Goal: Task Accomplishment & Management: Manage account settings

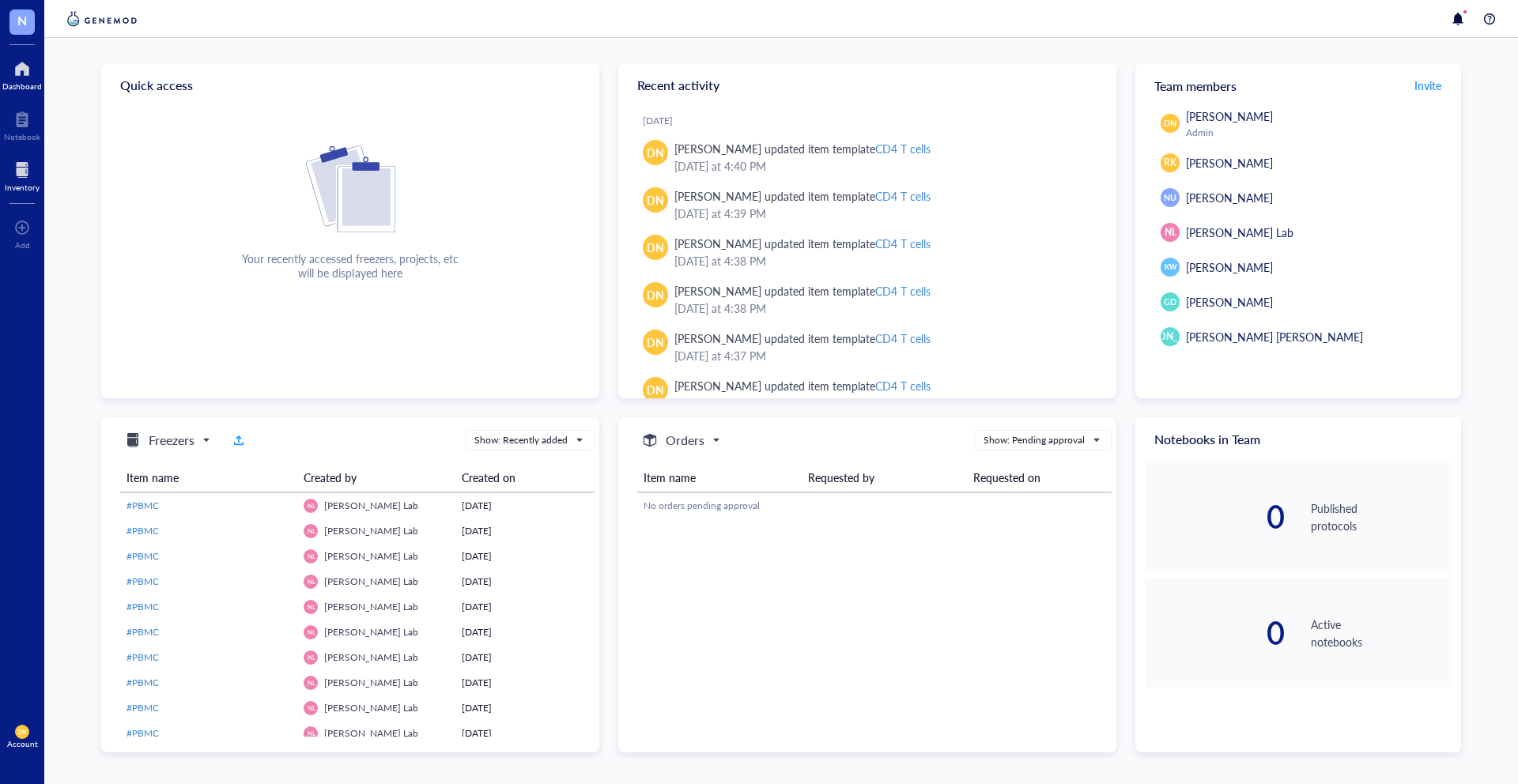
click at [27, 159] on div at bounding box center [22, 169] width 35 height 26
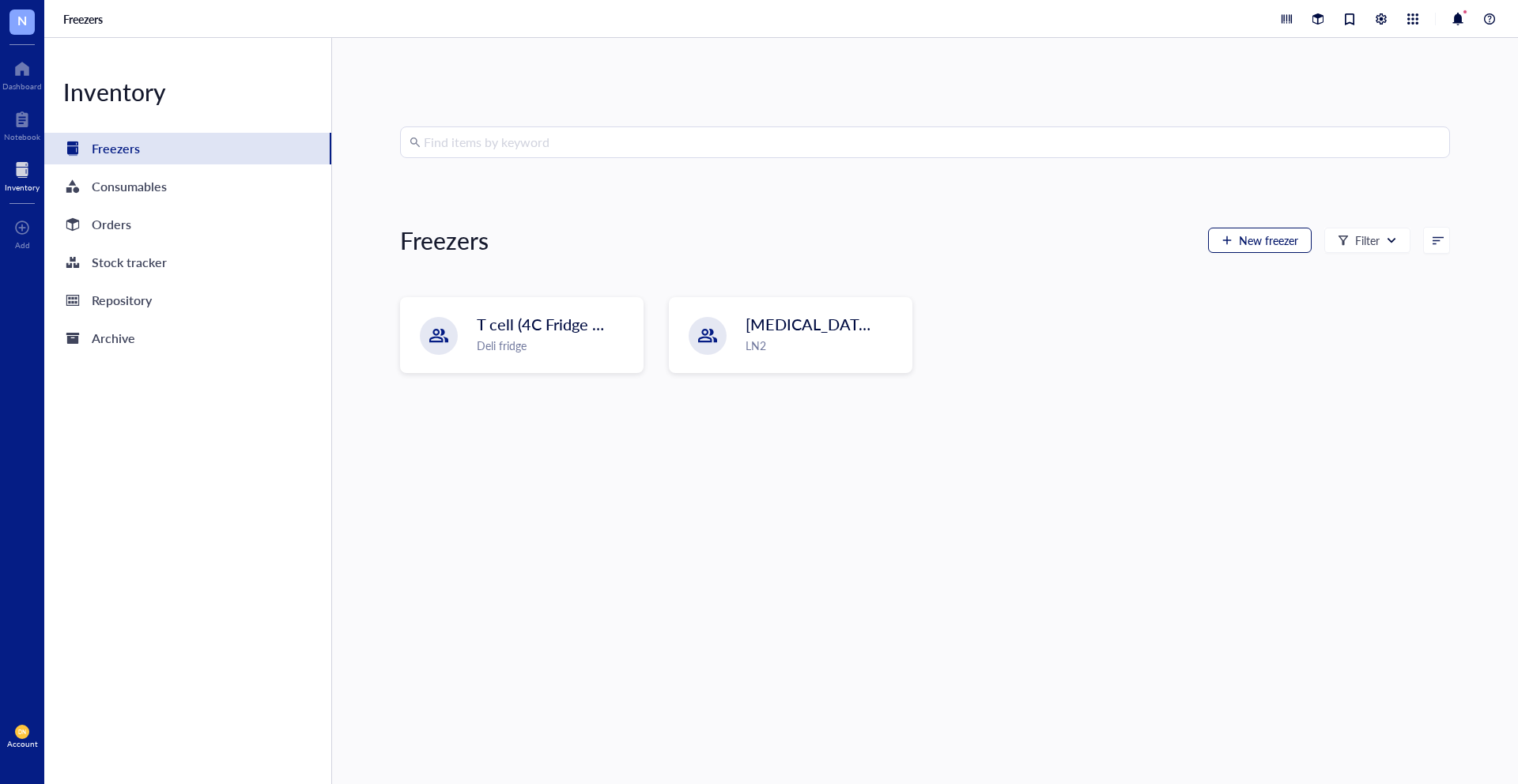
click at [1263, 234] on span "New freezer" at bounding box center [1269, 240] width 59 height 12
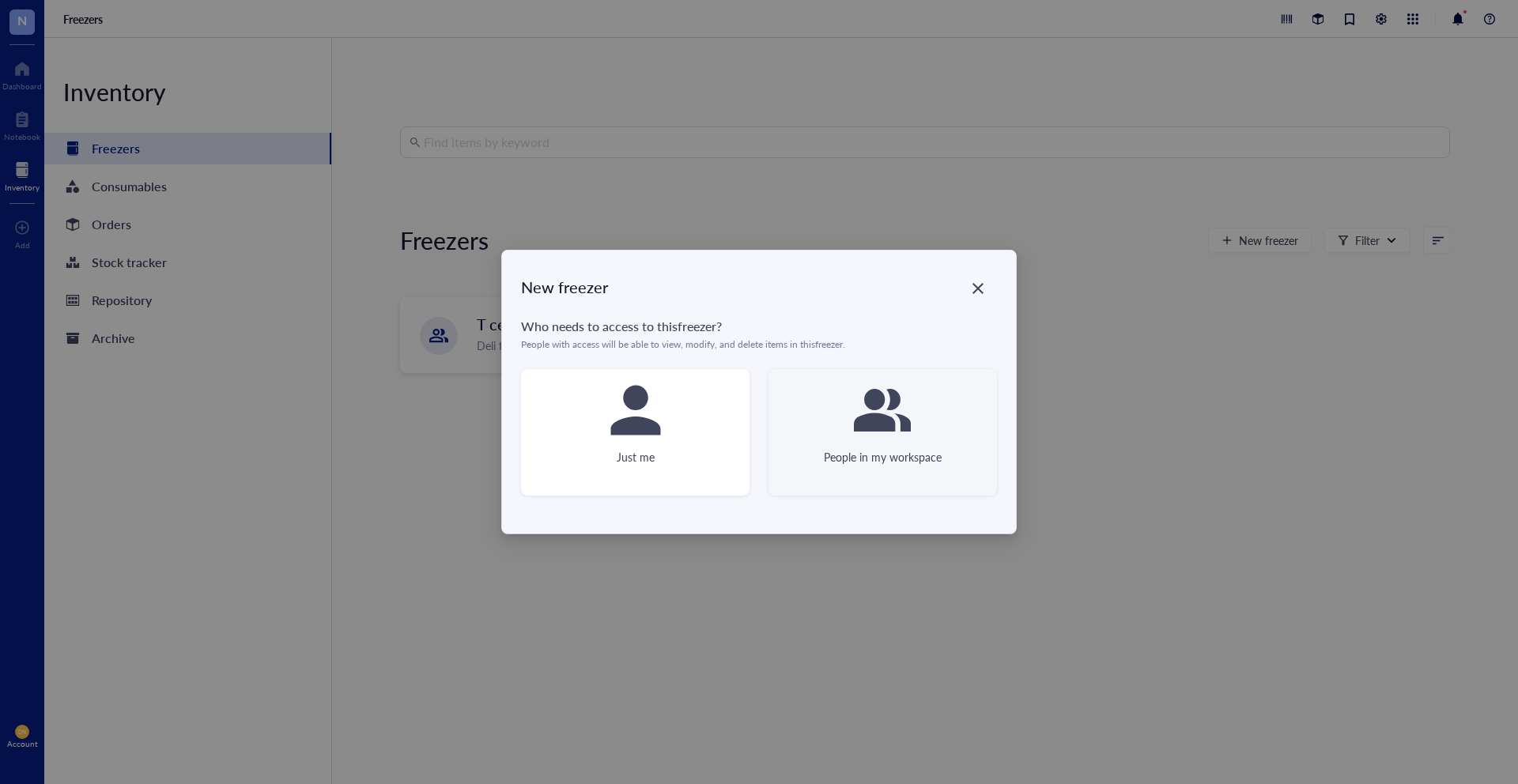
click at [899, 429] on icon at bounding box center [882, 410] width 57 height 57
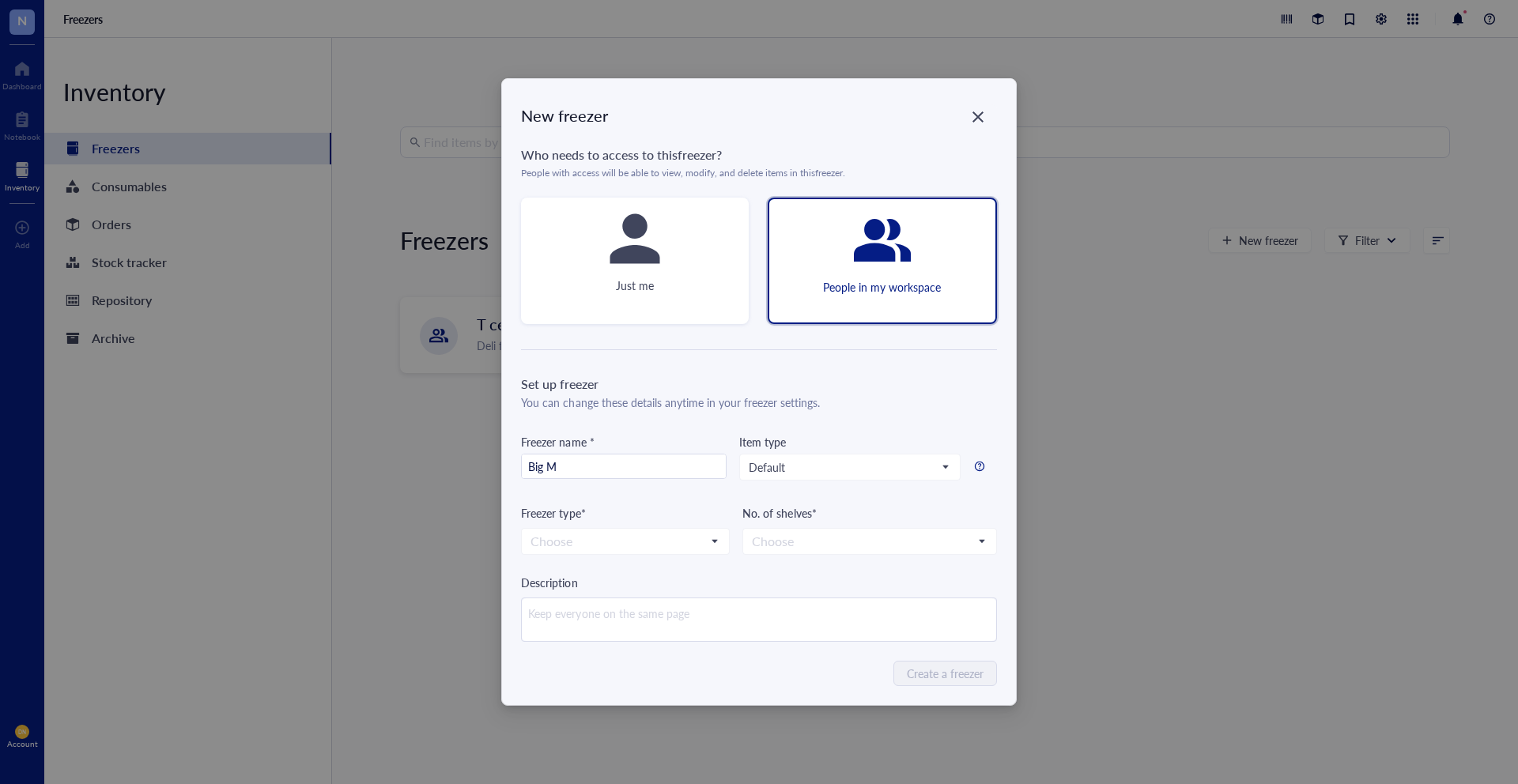
type input "Big Mac (-80)"
click at [623, 537] on input "search" at bounding box center [619, 541] width 175 height 24
drag, startPoint x: 566, startPoint y: 571, endPoint x: 596, endPoint y: 568, distance: 30.1
click at [566, 571] on div "-80 °C" at bounding box center [625, 570] width 188 height 17
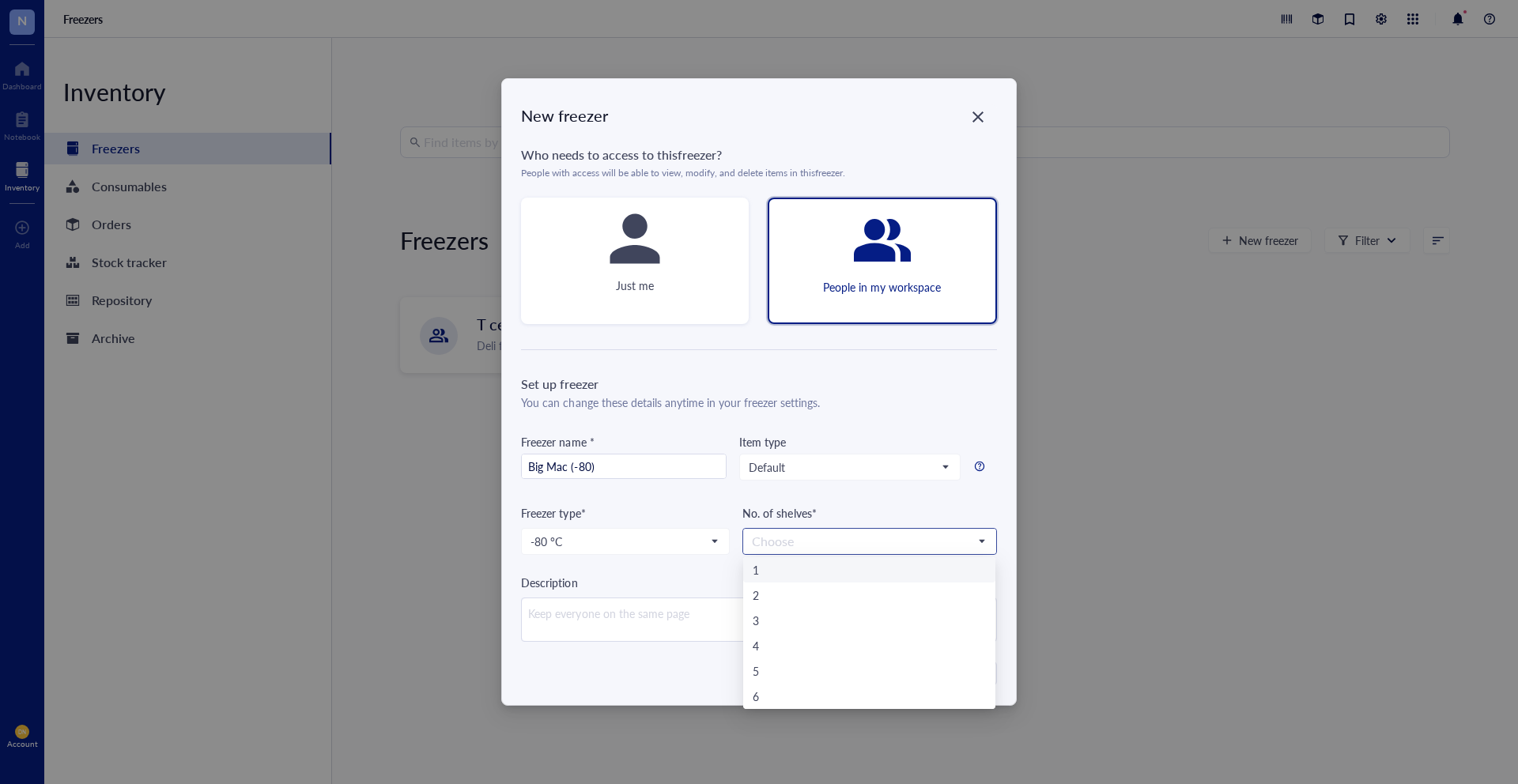
click at [844, 536] on input "search" at bounding box center [862, 541] width 221 height 24
click at [770, 645] on div "4" at bounding box center [869, 646] width 233 height 17
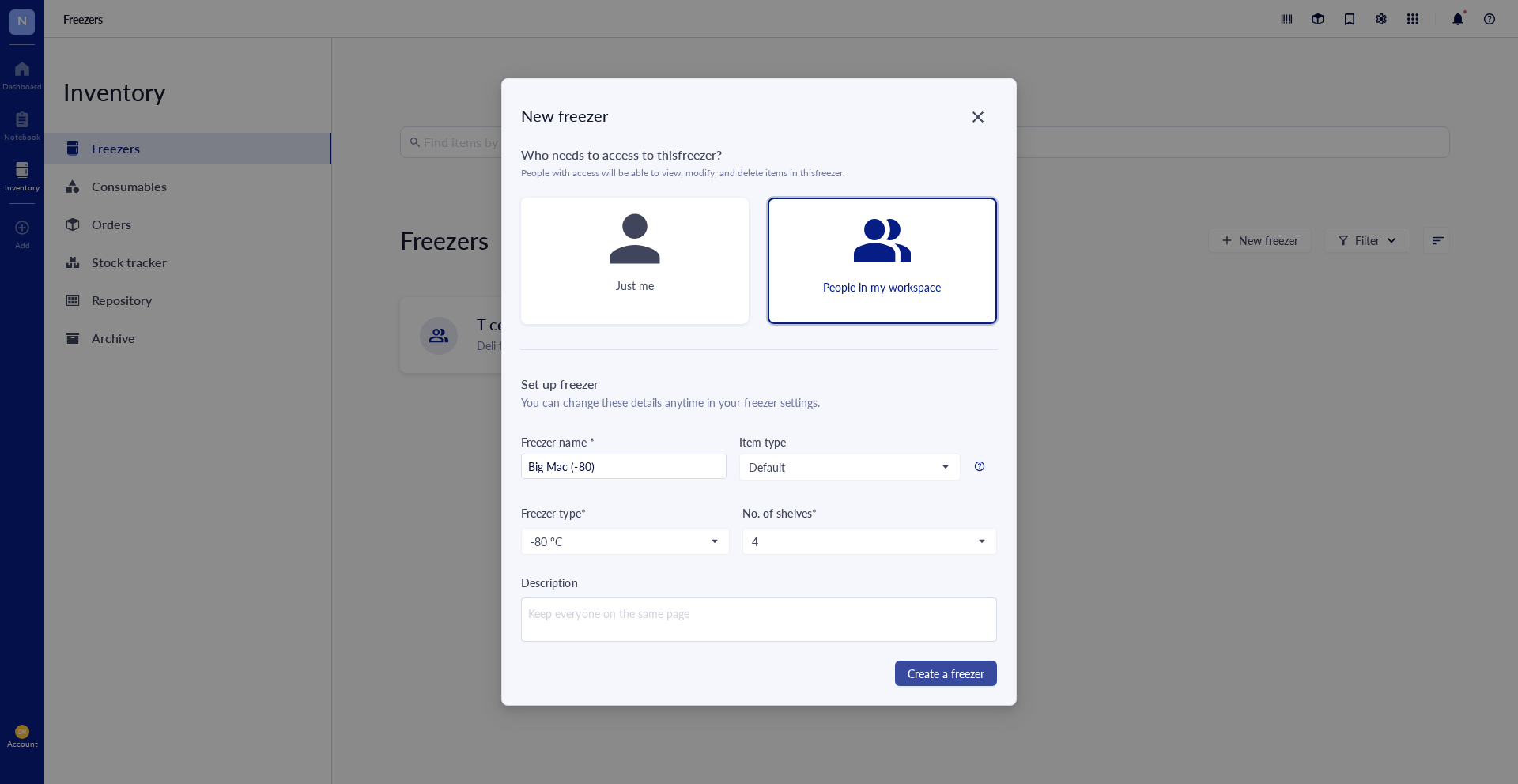
click at [944, 673] on span "Create a freezer" at bounding box center [946, 674] width 77 height 17
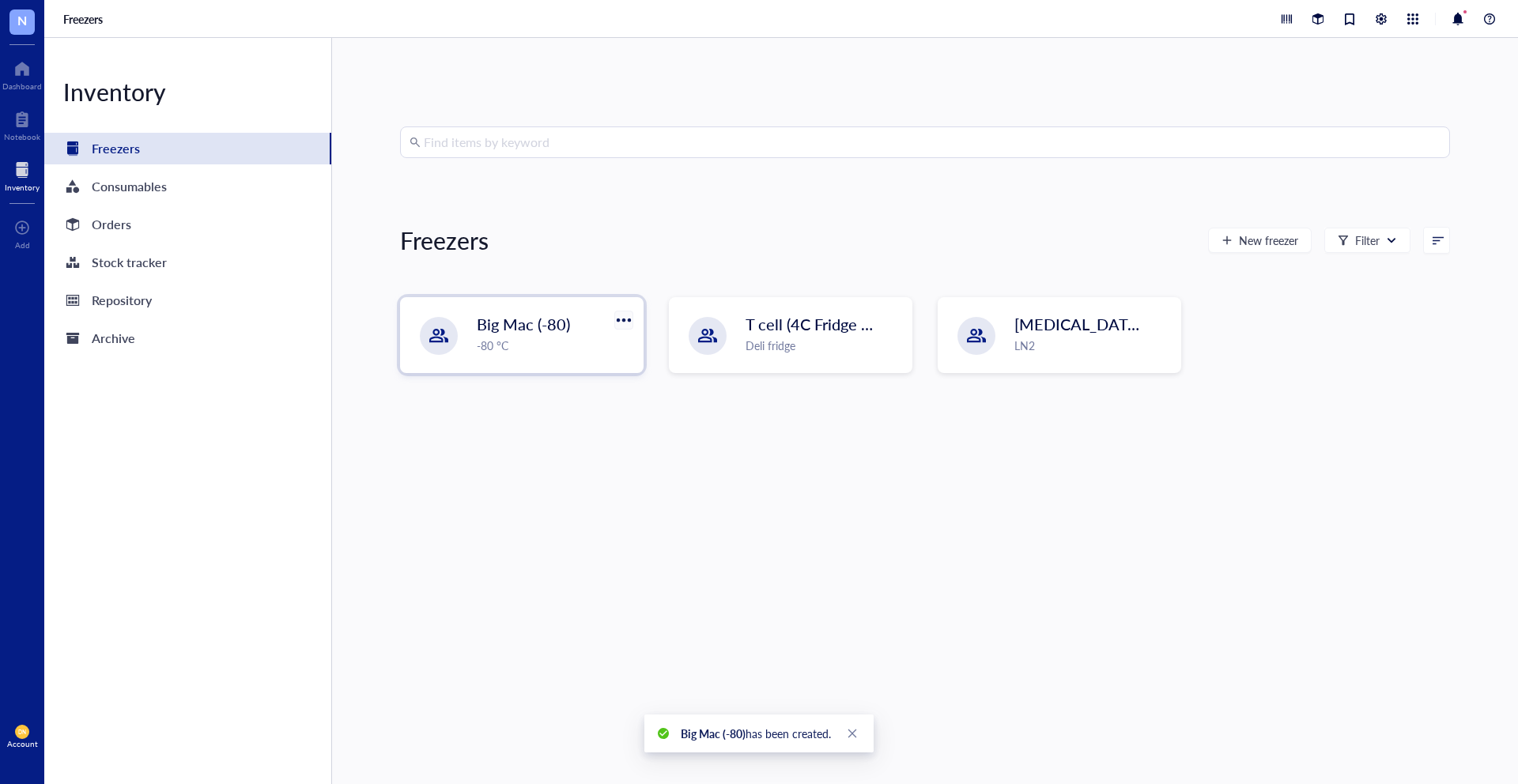
click at [629, 321] on div at bounding box center [623, 320] width 23 height 23
click at [536, 308] on div "Big Mac (-80) -80 °C" at bounding box center [522, 335] width 242 height 74
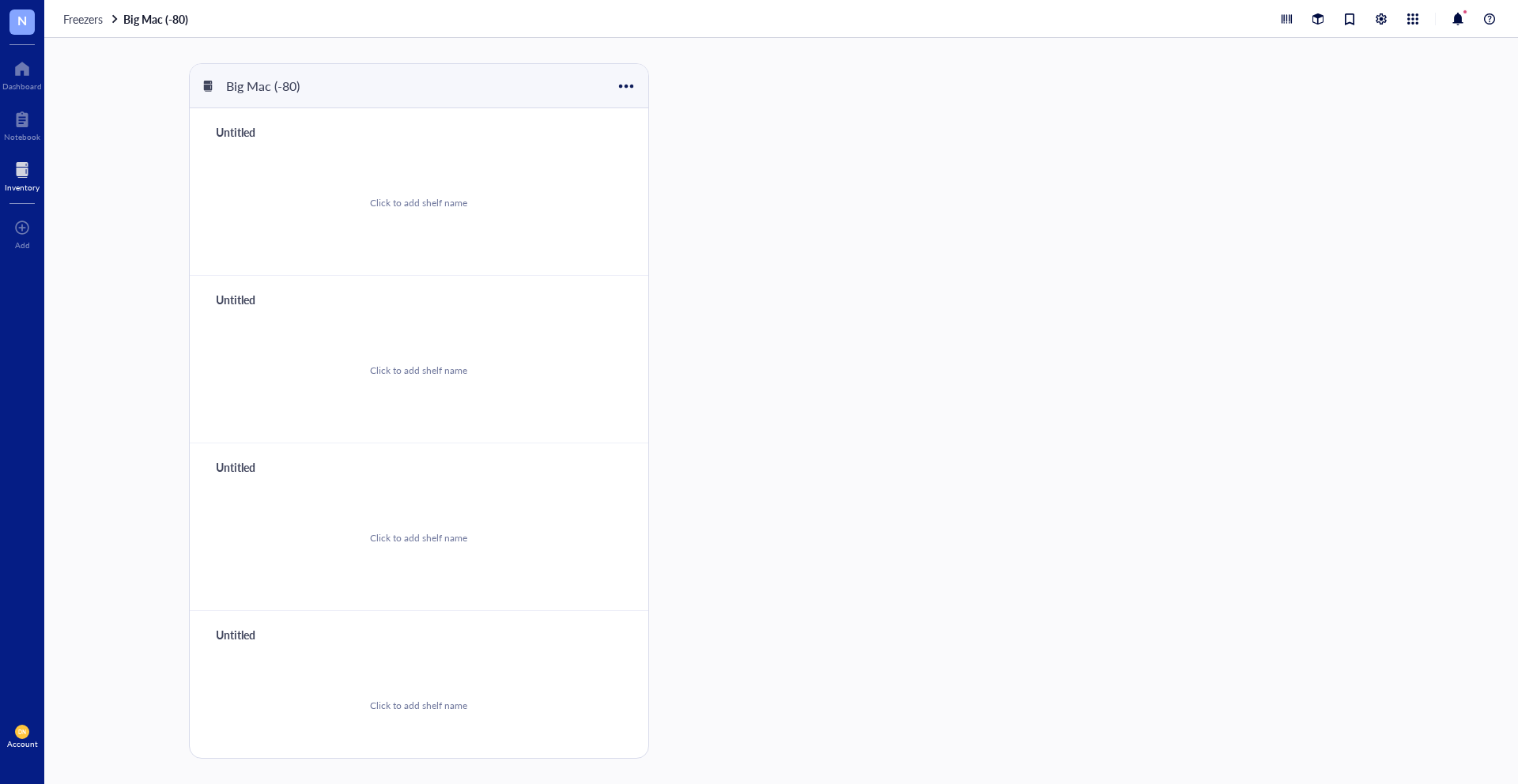
click at [251, 131] on div "Untitled" at bounding box center [256, 131] width 95 height 22
type input "A"
click at [249, 302] on div "Untitled" at bounding box center [256, 299] width 95 height 22
type input "B"
click at [231, 461] on div "Untitled" at bounding box center [256, 466] width 95 height 22
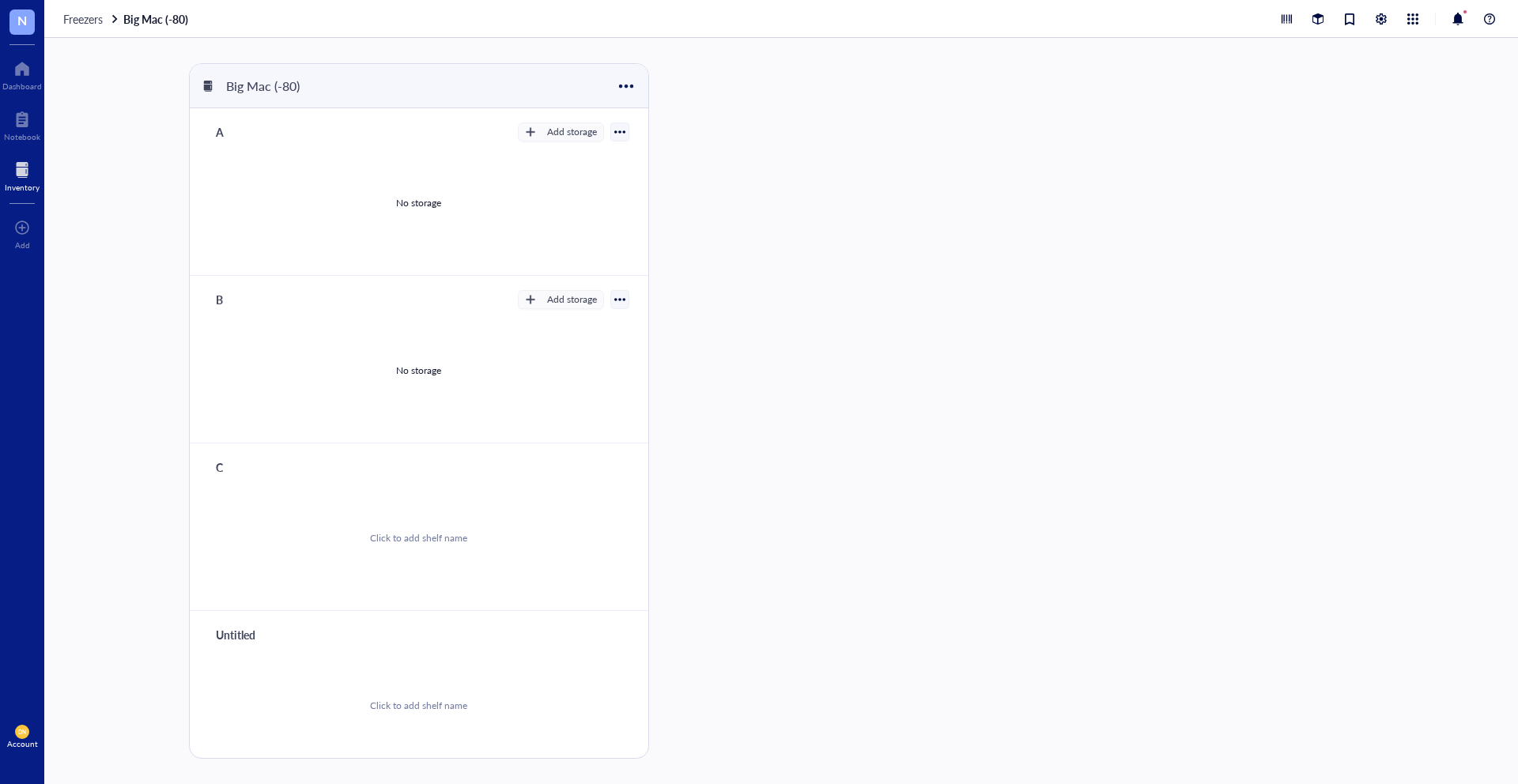
type input "C"
click at [234, 635] on div "Untitled" at bounding box center [256, 635] width 95 height 22
type input "D"
click at [148, 493] on div "Big Mac (-80) A Add storage No storage B Add storage No storage C Add storage N…" at bounding box center [781, 411] width 1474 height 746
click at [615, 462] on div at bounding box center [621, 467] width 11 height 11
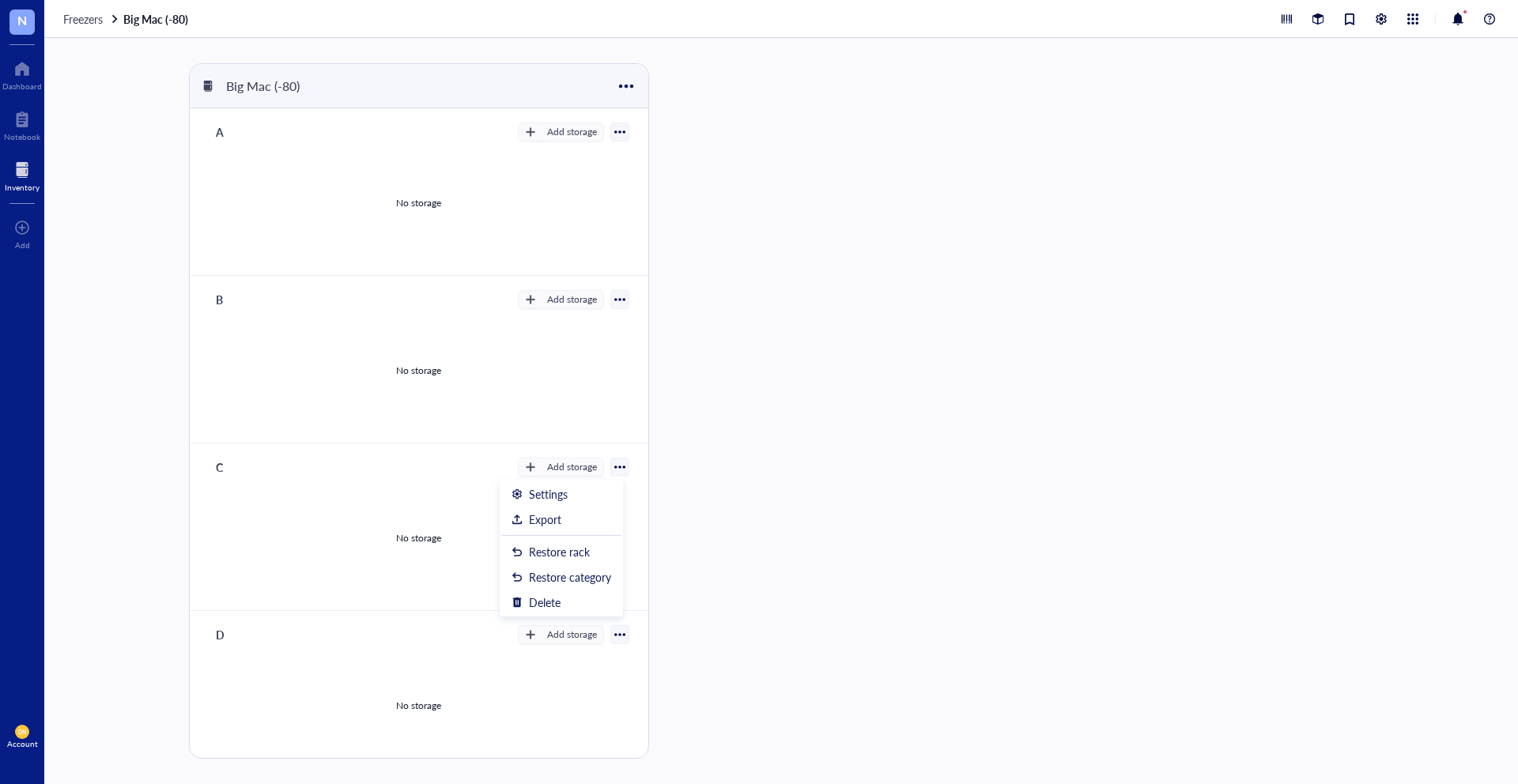
click at [615, 462] on div at bounding box center [621, 467] width 11 height 11
click at [363, 504] on div "No storage" at bounding box center [418, 534] width 420 height 119
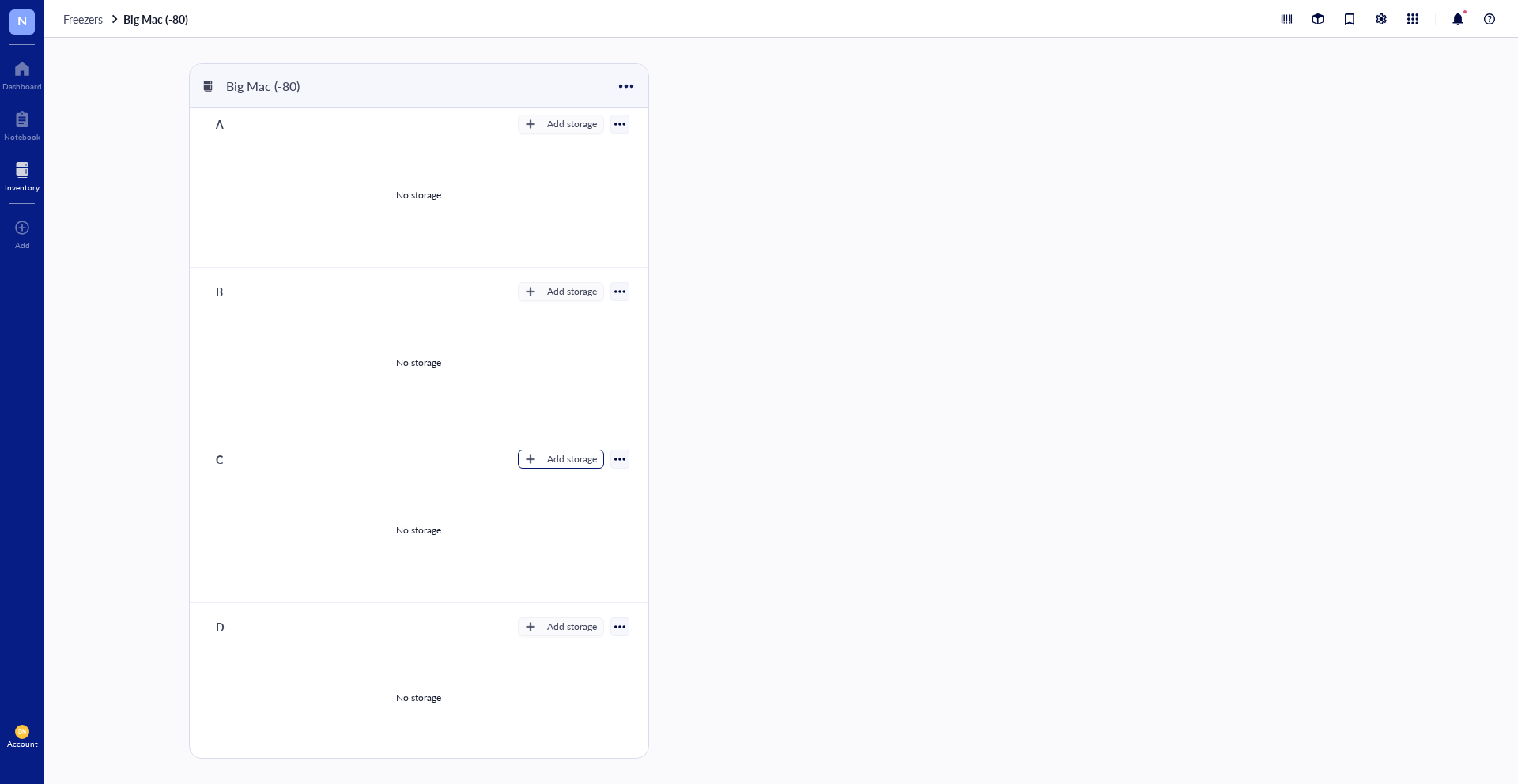
click at [559, 461] on div "Add storage" at bounding box center [572, 459] width 49 height 14
drag, startPoint x: 553, startPoint y: 484, endPoint x: 432, endPoint y: 446, distance: 126.8
click at [432, 446] on div "C Add storage Settings Export Restore rack Restore category Delete Rack Categor…" at bounding box center [418, 519] width 458 height 167
click at [539, 507] on span "Category" at bounding box center [567, 511] width 90 height 17
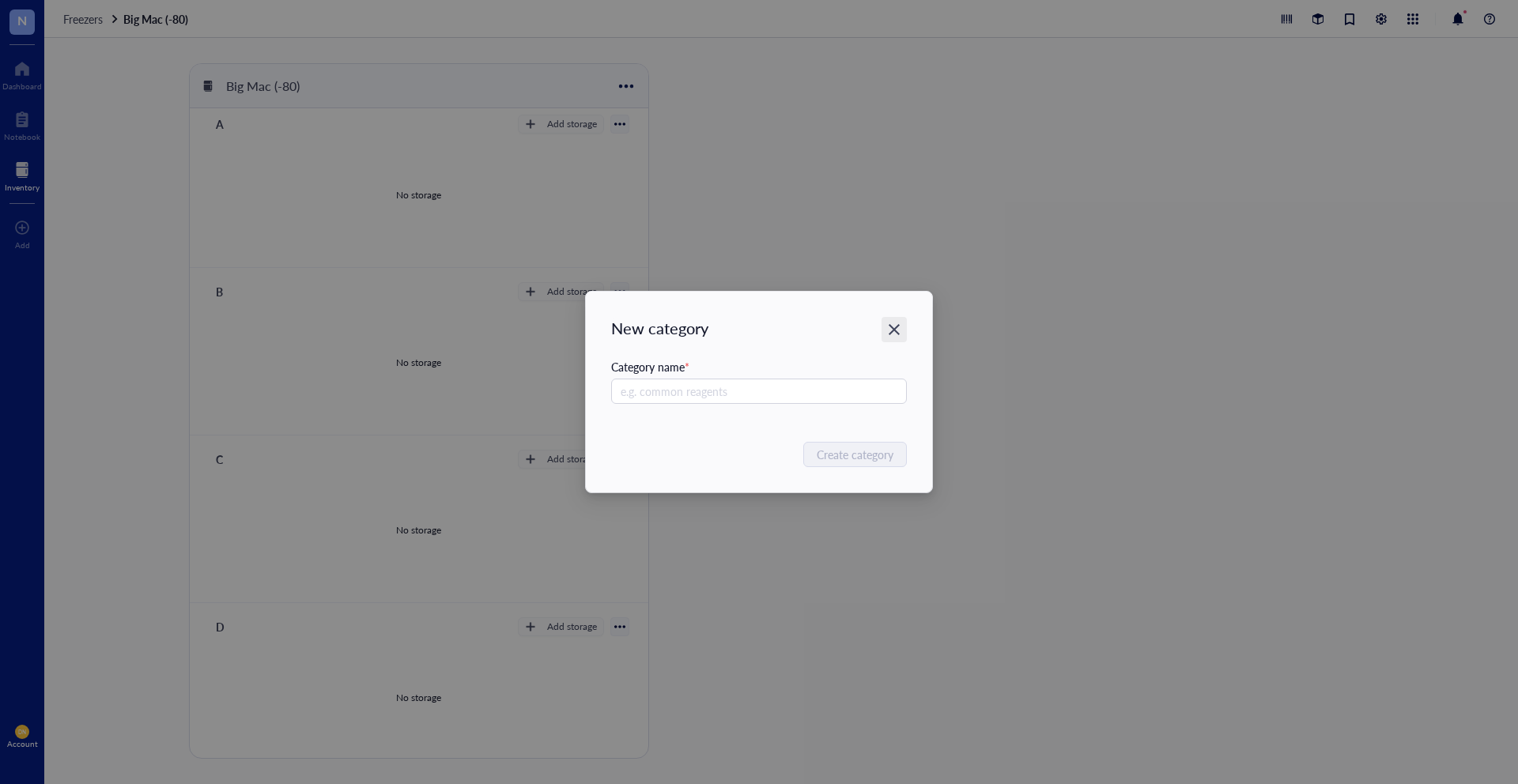
click at [895, 326] on icon "Close" at bounding box center [895, 330] width 15 height 15
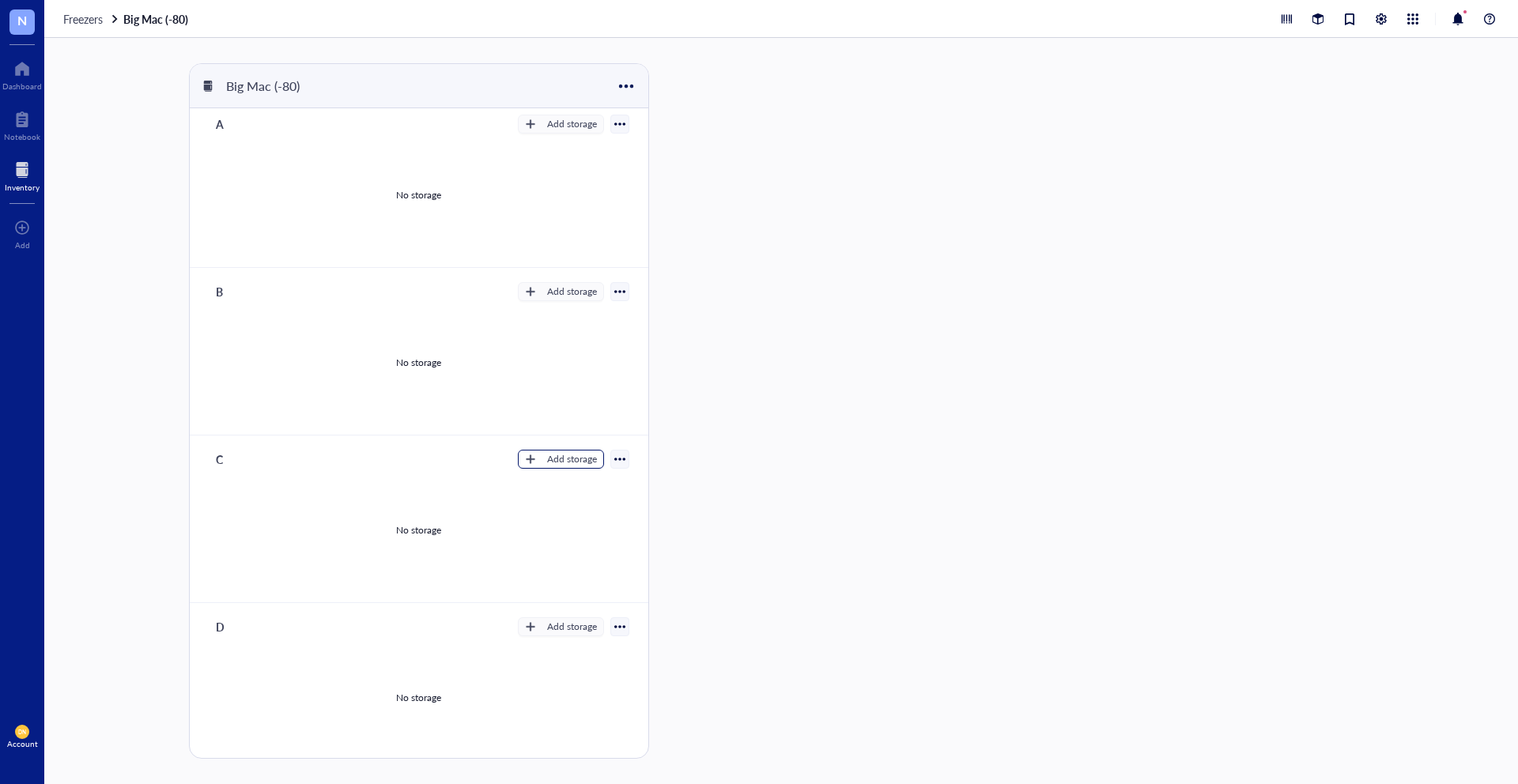
click at [547, 460] on div "Add storage" at bounding box center [572, 459] width 49 height 14
click at [548, 488] on span "Rack" at bounding box center [567, 486] width 90 height 17
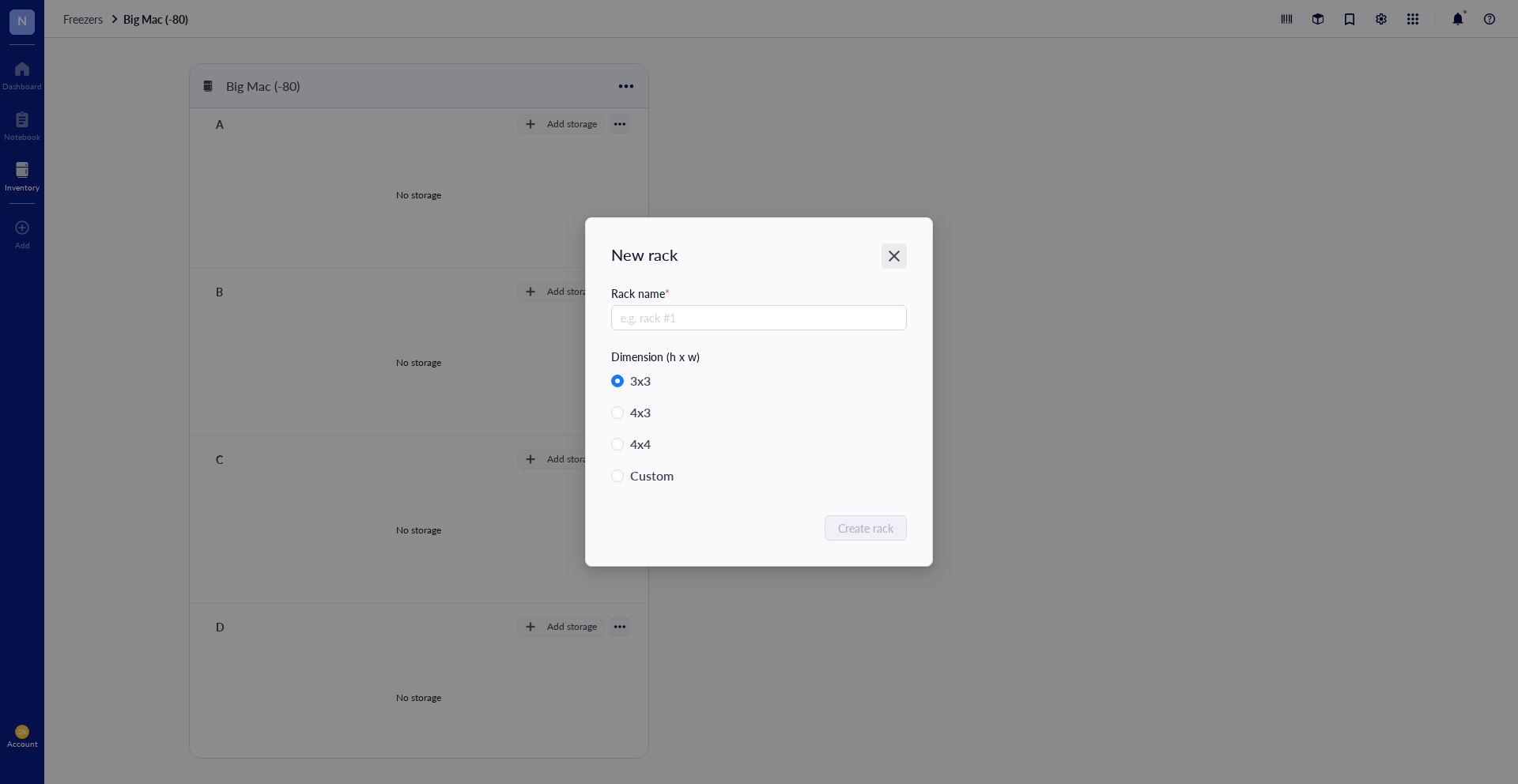
click at [897, 255] on icon "Close" at bounding box center [895, 257] width 15 height 15
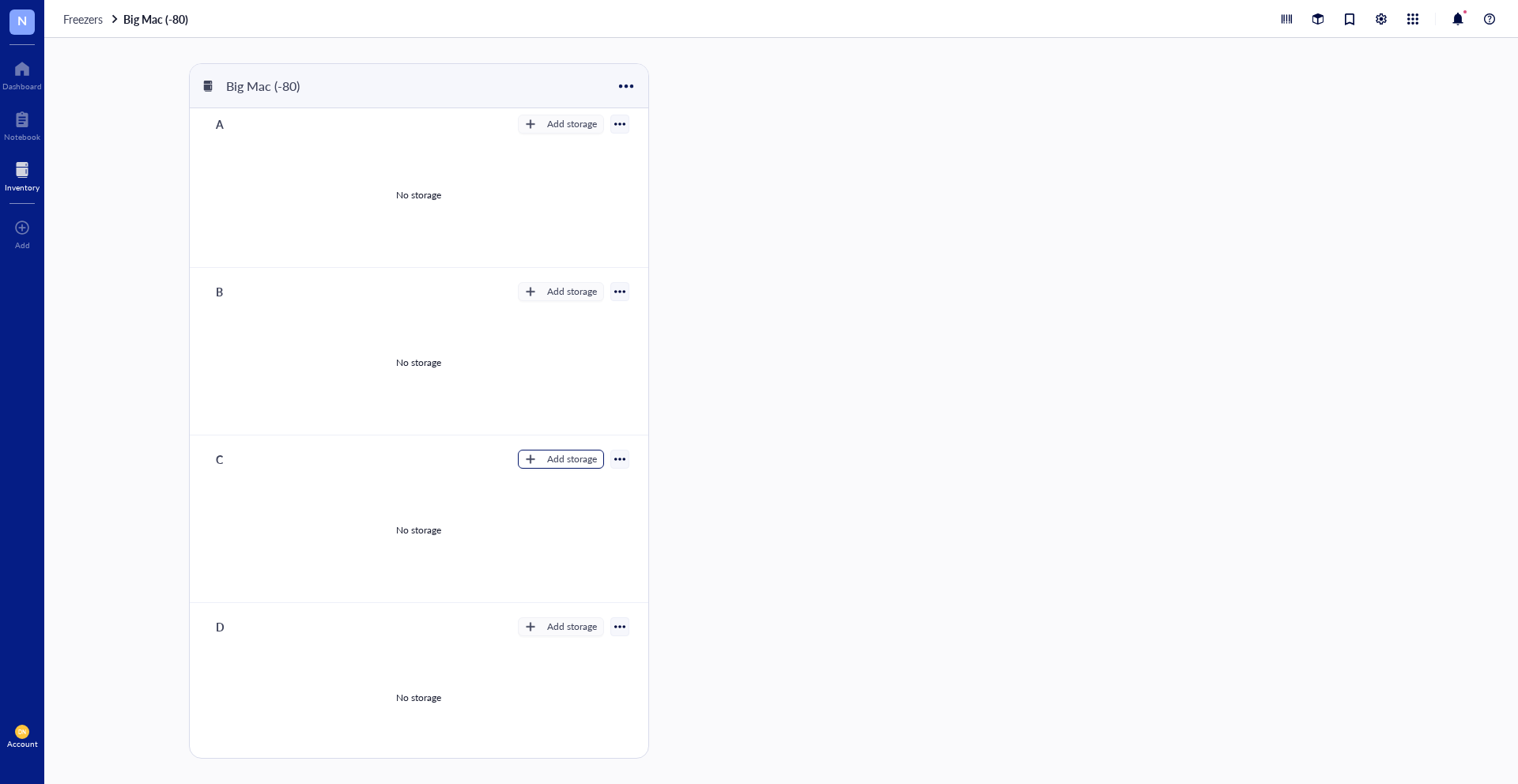
click at [577, 456] on div "Add storage" at bounding box center [572, 459] width 49 height 14
click at [539, 512] on span "Category" at bounding box center [567, 511] width 90 height 17
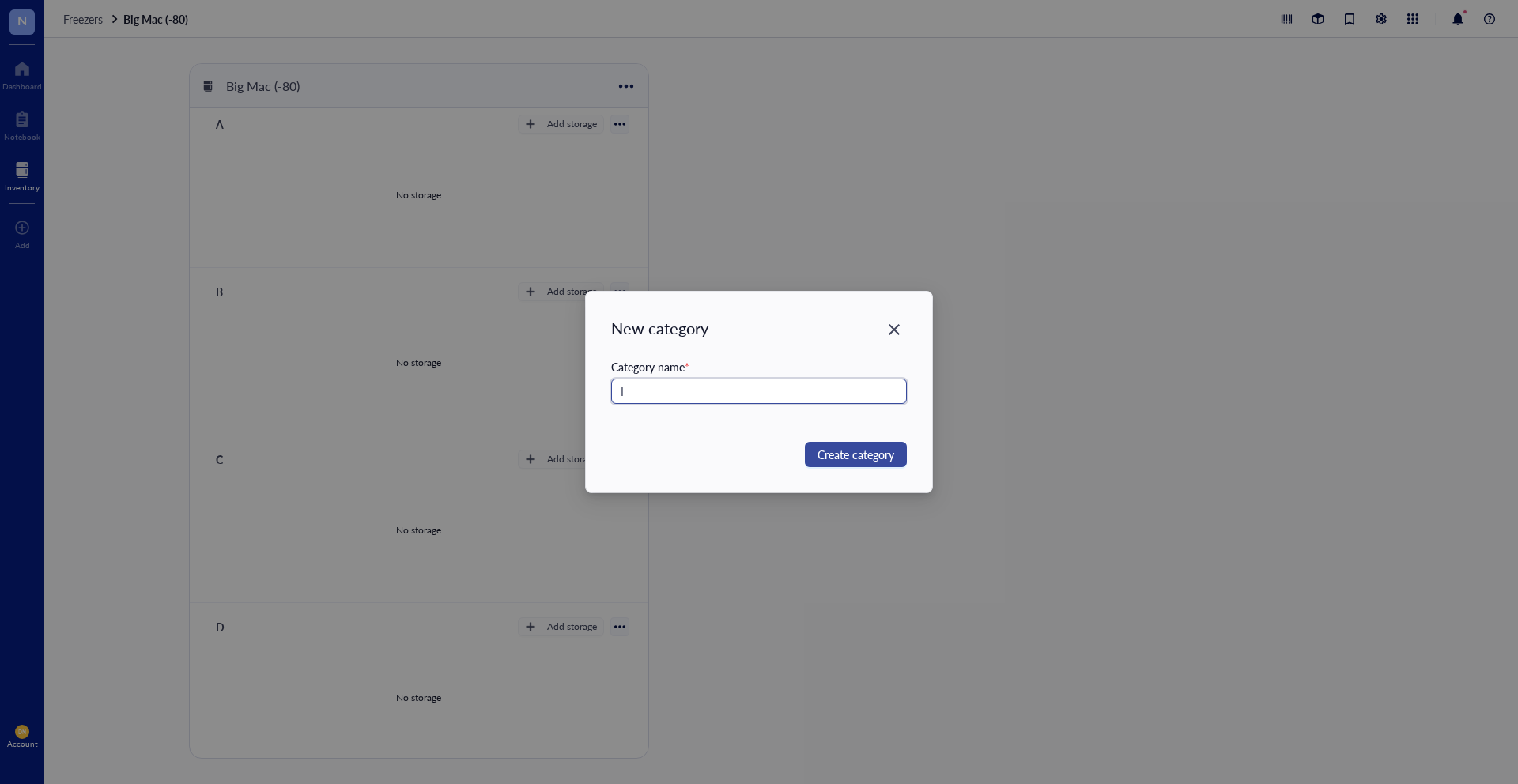
type input "I"
click at [882, 456] on span "Create category" at bounding box center [856, 455] width 77 height 17
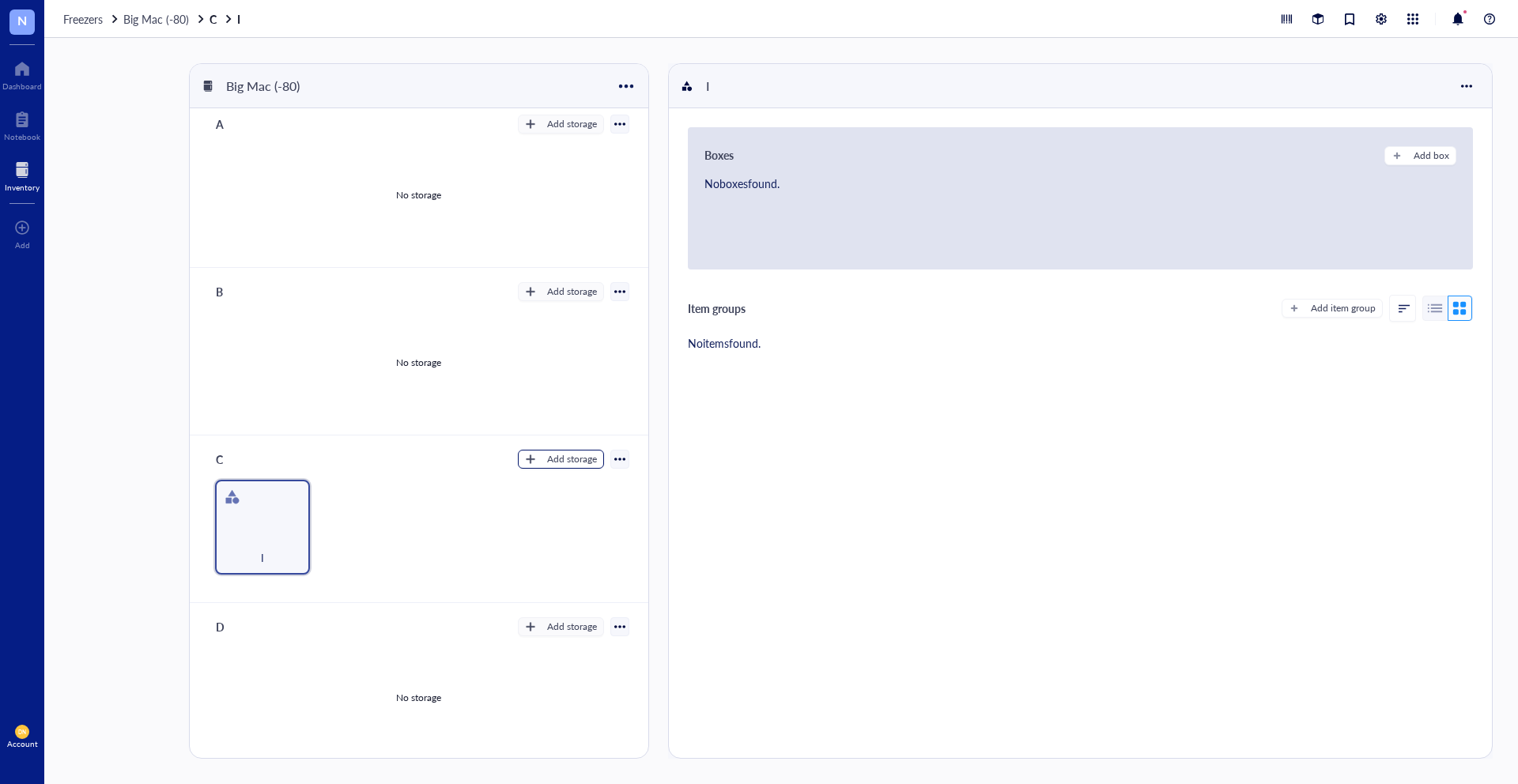
click at [572, 459] on div "Add storage" at bounding box center [572, 459] width 49 height 14
click at [567, 517] on span "Category" at bounding box center [567, 511] width 90 height 17
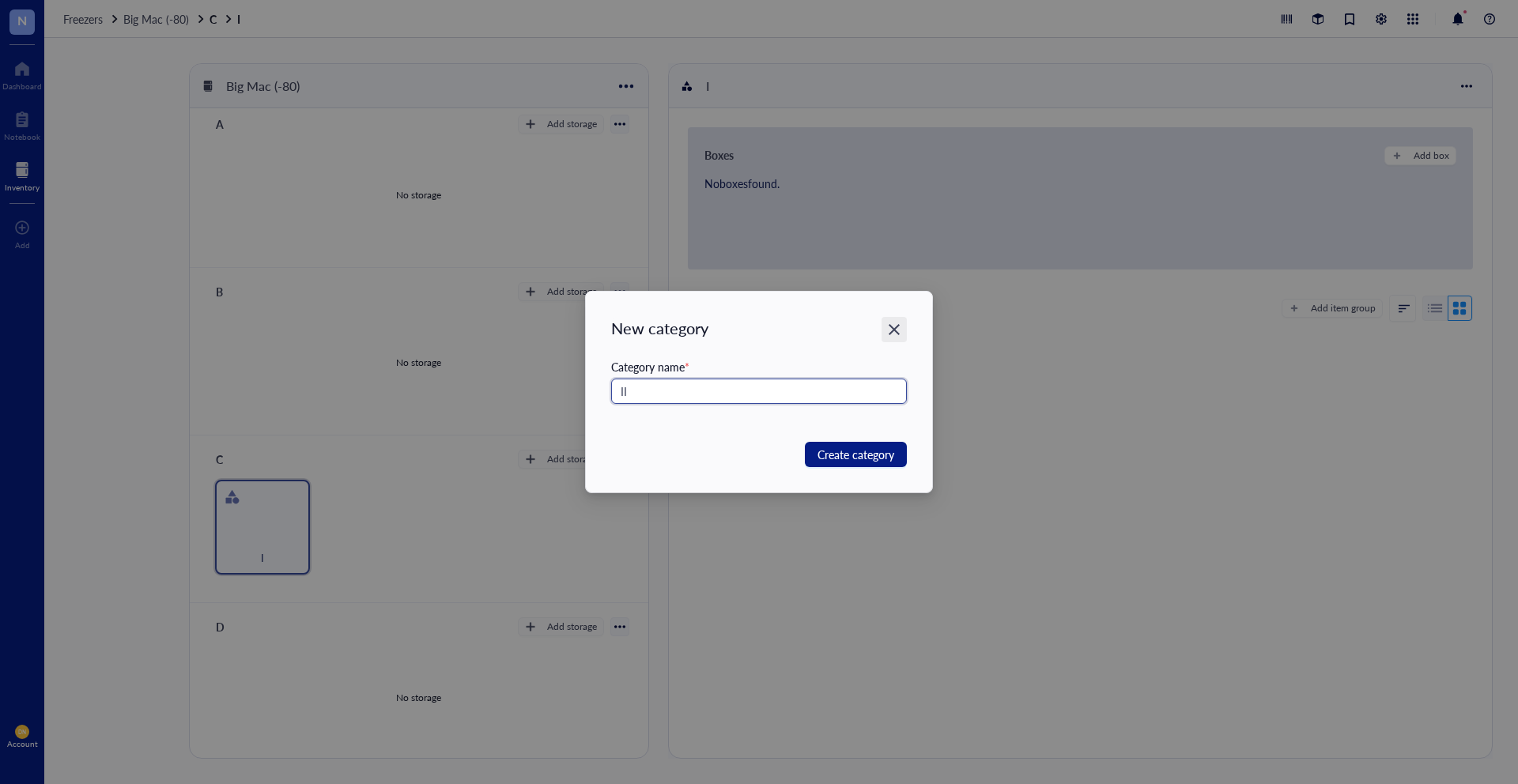
type input "II"
click at [893, 328] on icon "Close" at bounding box center [895, 330] width 11 height 11
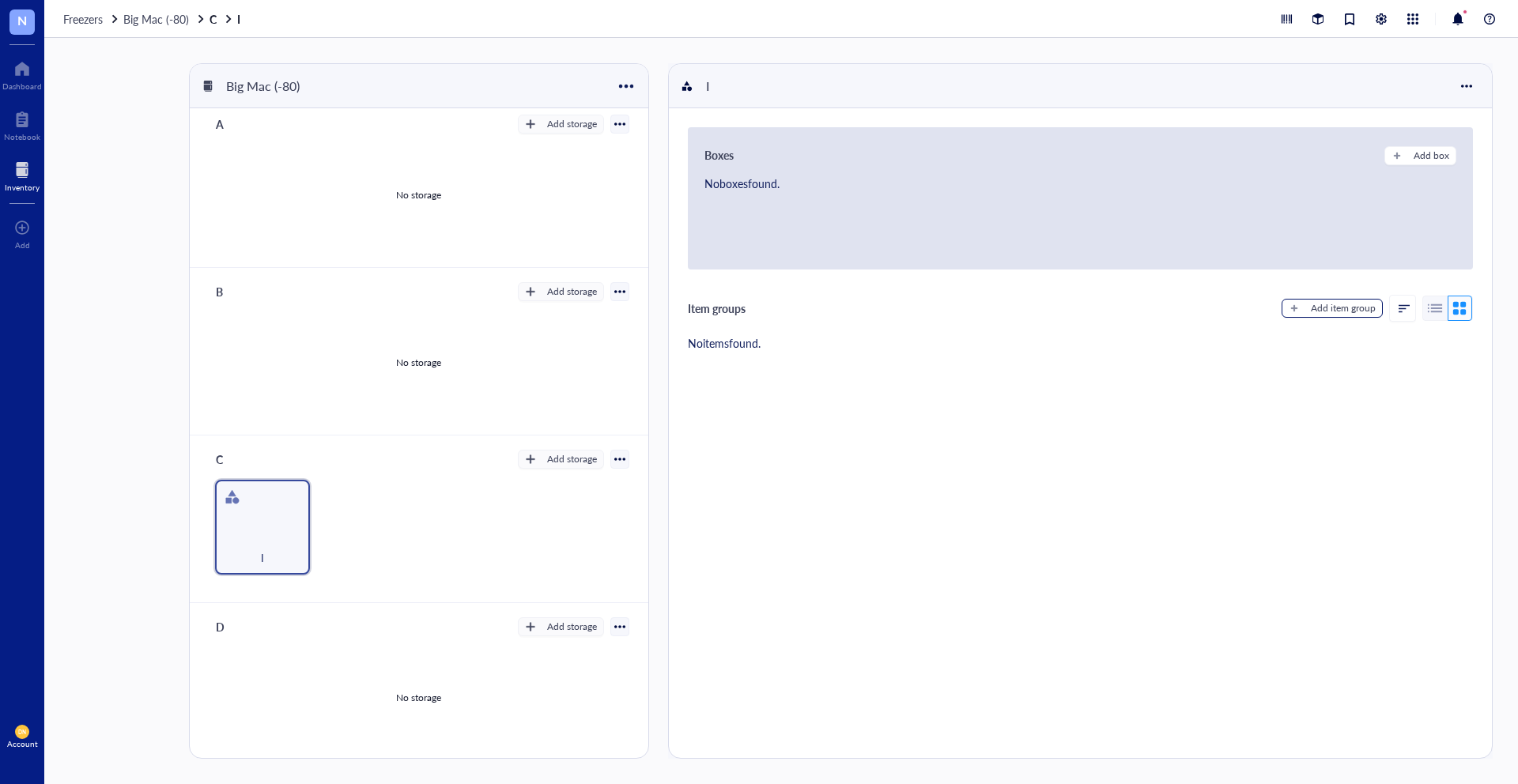
click at [1317, 303] on div "Add item group" at bounding box center [1344, 308] width 65 height 14
type textarea "Keep everyone on the same page..."
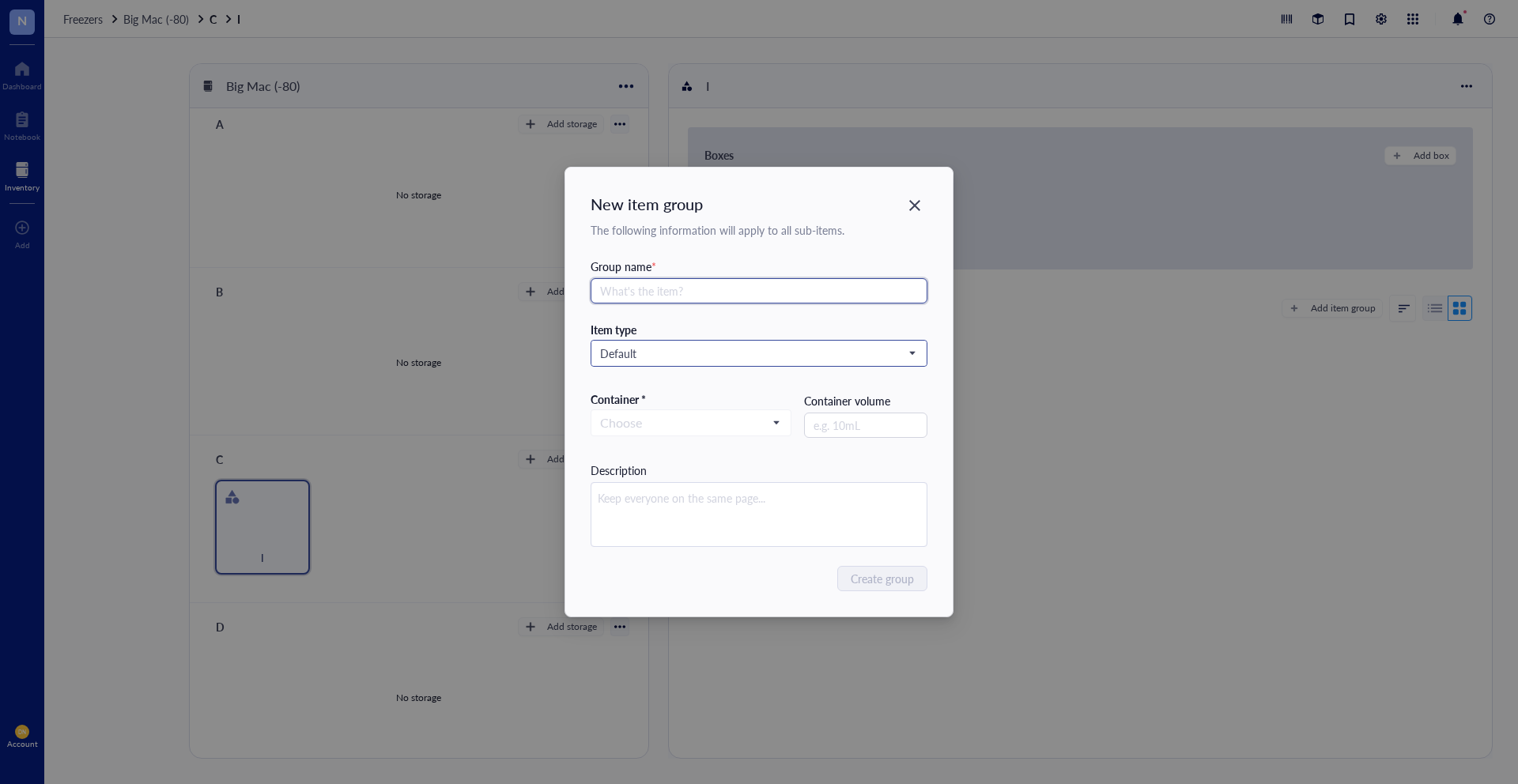
click at [732, 365] on div "Default" at bounding box center [759, 353] width 336 height 26
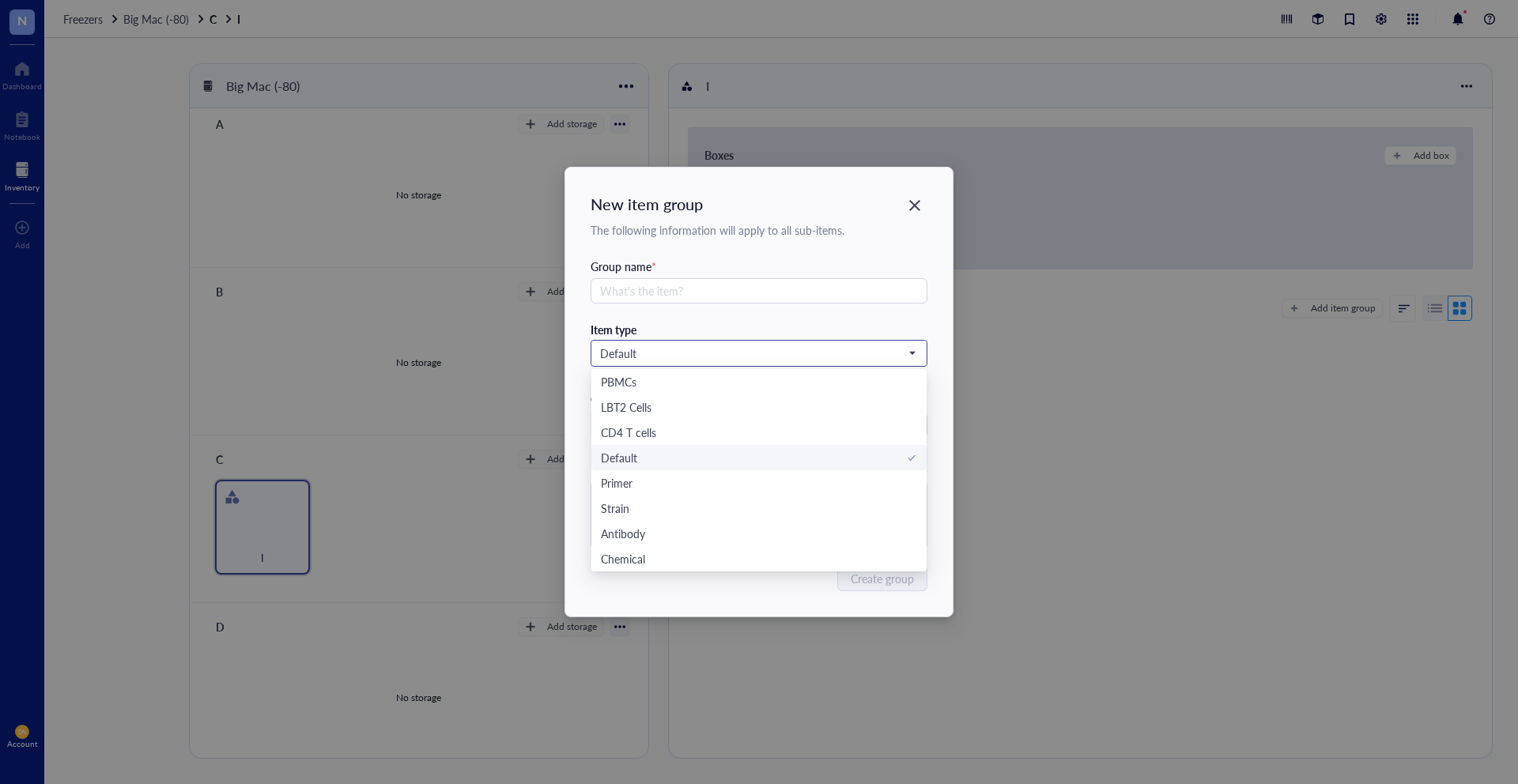
click at [732, 362] on input "search" at bounding box center [753, 353] width 305 height 24
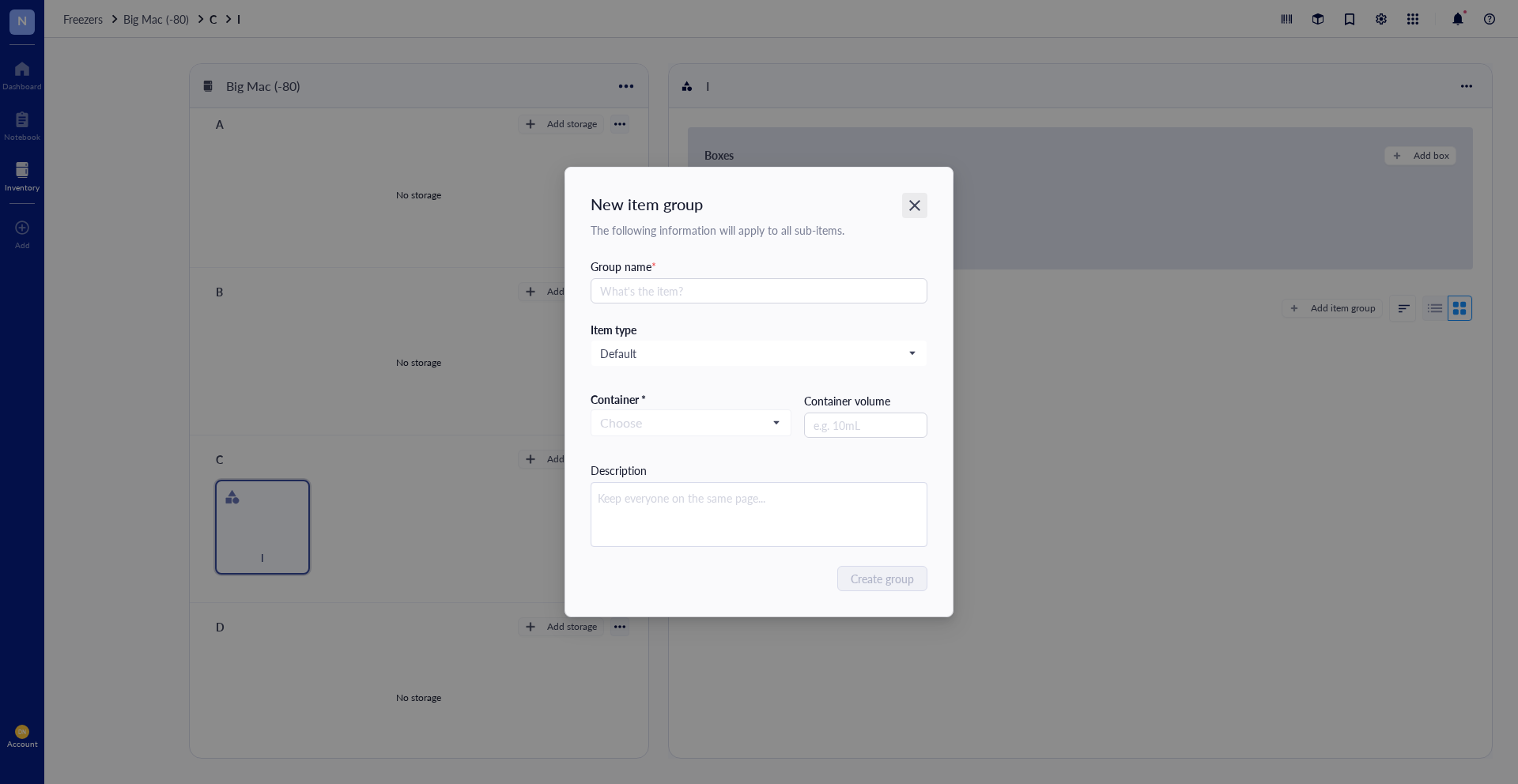
click at [923, 205] on div "Close" at bounding box center [915, 206] width 26 height 26
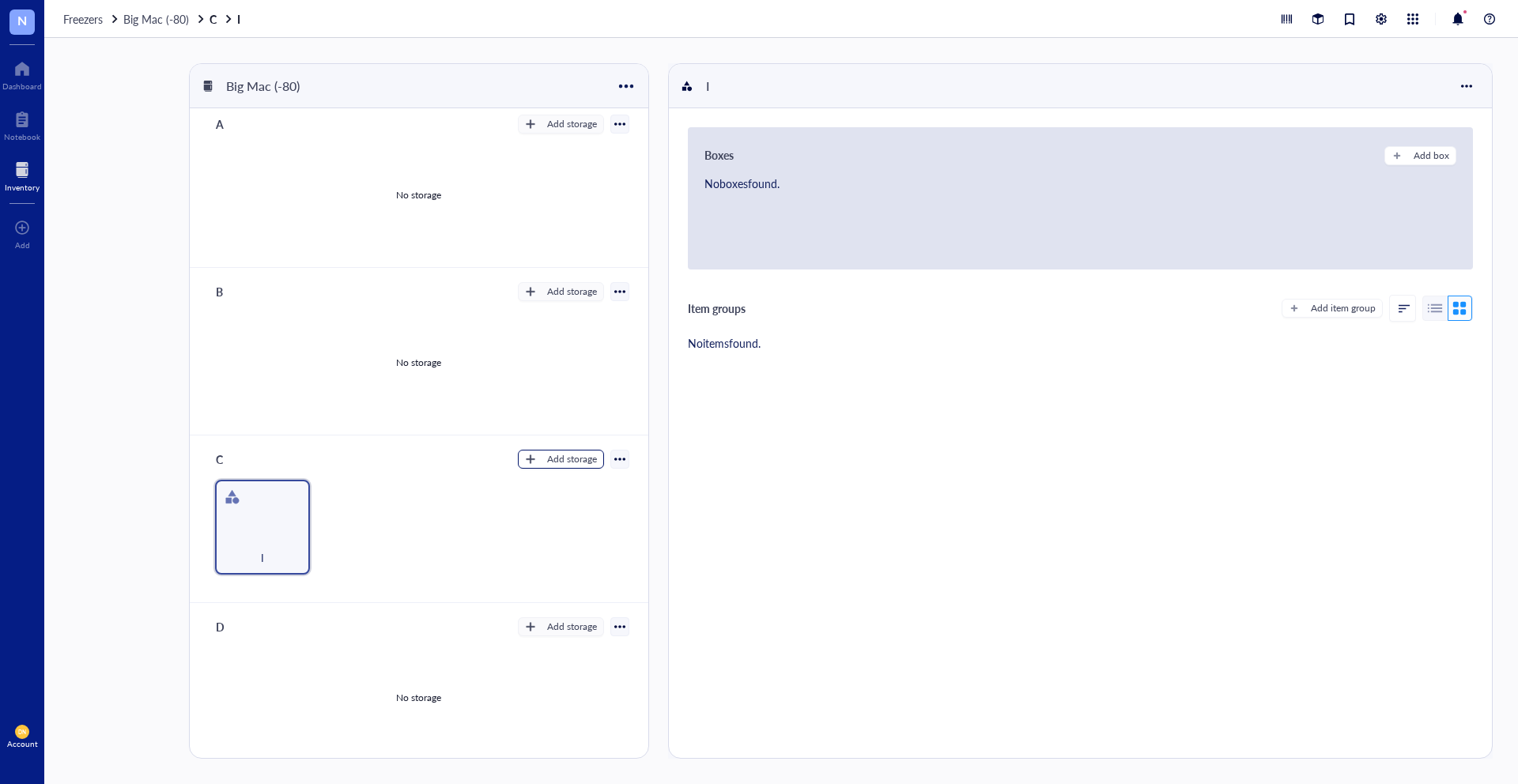
click at [555, 459] on div "Add storage" at bounding box center [572, 459] width 49 height 14
click at [552, 478] on span "Rack" at bounding box center [567, 486] width 90 height 17
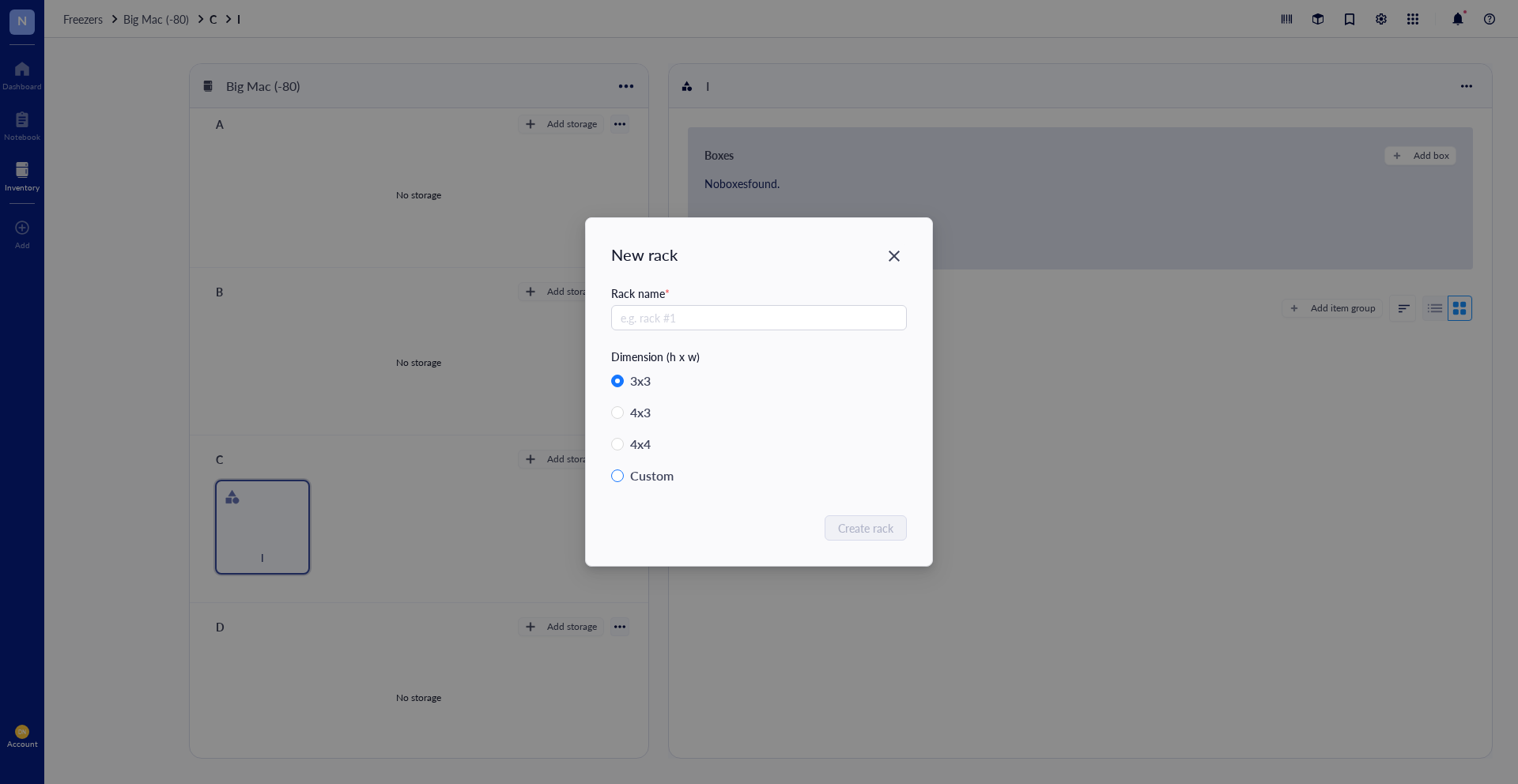
click at [660, 480] on div "Custom" at bounding box center [652, 476] width 44 height 22
click at [624, 480] on input "Custom" at bounding box center [617, 476] width 12 height 12
radio input "true"
radio input "false"
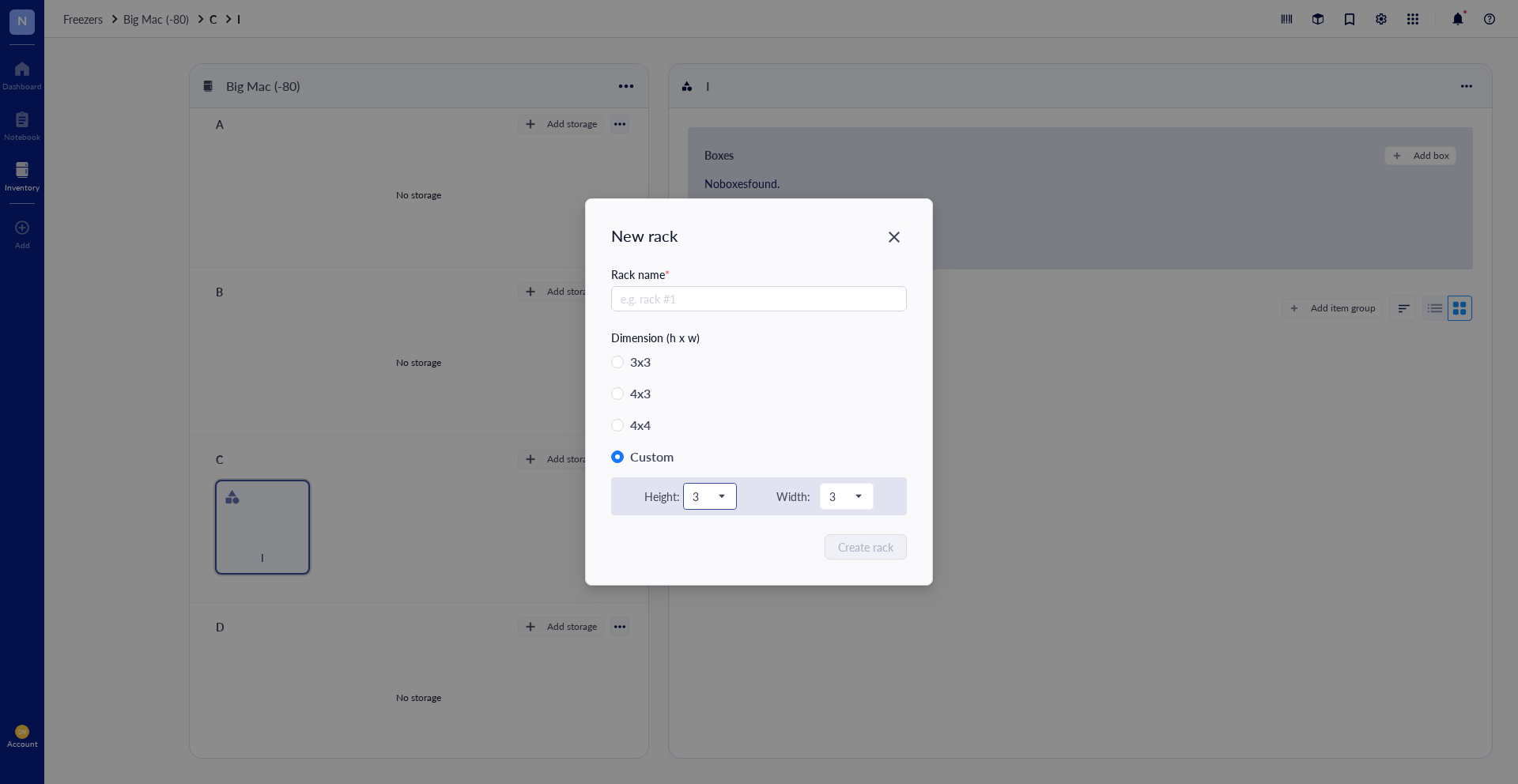
click at [722, 498] on span "3" at bounding box center [708, 496] width 31 height 14
click at [711, 619] on div "5" at bounding box center [710, 626] width 33 height 17
click at [849, 490] on span "3" at bounding box center [845, 496] width 31 height 14
drag, startPoint x: 843, startPoint y: 621, endPoint x: 858, endPoint y: 598, distance: 27.5
click at [842, 621] on div "5" at bounding box center [846, 626] width 33 height 17
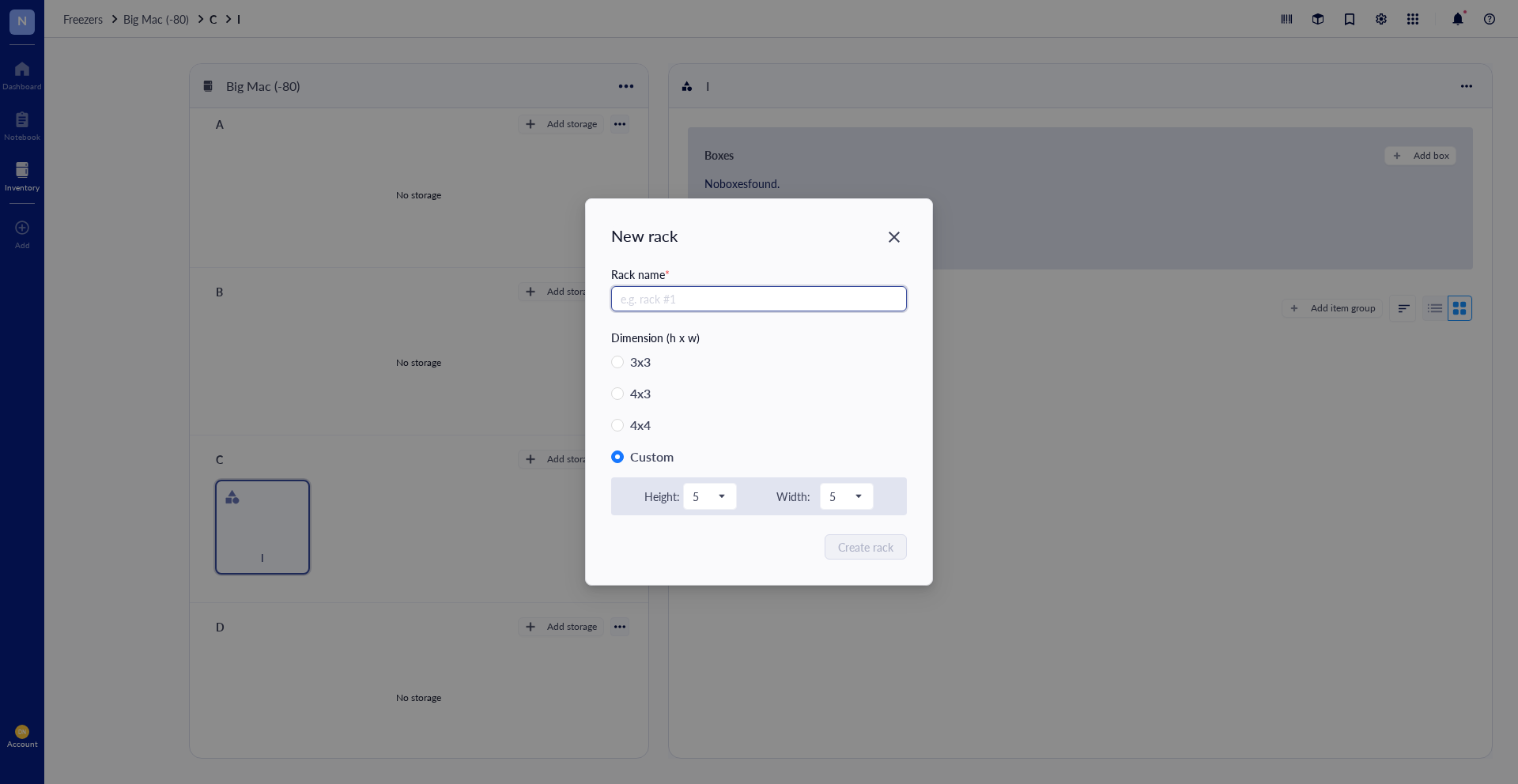
click at [624, 290] on input "text" at bounding box center [759, 299] width 296 height 26
type input "Kiara"
click at [858, 540] on span "Create rack" at bounding box center [867, 547] width 55 height 17
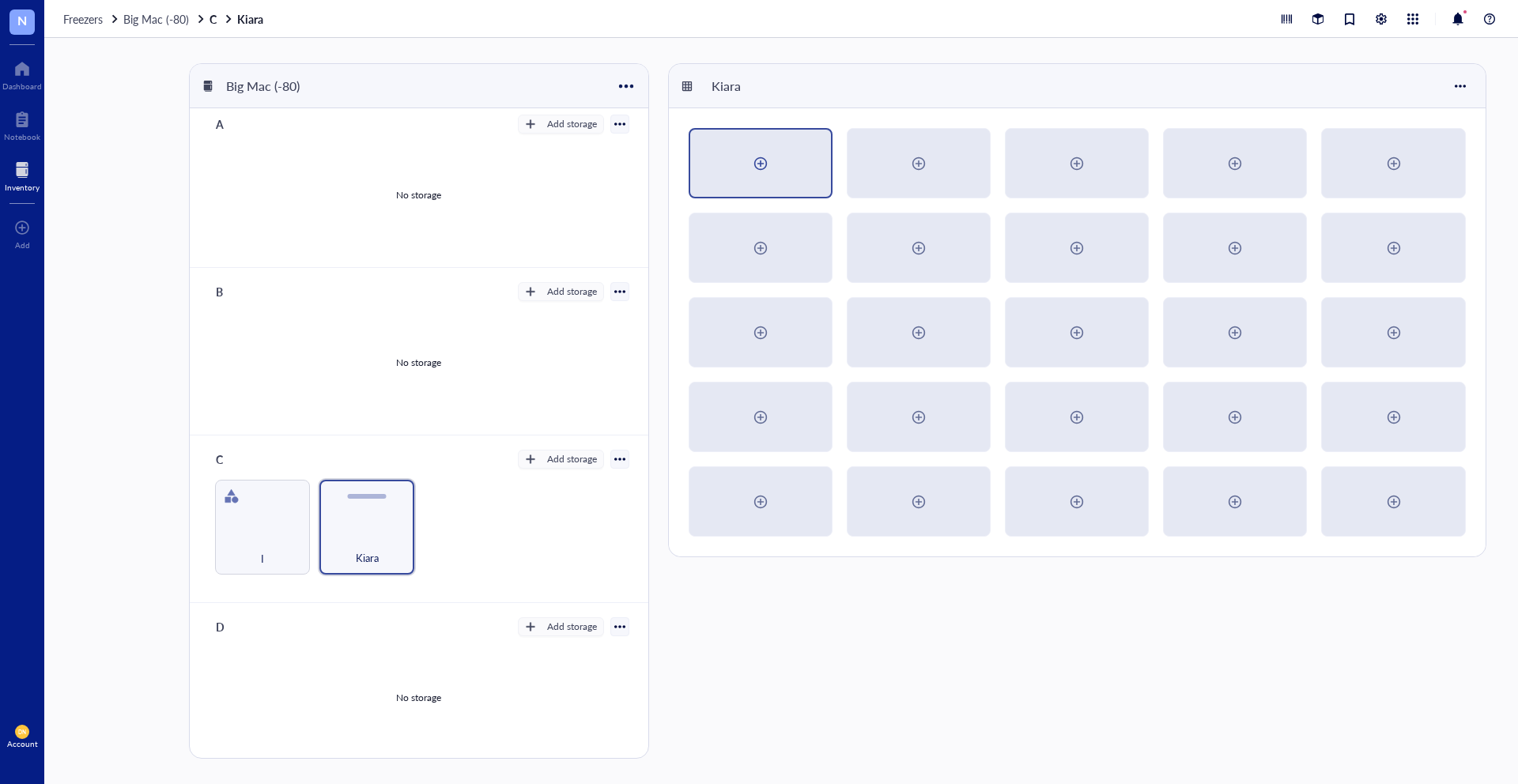
click at [802, 154] on div at bounding box center [760, 163] width 141 height 68
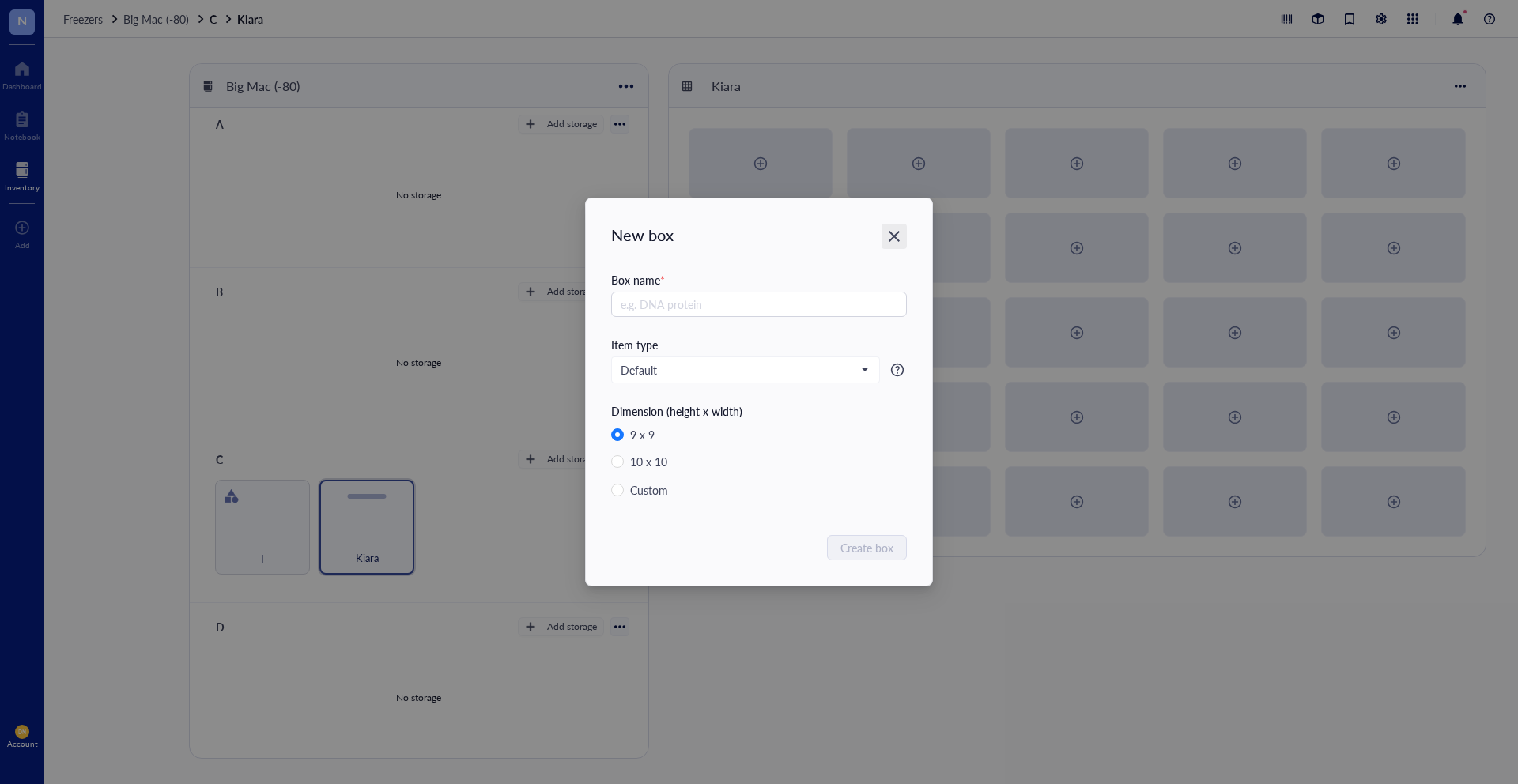
click at [903, 230] on div "Close" at bounding box center [894, 236] width 26 height 26
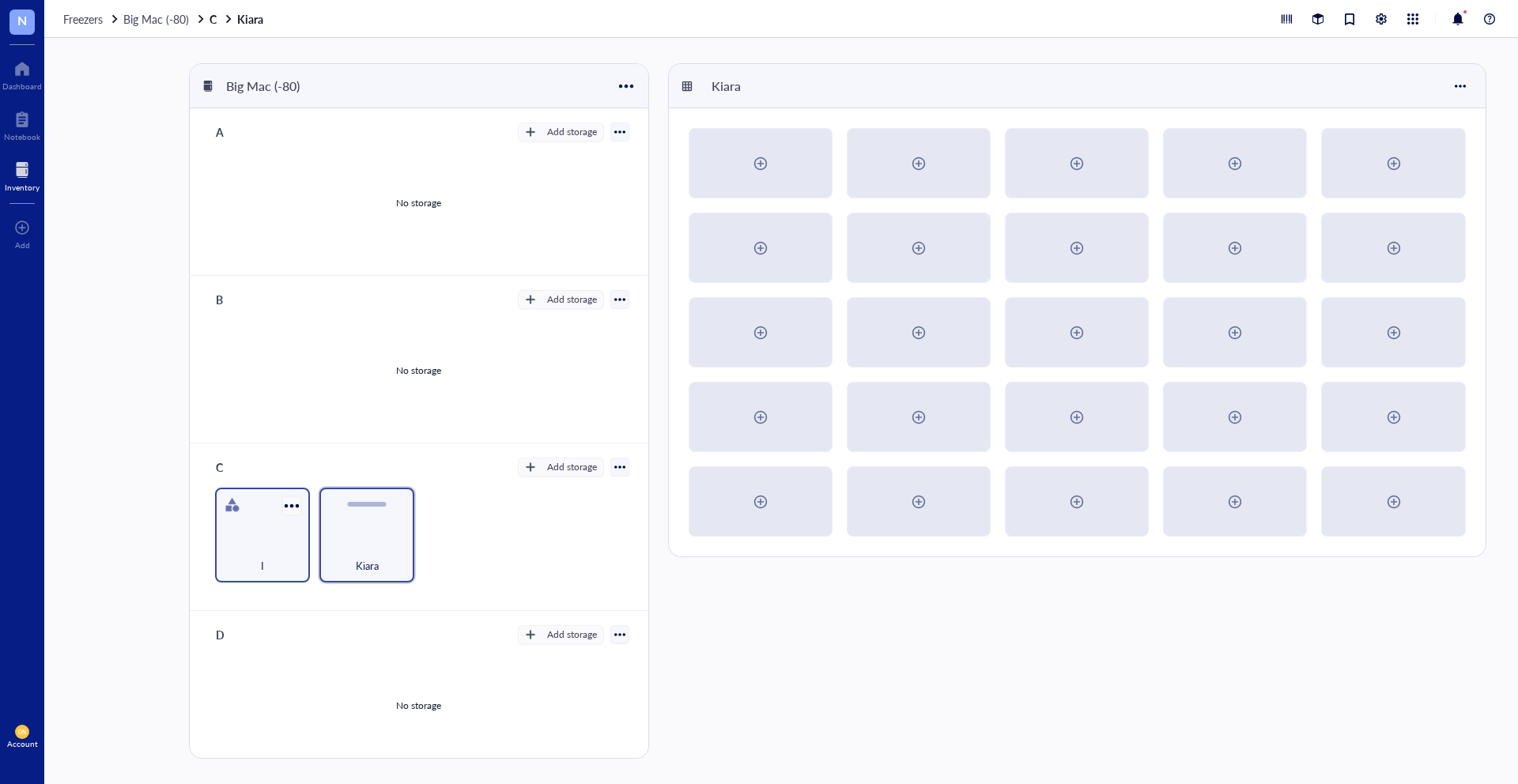
click at [291, 502] on div at bounding box center [291, 505] width 23 height 23
click at [340, 611] on div "Archive" at bounding box center [327, 617] width 36 height 14
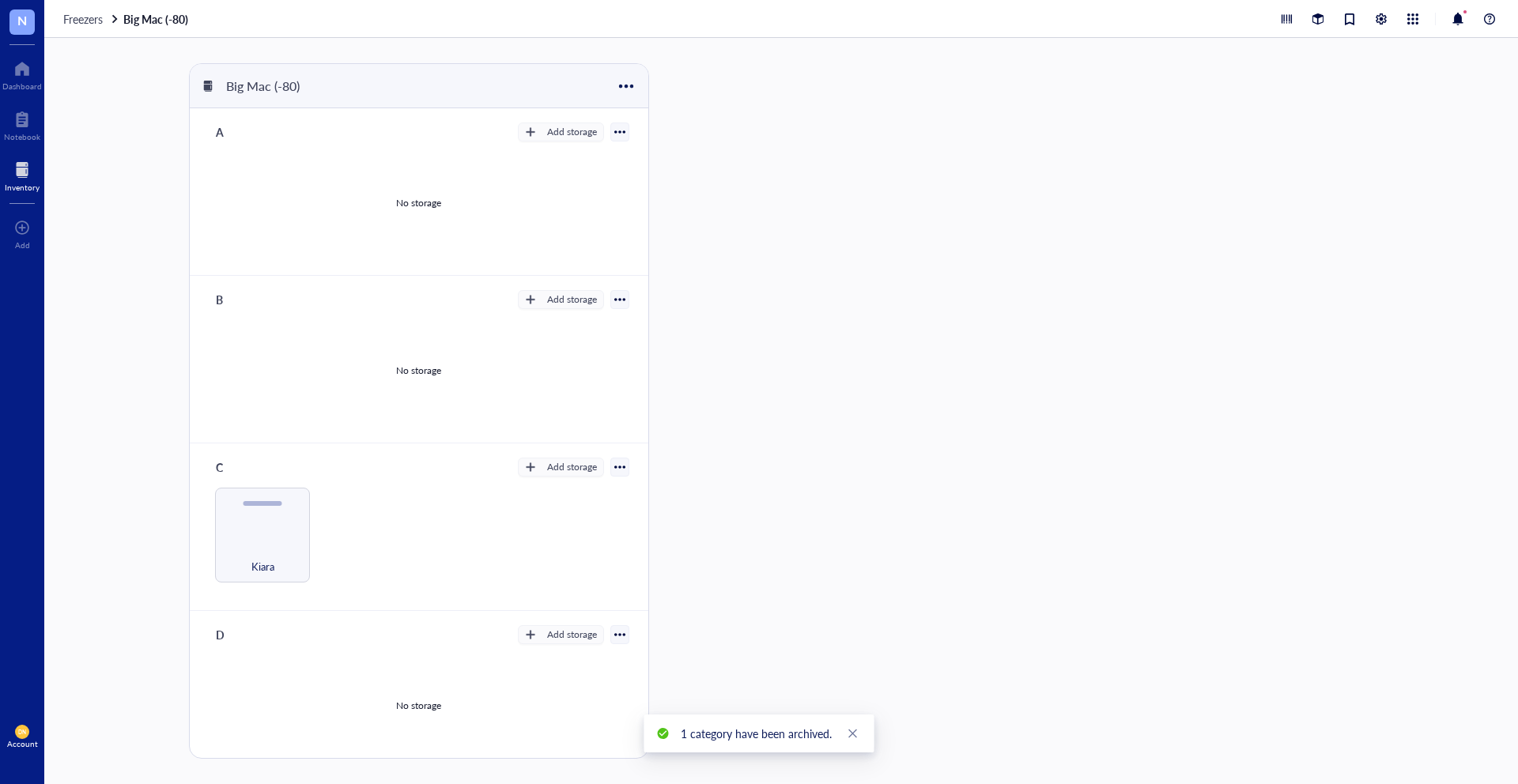
click at [349, 540] on div "Kiara" at bounding box center [418, 536] width 420 height 95
click at [280, 529] on div "Kiara" at bounding box center [263, 536] width 95 height 95
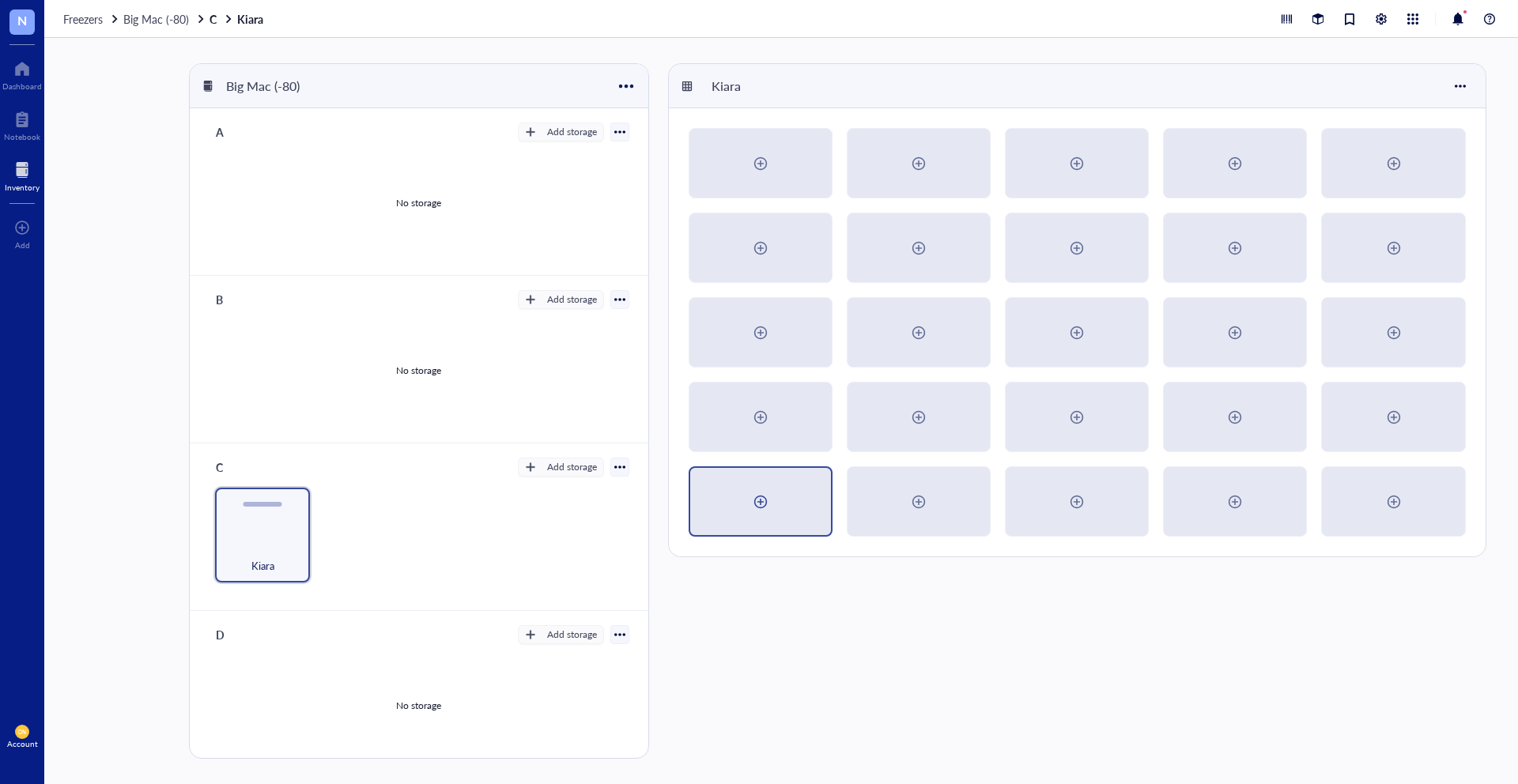
click at [764, 502] on div at bounding box center [760, 501] width 26 height 26
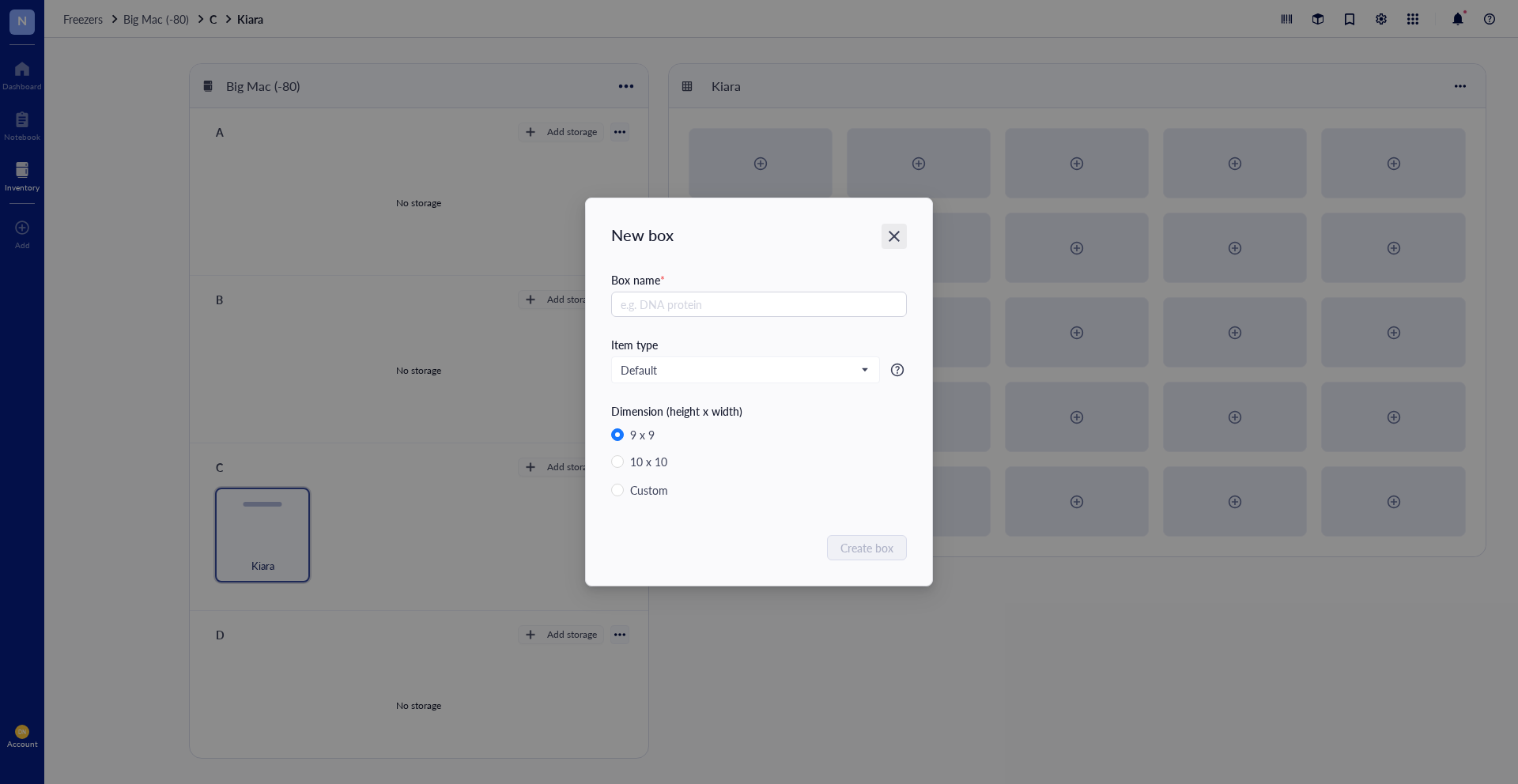
click at [898, 236] on icon "Close" at bounding box center [895, 237] width 15 height 15
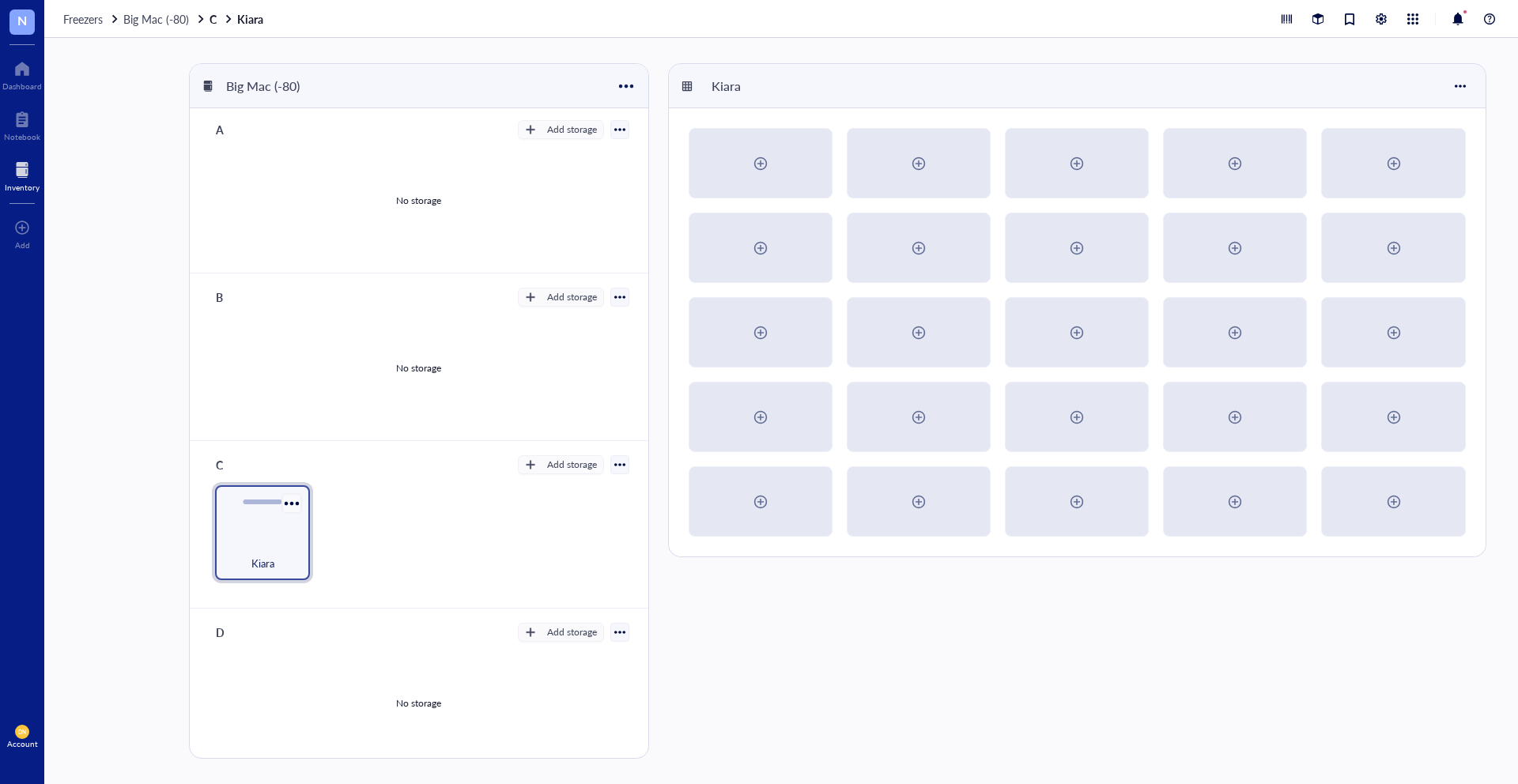
scroll to position [6, 0]
click at [293, 505] on div at bounding box center [291, 500] width 23 height 23
click at [295, 536] on icon at bounding box center [298, 534] width 11 height 11
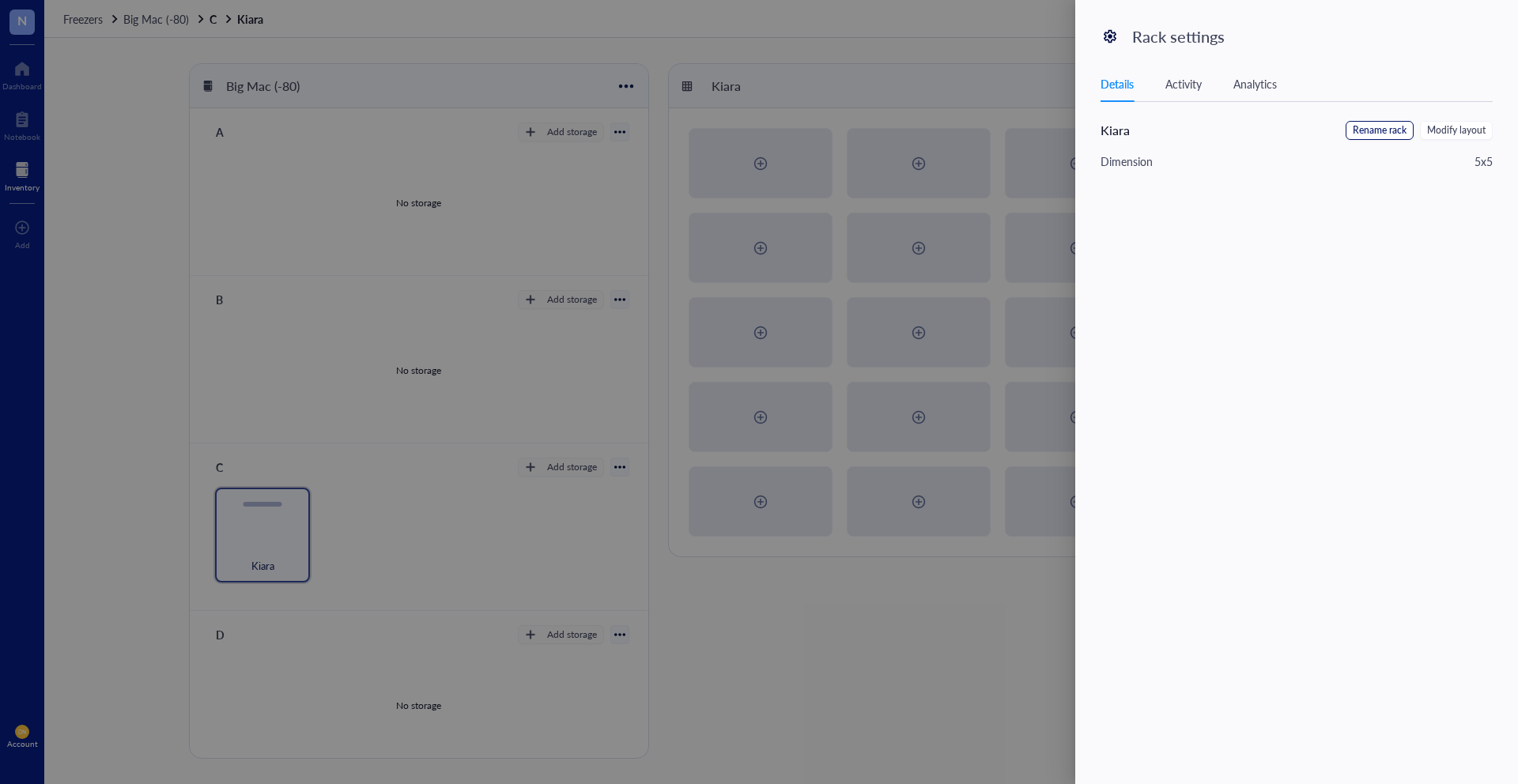
click at [1375, 126] on span "Rename rack" at bounding box center [1380, 131] width 54 height 15
click at [1172, 133] on input "Kiara" at bounding box center [1181, 133] width 160 height 26
click at [1113, 140] on input "Kiara" at bounding box center [1181, 133] width 160 height 26
type input "I ([GEOGRAPHIC_DATA])"
click at [1458, 132] on span "Save" at bounding box center [1469, 133] width 23 height 17
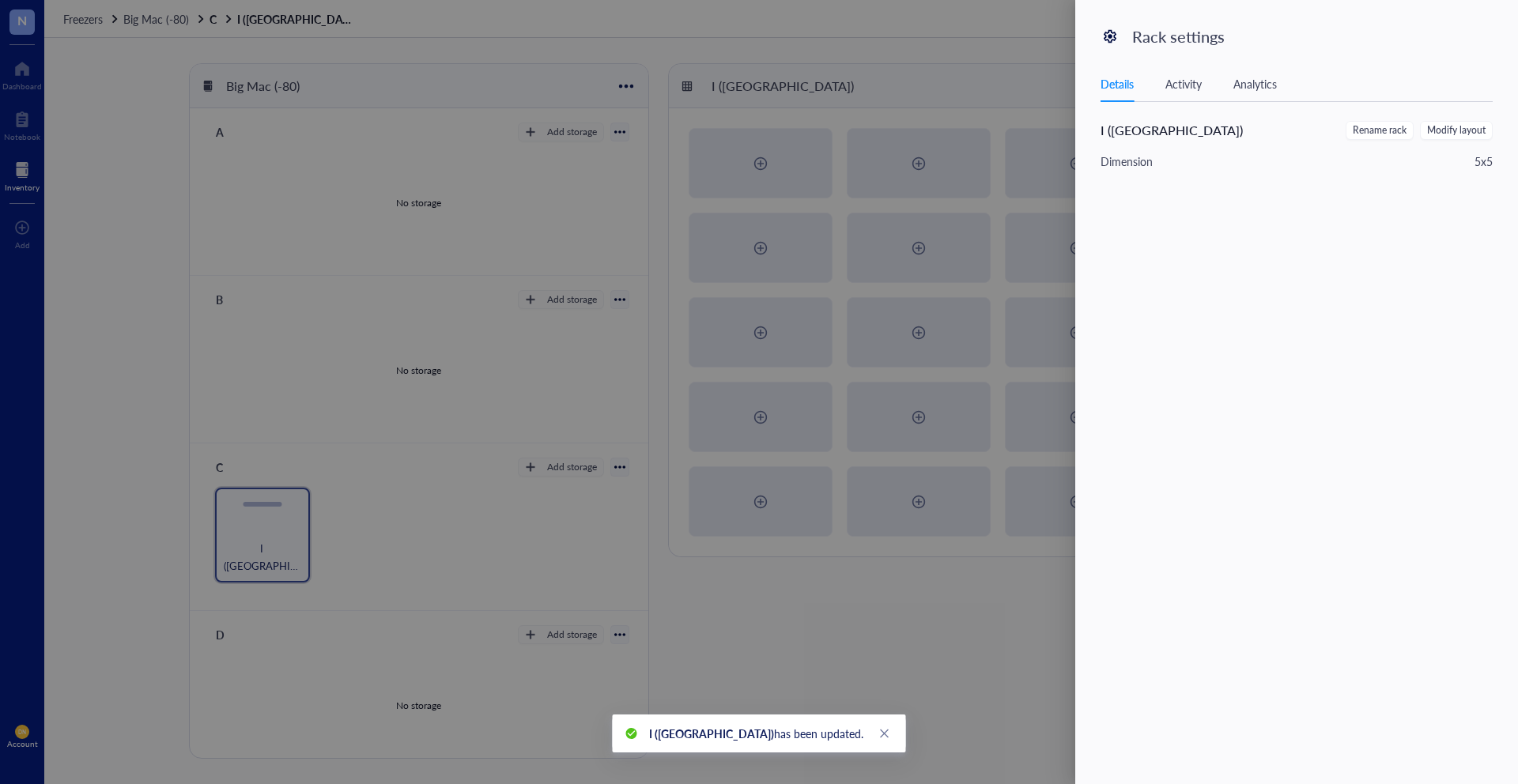
drag, startPoint x: 839, startPoint y: 730, endPoint x: 937, endPoint y: 703, distance: 101.7
click at [879, 729] on icon "close" at bounding box center [885, 734] width 11 height 11
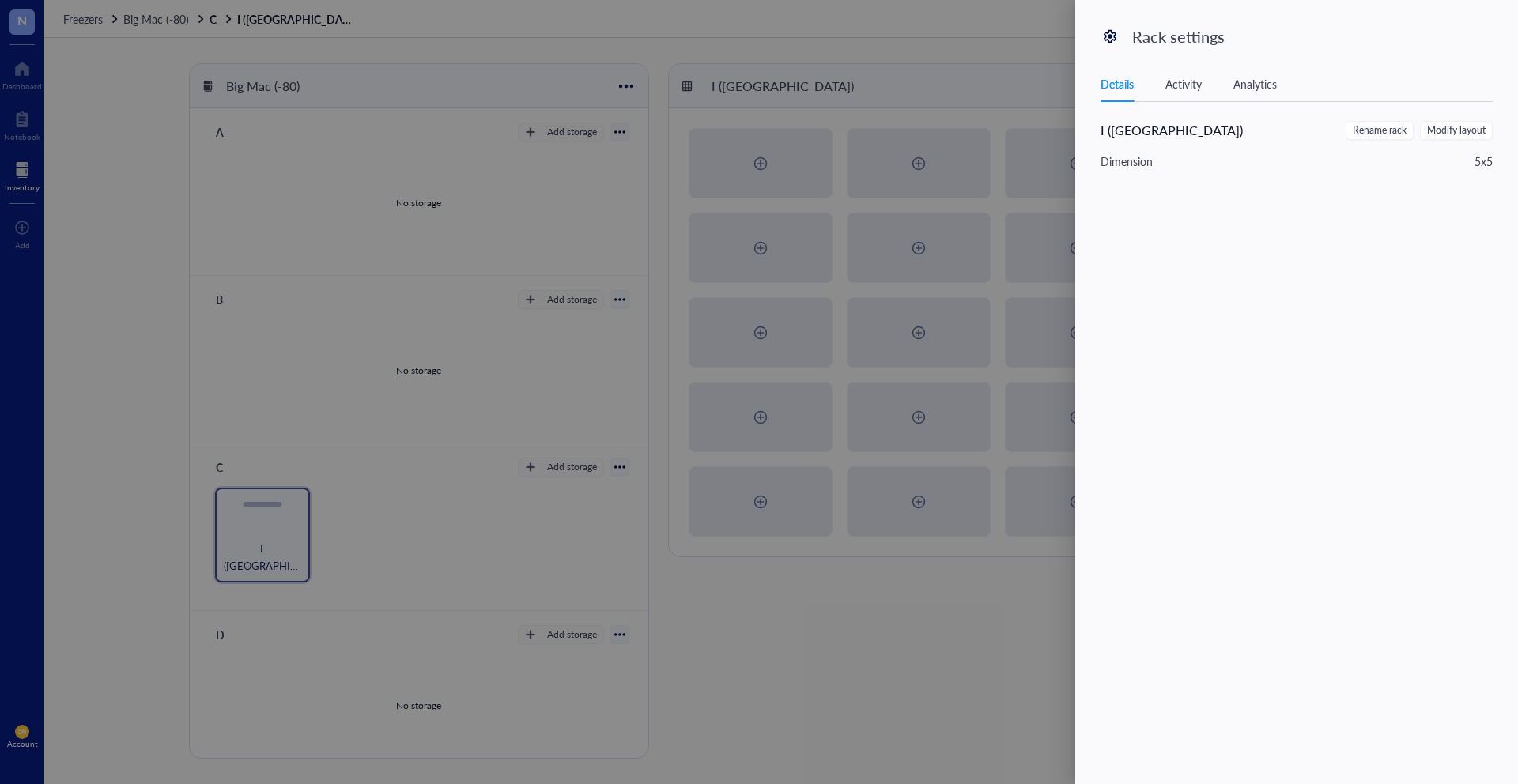
click at [948, 695] on div at bounding box center [759, 392] width 1518 height 784
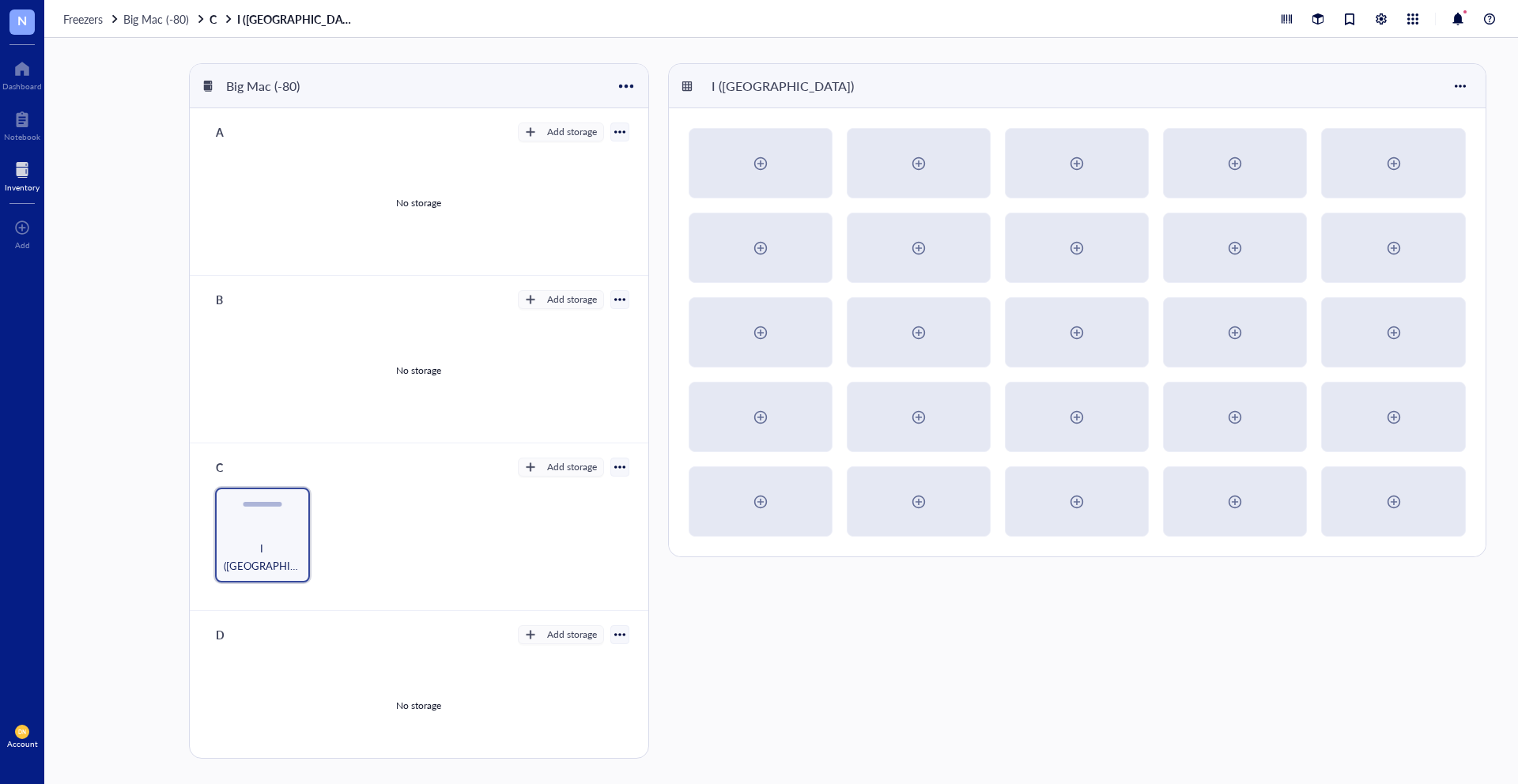
scroll to position [3, 0]
click at [442, 517] on div "I ([GEOGRAPHIC_DATA])" at bounding box center [418, 532] width 420 height 95
click at [534, 469] on button "Add storage" at bounding box center [561, 464] width 87 height 19
click at [562, 487] on span "Rack" at bounding box center [567, 491] width 90 height 17
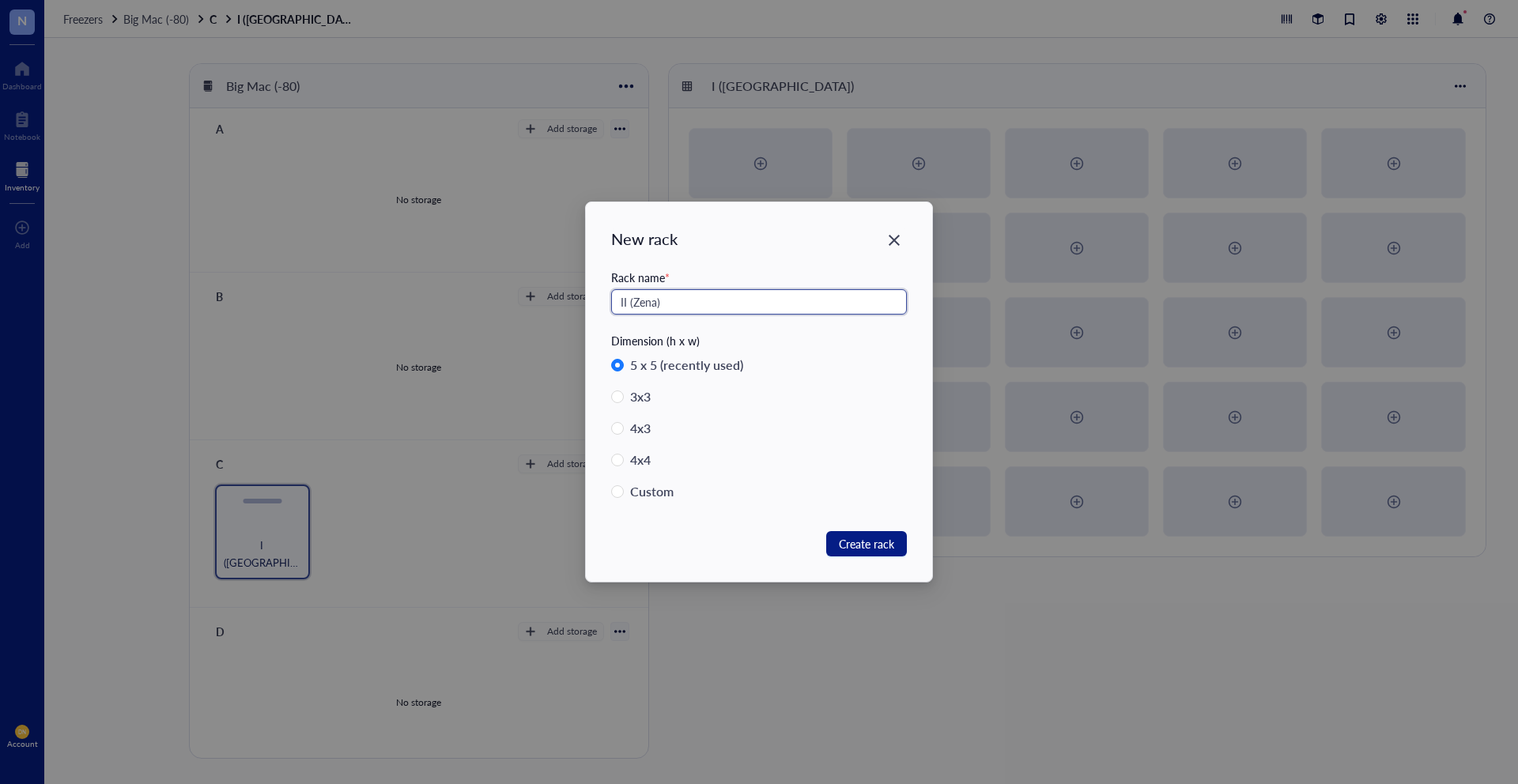
type input "II (Zena)"
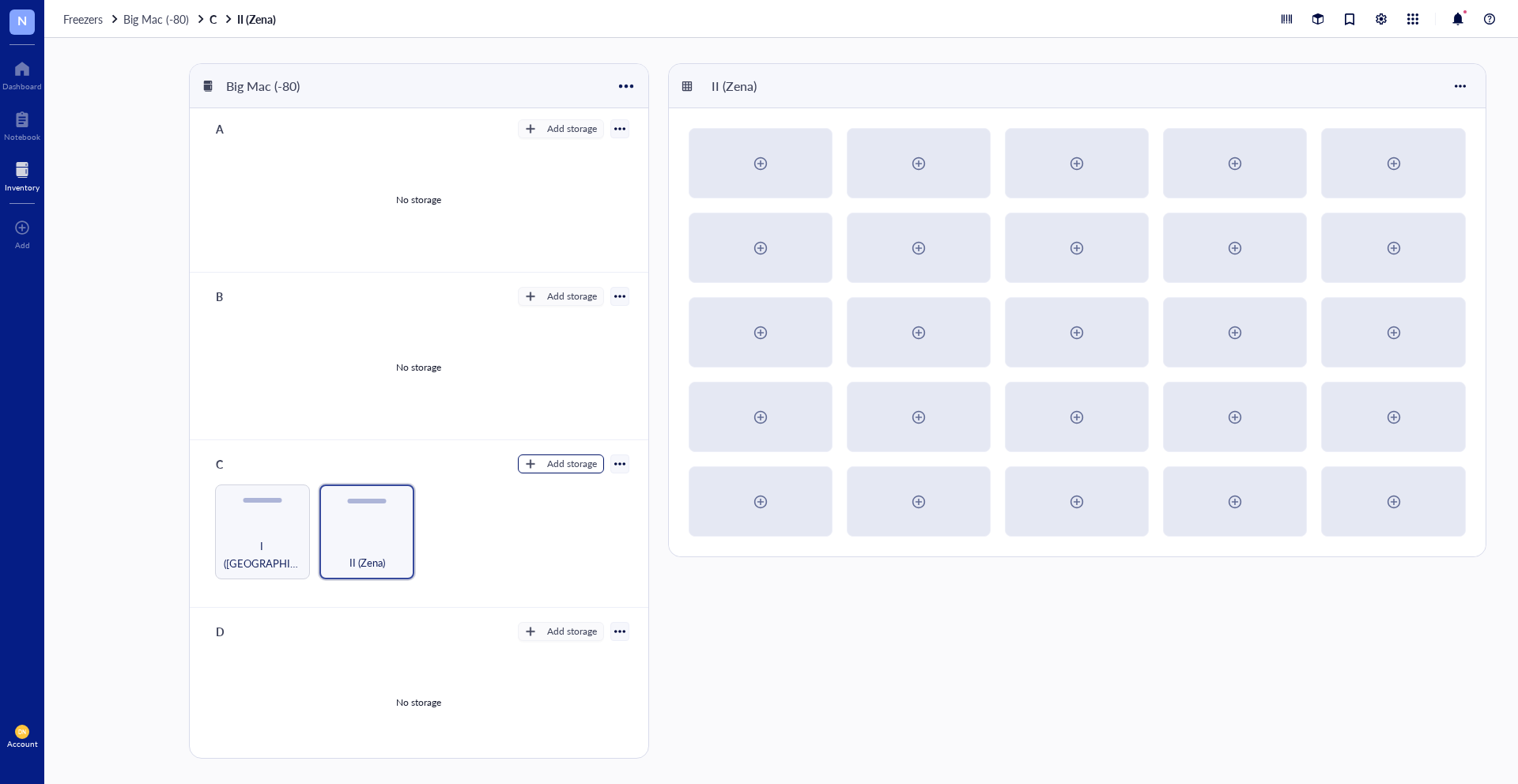
click at [548, 464] on div "Add storage" at bounding box center [572, 463] width 49 height 14
click at [465, 482] on div "C Add storage Settings Export Restore rack Restore category Delete Rack Categor…" at bounding box center [418, 524] width 458 height 167
click at [269, 523] on div "I ([GEOGRAPHIC_DATA])" at bounding box center [263, 532] width 95 height 95
click at [373, 520] on div "II (Zena)" at bounding box center [367, 532] width 95 height 95
click at [553, 465] on div "Add storage" at bounding box center [572, 463] width 49 height 14
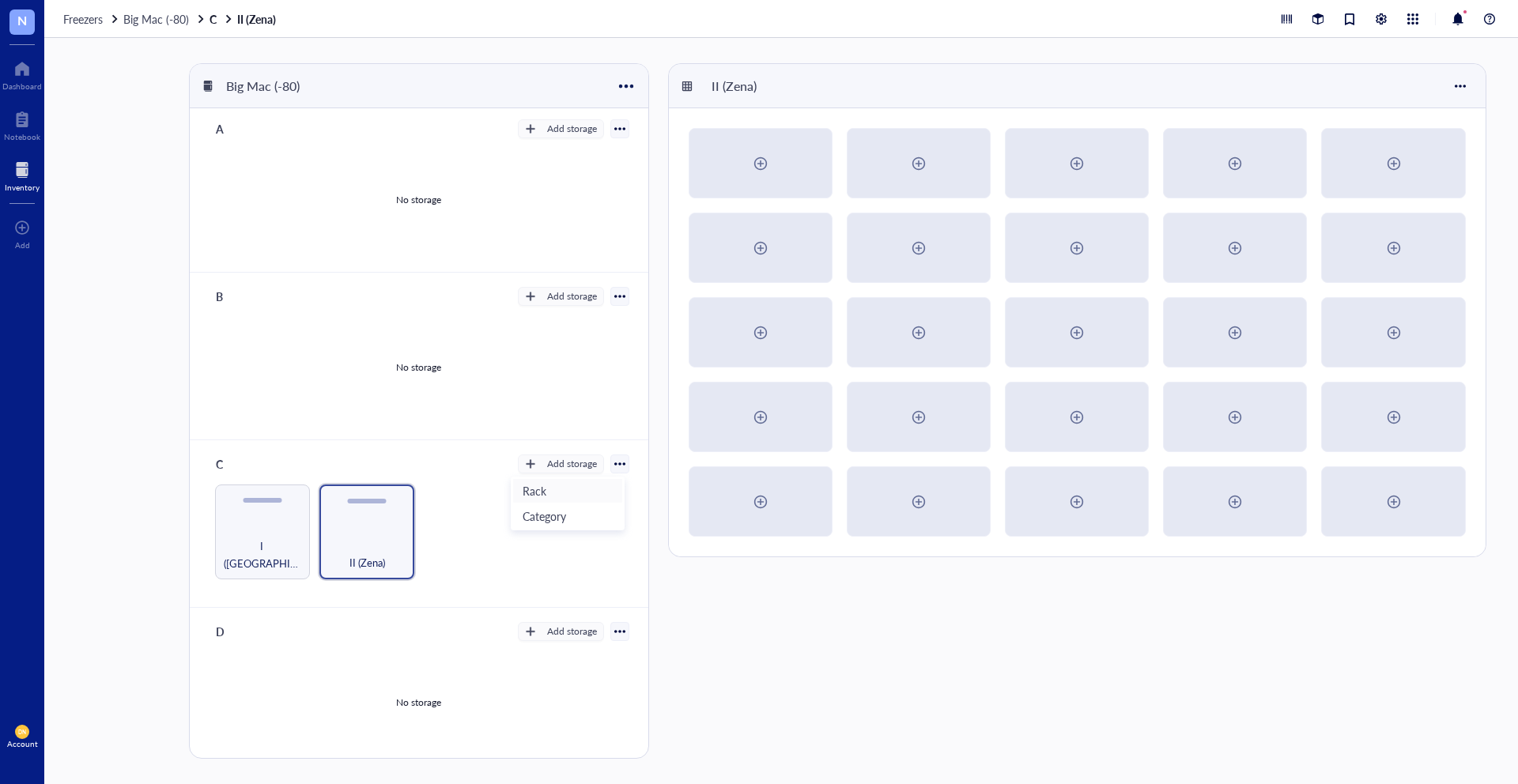
click at [557, 488] on span "Rack" at bounding box center [567, 491] width 90 height 17
radio input "true"
radio input "false"
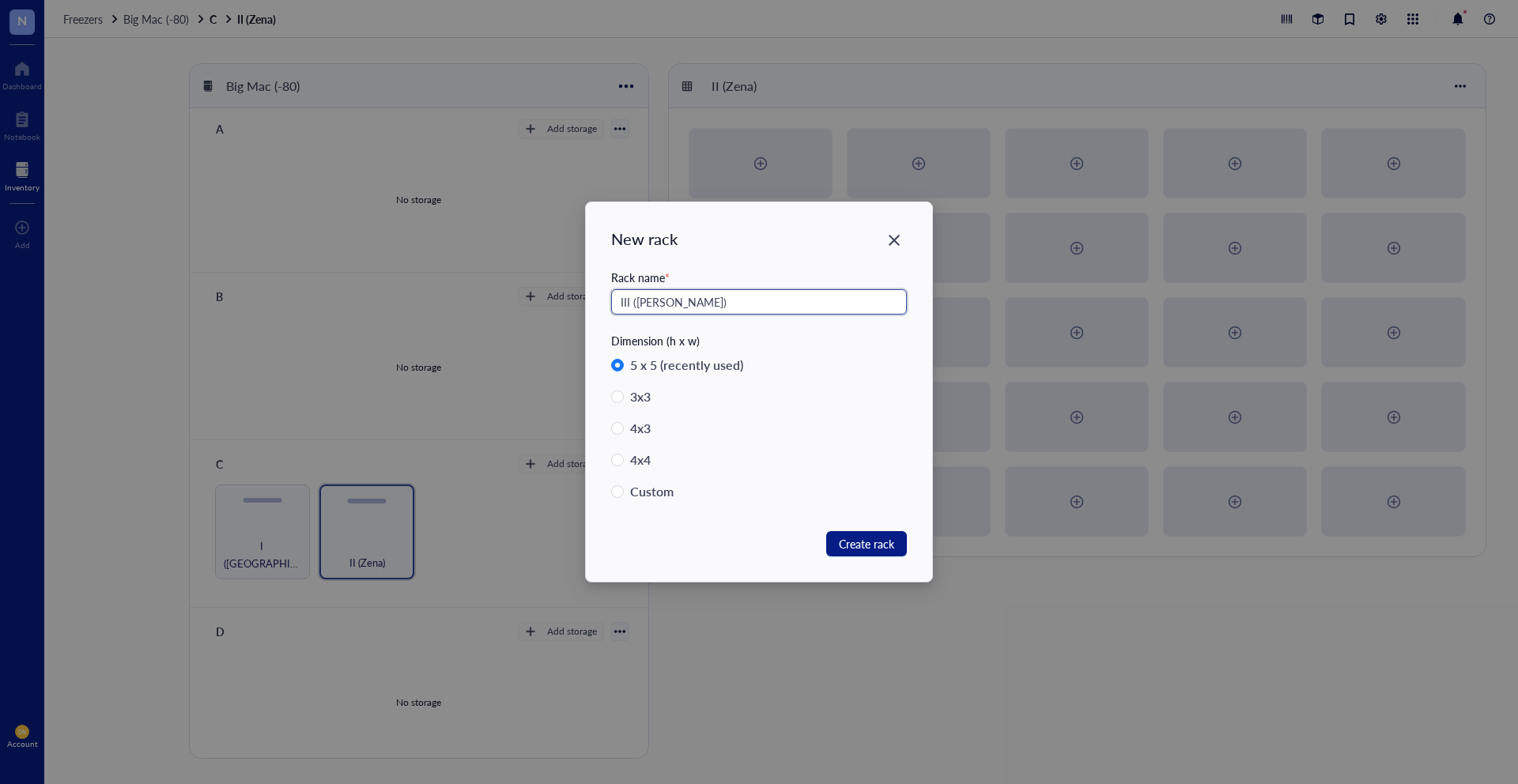
type input "III ([PERSON_NAME])"
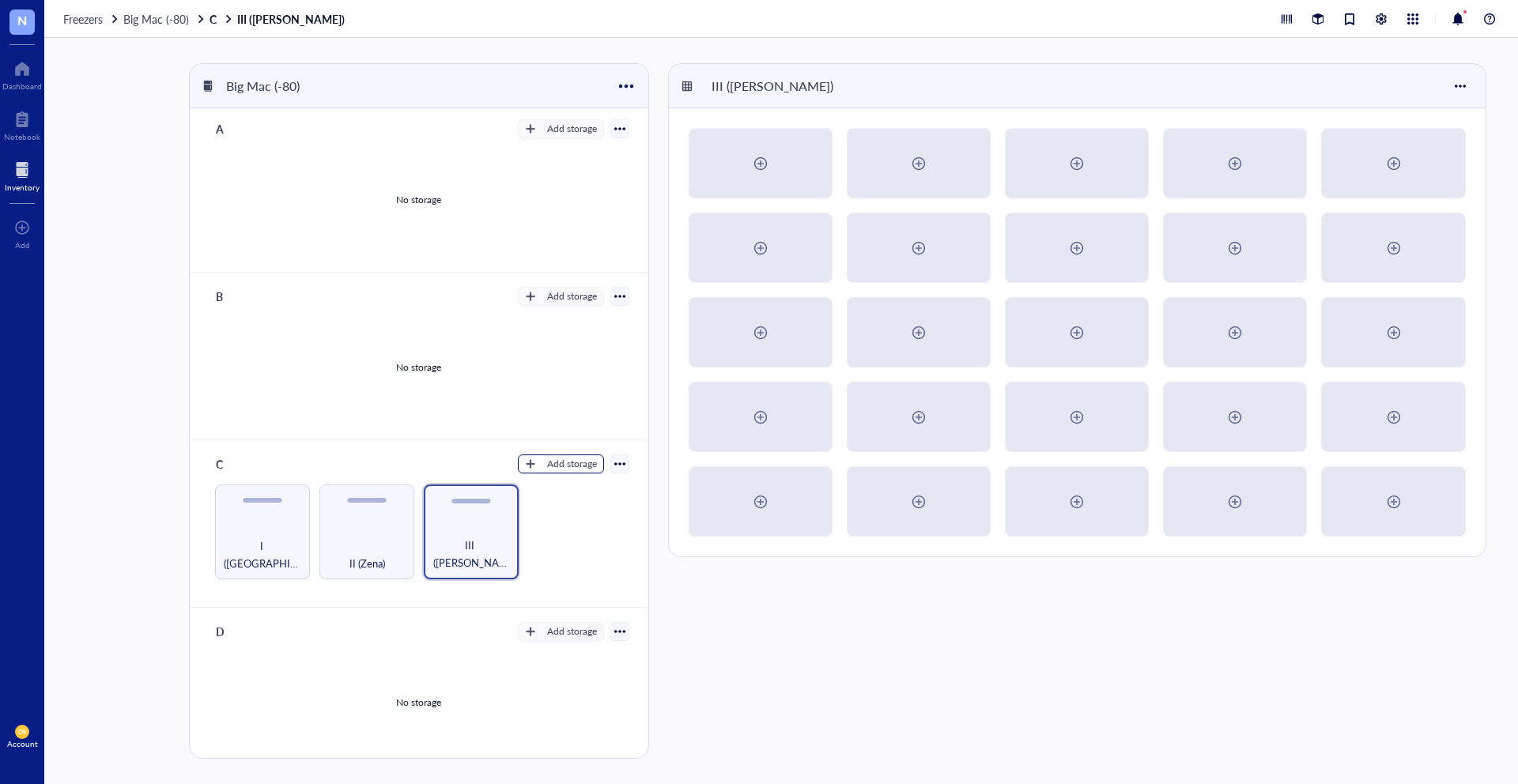
click at [547, 465] on div "Add storage" at bounding box center [572, 463] width 49 height 14
click at [555, 493] on span "Rack" at bounding box center [567, 491] width 90 height 17
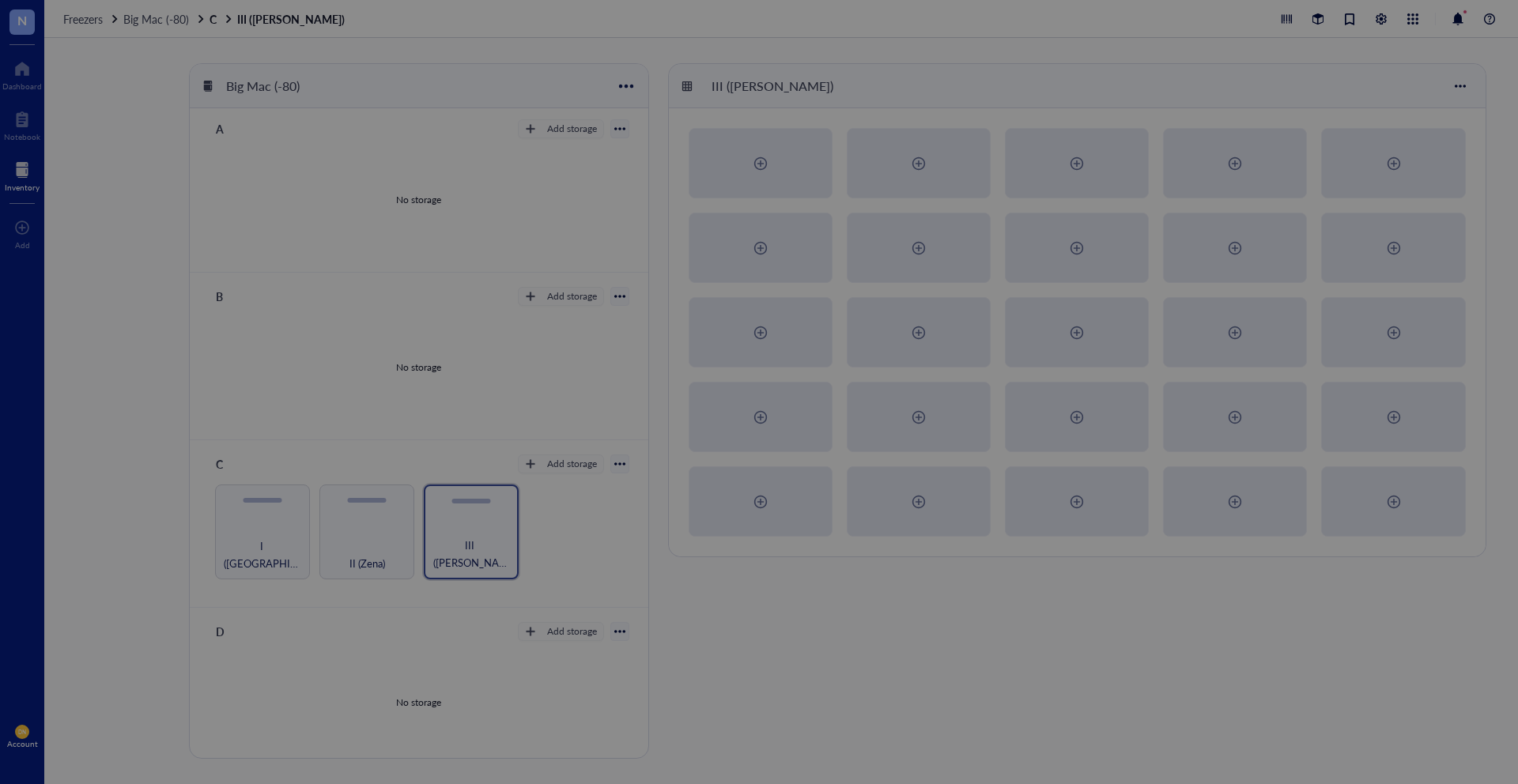
radio input "true"
radio input "false"
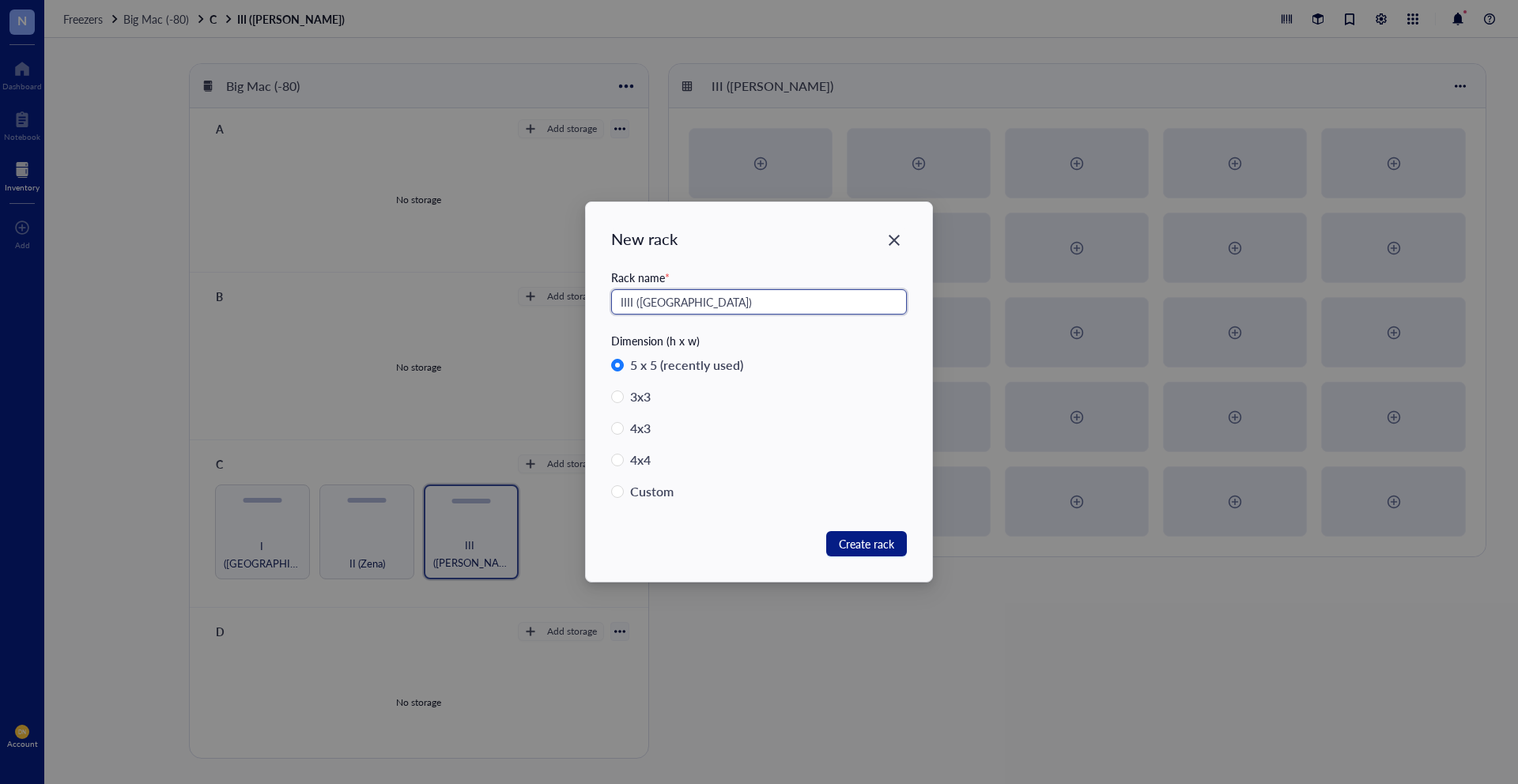
type input "IIII (Naveena)"
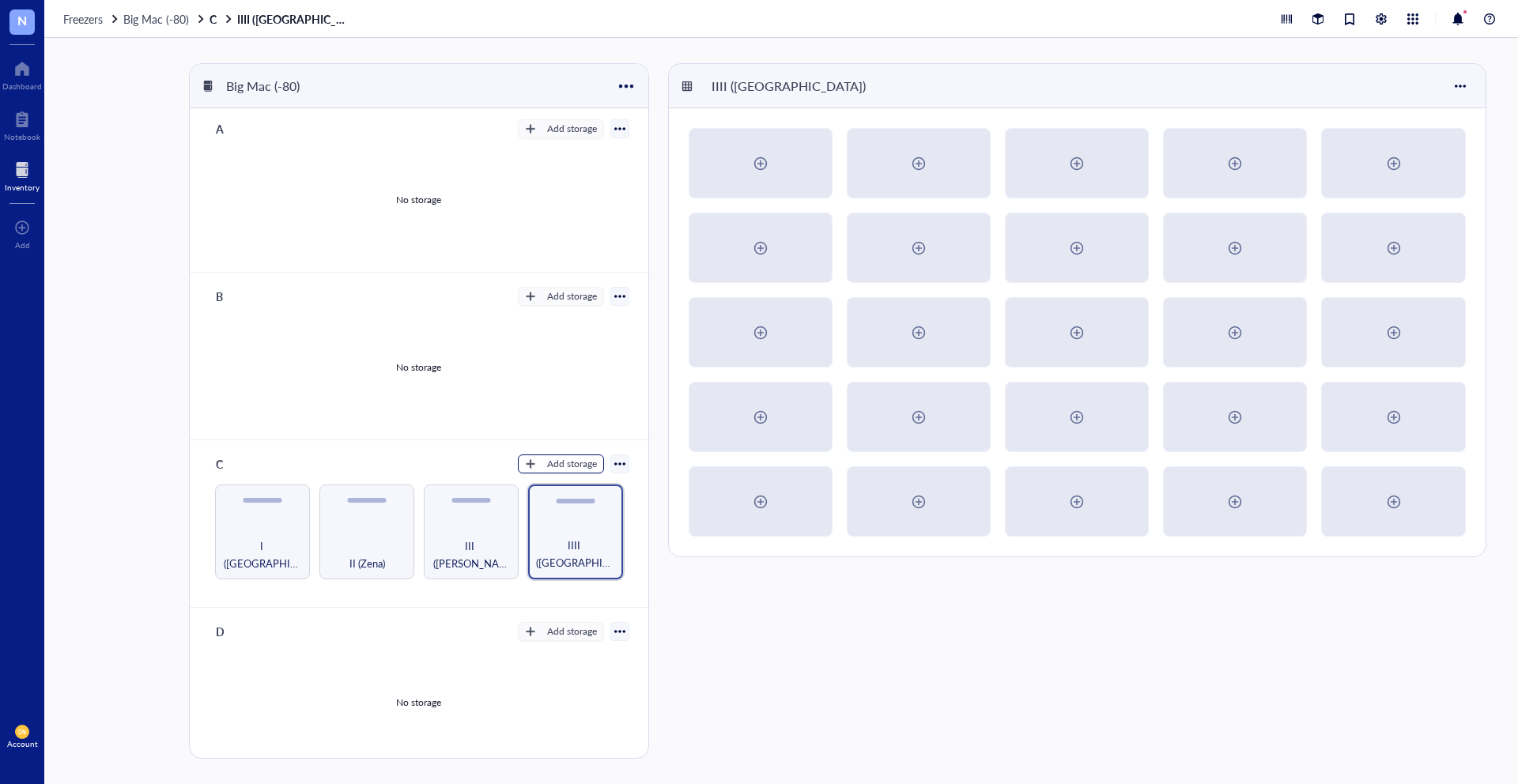
click at [559, 460] on div "Add storage" at bounding box center [572, 463] width 49 height 14
click at [569, 482] on span "Rack" at bounding box center [567, 491] width 90 height 17
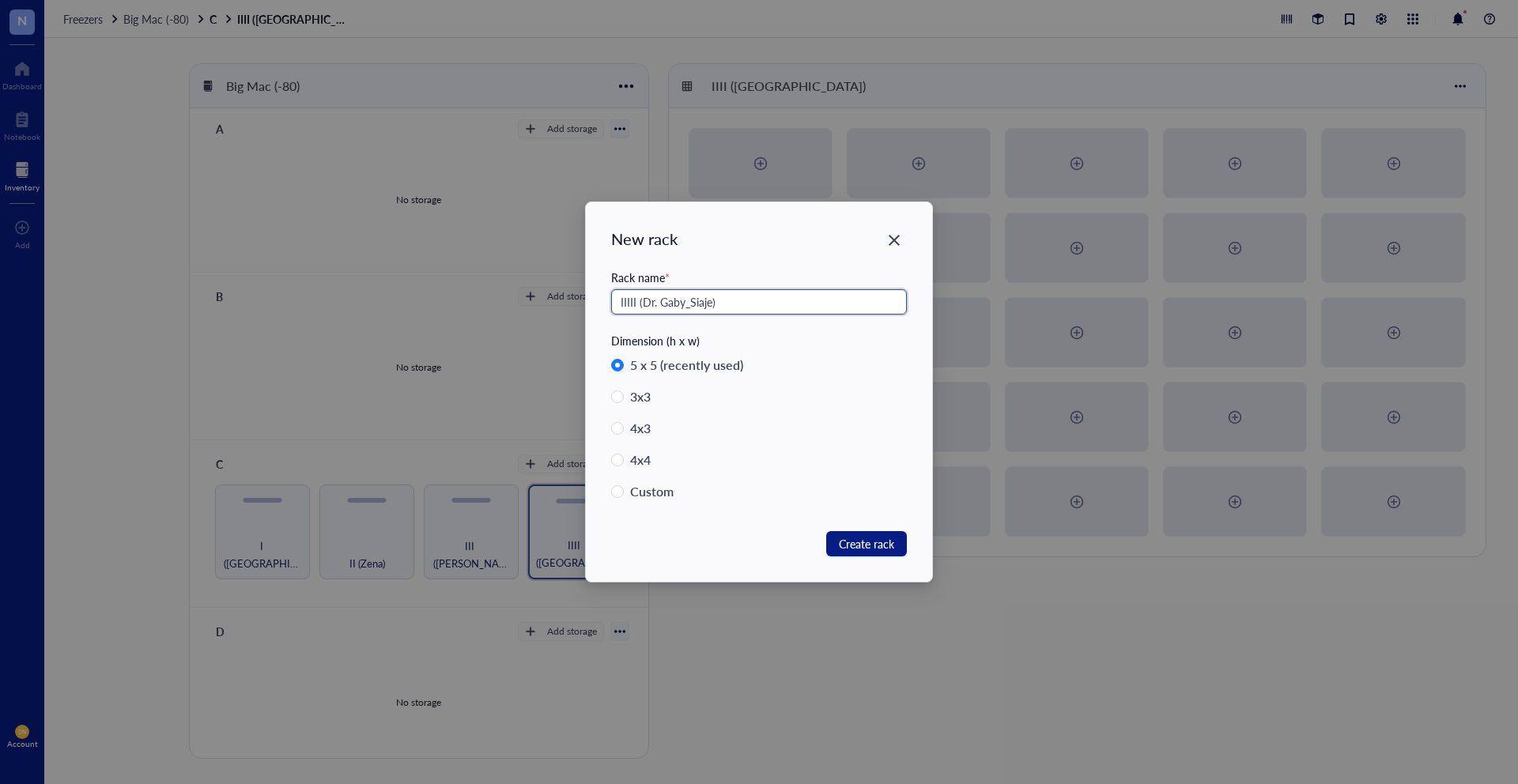
drag, startPoint x: 637, startPoint y: 302, endPoint x: 551, endPoint y: 302, distance: 86.0
click at [551, 303] on div "New rack Rack name * IIIII (Dr. Gaby_Siaje) Dimension (h x w) 5 x 5 (recently u…" at bounding box center [759, 392] width 1518 height 784
type input "V (Dr. Gaby_Siaje)"
click at [854, 540] on span "Create rack" at bounding box center [867, 544] width 55 height 17
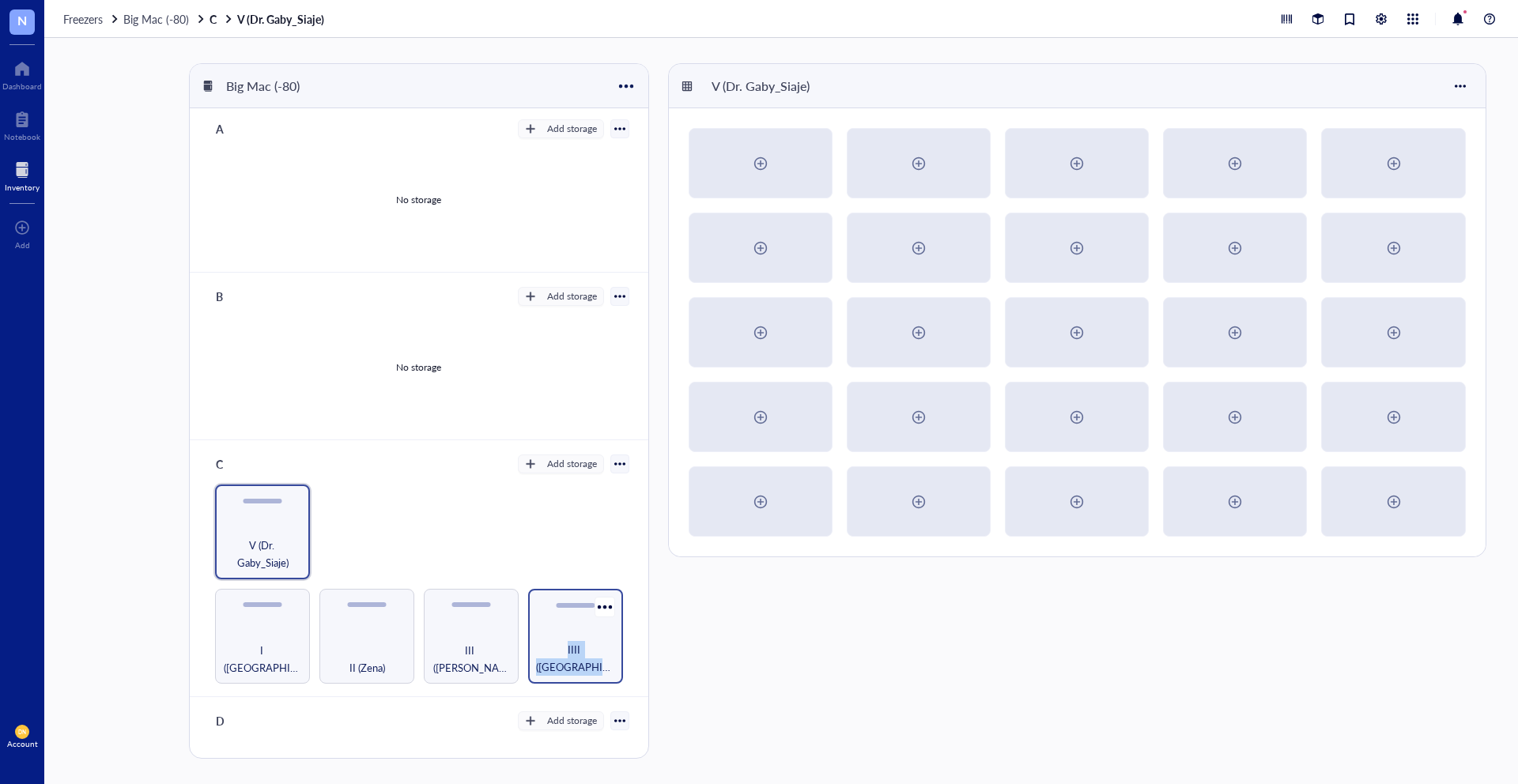
drag, startPoint x: 261, startPoint y: 515, endPoint x: 607, endPoint y: 632, distance: 365.2
click at [607, 632] on div "I (Kiara) II (Zena) III (Julio) IIII (Naveena) V (Dr. Gaby_Siaje)" at bounding box center [418, 583] width 420 height 199
click at [756, 632] on div "V (Dr. Gaby_Siaje)" at bounding box center [1080, 410] width 825 height 696
click at [548, 470] on div "Add storage" at bounding box center [572, 463] width 49 height 14
click at [404, 459] on div "C Add storage Settings Export Restore rack Restore category Delete Rack Category" at bounding box center [418, 463] width 420 height 22
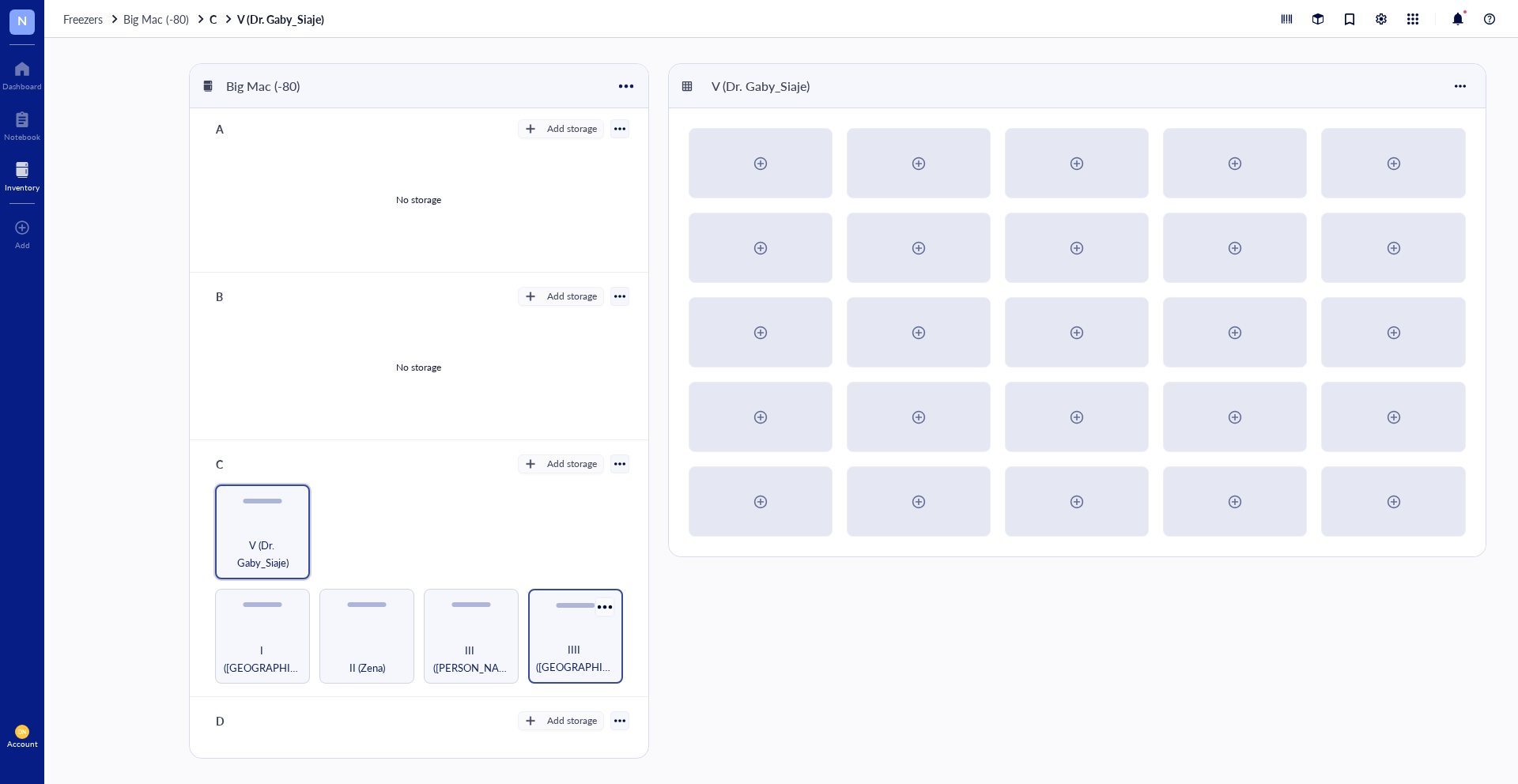
click at [597, 604] on div at bounding box center [604, 607] width 23 height 23
click at [619, 627] on div "Settings" at bounding box center [637, 633] width 39 height 14
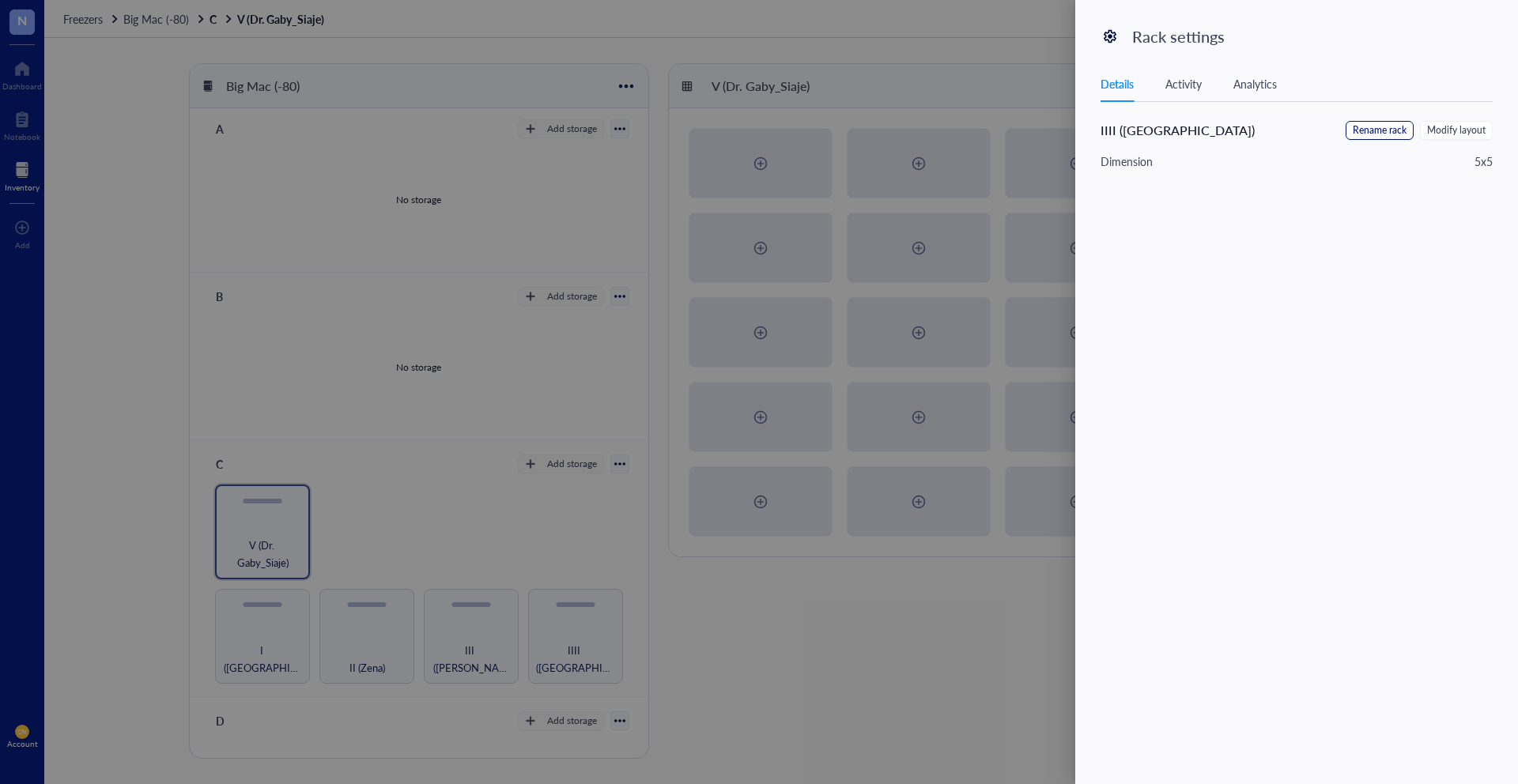
click at [1389, 128] on span "Rename rack" at bounding box center [1380, 131] width 54 height 15
drag, startPoint x: 1125, startPoint y: 130, endPoint x: 1134, endPoint y: 145, distance: 17.5
click at [1125, 130] on input "IIII (Naveena)" at bounding box center [1181, 133] width 160 height 26
type input "IV ([GEOGRAPHIC_DATA])"
click at [1473, 132] on span "Save" at bounding box center [1469, 133] width 23 height 17
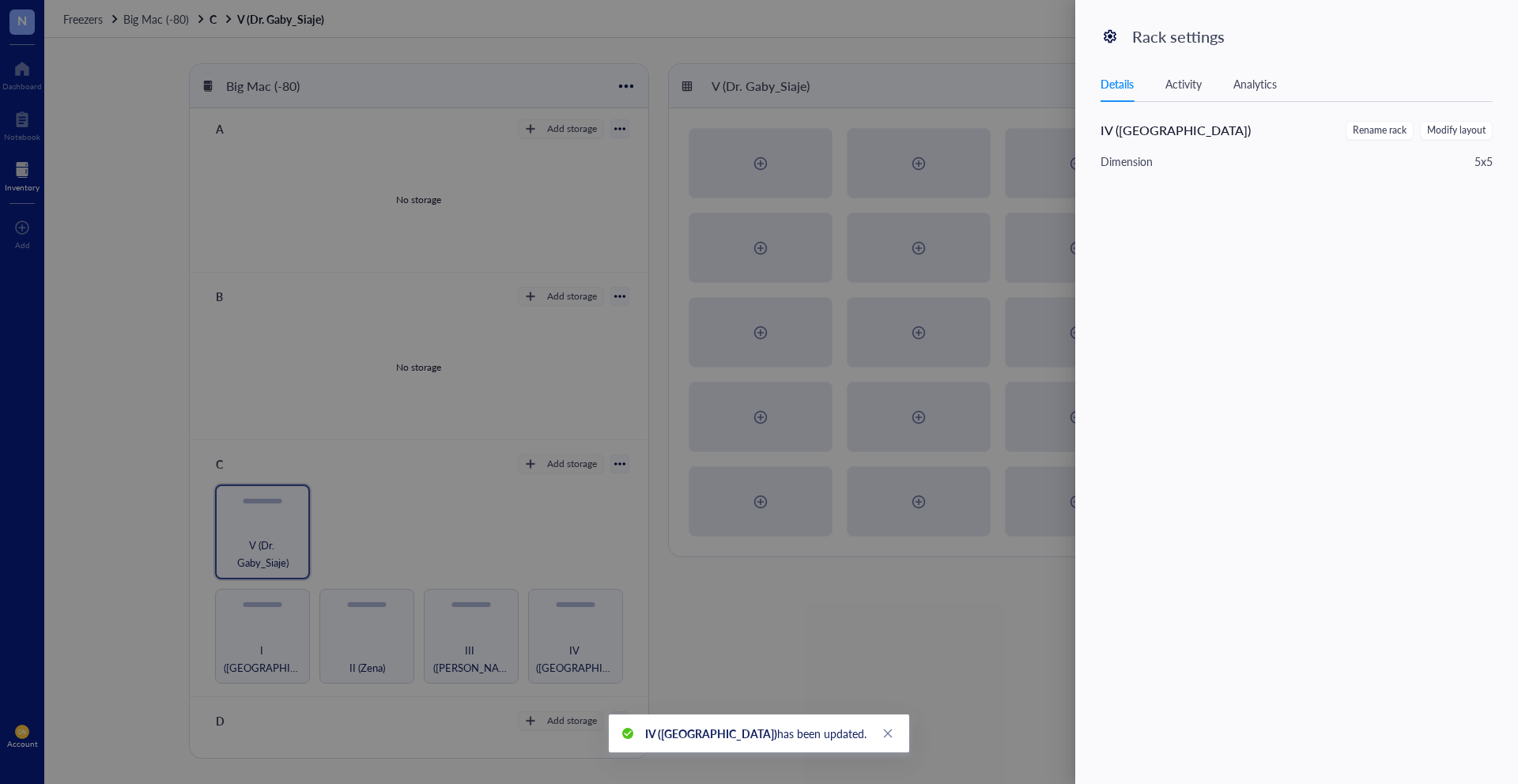
click at [854, 653] on div at bounding box center [759, 392] width 1518 height 784
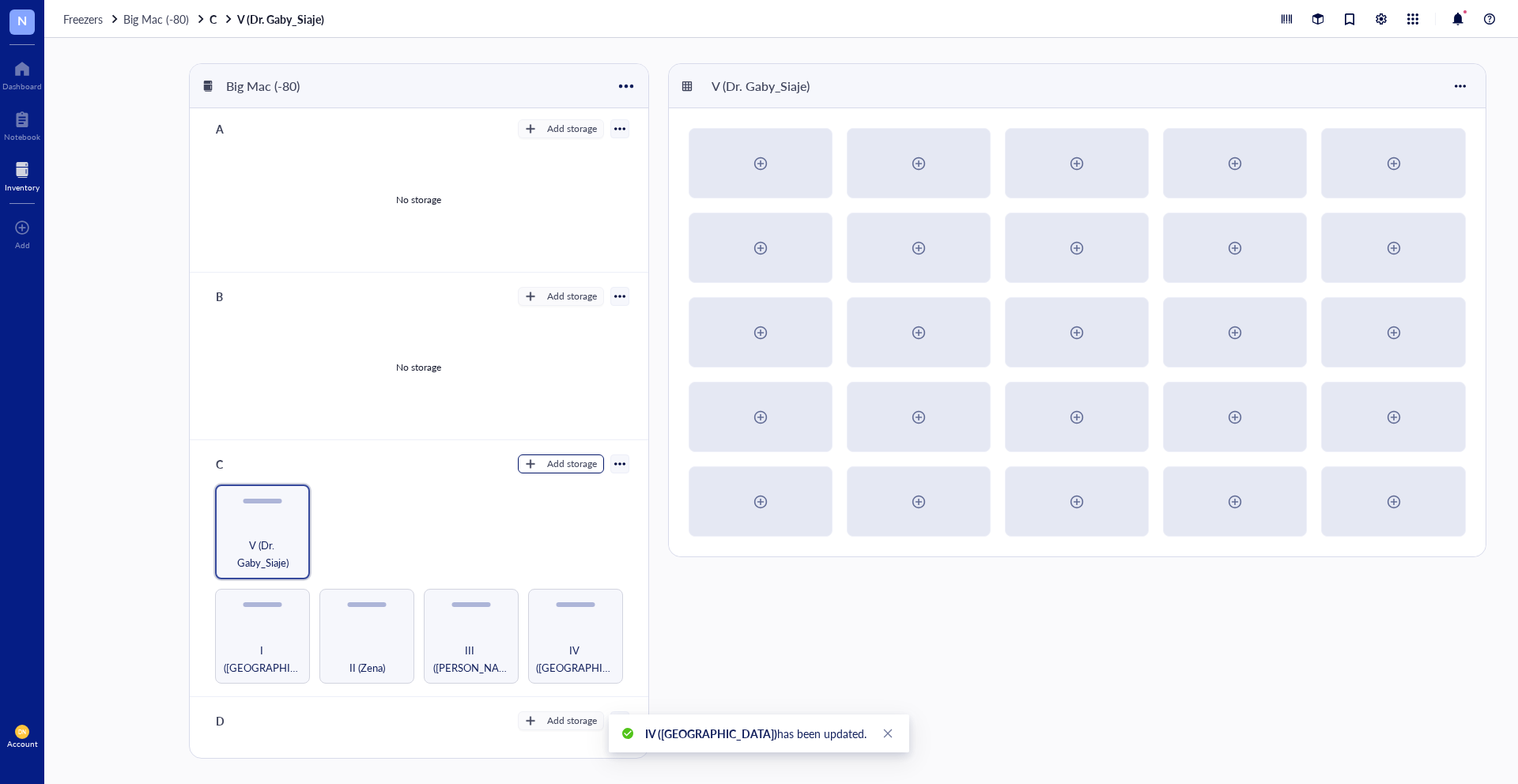
click at [562, 461] on div "Add storage" at bounding box center [572, 463] width 49 height 14
click at [582, 487] on span "Rack" at bounding box center [567, 491] width 90 height 17
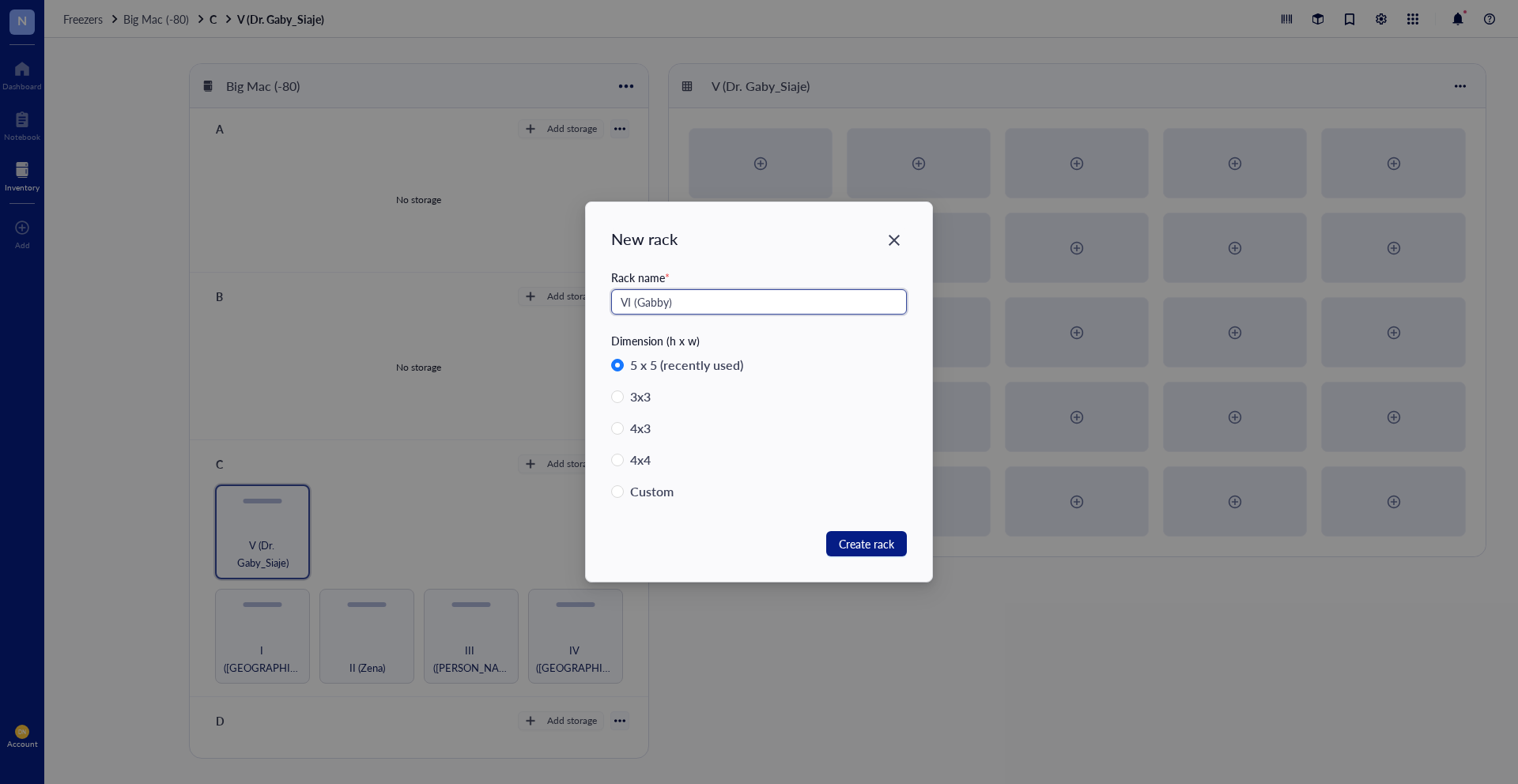
type input "VI (Gabby)"
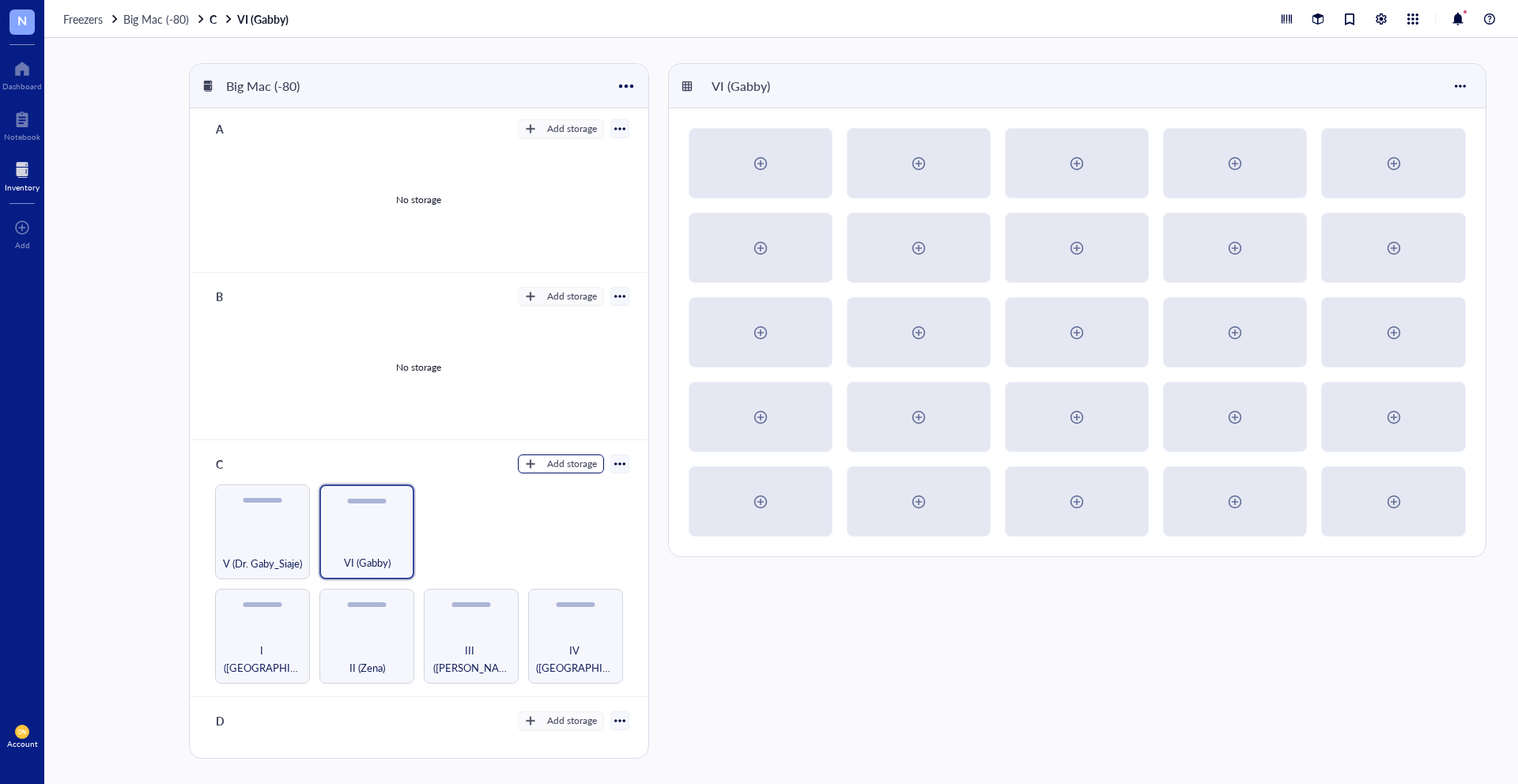
click at [535, 456] on button "Add storage" at bounding box center [561, 464] width 87 height 19
click at [559, 487] on span "Rack" at bounding box center [567, 491] width 90 height 17
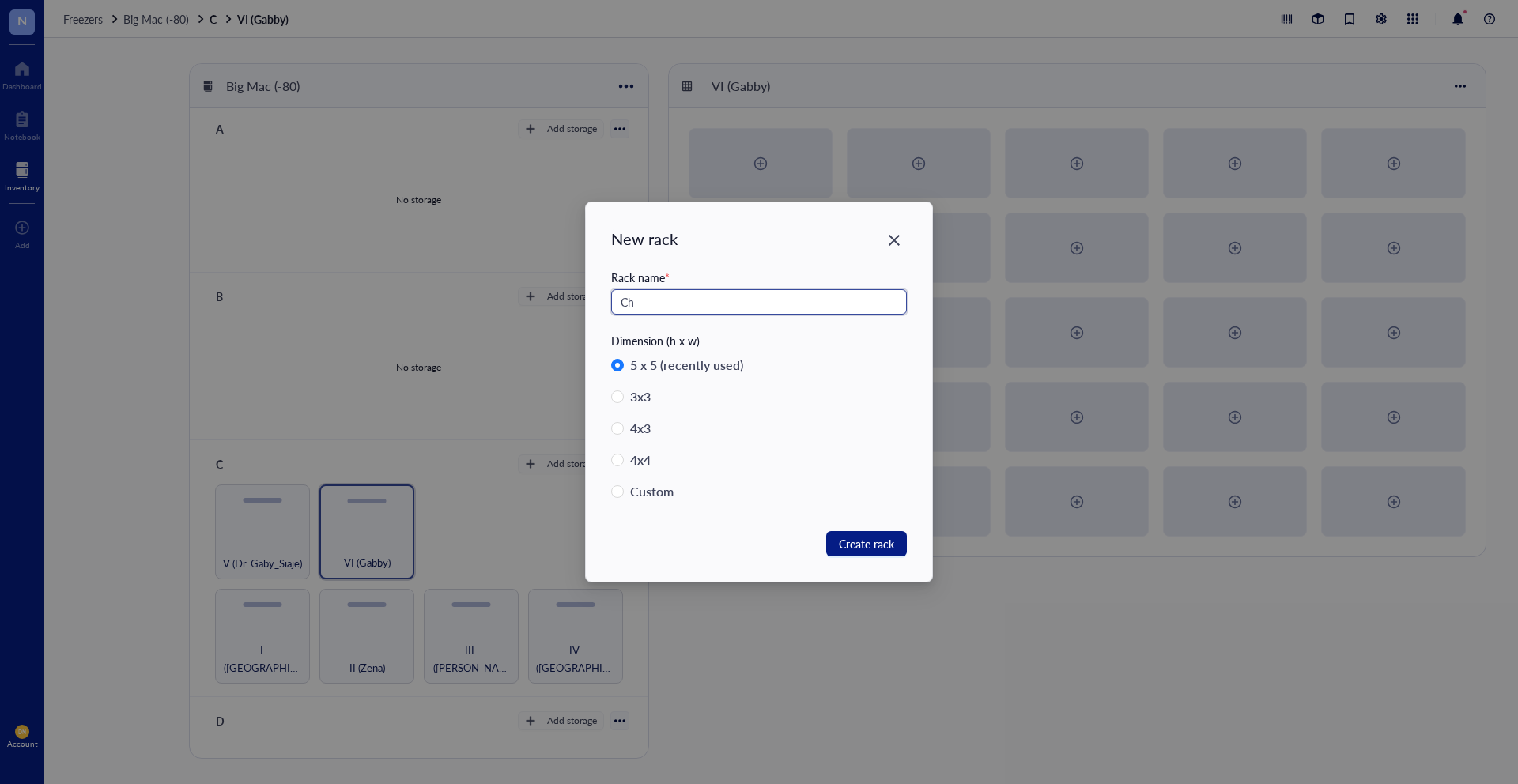
type input "C"
type input "VII ([PERSON_NAME])"
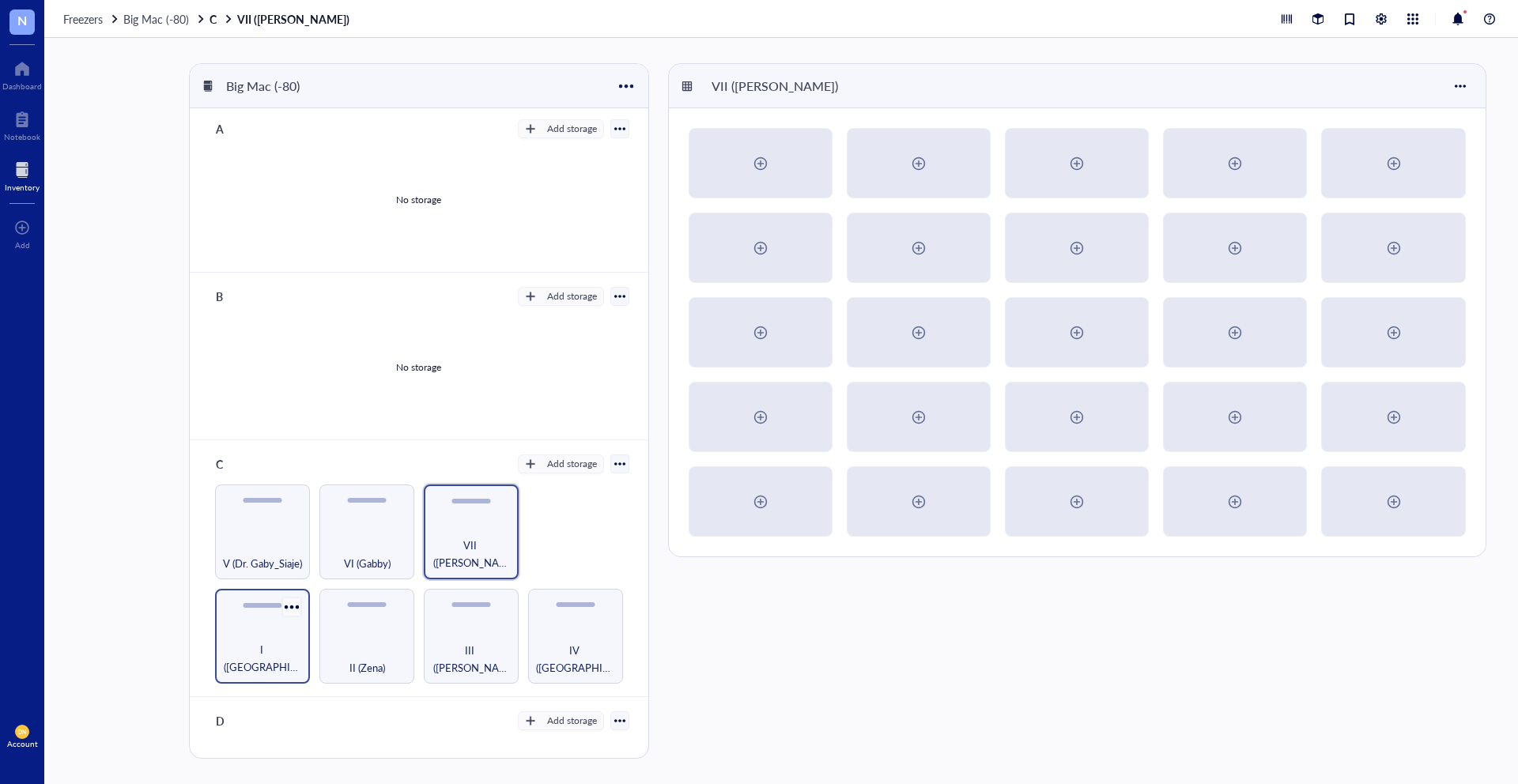
click at [292, 602] on div at bounding box center [291, 607] width 23 height 23
click at [256, 623] on div "I ([GEOGRAPHIC_DATA])" at bounding box center [263, 637] width 95 height 95
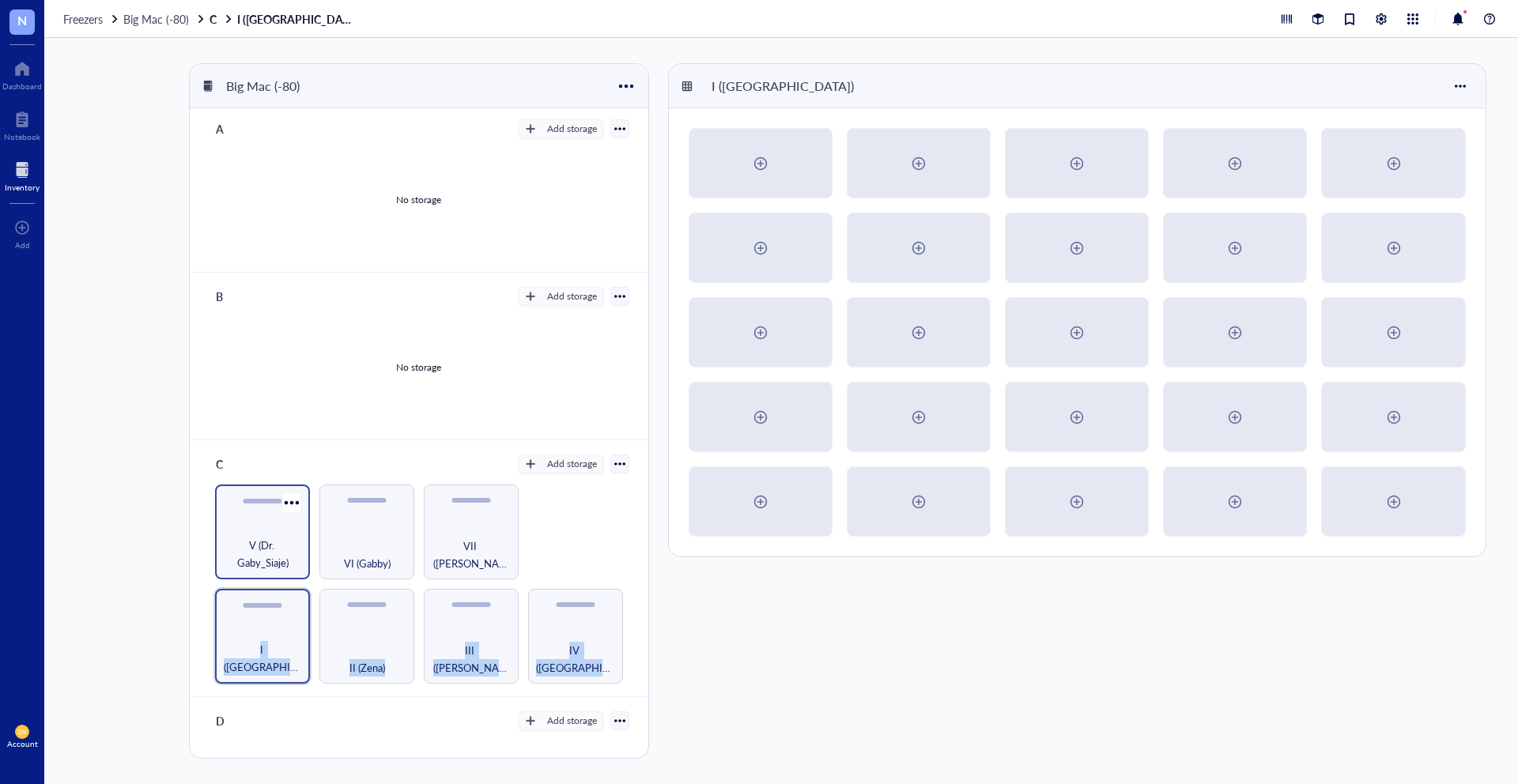
drag, startPoint x: 264, startPoint y: 613, endPoint x: 285, endPoint y: 534, distance: 81.7
click at [273, 522] on div "I (Kiara) II (Zena) III (Julio) IV (Naveena) V (Dr. Gaby_Siaje) VI (Gabby) VII …" at bounding box center [418, 583] width 420 height 199
drag, startPoint x: 295, startPoint y: 624, endPoint x: 349, endPoint y: 531, distance: 107.5
click at [349, 531] on div "I (Kiara) II (Zena) III (Julio) IV (Naveena) V (Dr. Gaby_Siaje) VI (Gabby) VII …" at bounding box center [418, 583] width 420 height 199
click at [634, 517] on div "C Add storage Settings Export Restore rack Restore category Delete Rack Categor…" at bounding box center [418, 569] width 458 height 257
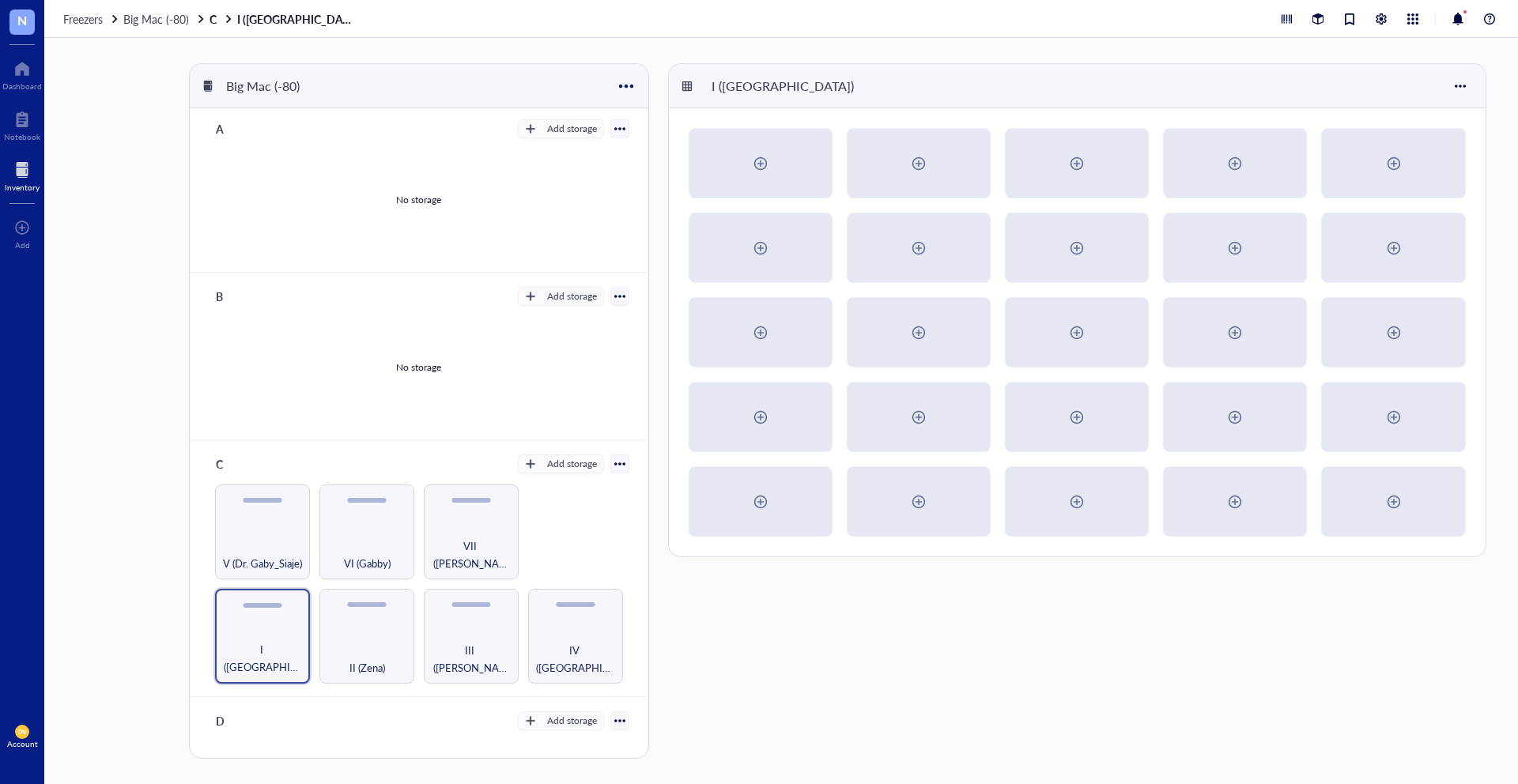
click at [615, 460] on div at bounding box center [621, 464] width 11 height 11
click at [614, 85] on div "Big Mac (-80)" at bounding box center [418, 86] width 458 height 45
click at [620, 84] on div at bounding box center [626, 86] width 23 height 23
click at [661, 141] on div "Settings" at bounding box center [648, 138] width 39 height 14
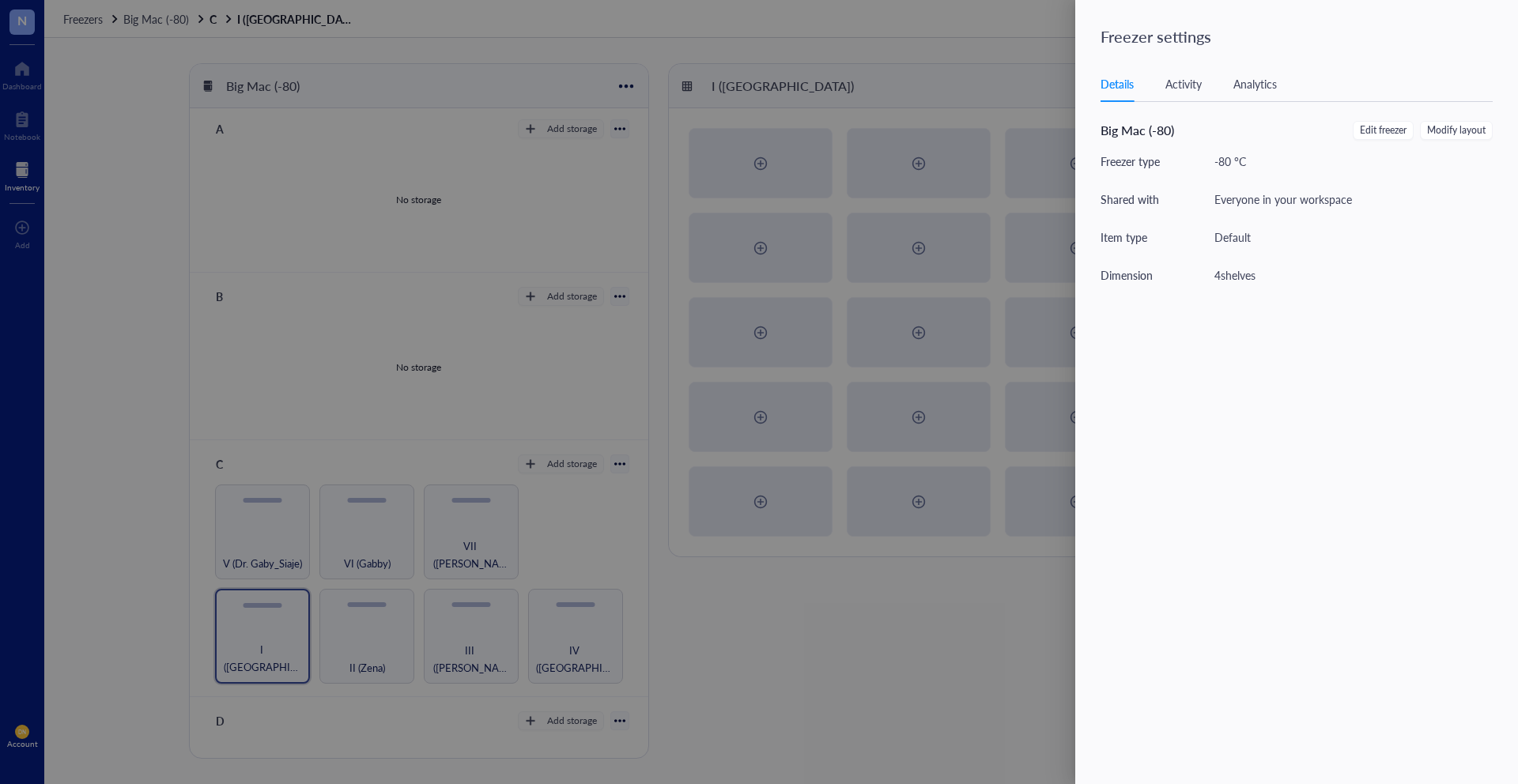
click at [830, 99] on div at bounding box center [759, 392] width 1518 height 784
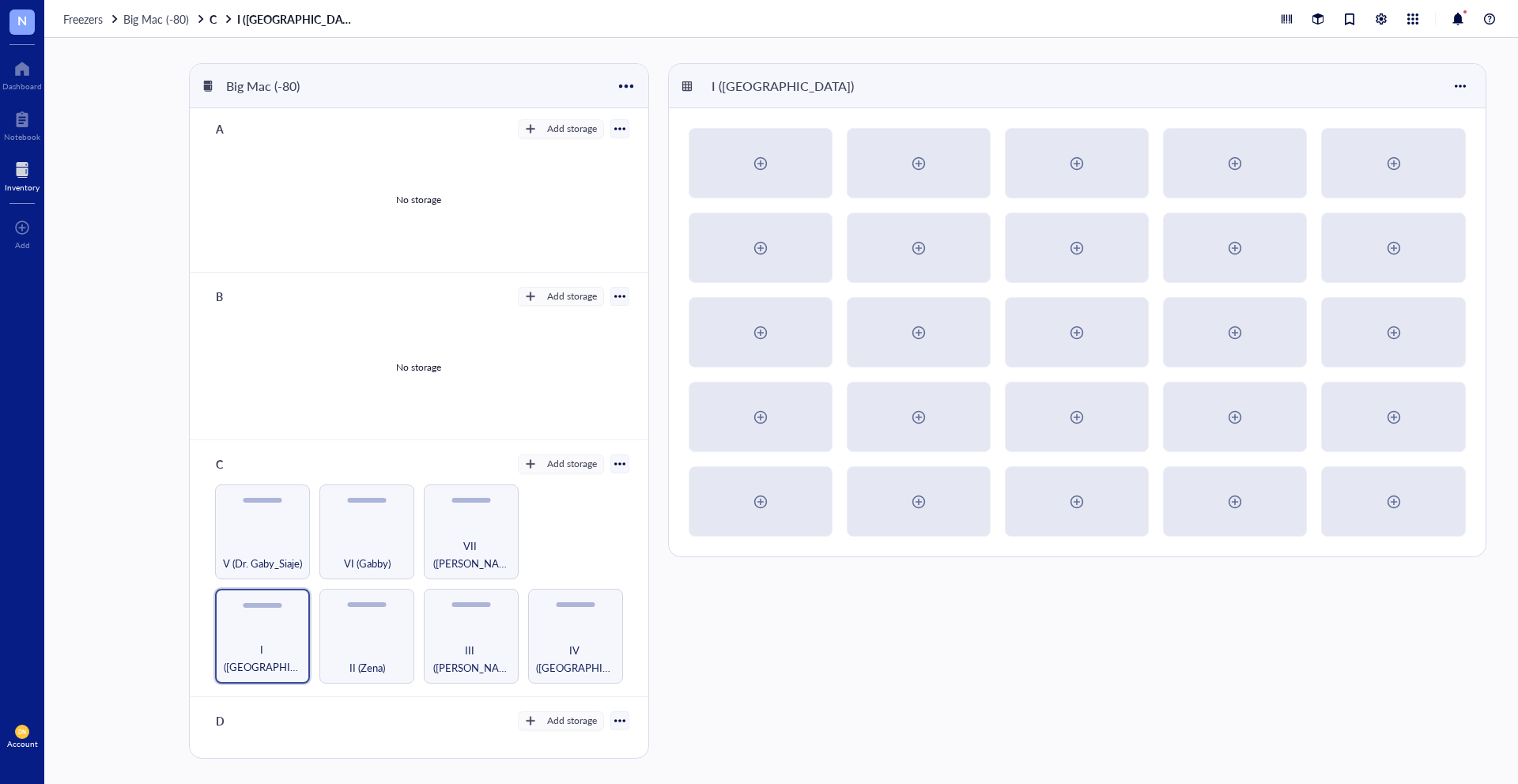
click at [616, 466] on div at bounding box center [621, 464] width 11 height 11
click at [563, 492] on div "Settings" at bounding box center [548, 491] width 39 height 14
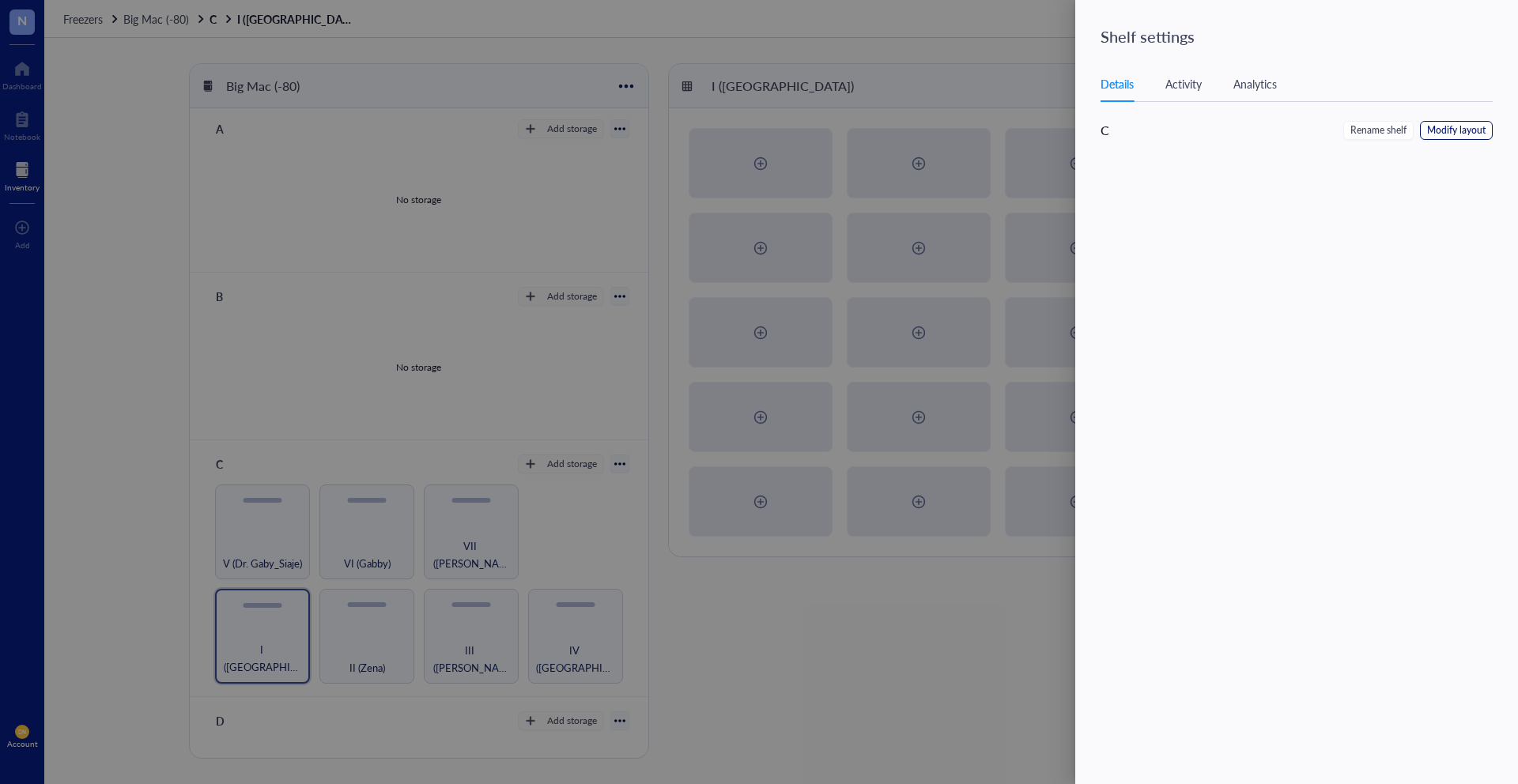
click at [1435, 133] on span "Modify layout" at bounding box center [1456, 131] width 58 height 15
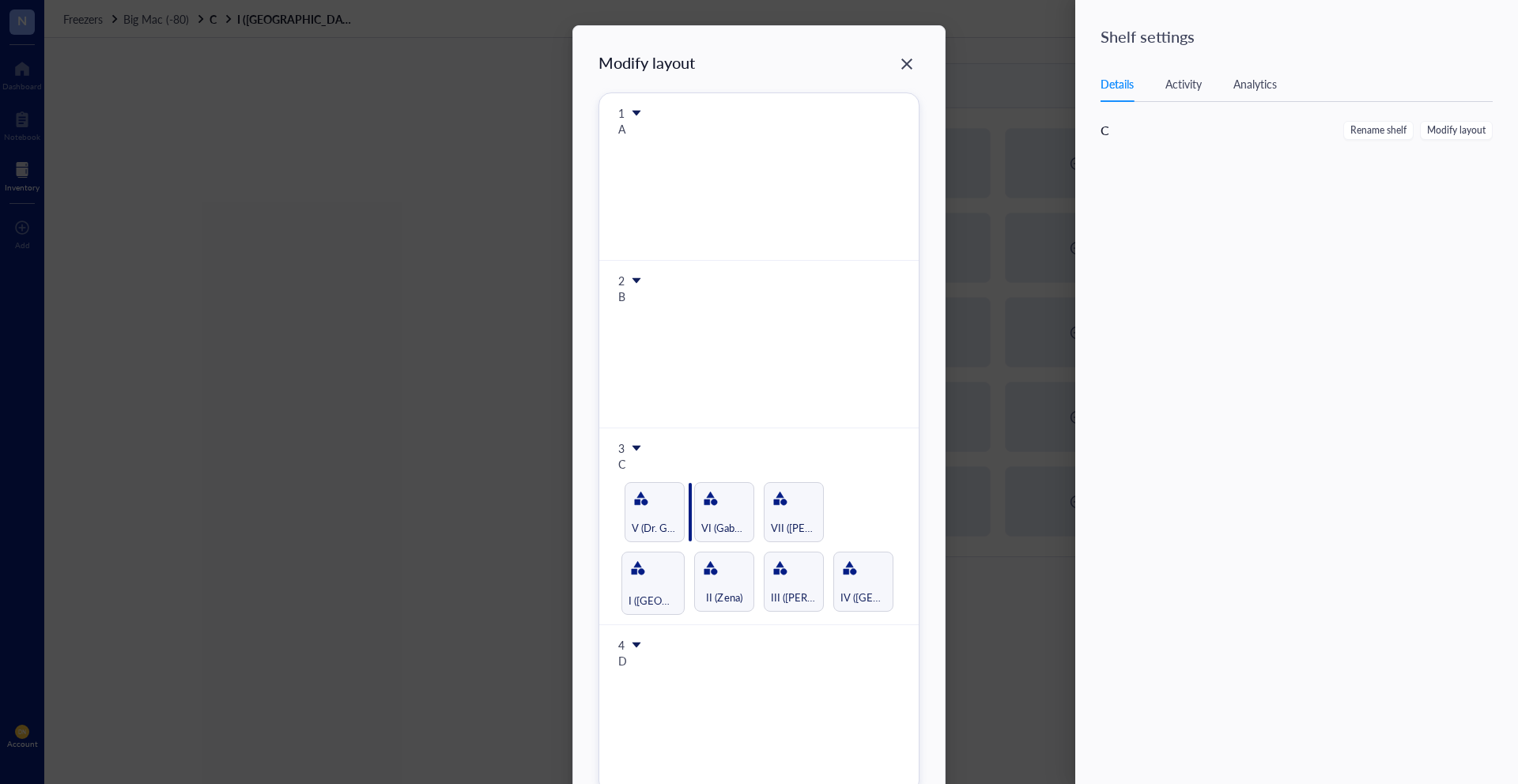
drag, startPoint x: 654, startPoint y: 573, endPoint x: 648, endPoint y: 502, distance: 71.3
click at [648, 502] on div "Modify layout 1 A 2 B 3 C I (Kiara) II (Zena) III (Julio) IV (Naveena) V (Dr. G…" at bounding box center [759, 422] width 321 height 742
drag, startPoint x: 652, startPoint y: 582, endPoint x: 708, endPoint y: 512, distance: 89.6
click at [709, 511] on div "Modify layout 1 A 2 B 3 C II (Zena) III (Julio) IV (Naveena) V (Dr. Gaby_Siaje)…" at bounding box center [759, 422] width 321 height 742
drag, startPoint x: 871, startPoint y: 598, endPoint x: 596, endPoint y: 526, distance: 284.3
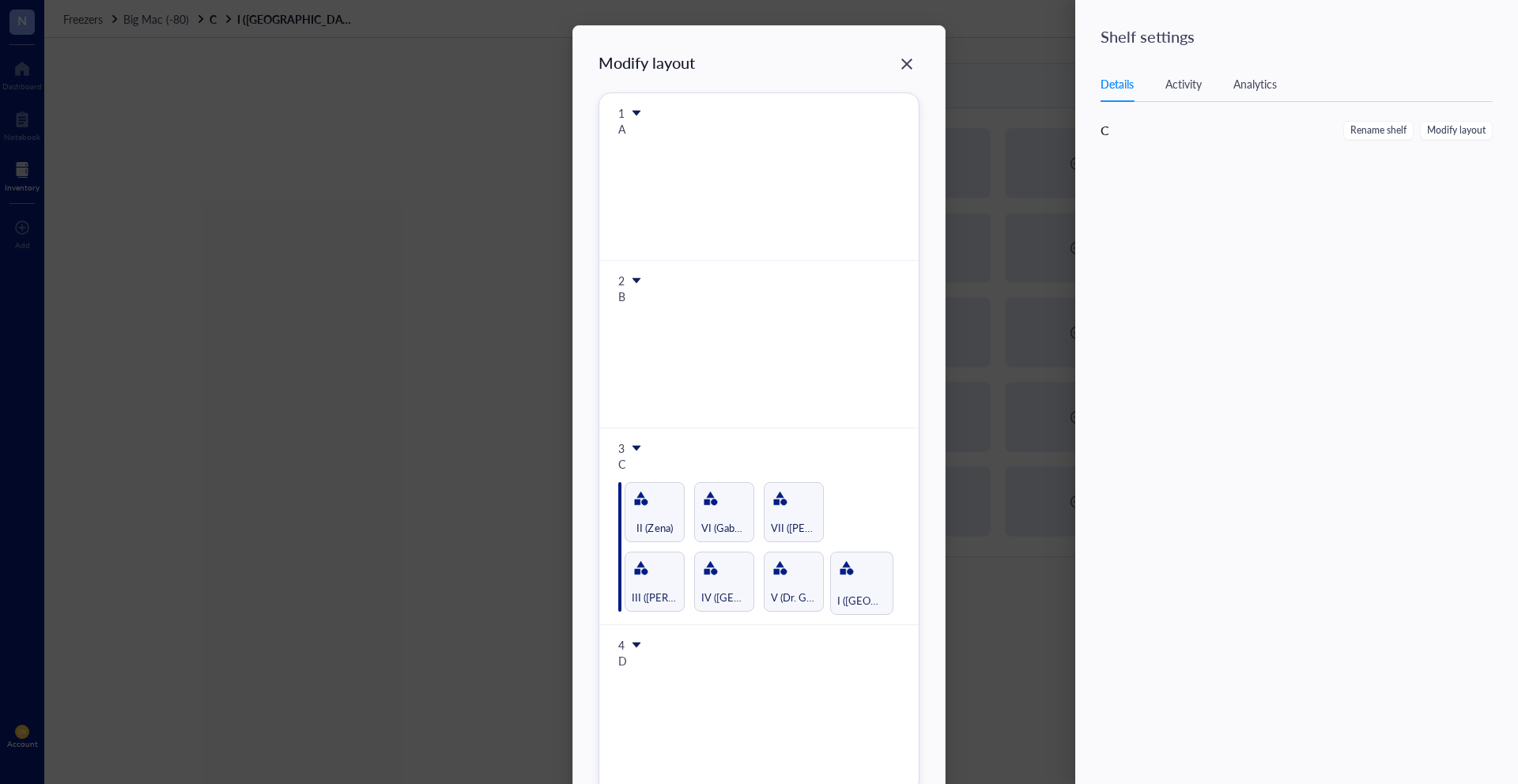
click at [599, 526] on div "Modify layout 1 A 2 B 3 C III (Julio) IV (Naveena) V (Dr. Gaby_Siaje) I (Kiara)…" at bounding box center [759, 422] width 321 height 742
drag, startPoint x: 797, startPoint y: 531, endPoint x: 634, endPoint y: 531, distance: 163.0
click at [634, 531] on div "Modify layout 1 A 2 B 3 C I (Kiara) III (Julio) IV (Naveena) V (Dr. Gaby_Siaje)…" at bounding box center [759, 422] width 321 height 742
drag, startPoint x: 654, startPoint y: 585, endPoint x: 664, endPoint y: 520, distance: 65.8
click at [664, 520] on div "Modify layout 1 A 2 B 3 C VII (Chris) I (Kiara) III (Julio) IV (Naveena) V (Dr.…" at bounding box center [759, 422] width 321 height 742
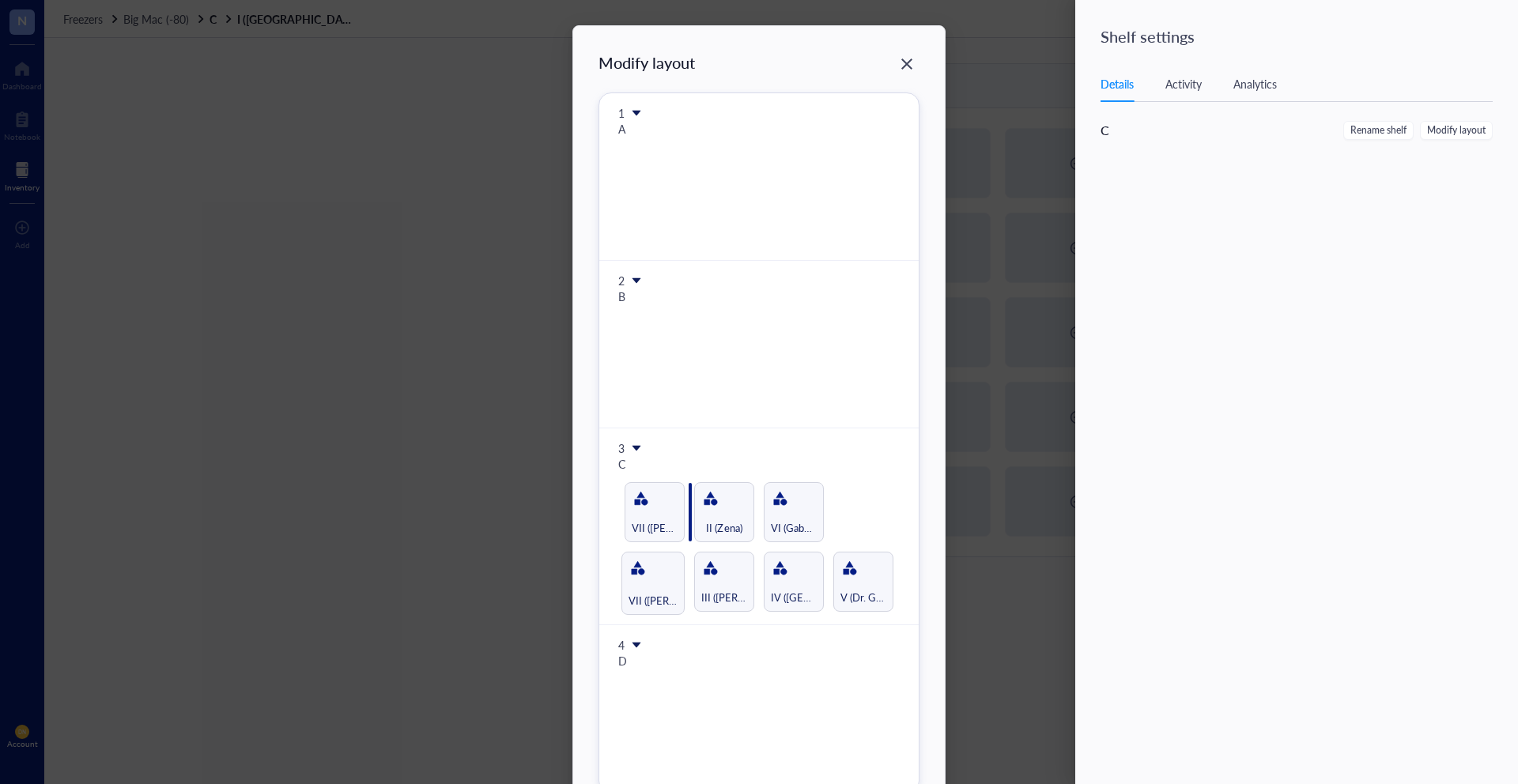
drag, startPoint x: 656, startPoint y: 590, endPoint x: 638, endPoint y: 512, distance: 80.0
click at [638, 512] on div "Modify layout 1 A 2 B 3 C I (Kiara) III (Julio) IV (Naveena) V (Dr. Gaby_Siaje)…" at bounding box center [759, 422] width 321 height 742
drag, startPoint x: 646, startPoint y: 594, endPoint x: 801, endPoint y: 529, distance: 168.1
click at [801, 529] on div "Modify layout 1 A 2 B 3 C III (Julio) IV (Naveena) V (Dr. Gaby_Siaje) VII (Chri…" at bounding box center [759, 422] width 321 height 742
click at [877, 583] on div "Modify layout 1 A 2 B 3 C IV (Naveena) V (Dr. Gaby_Siaje) VII (Chris) I (Kiara)…" at bounding box center [759, 422] width 321 height 742
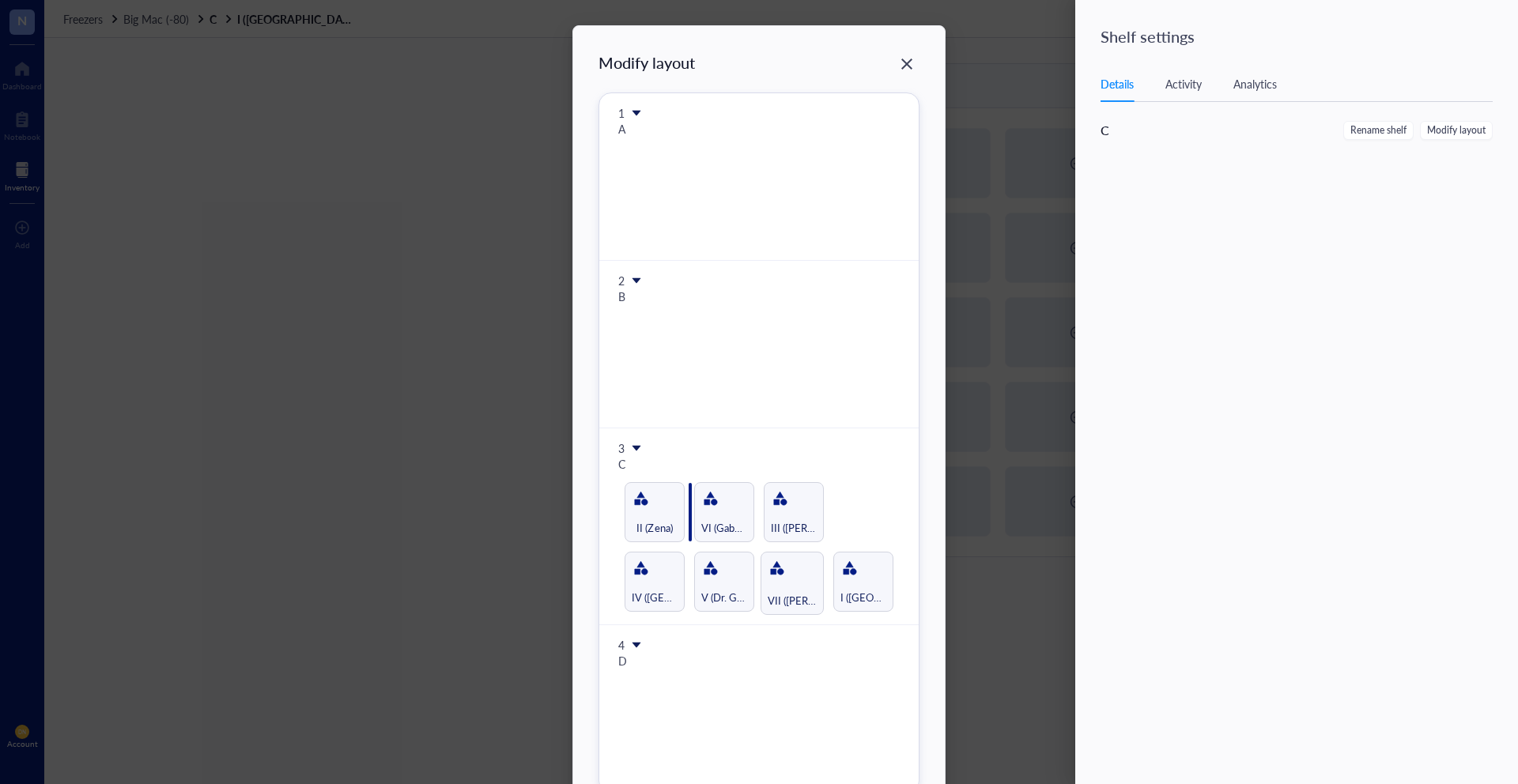
drag, startPoint x: 798, startPoint y: 586, endPoint x: 637, endPoint y: 510, distance: 178.0
click at [637, 510] on div "Modify layout 1 A 2 B 3 C IV (Naveena) V (Dr. Gaby_Siaje) VII (Chris) I (Kiara)…" at bounding box center [759, 422] width 321 height 742
drag, startPoint x: 716, startPoint y: 531, endPoint x: 613, endPoint y: 529, distance: 103.0
click at [613, 529] on div "Modify layout 1 A 2 B 3 C IV (Naveena) V (Dr. Gaby_Siaje) I (Kiara) II (Zena) V…" at bounding box center [759, 422] width 321 height 742
click at [613, 529] on div "3 C IV (Naveena) V (Dr. Gaby_Siaje) I (Kiara) II (Zena) VII (Chris) VI (Gabby) …" at bounding box center [759, 526] width 320 height 197
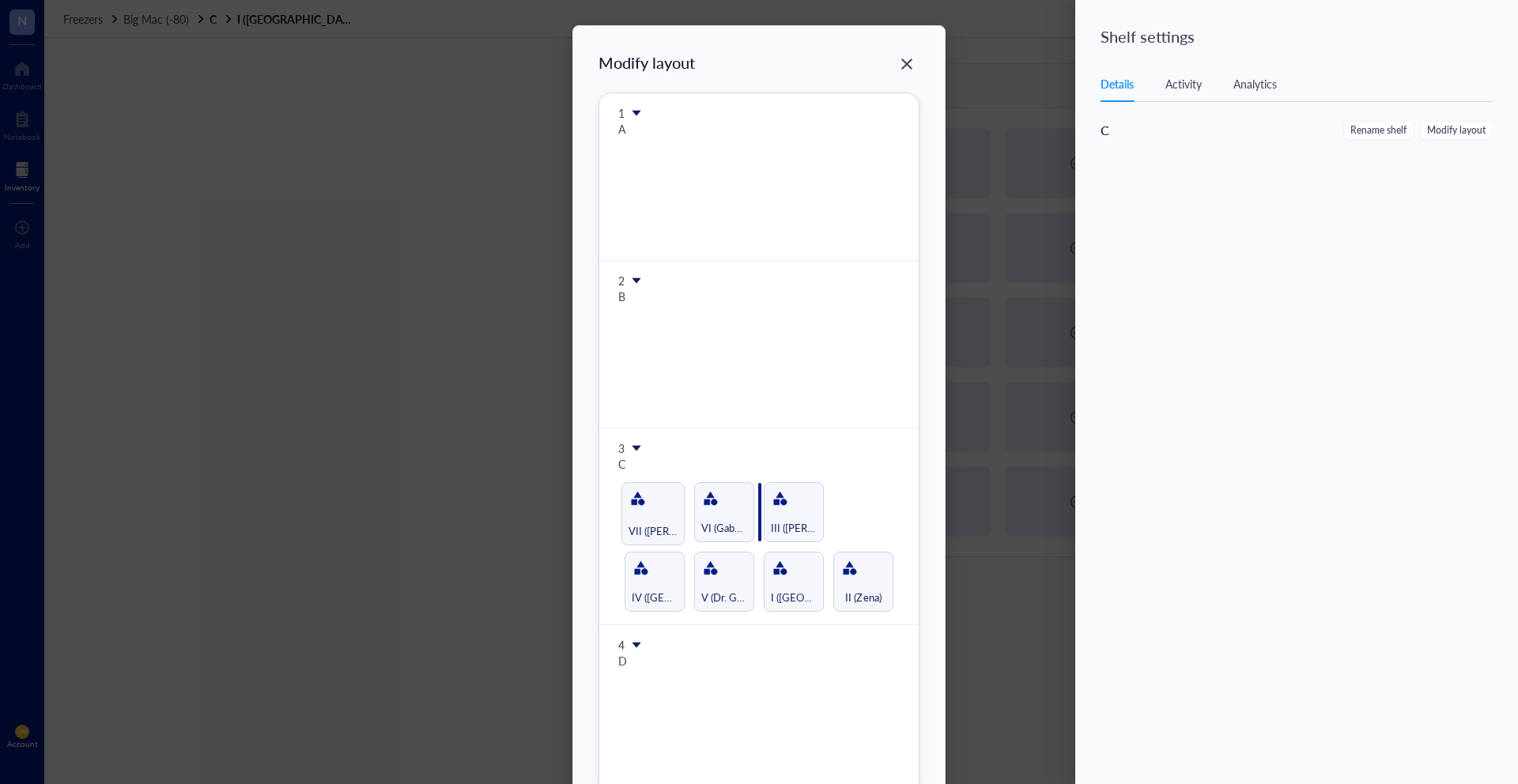
drag, startPoint x: 643, startPoint y: 525, endPoint x: 727, endPoint y: 525, distance: 84.0
click at [727, 525] on div "Modify layout 1 A 2 B 3 C IV (Naveena) V (Dr. Gaby_Siaje) I (Kiara) II (Zena) V…" at bounding box center [759, 422] width 321 height 742
drag, startPoint x: 738, startPoint y: 589, endPoint x: 678, endPoint y: 522, distance: 89.9
click at [678, 522] on div "Modify layout 1 A 2 B 3 C IV (Naveena) V (Dr. Gaby_Siaje) I (Kiara) II (Zena) V…" at bounding box center [759, 422] width 321 height 742
drag, startPoint x: 877, startPoint y: 586, endPoint x: 712, endPoint y: 511, distance: 181.2
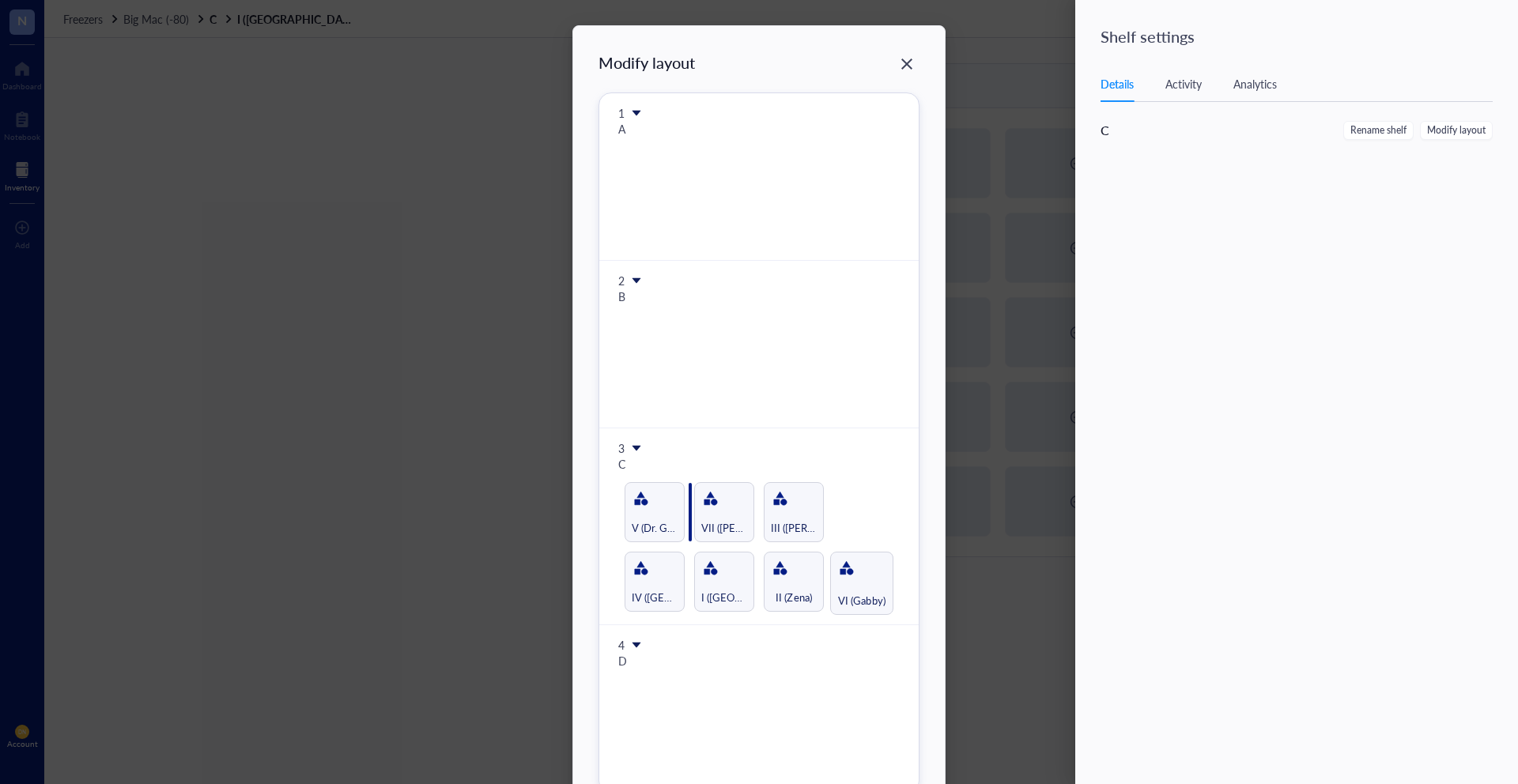
click at [712, 511] on div "Modify layout 1 A 2 B 3 C IV (Naveena) I (Kiara) II (Zena) VI (Gabby) V (Dr. Ga…" at bounding box center [759, 422] width 321 height 742
click at [903, 58] on icon "Close" at bounding box center [908, 65] width 15 height 15
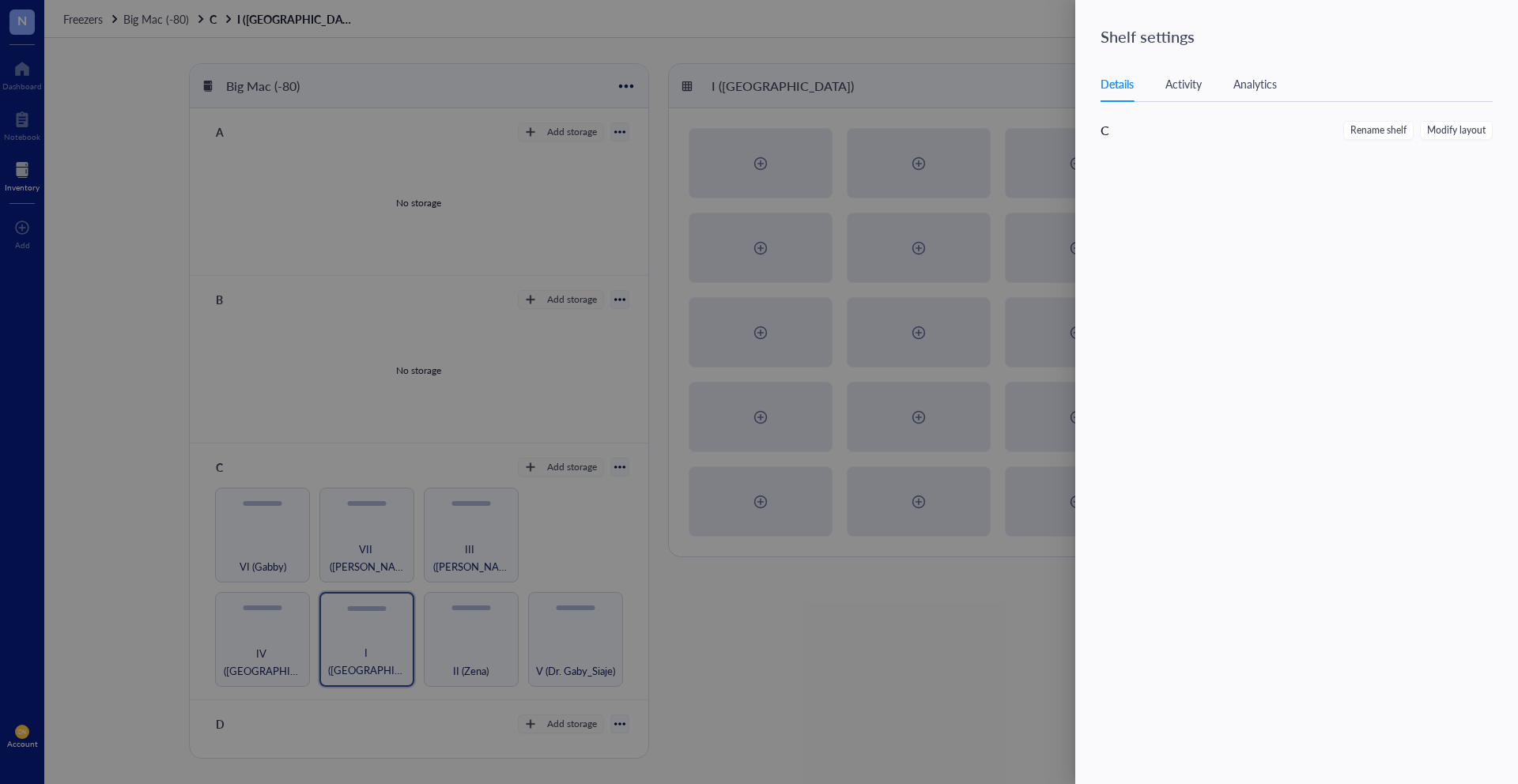
click at [936, 77] on div at bounding box center [759, 392] width 1518 height 784
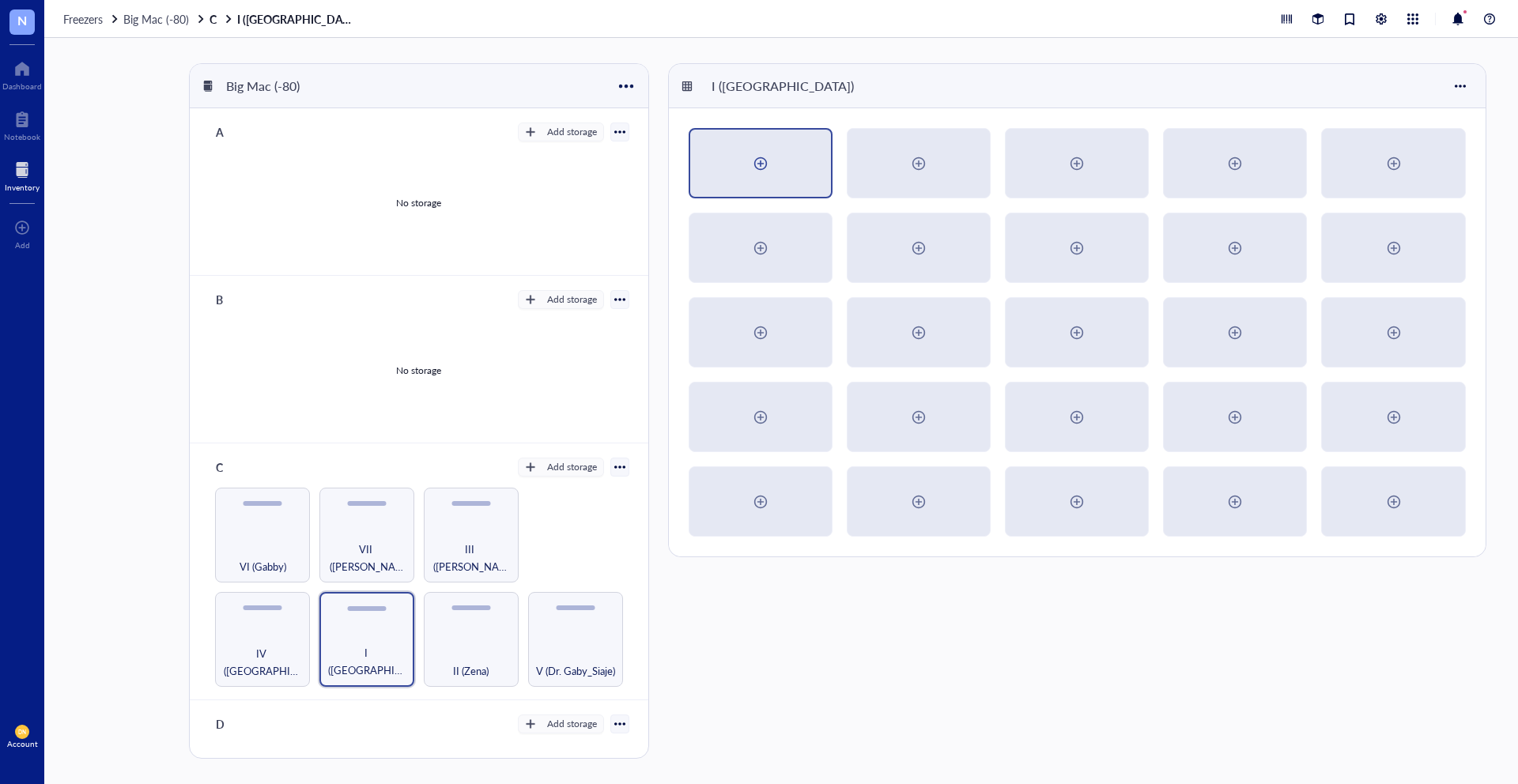
click at [769, 155] on div at bounding box center [760, 164] width 26 height 26
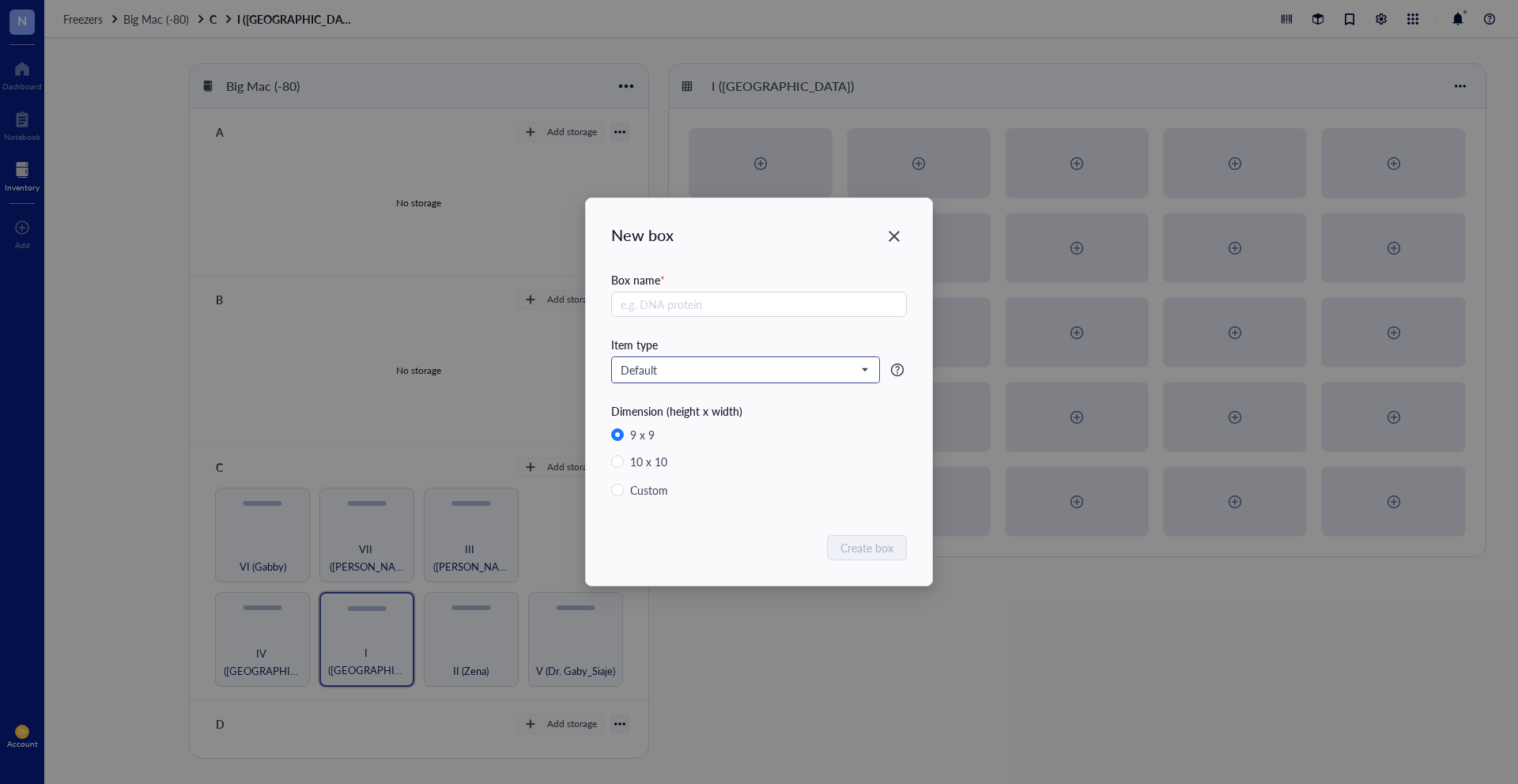
click at [702, 367] on span "Default" at bounding box center [743, 369] width 246 height 14
click at [910, 414] on div "New box Box name * Item type Default PBMCs LBT2 Cells CD4 T cells Default Prime…" at bounding box center [759, 392] width 346 height 387
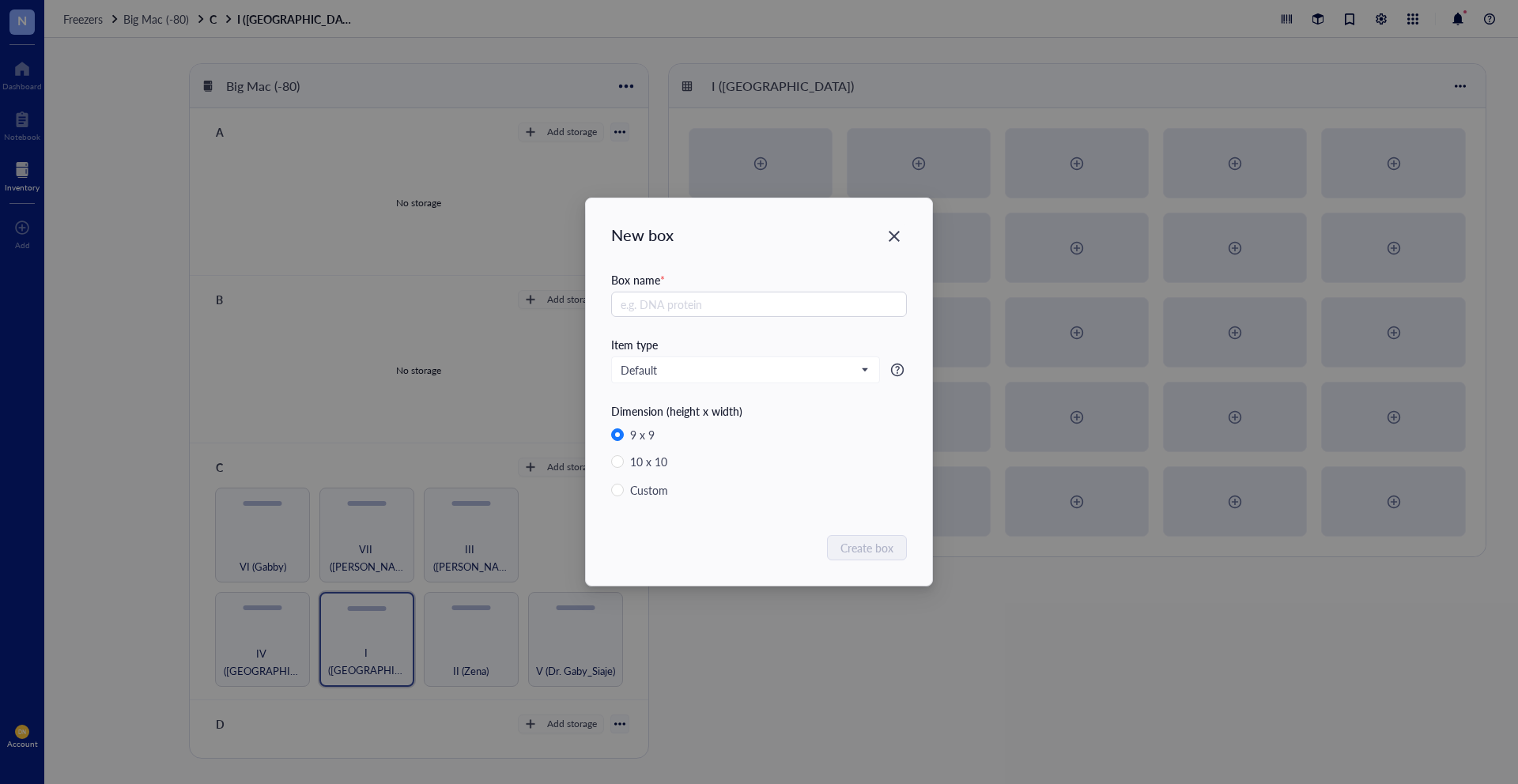
click at [893, 236] on icon "Close" at bounding box center [895, 237] width 15 height 15
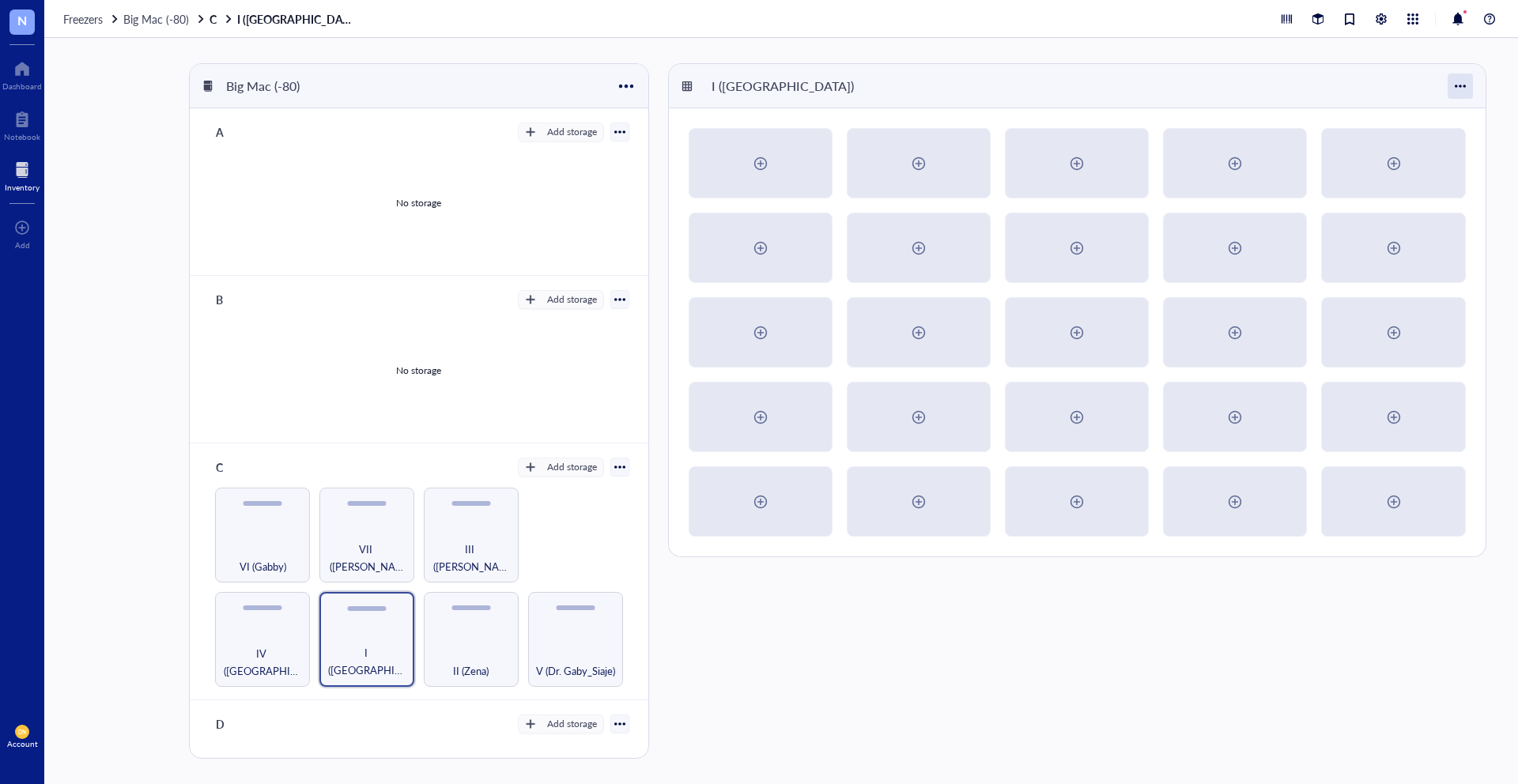
click at [1462, 87] on div at bounding box center [1460, 86] width 26 height 26
click at [1419, 115] on div "Settings" at bounding box center [1408, 116] width 39 height 14
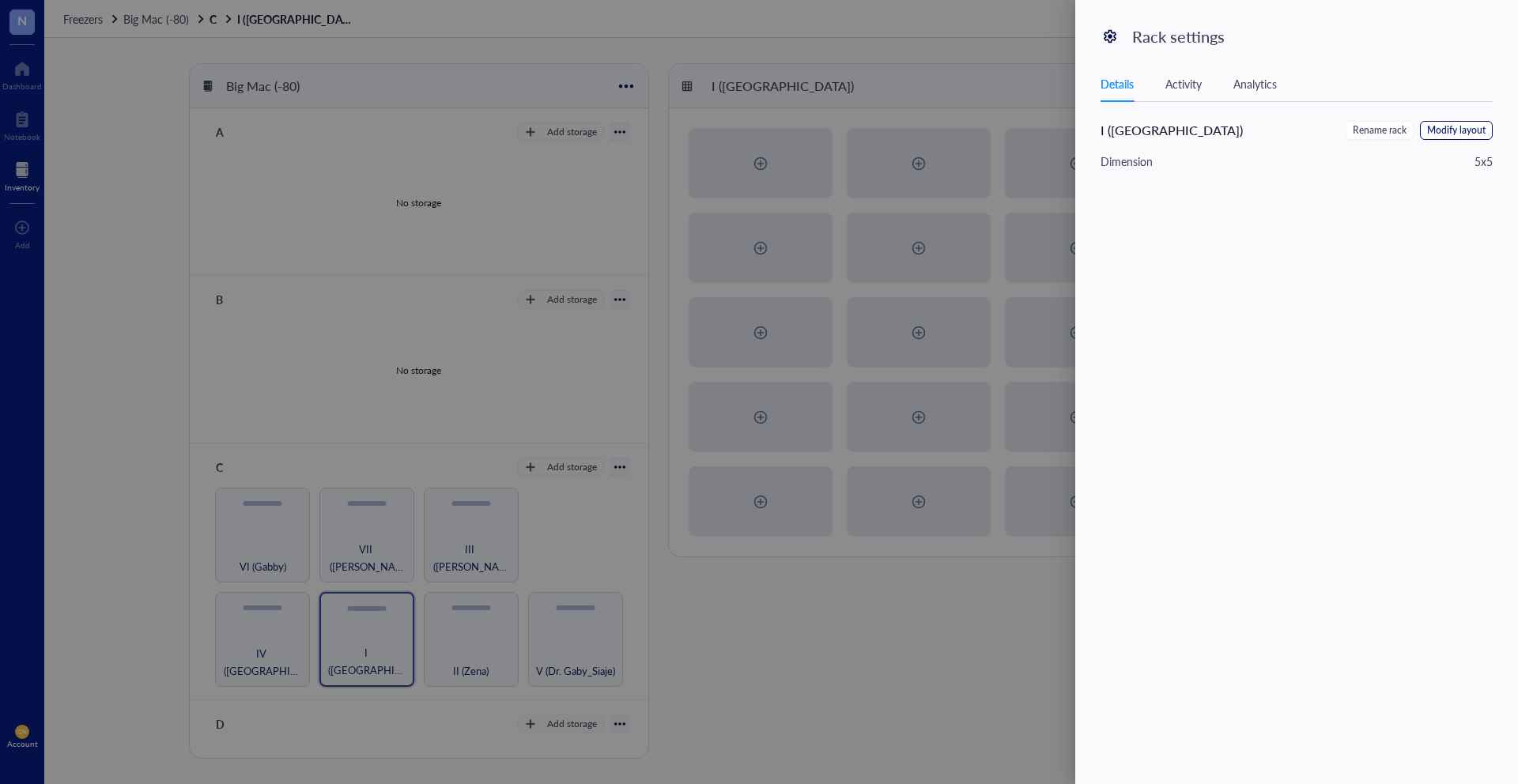
click at [1462, 129] on span "Modify layout" at bounding box center [1456, 131] width 58 height 15
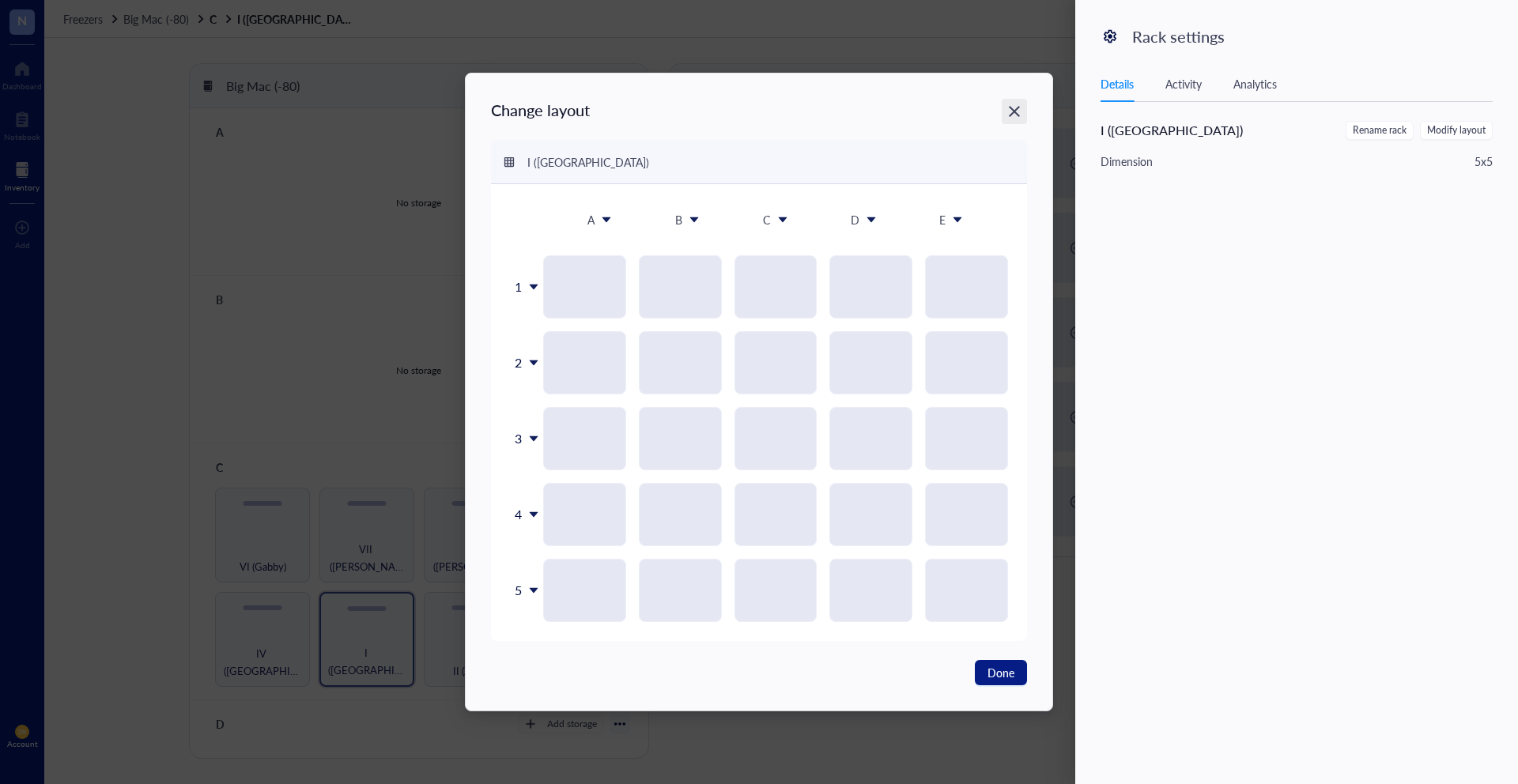
click at [1015, 107] on icon "Close" at bounding box center [1015, 112] width 15 height 15
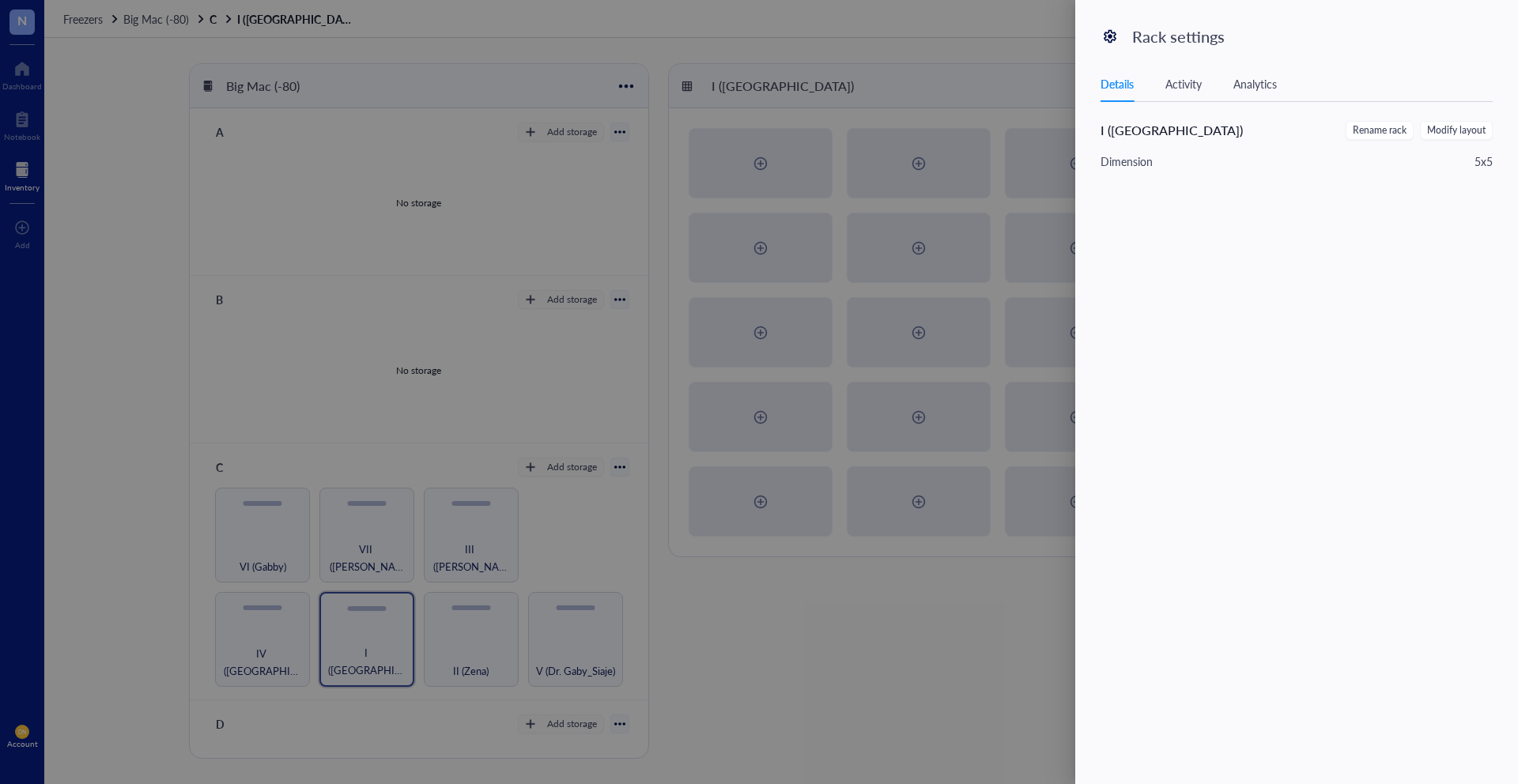
click at [928, 69] on div at bounding box center [759, 392] width 1518 height 784
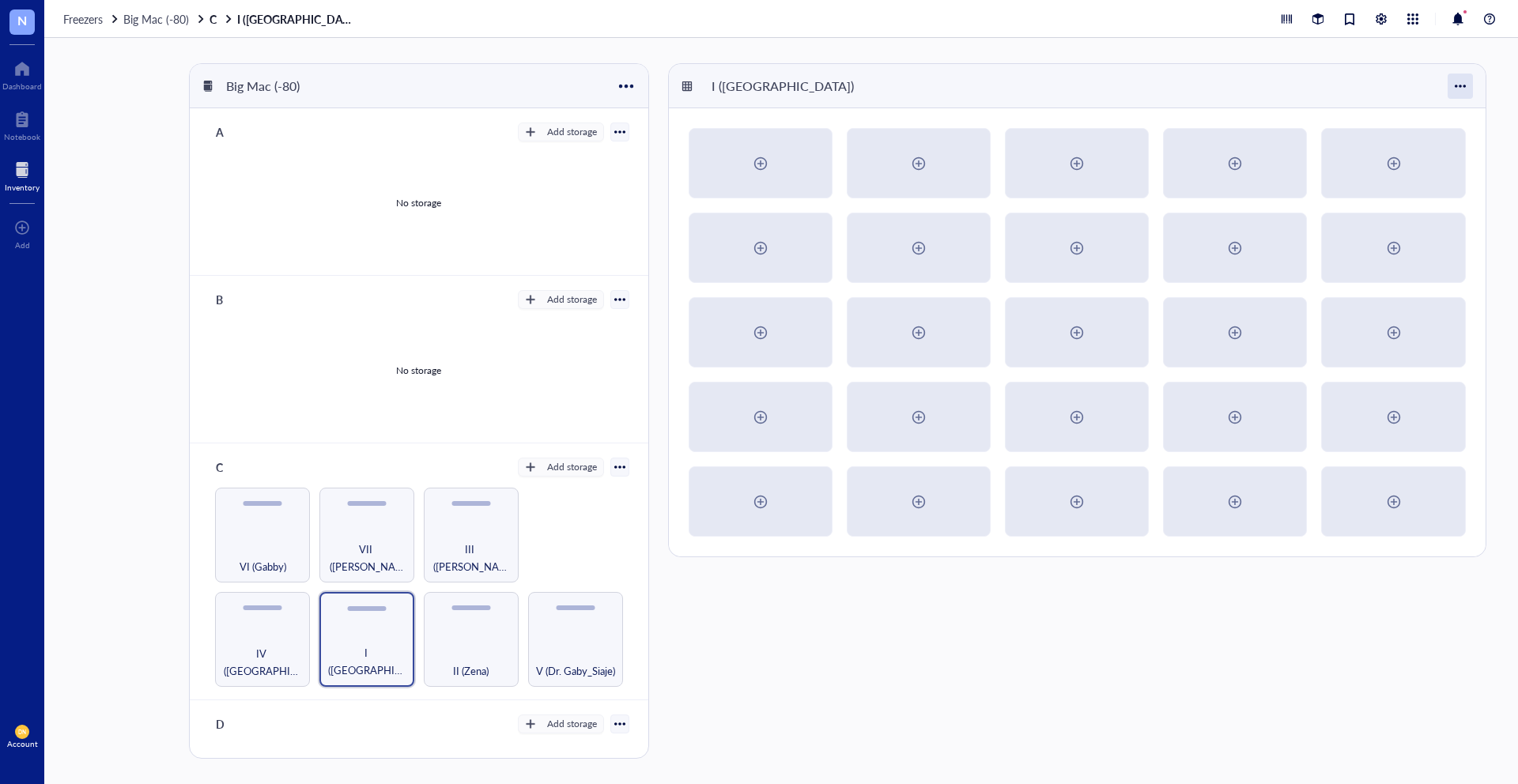
click at [1459, 89] on div at bounding box center [1460, 86] width 26 height 26
click at [1412, 113] on div "Settings" at bounding box center [1408, 116] width 39 height 14
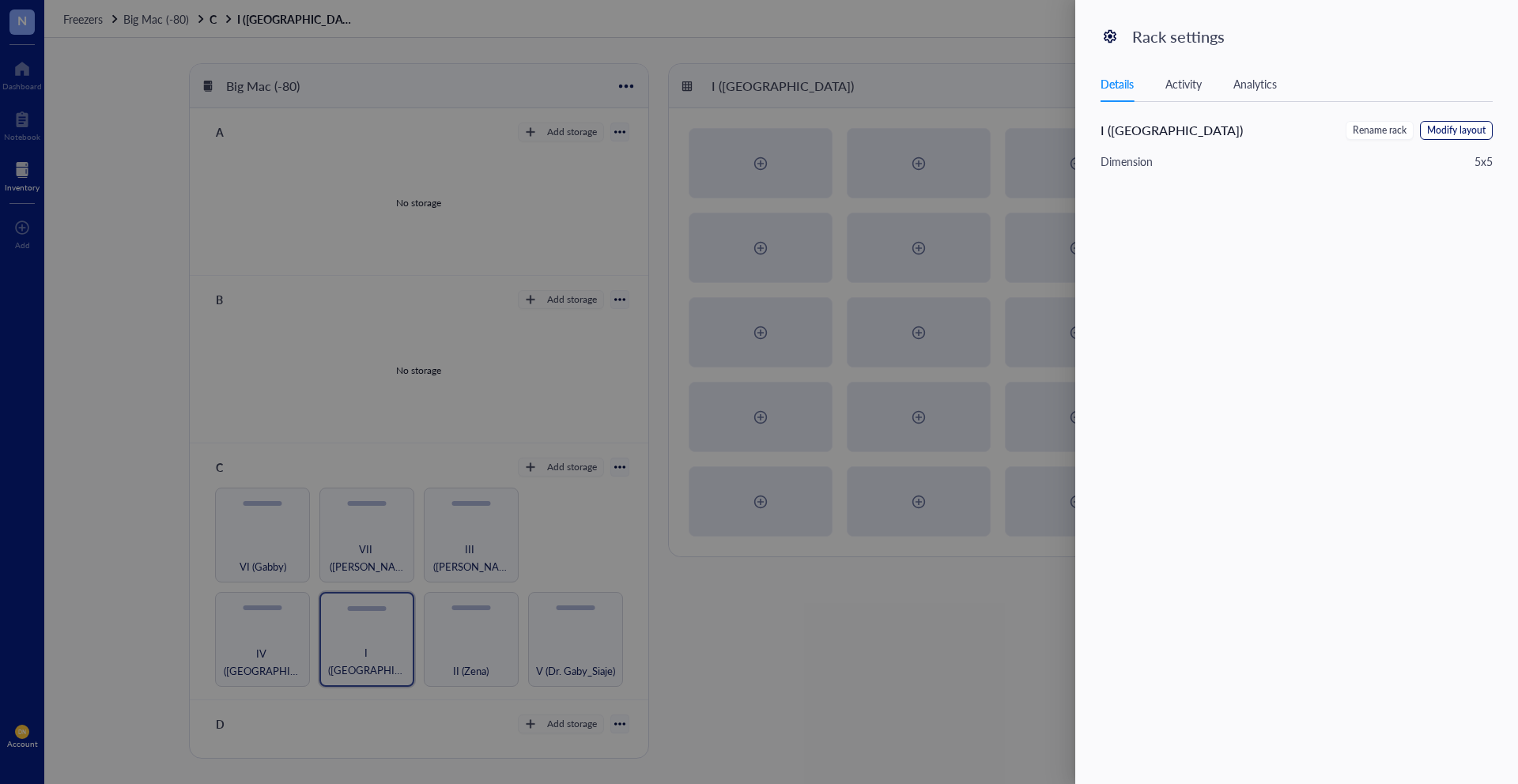
click at [1473, 128] on span "Modify layout" at bounding box center [1456, 131] width 58 height 15
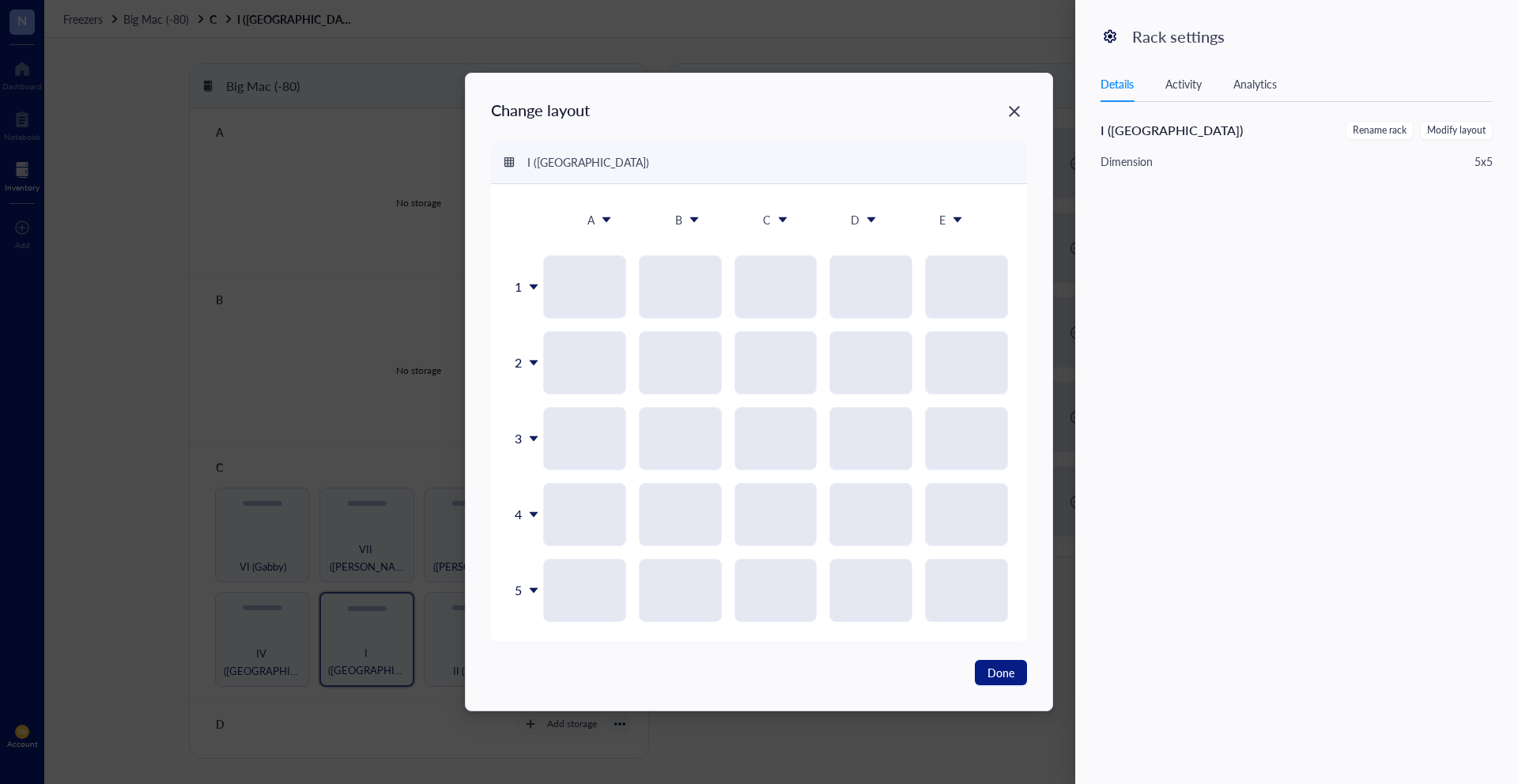
click at [601, 214] on icon at bounding box center [606, 220] width 11 height 11
click at [612, 217] on icon at bounding box center [606, 220] width 11 height 11
click at [1015, 114] on icon "Close" at bounding box center [1015, 112] width 15 height 15
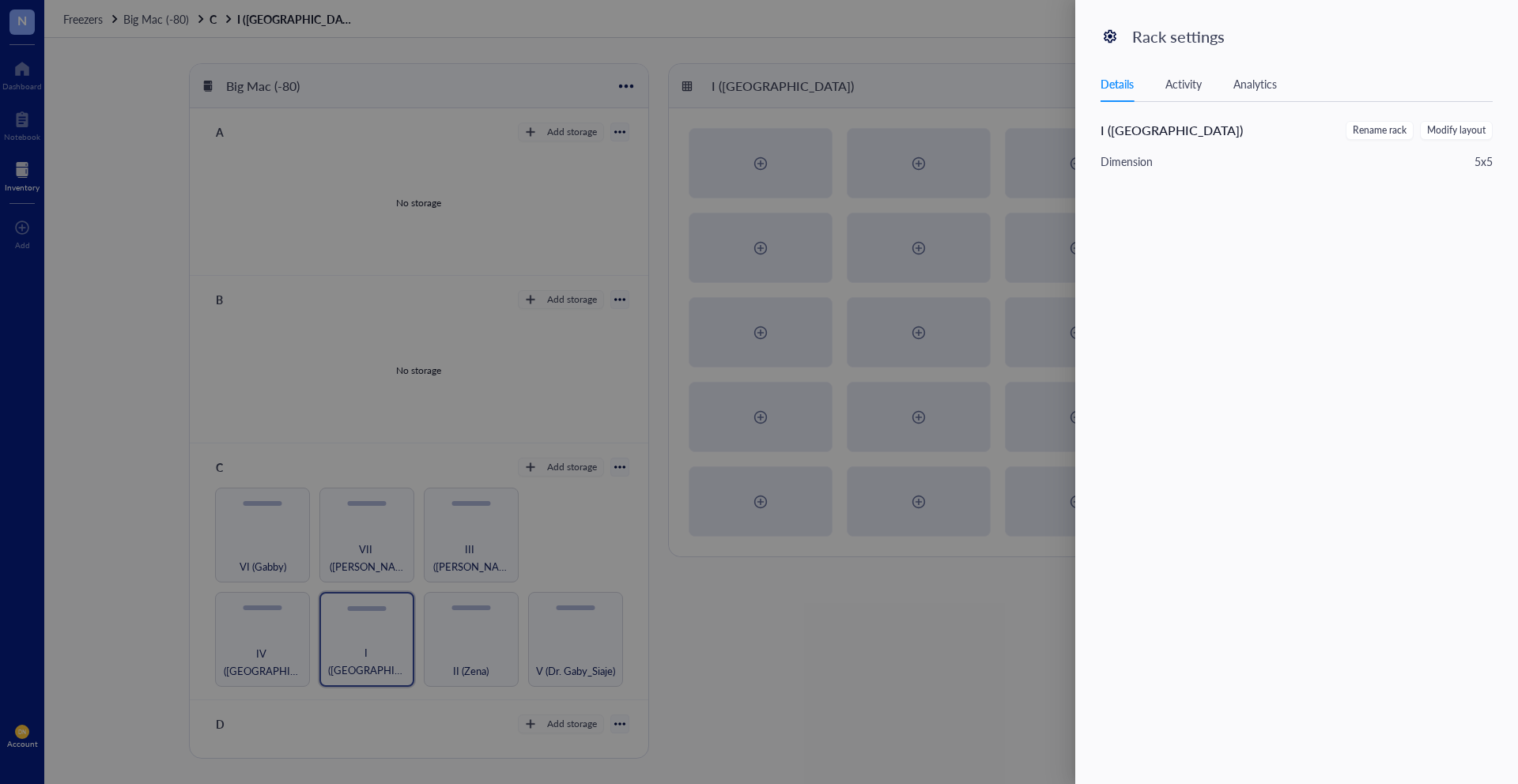
click at [877, 75] on div at bounding box center [759, 392] width 1518 height 784
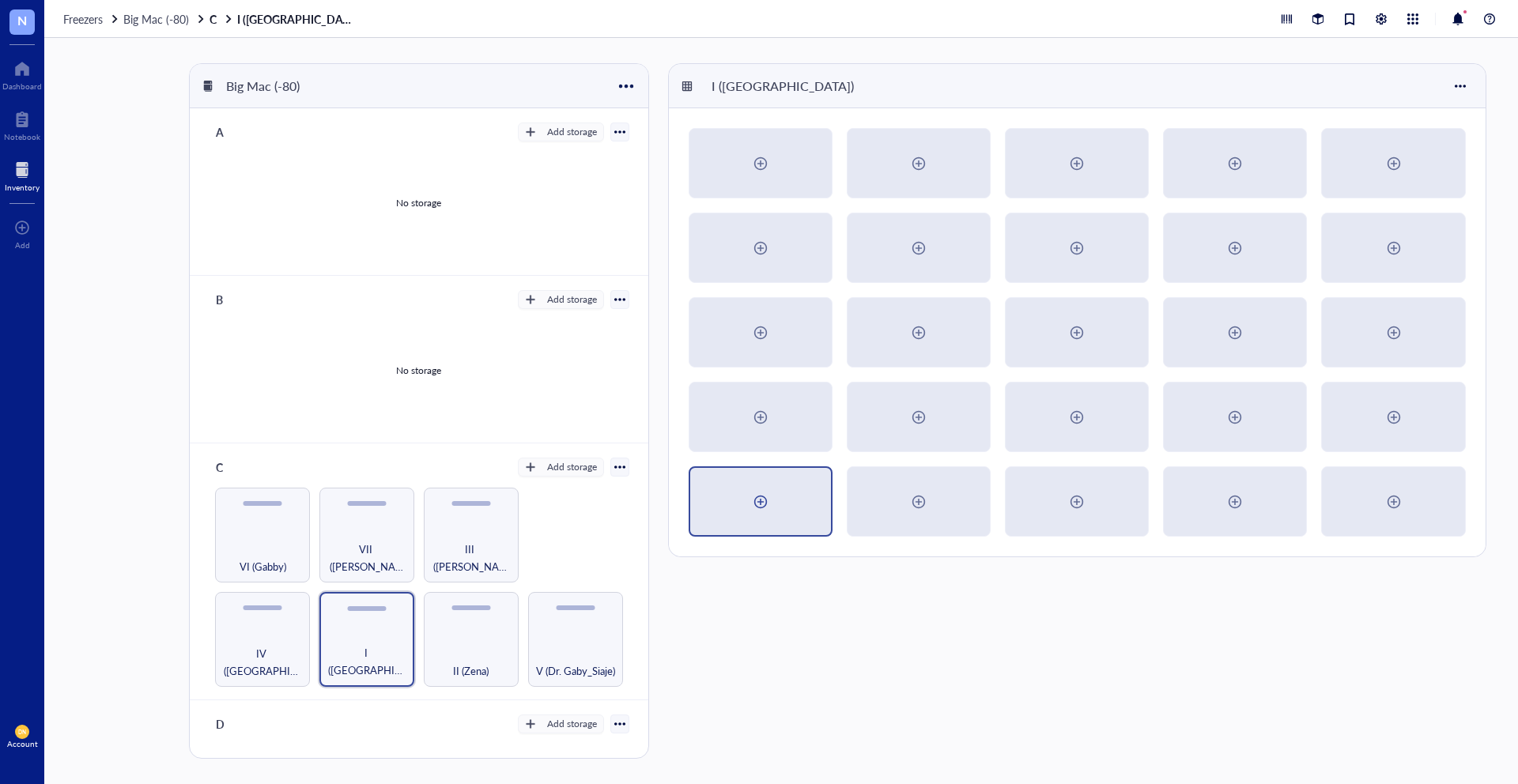
click at [769, 498] on div at bounding box center [760, 501] width 26 height 26
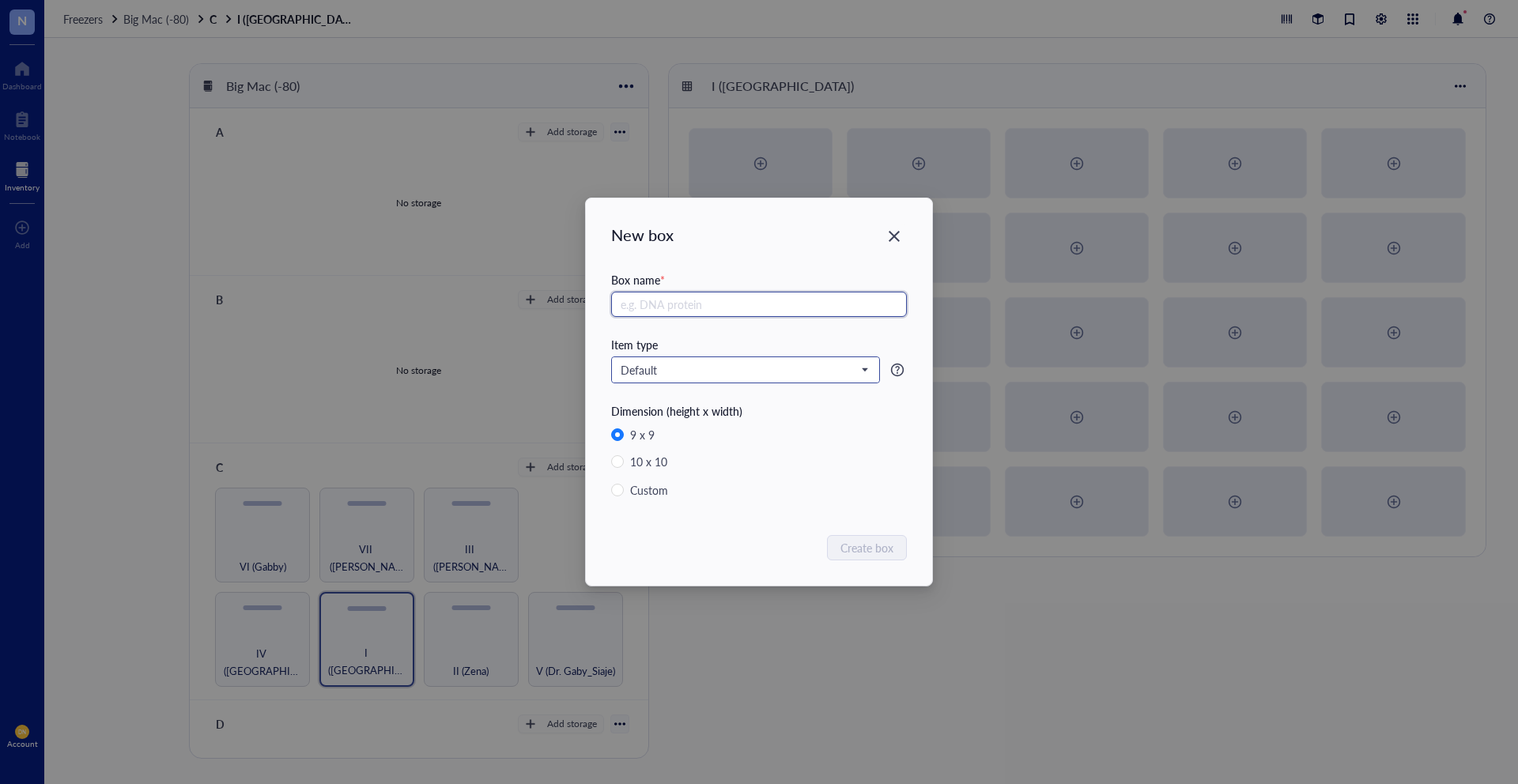
click at [688, 363] on span "Default" at bounding box center [743, 369] width 246 height 14
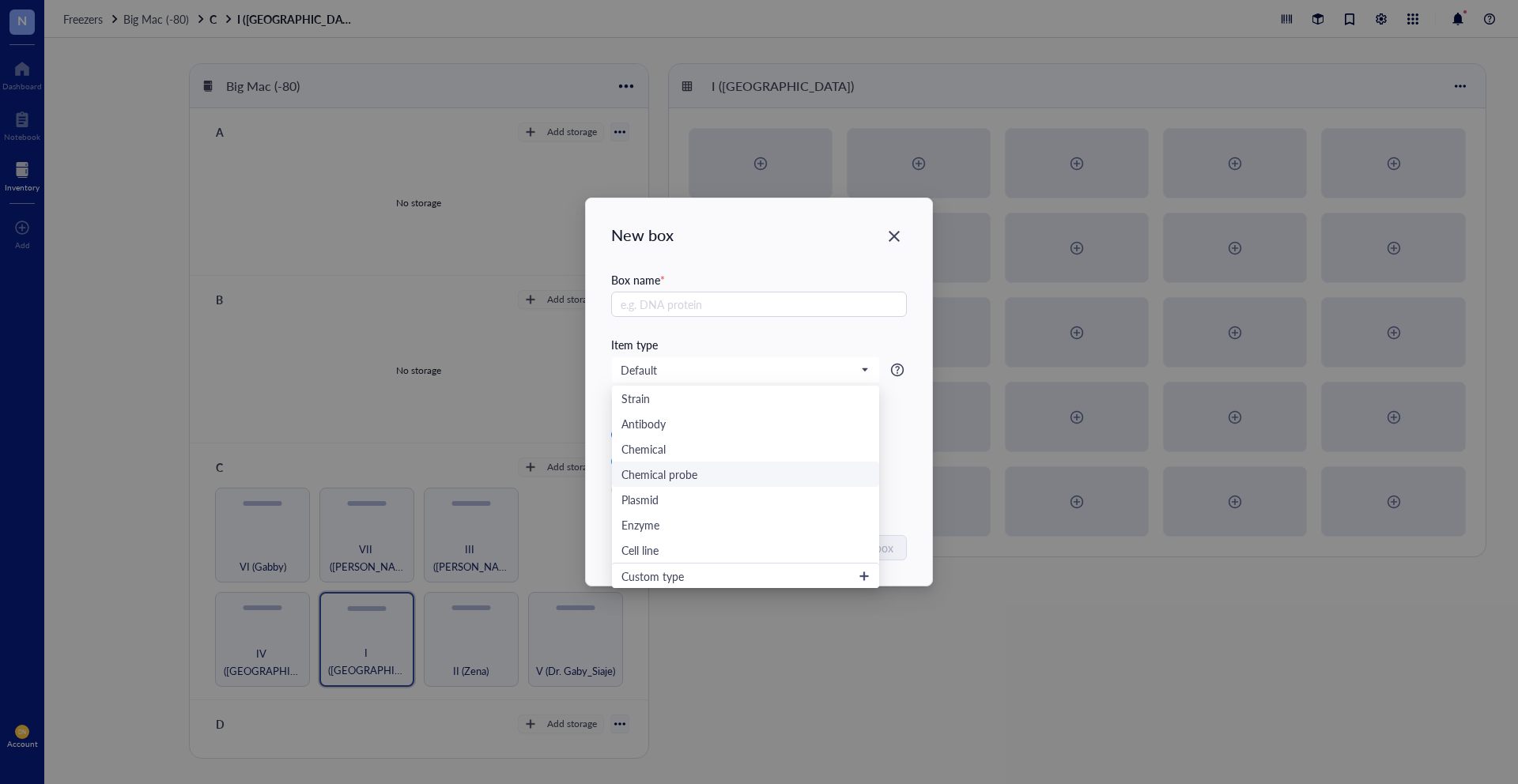
click at [903, 459] on label "10 x 10" at bounding box center [759, 461] width 296 height 17
click at [624, 459] on input "10 x 10" at bounding box center [617, 461] width 12 height 12
radio input "true"
radio input "false"
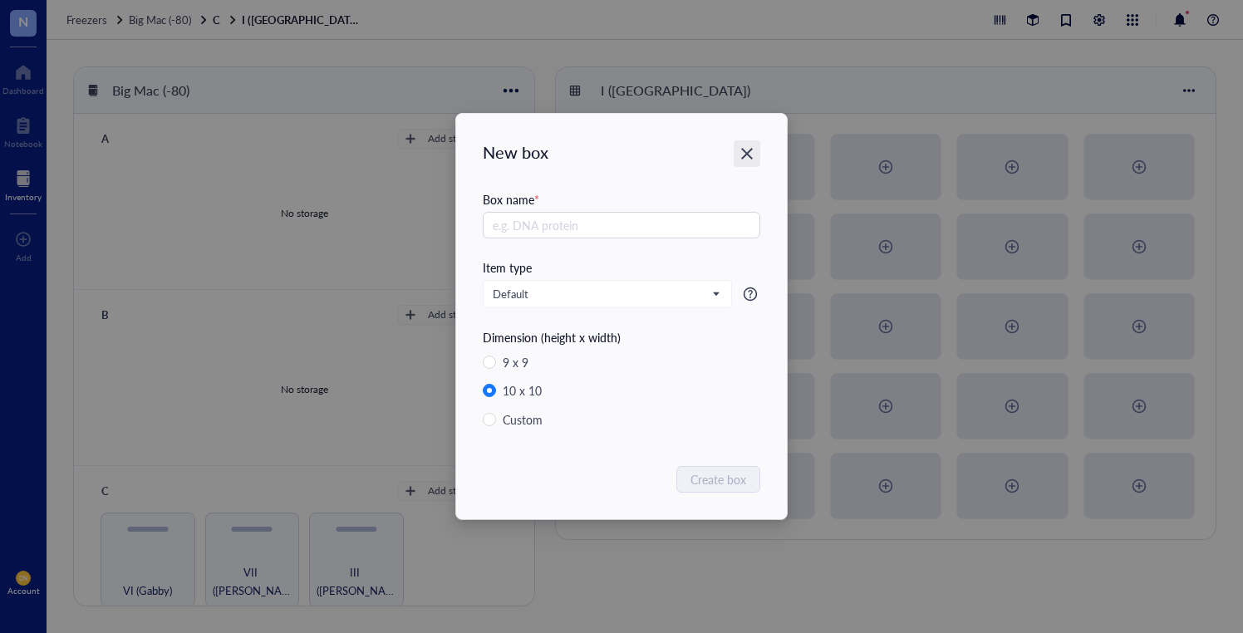
click at [752, 152] on icon "Close" at bounding box center [748, 154] width 16 height 16
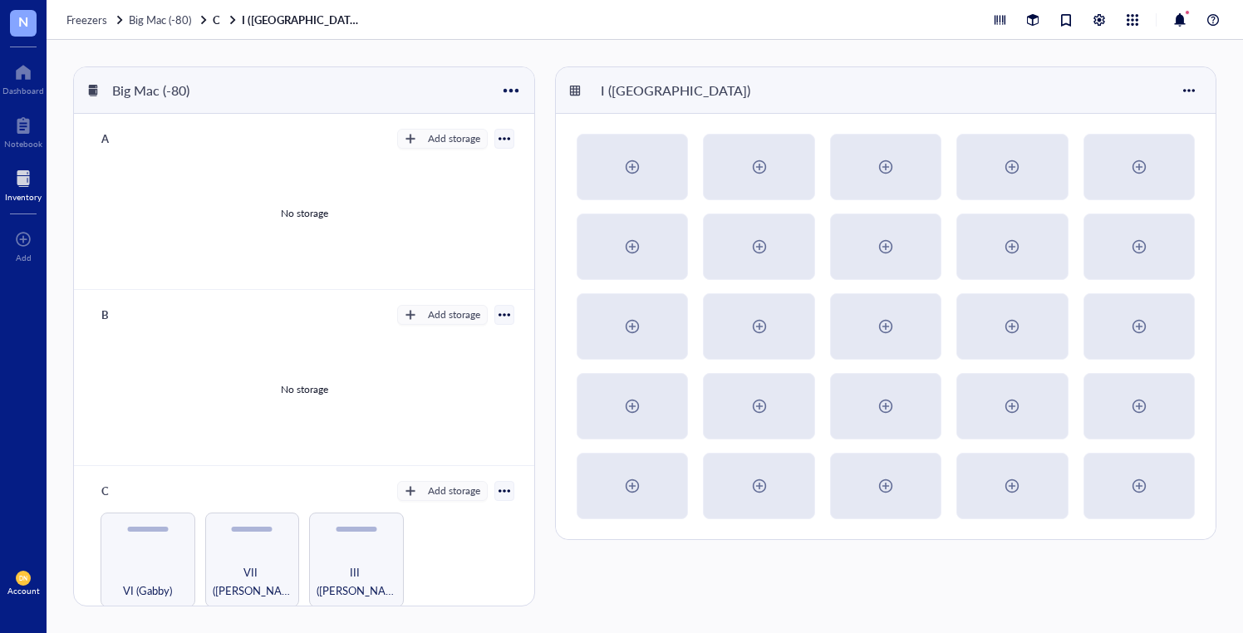
click at [18, 180] on div at bounding box center [23, 178] width 37 height 27
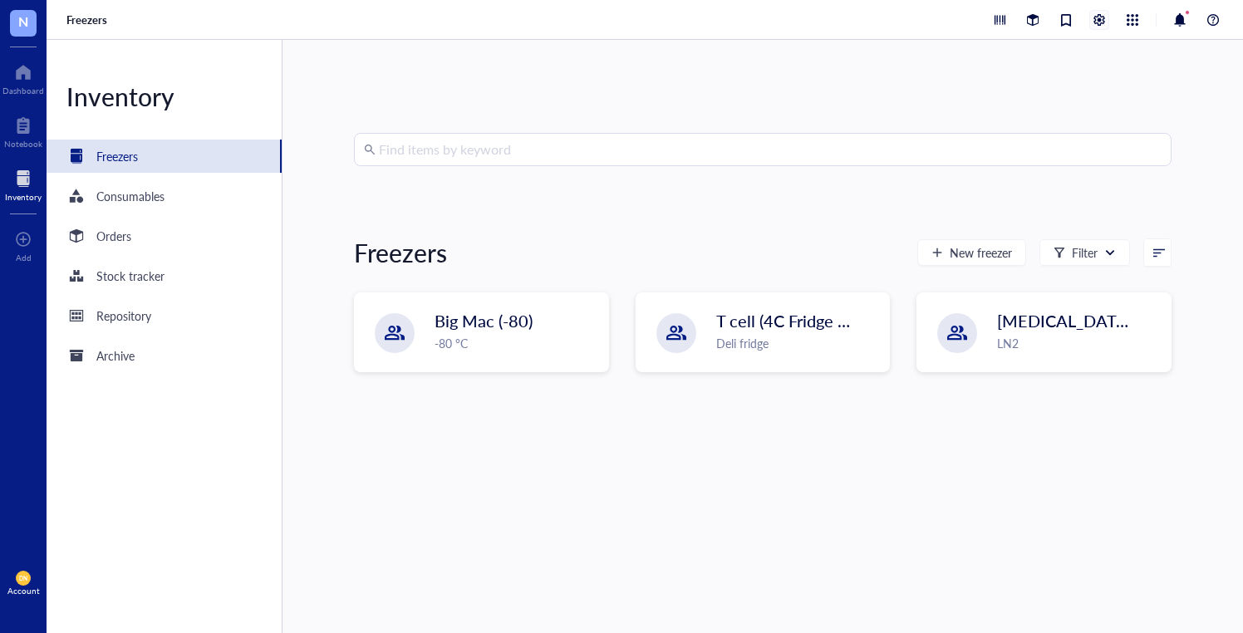
click at [1101, 18] on div at bounding box center [1099, 20] width 18 height 18
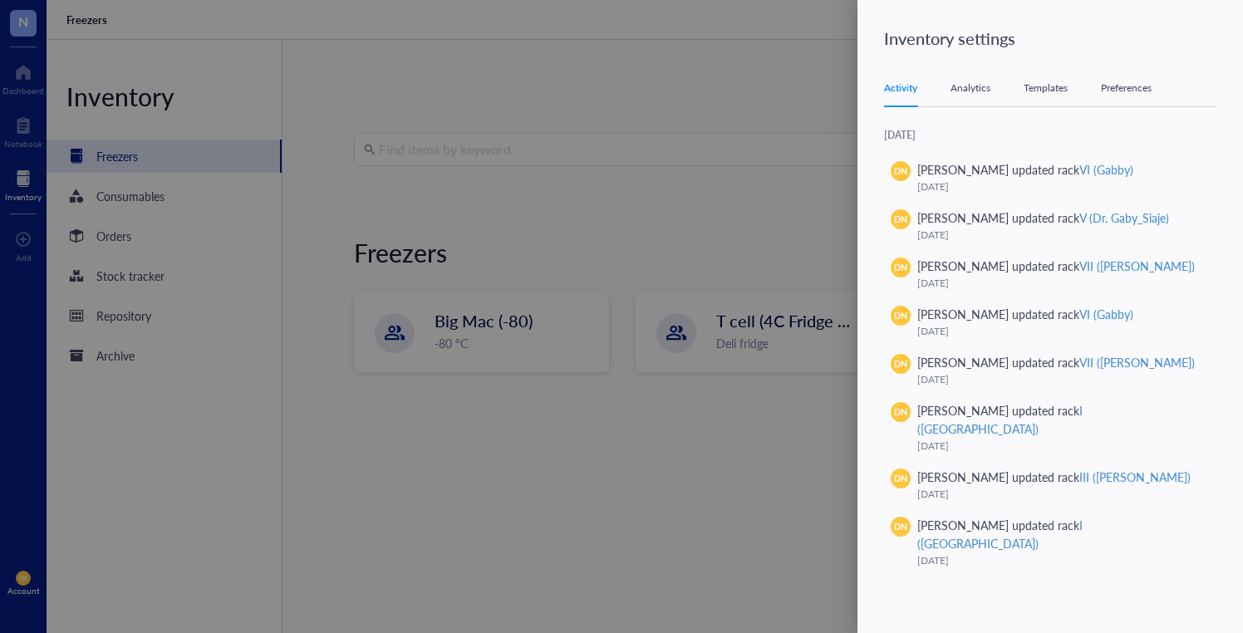
click at [1044, 83] on div "Templates" at bounding box center [1046, 88] width 44 height 17
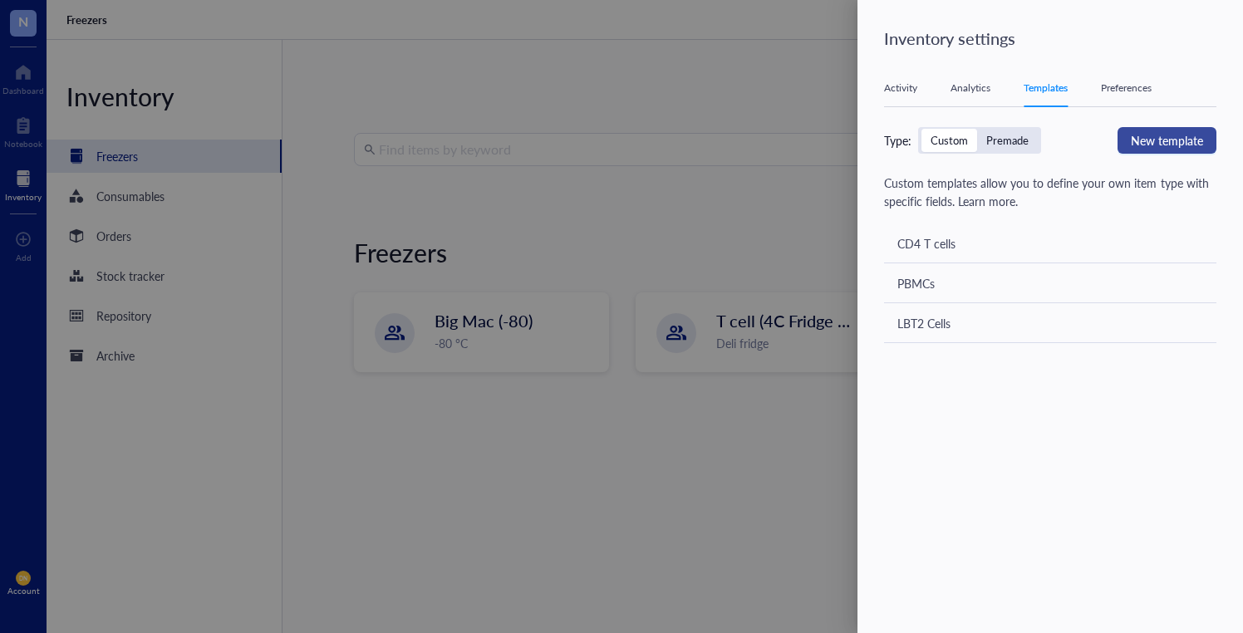
click at [1145, 140] on span "New template" at bounding box center [1167, 140] width 72 height 18
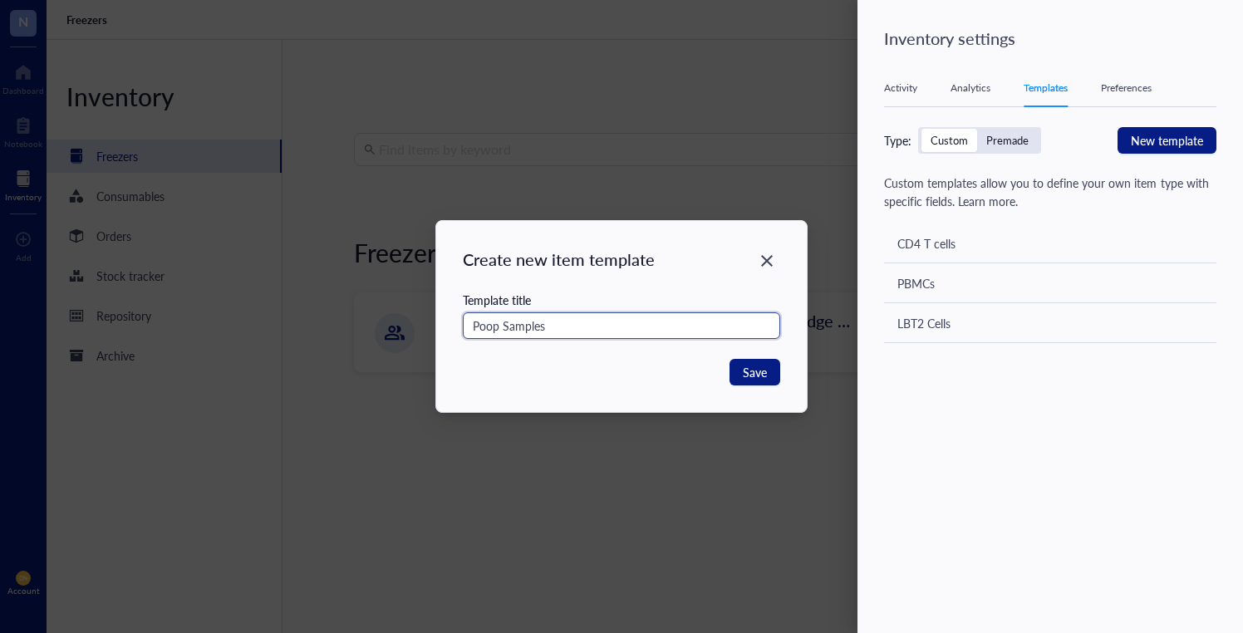
type input "Poop Samples"
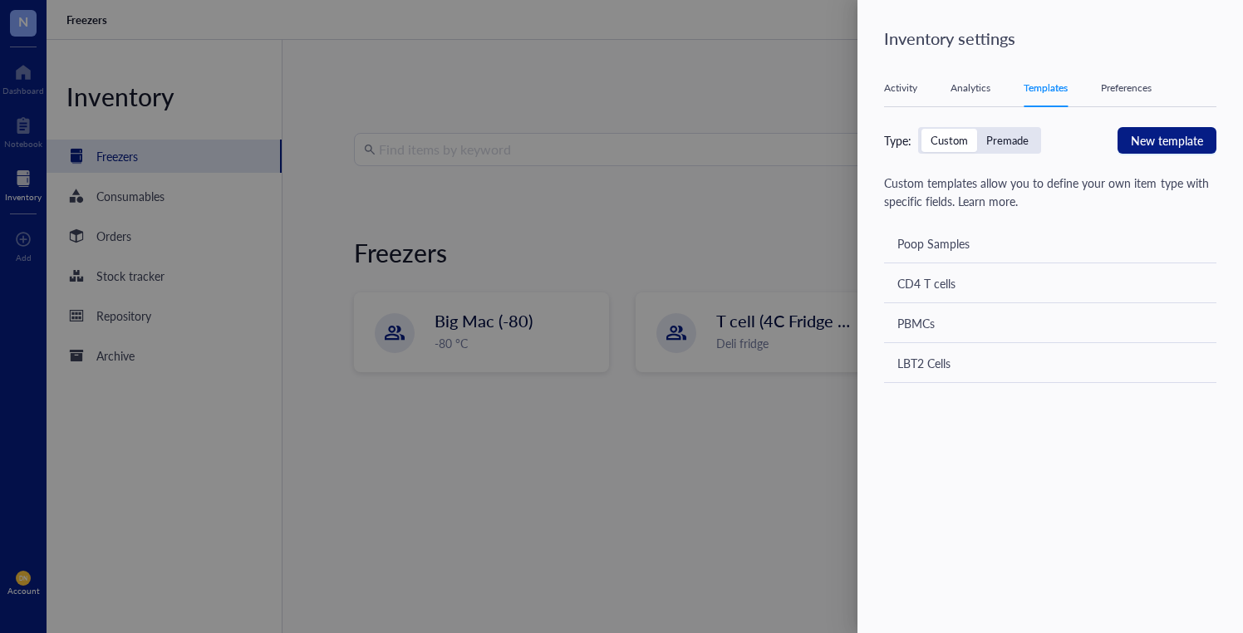
click at [939, 243] on div "Poop Samples" at bounding box center [933, 243] width 72 height 18
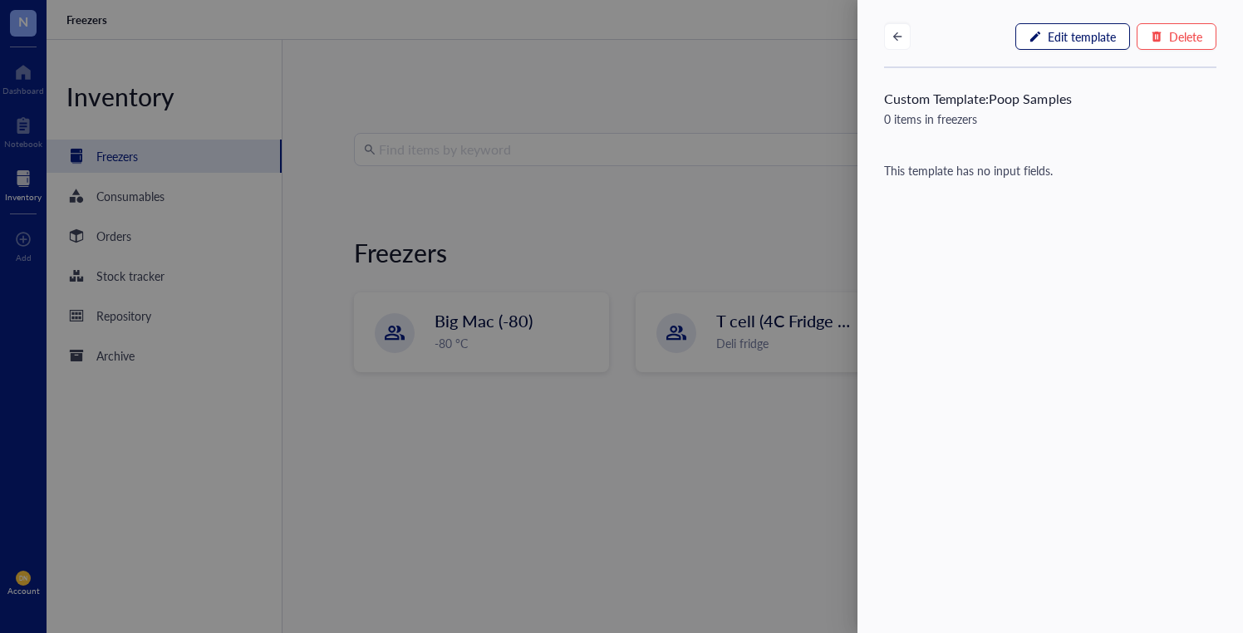
click at [1055, 32] on span "Edit template" at bounding box center [1082, 36] width 68 height 13
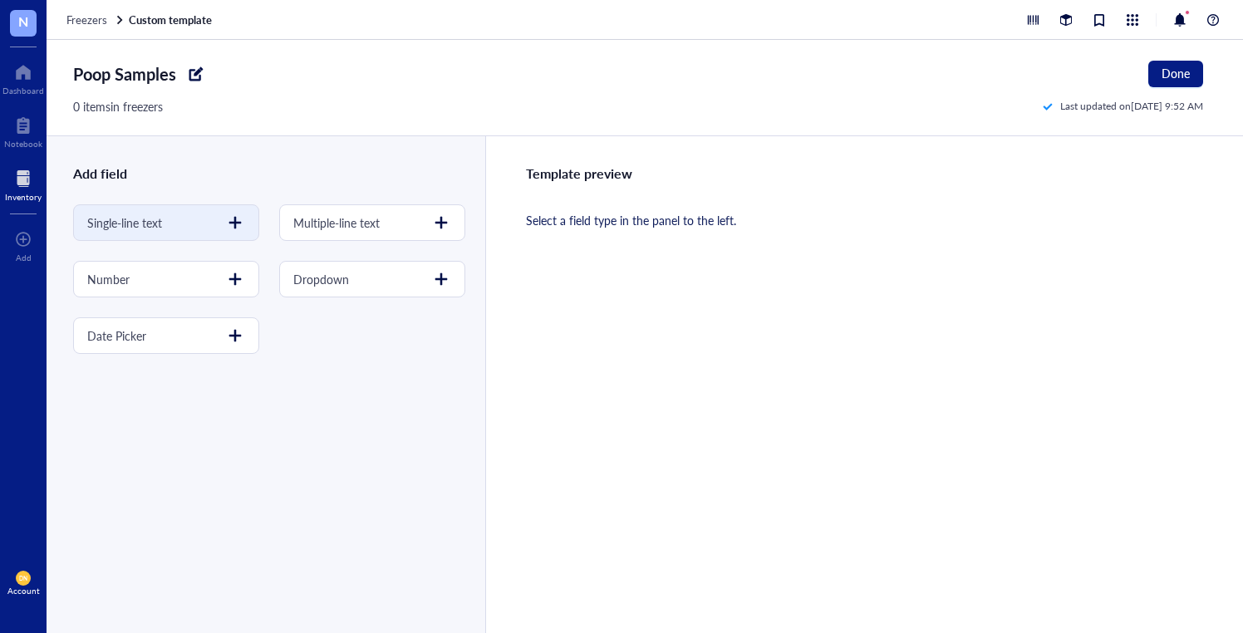
click at [223, 219] on div at bounding box center [235, 222] width 27 height 27
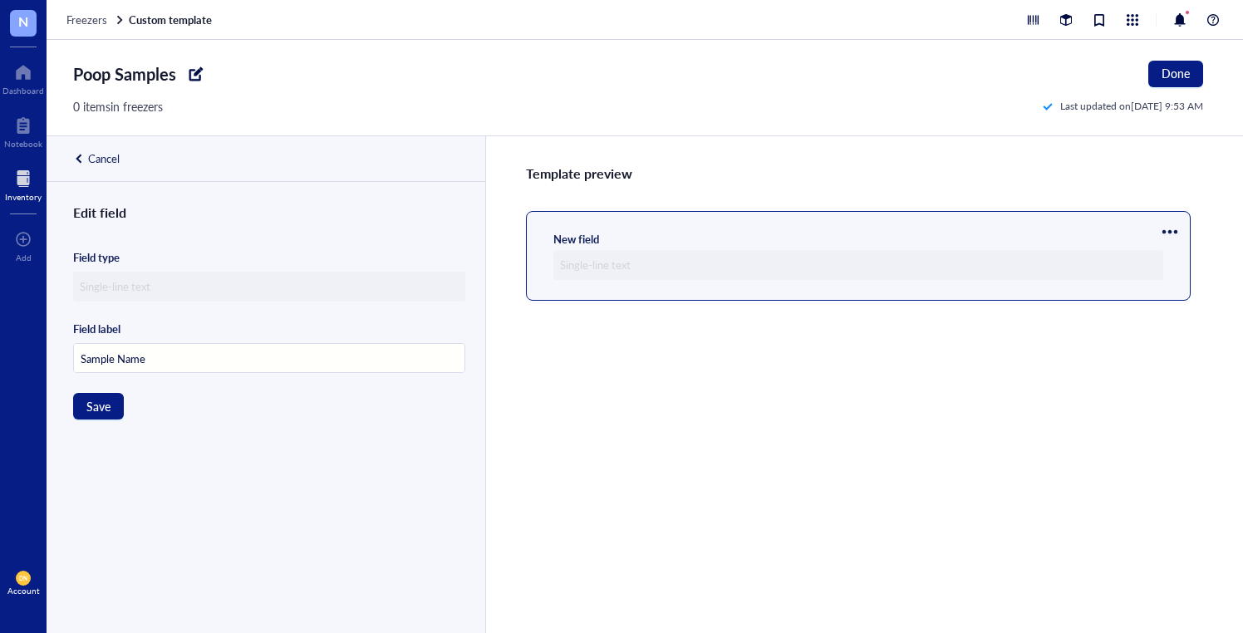
type input "Sample Name"
click at [106, 400] on span "Save" at bounding box center [98, 406] width 24 height 13
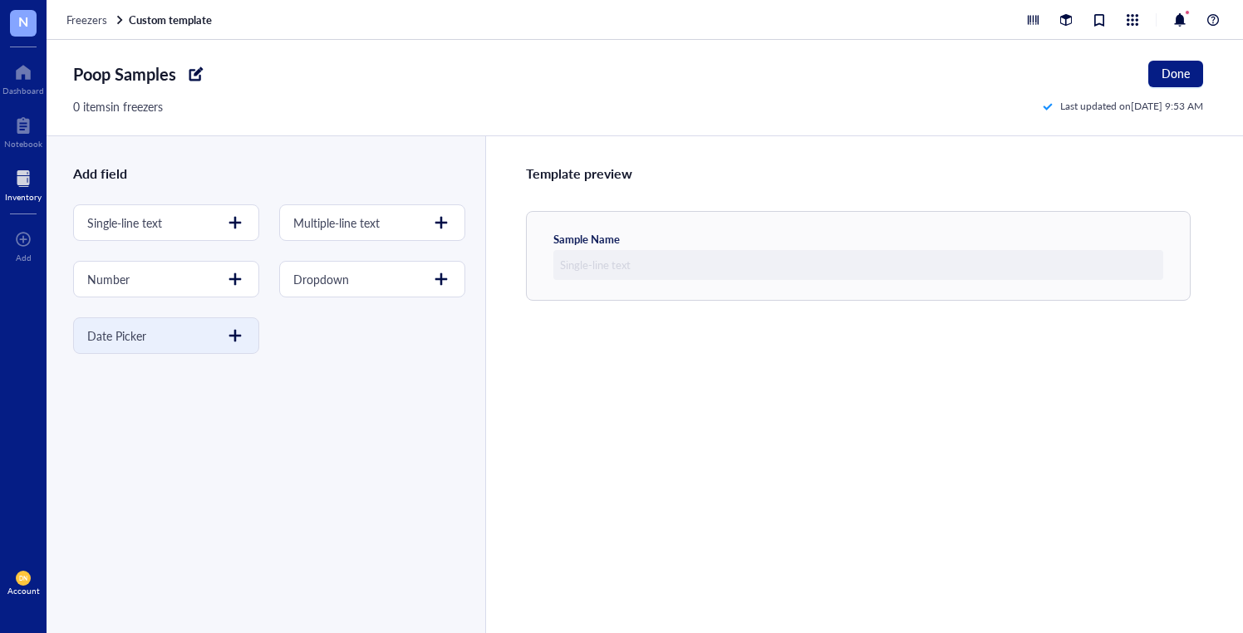
click at [188, 338] on div "Date Picker" at bounding box center [166, 335] width 186 height 37
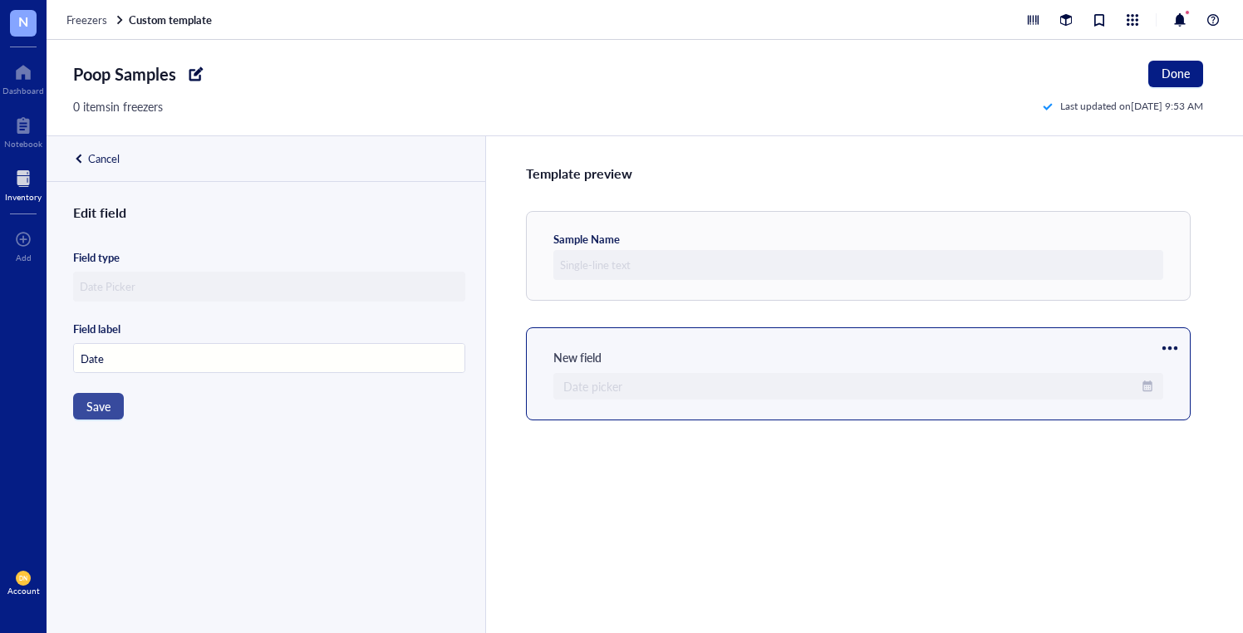
type input "Date"
click at [88, 400] on span "Save" at bounding box center [98, 406] width 24 height 13
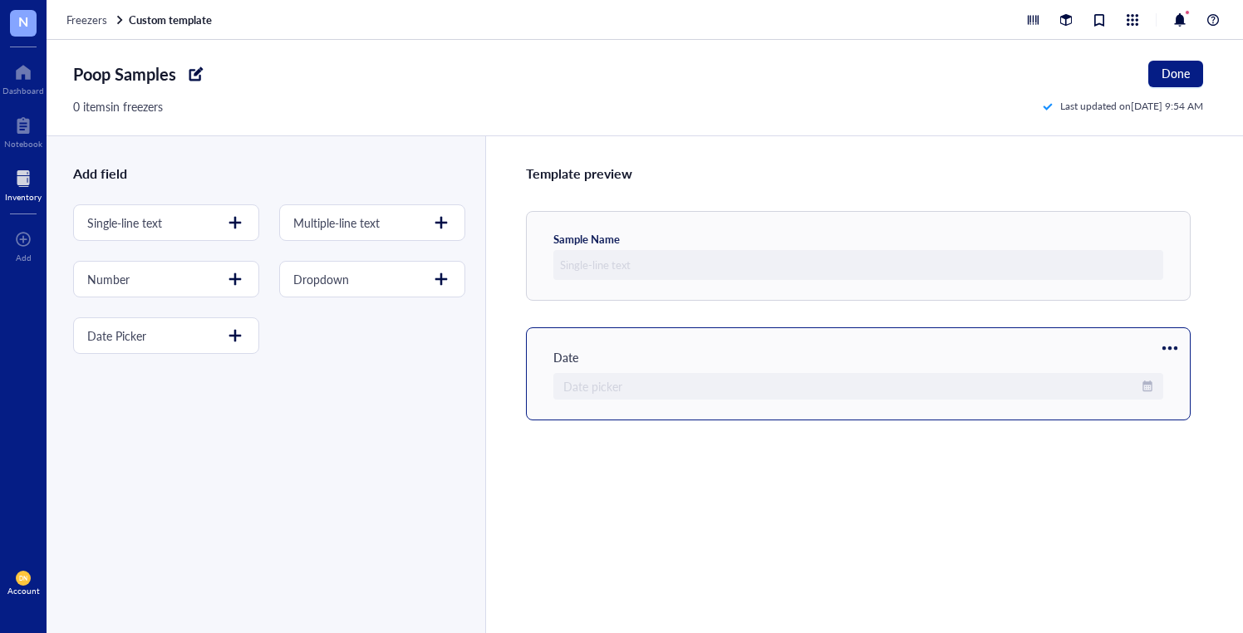
click at [1169, 346] on div at bounding box center [1170, 348] width 27 height 27
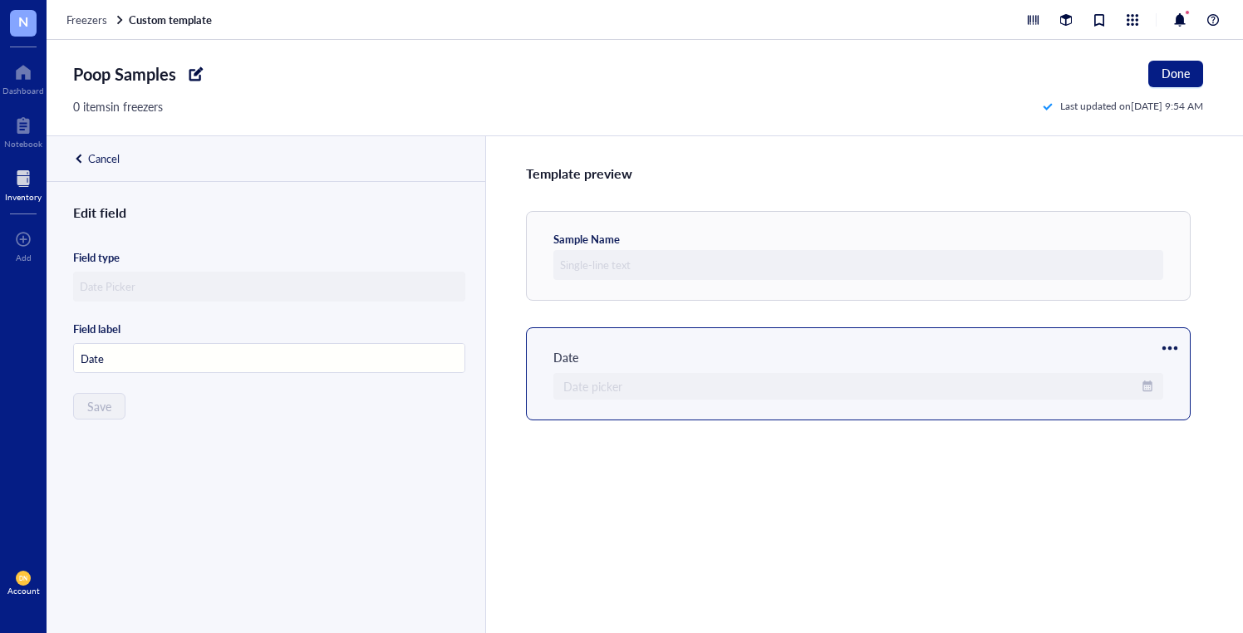
click at [1047, 338] on div "Date Date picker" at bounding box center [858, 373] width 665 height 93
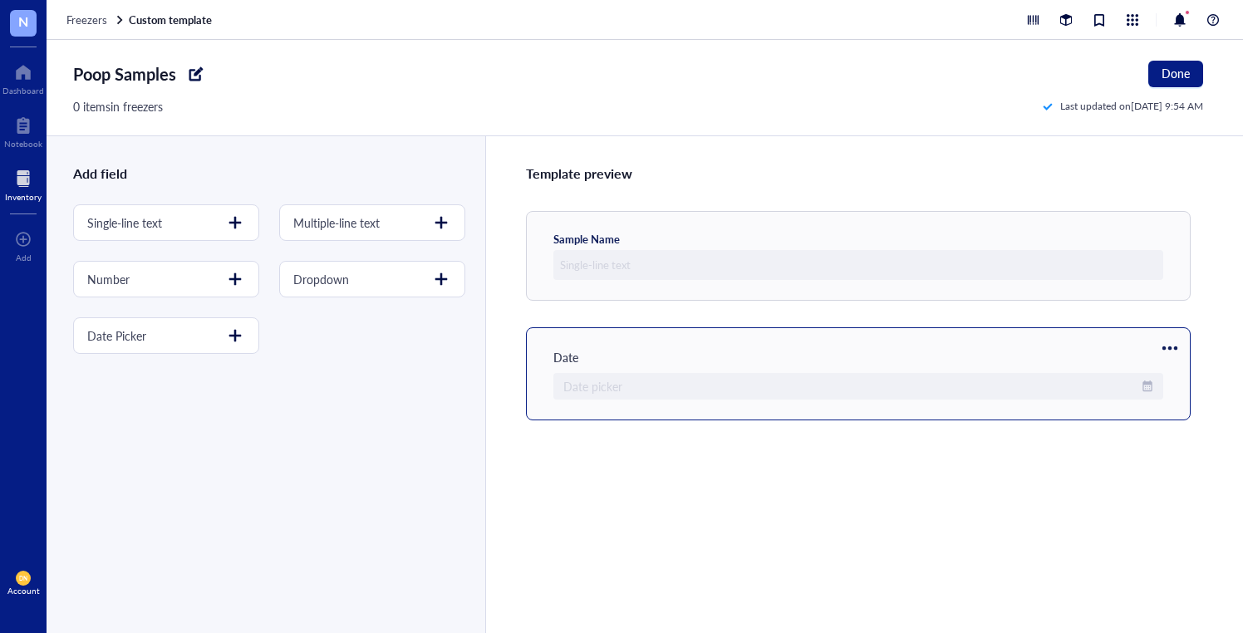
click at [1169, 346] on div at bounding box center [1170, 348] width 27 height 27
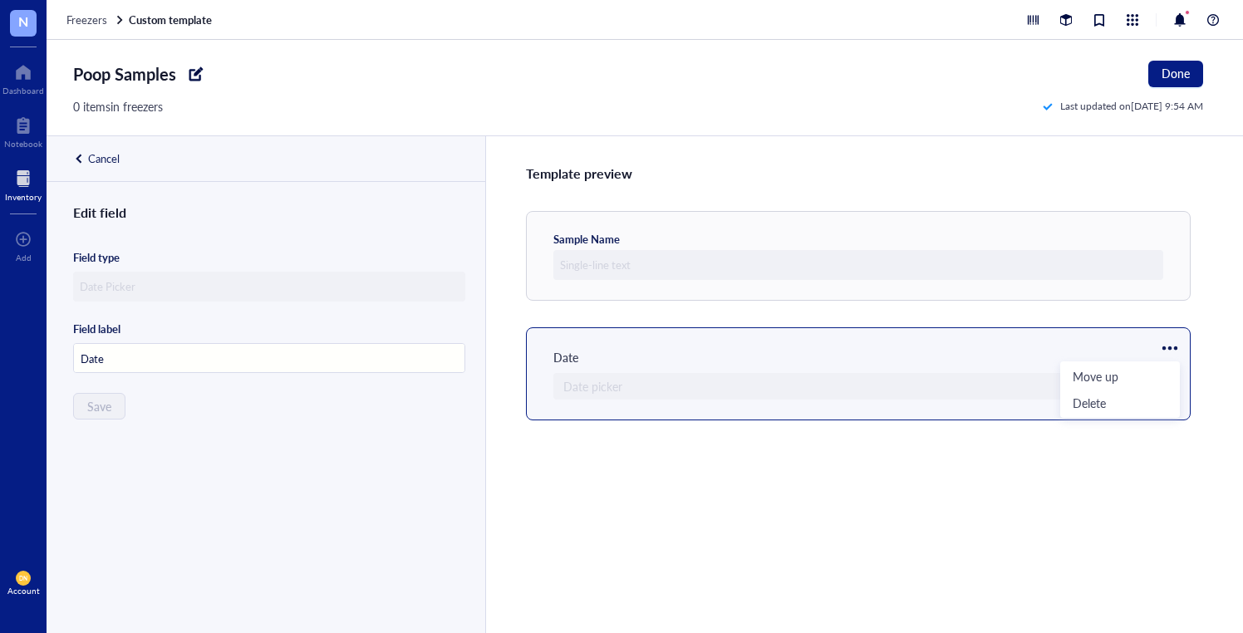
click at [1169, 346] on div at bounding box center [1170, 348] width 27 height 27
click at [393, 364] on input "Date" at bounding box center [269, 359] width 391 height 30
click at [153, 352] on input "Date" at bounding box center [269, 359] width 391 height 30
type input "Date Collected"
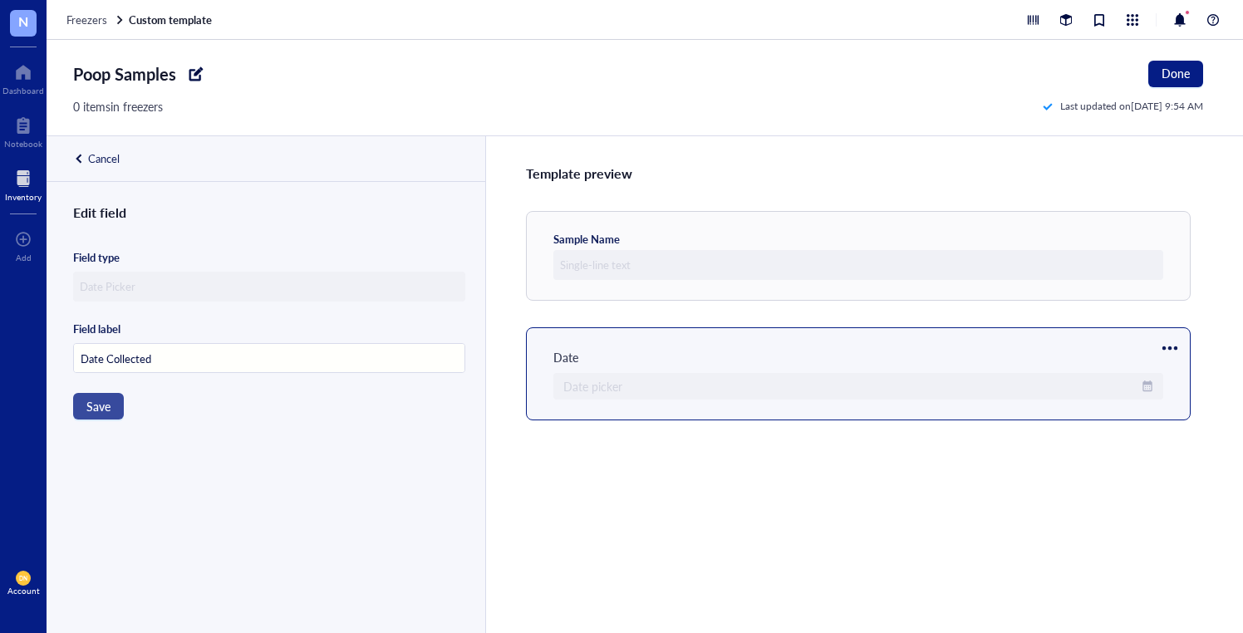
click at [87, 400] on span "Save" at bounding box center [98, 406] width 24 height 13
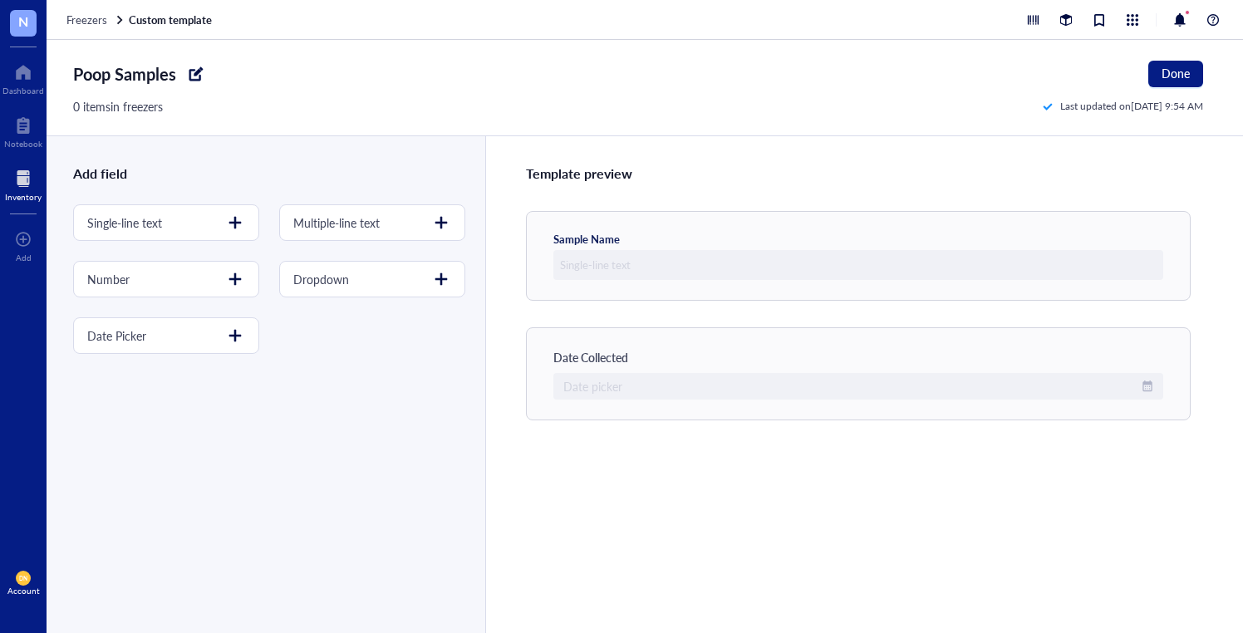
click at [679, 482] on div "Template preview Sample Name Date Collected Date picker" at bounding box center [864, 384] width 758 height 497
click at [154, 216] on div "Single-line text" at bounding box center [124, 223] width 75 height 18
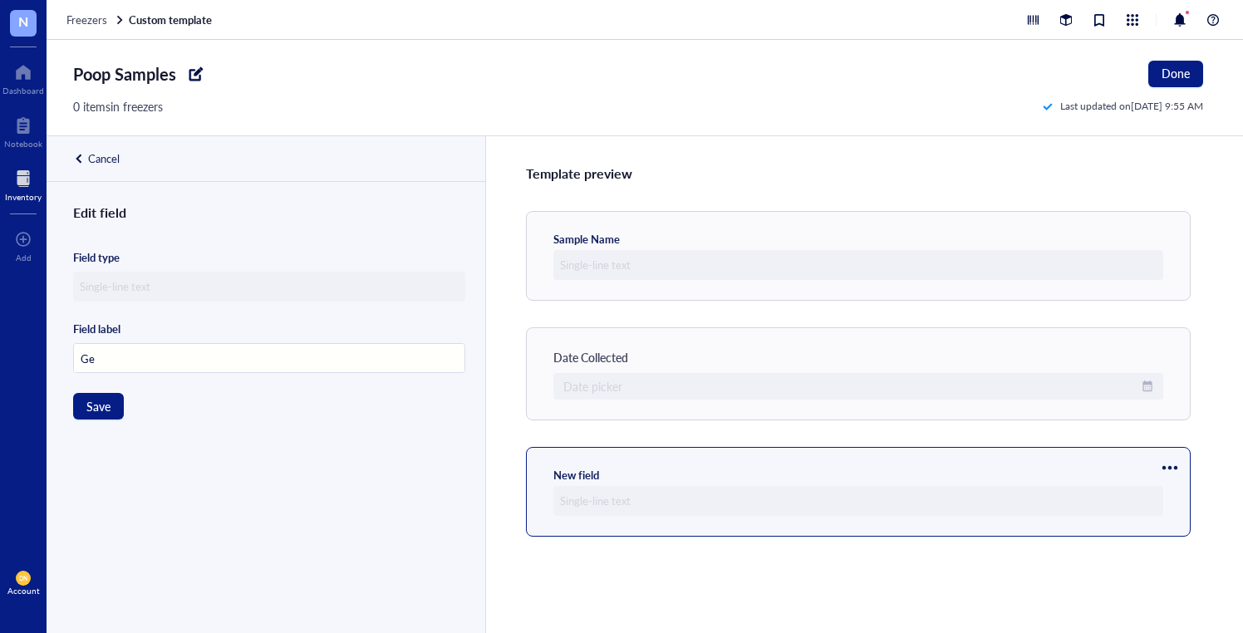
type input "G"
type input "Mouse [MEDICAL_DATA]"
click at [229, 409] on div "Edit field Field type Field label Mouse Genotype Save" at bounding box center [264, 437] width 435 height 470
click at [98, 393] on button "Save" at bounding box center [98, 406] width 51 height 27
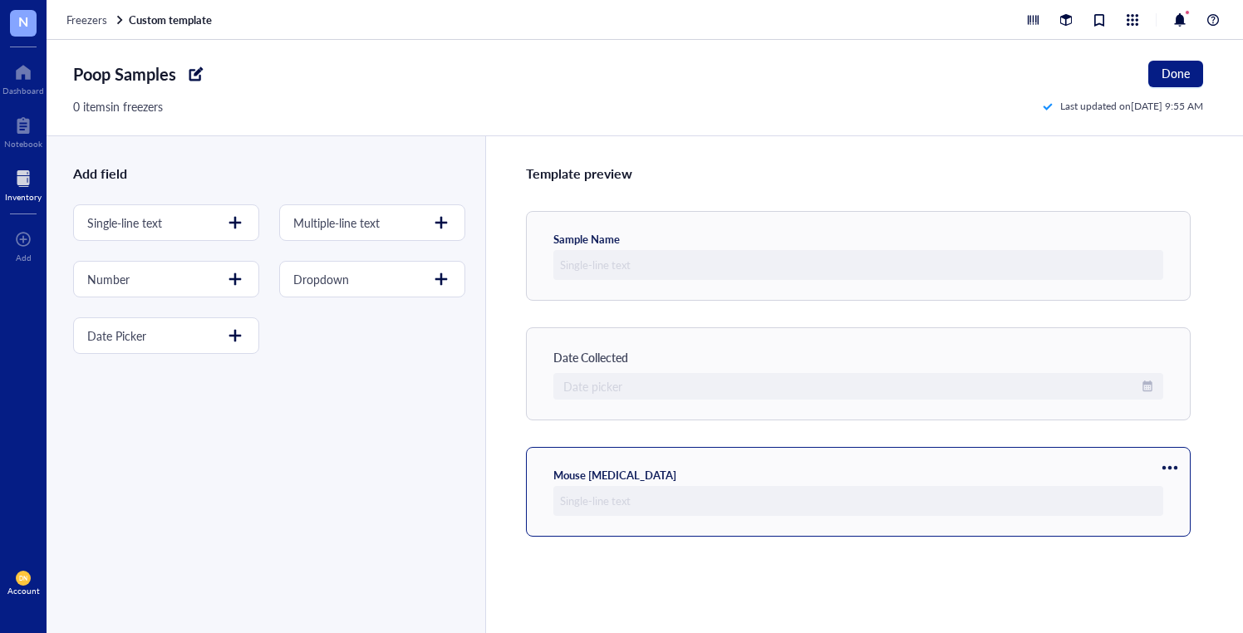
click at [1172, 464] on div at bounding box center [1170, 468] width 27 height 27
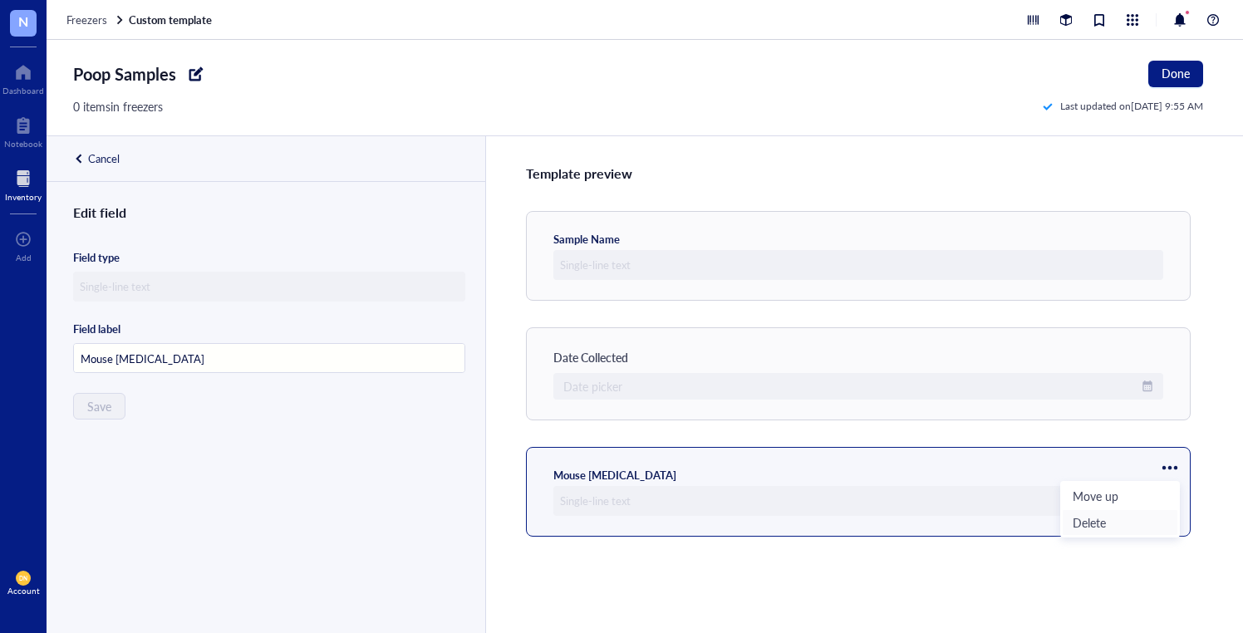
click at [1142, 523] on span "Delete" at bounding box center [1120, 522] width 95 height 18
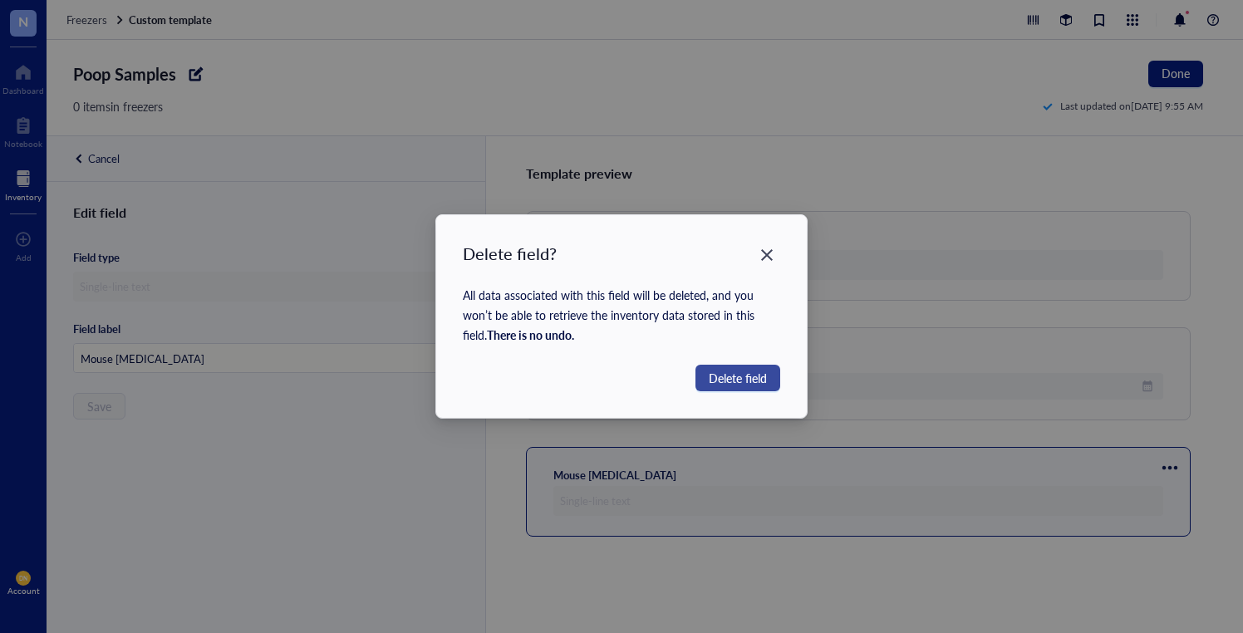
click at [729, 371] on span "Delete field" at bounding box center [738, 378] width 58 height 18
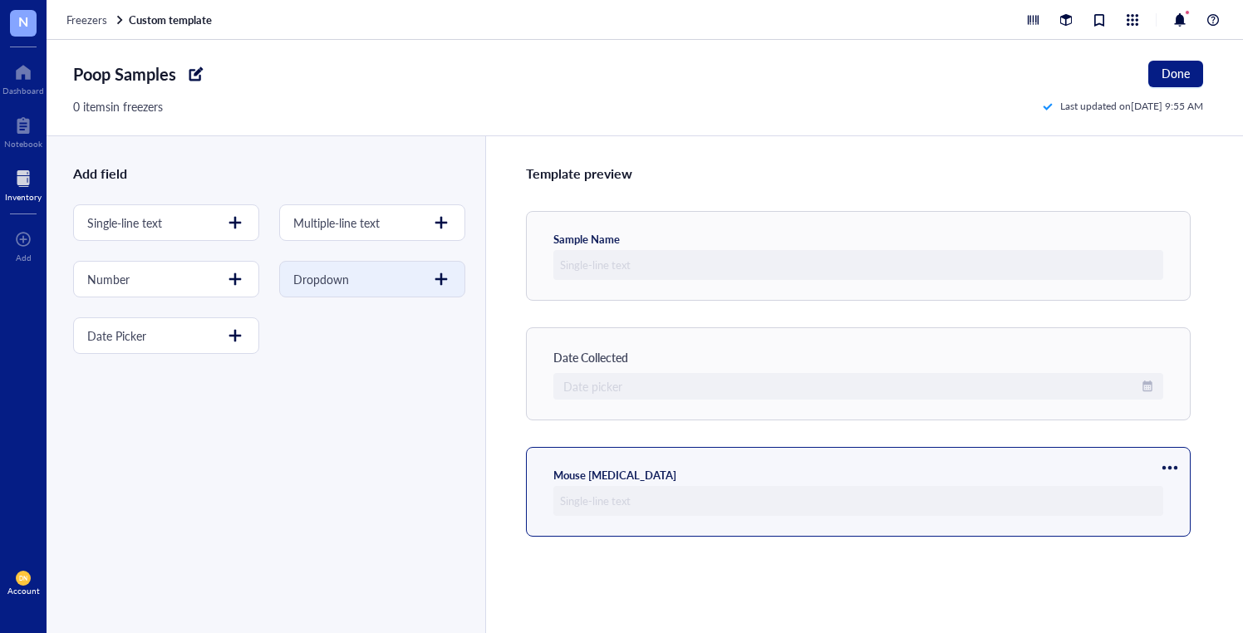
click at [361, 285] on div "Dropdown" at bounding box center [372, 279] width 186 height 37
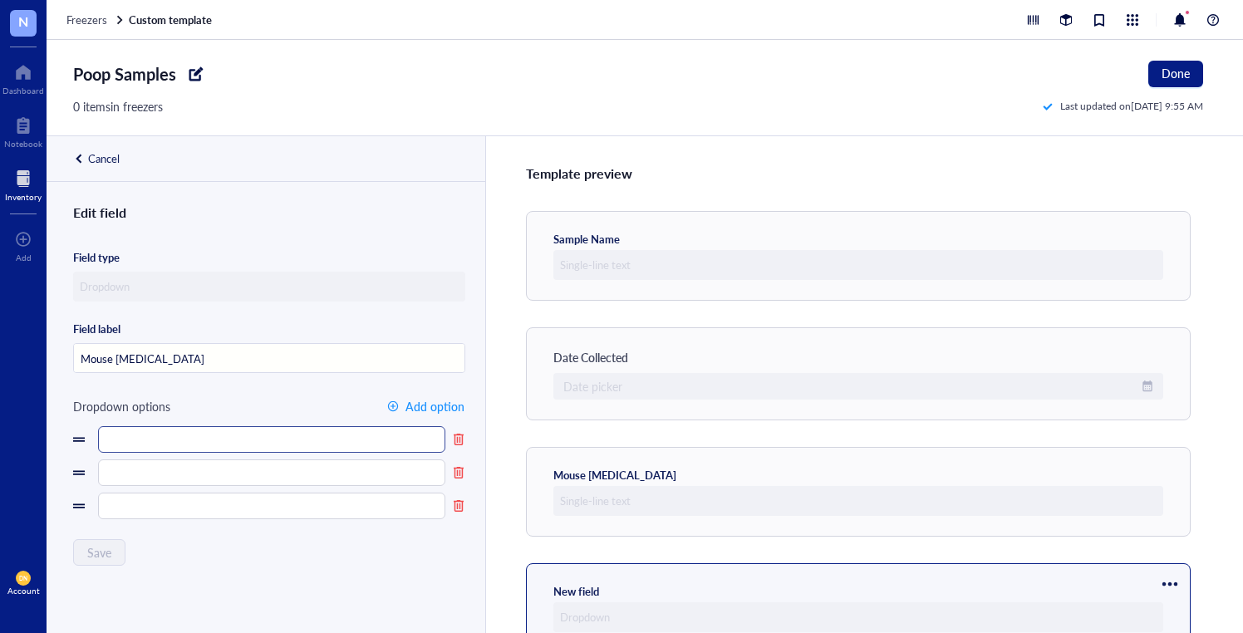
type input "Mouse [MEDICAL_DATA]"
click at [120, 440] on input "text" at bounding box center [271, 439] width 347 height 27
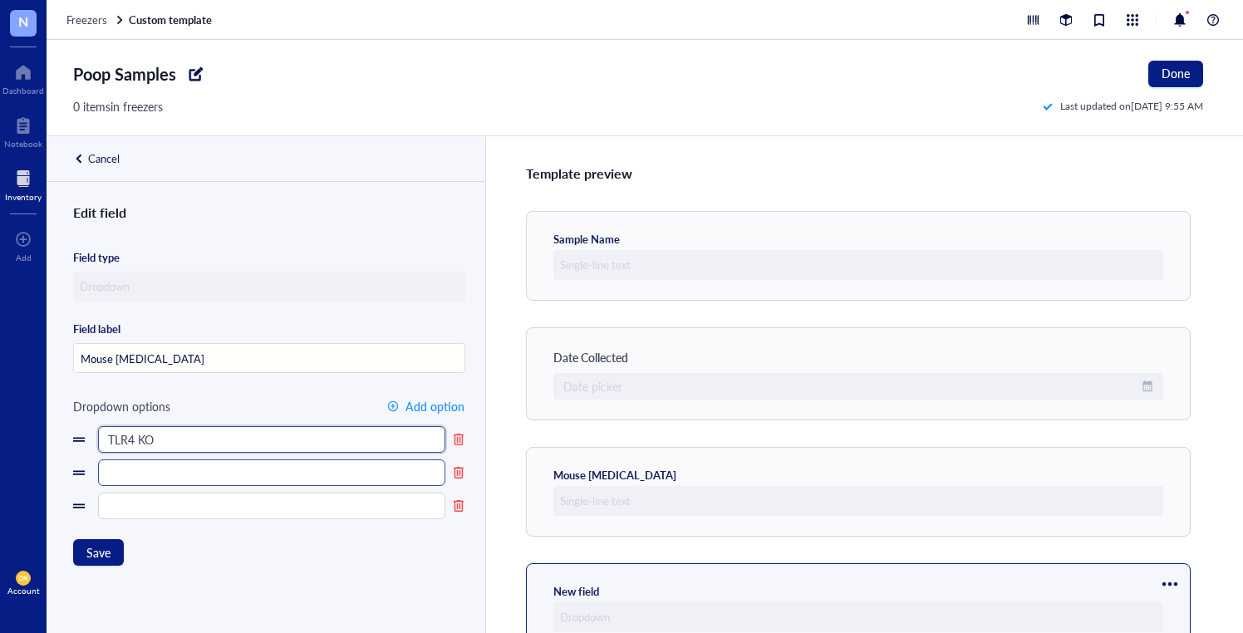
type input "TLR4 KO"
click at [159, 469] on input "text" at bounding box center [271, 472] width 347 height 27
type input "Wild Type"
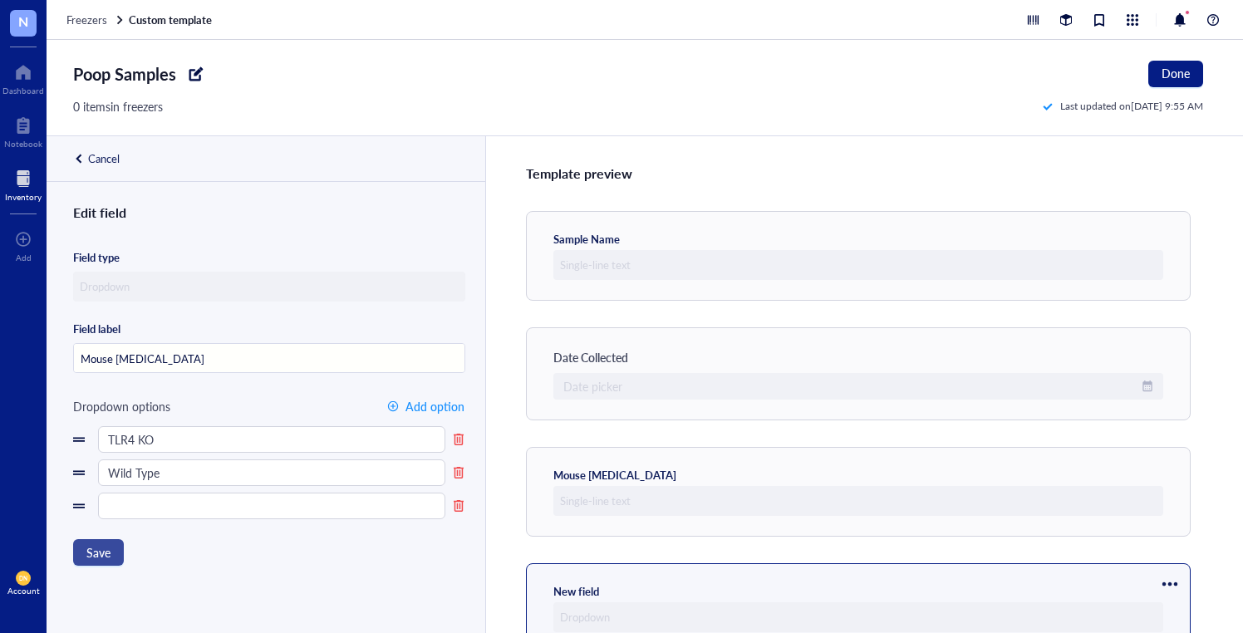
click at [101, 543] on button "Save" at bounding box center [98, 552] width 51 height 27
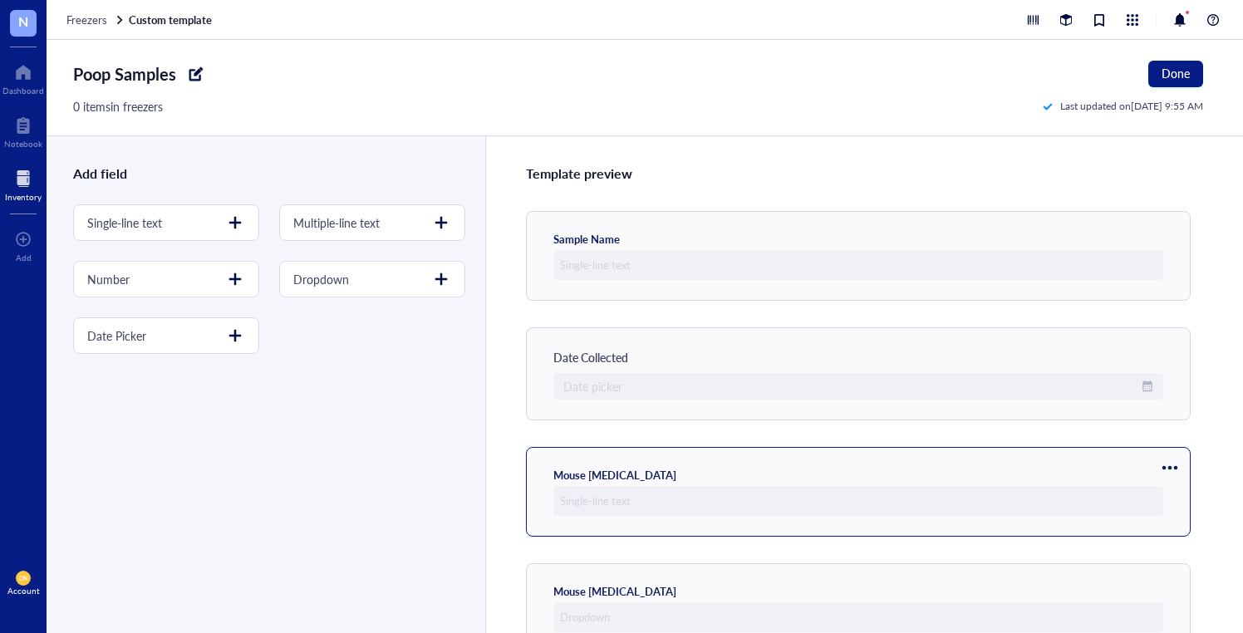
click at [1082, 468] on div "Mouse [MEDICAL_DATA]" at bounding box center [858, 492] width 610 height 48
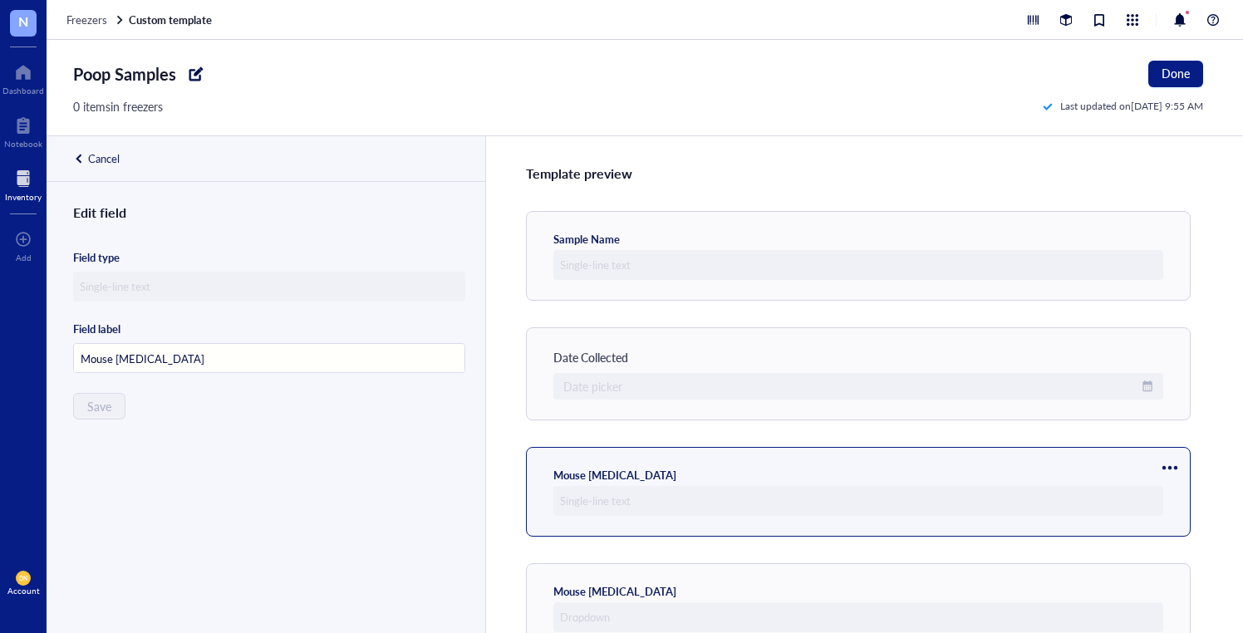
click at [1177, 466] on div at bounding box center [1170, 468] width 27 height 27
click at [1094, 543] on span "Delete" at bounding box center [1120, 549] width 95 height 18
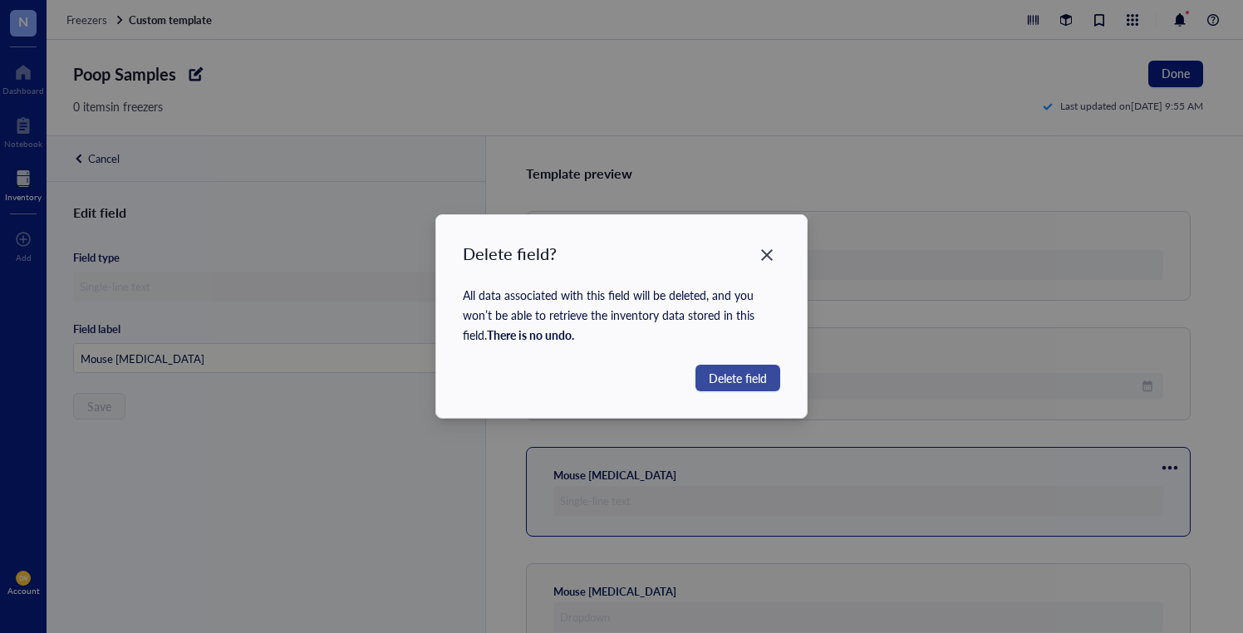
click at [726, 370] on span "Delete field" at bounding box center [738, 378] width 58 height 18
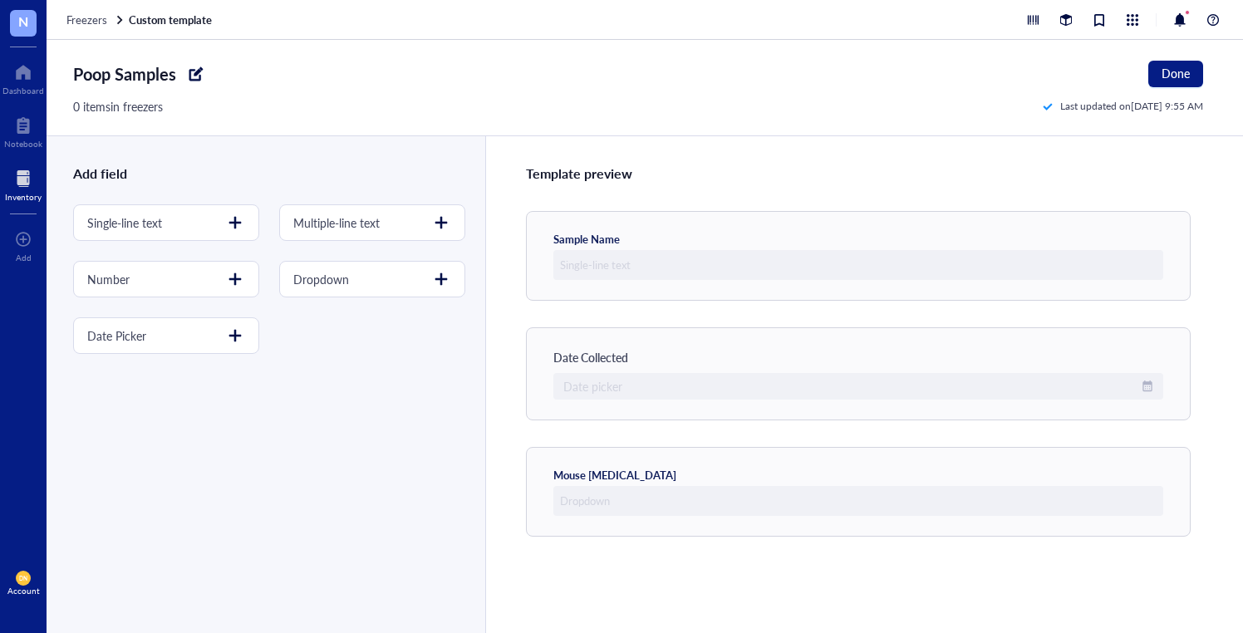
click at [1209, 460] on div "Template preview Sample Name Date Collected Date picker Mouse Genotype" at bounding box center [864, 384] width 758 height 497
click at [435, 278] on div at bounding box center [441, 279] width 27 height 27
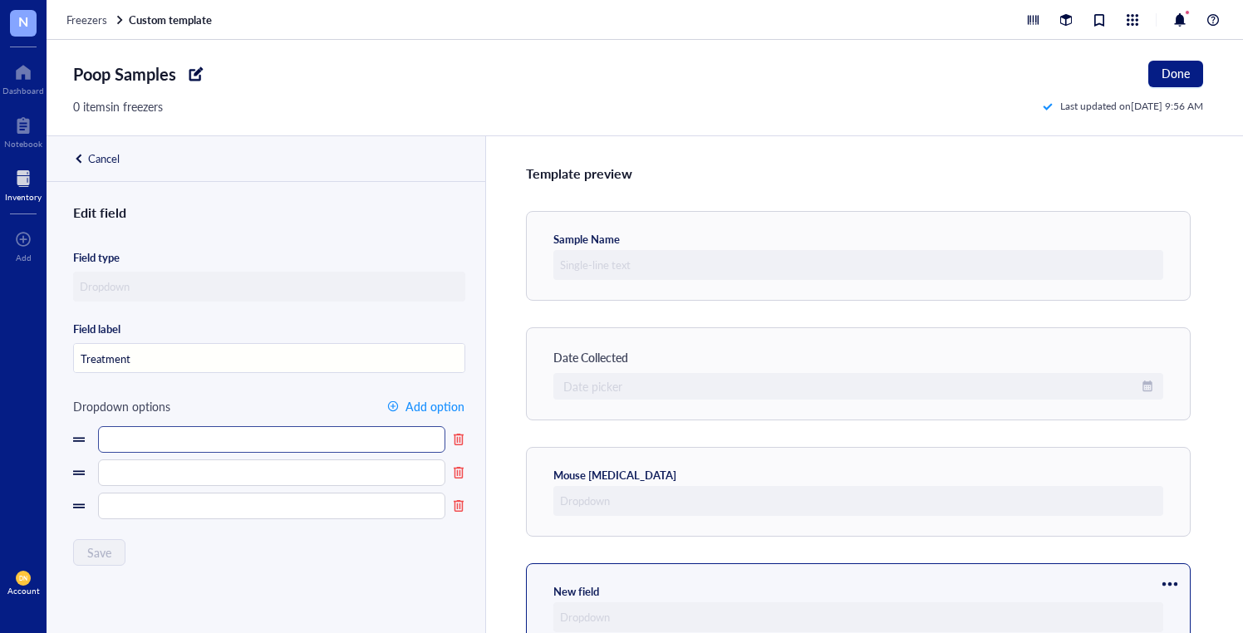
type input "Treatment"
click at [238, 436] on input "text" at bounding box center [271, 439] width 347 height 27
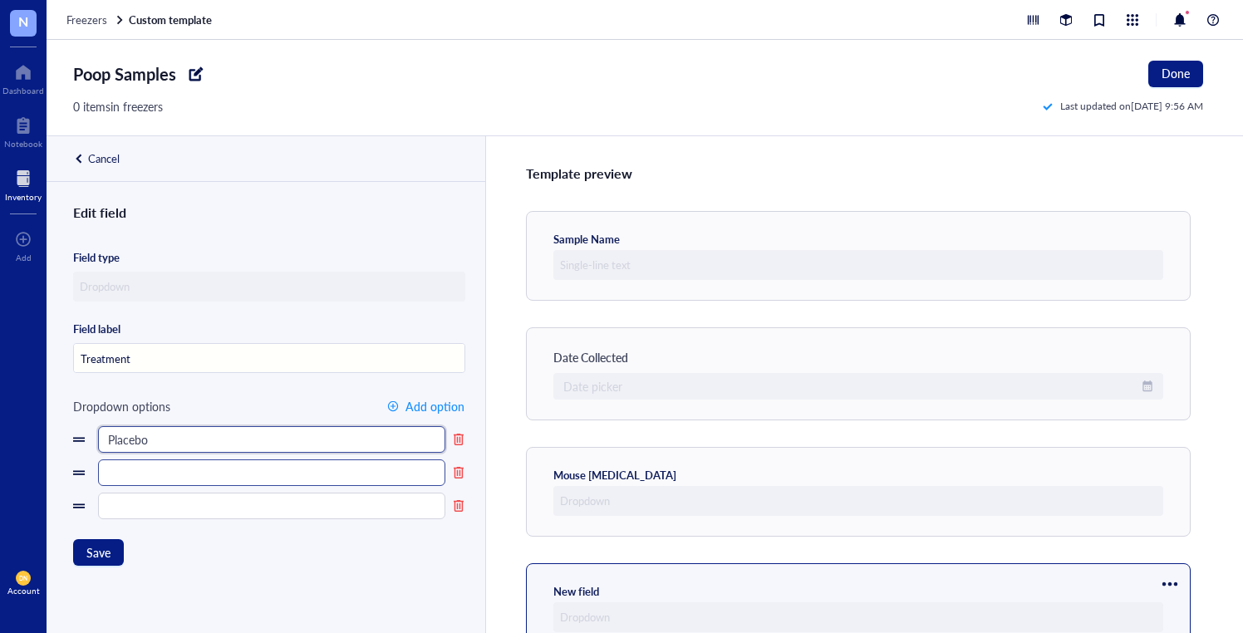
type input "Placebo"
click at [228, 464] on input "text" at bounding box center [271, 472] width 347 height 27
type input "[MEDICAL_DATA]"
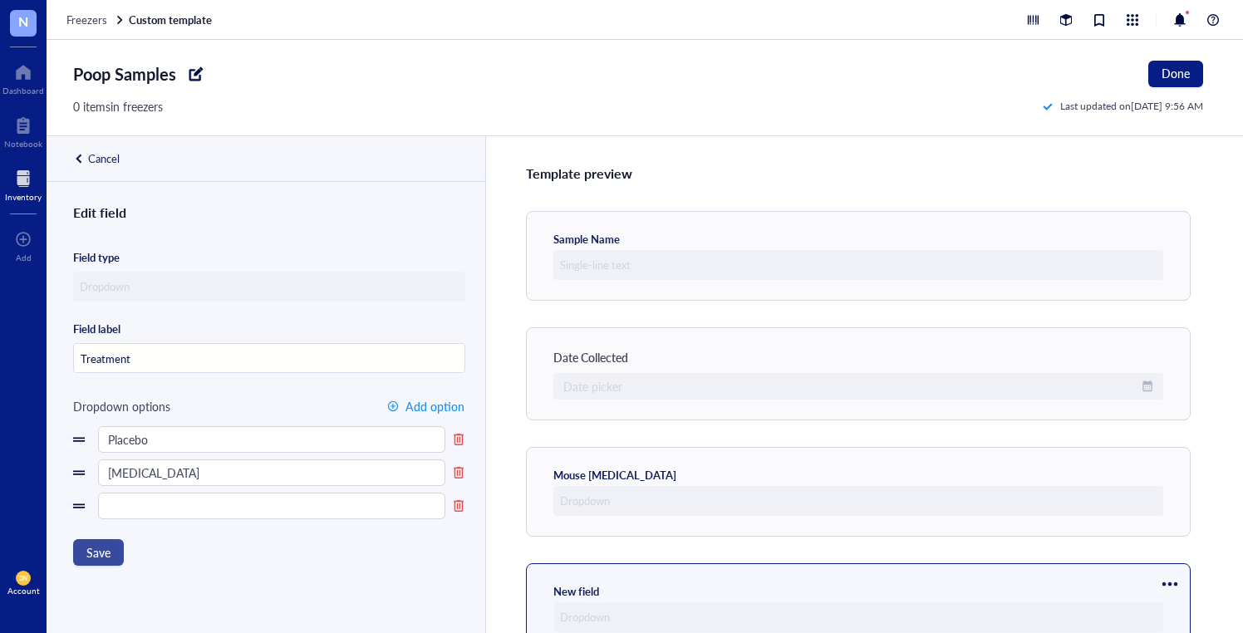
click at [98, 542] on button "Save" at bounding box center [98, 552] width 51 height 27
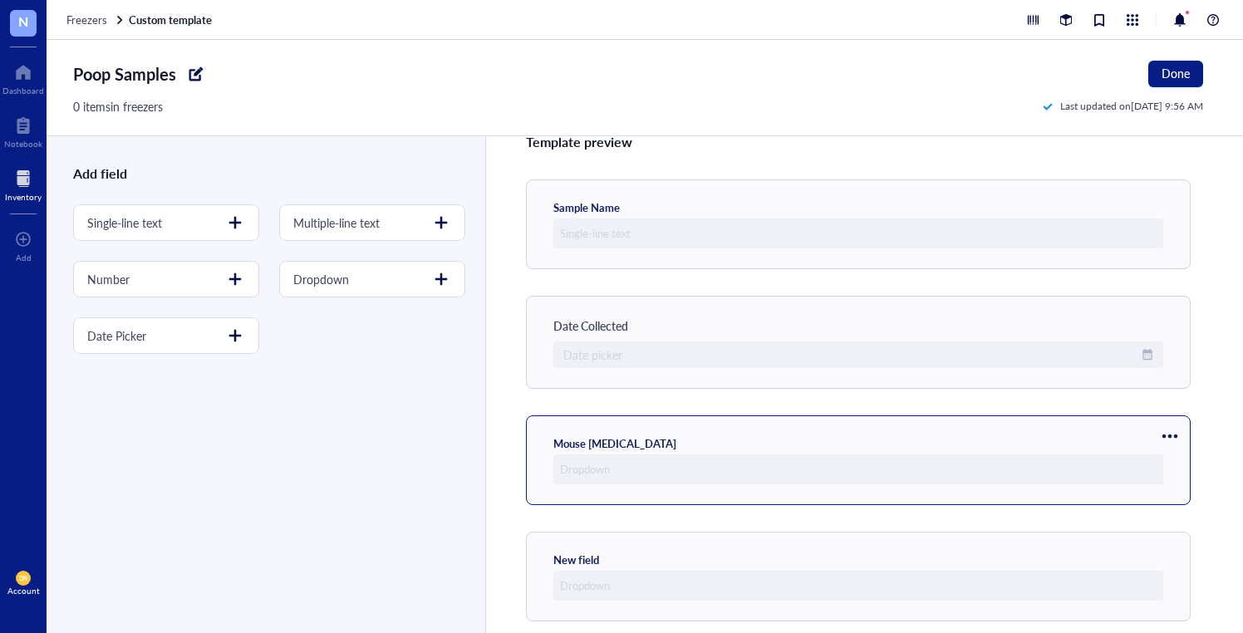
scroll to position [47, 0]
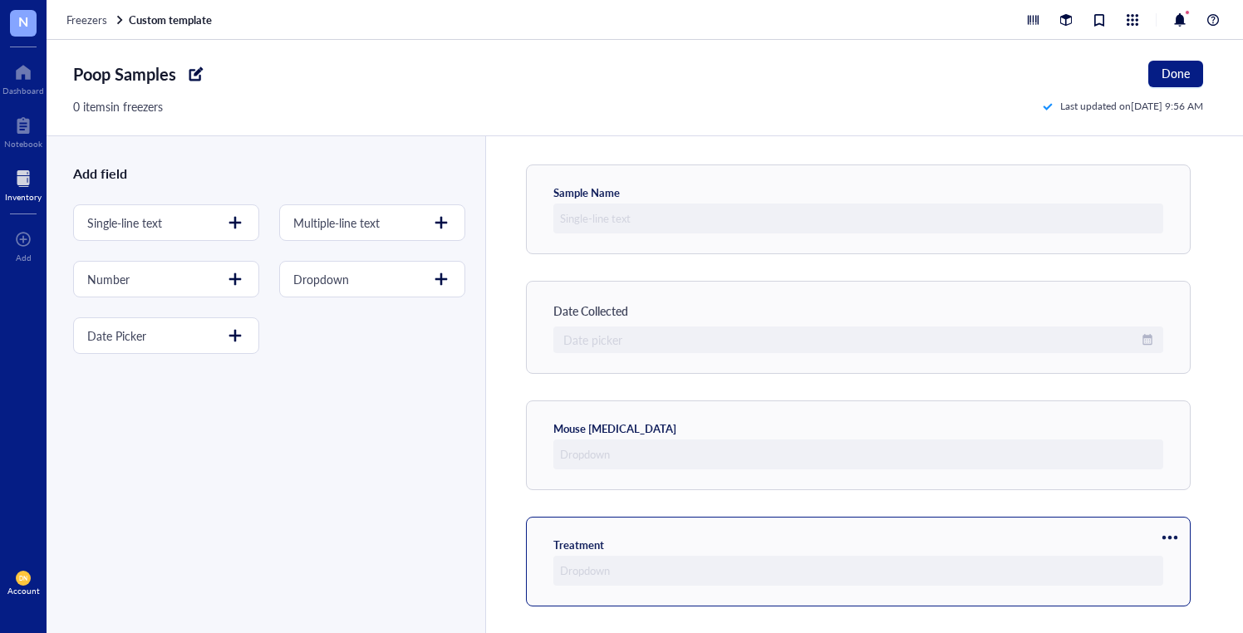
click at [698, 544] on div "Treatment" at bounding box center [858, 562] width 610 height 48
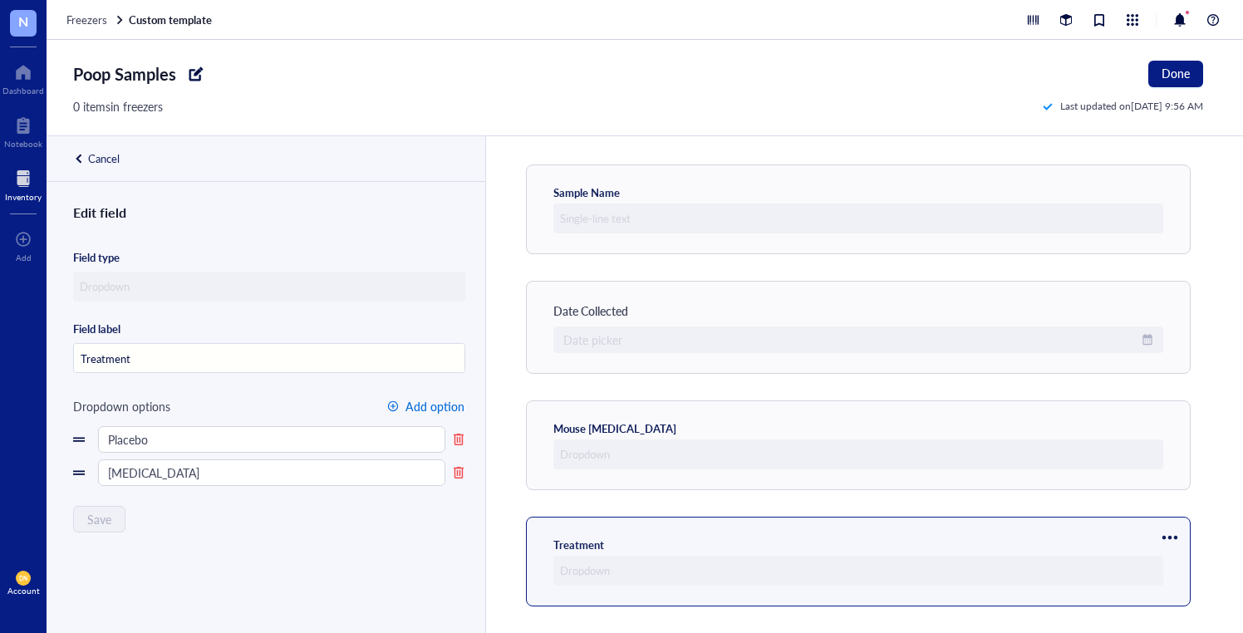
click at [438, 402] on span "Add option" at bounding box center [434, 406] width 59 height 13
click at [417, 400] on span "Add option" at bounding box center [434, 406] width 59 height 13
click at [182, 504] on input "text" at bounding box center [271, 506] width 347 height 27
click at [405, 499] on input "text" at bounding box center [271, 506] width 347 height 27
click at [415, 502] on input "text" at bounding box center [271, 506] width 347 height 27
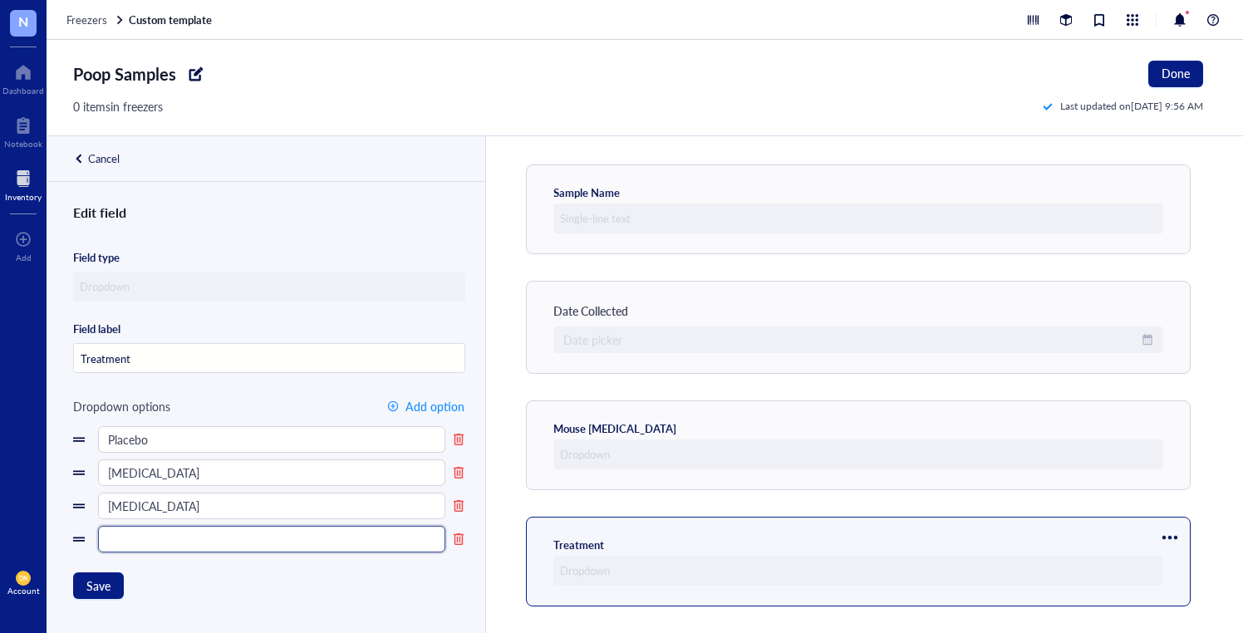
click at [412, 539] on input "text" at bounding box center [271, 539] width 347 height 27
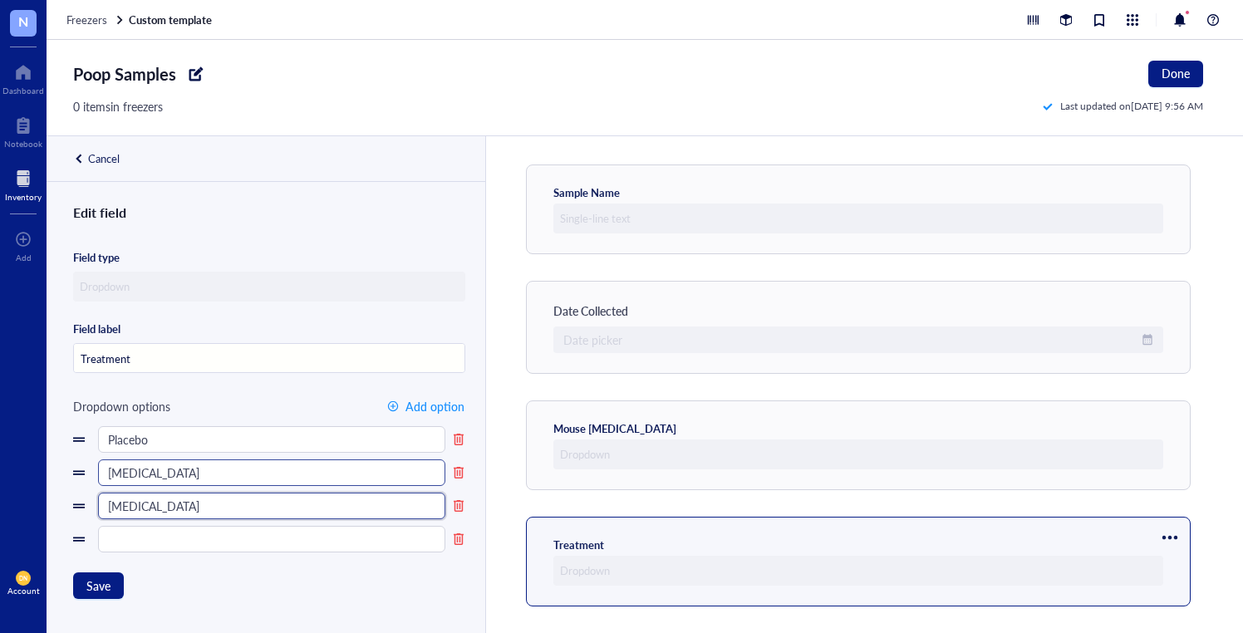
drag, startPoint x: 264, startPoint y: 491, endPoint x: 161, endPoint y: 483, distance: 103.4
click at [162, 483] on div "Placebo Letrozole Vagotomy" at bounding box center [269, 489] width 392 height 126
type input "SDV"
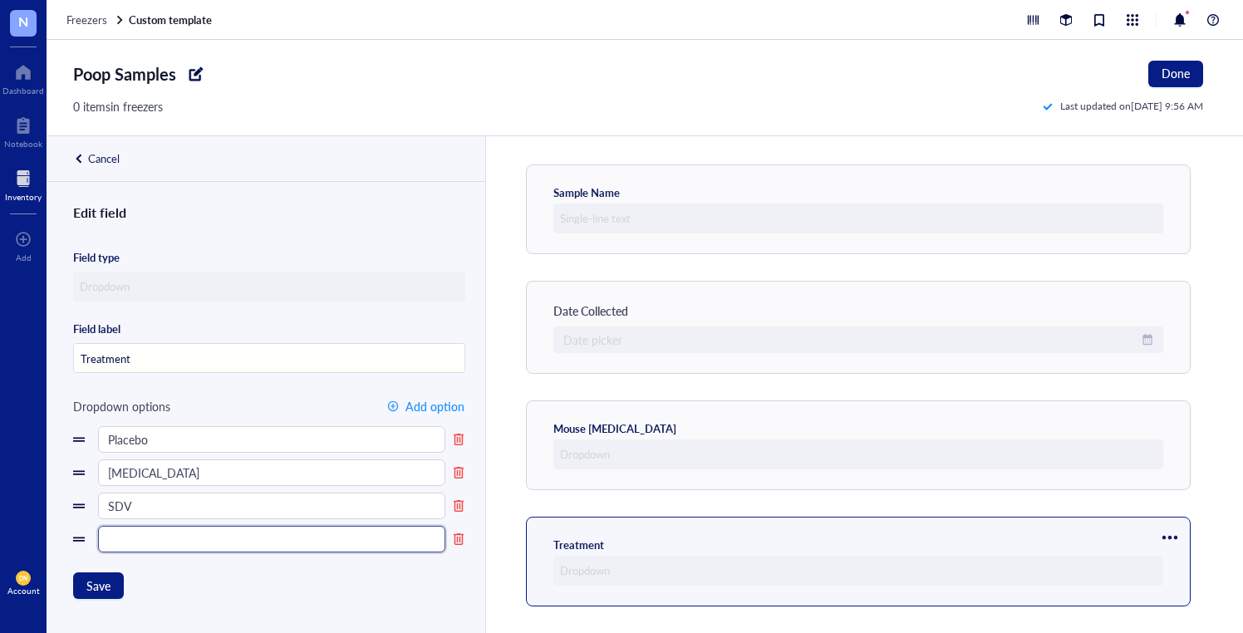
click at [197, 534] on input "text" at bounding box center [271, 539] width 347 height 27
type input "Sham"
click at [455, 509] on div at bounding box center [458, 506] width 13 height 15
click at [150, 488] on div "Edit field Field type Field label Treatment Dropdown options Add option Placebo…" at bounding box center [264, 437] width 435 height 470
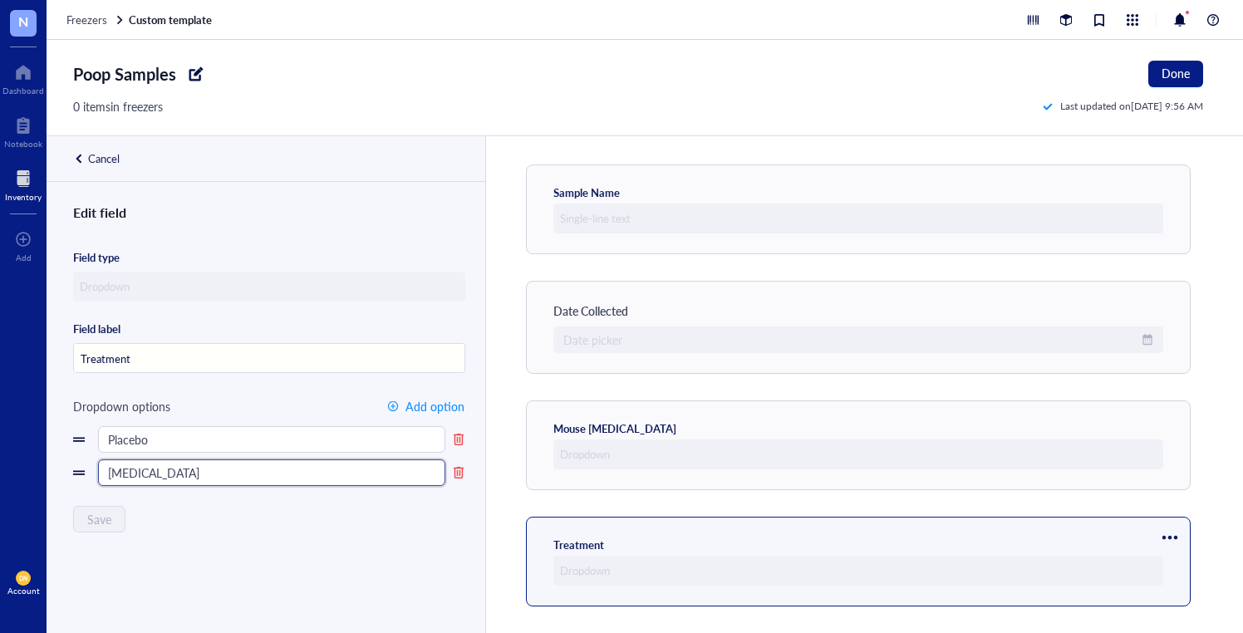
click at [170, 467] on input "[MEDICAL_DATA]" at bounding box center [271, 472] width 347 height 27
click at [490, 465] on div "Template preview Sample Name Date Collected Date picker Mouse Genotype Treatment" at bounding box center [864, 384] width 758 height 497
drag, startPoint x: 413, startPoint y: 356, endPoint x: 242, endPoint y: 346, distance: 171.5
click at [242, 346] on input "Treatment" at bounding box center [269, 359] width 391 height 30
drag, startPoint x: 228, startPoint y: 355, endPoint x: 30, endPoint y: 340, distance: 199.1
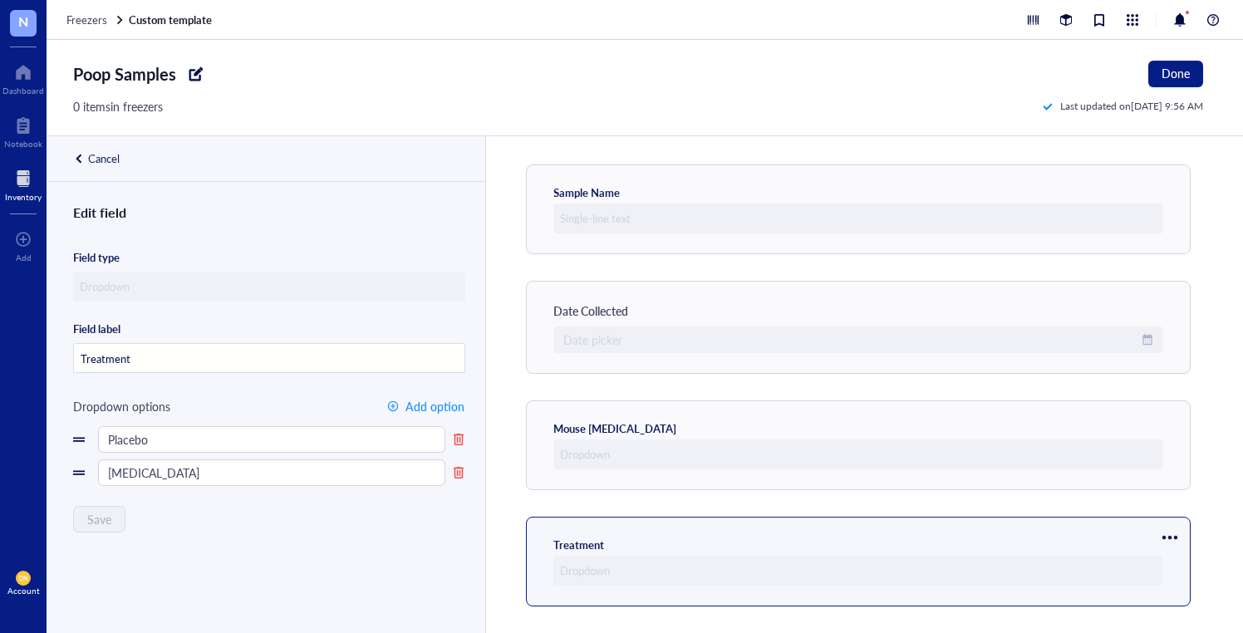
click at [30, 340] on div "N Dashboard Notebook Inventory To pick up a draggable item, press the space bar…" at bounding box center [621, 316] width 1243 height 633
type input "PCOS Induction"
click at [106, 513] on span "Save" at bounding box center [98, 519] width 24 height 13
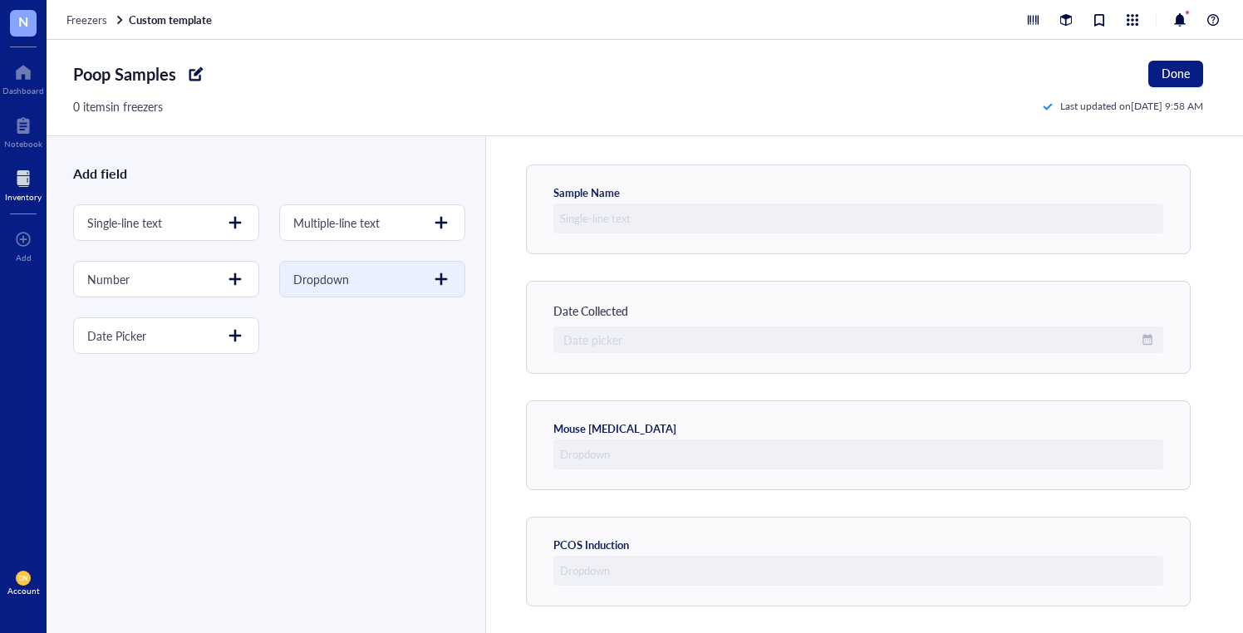
click at [342, 287] on div "Dropdown" at bounding box center [321, 279] width 56 height 18
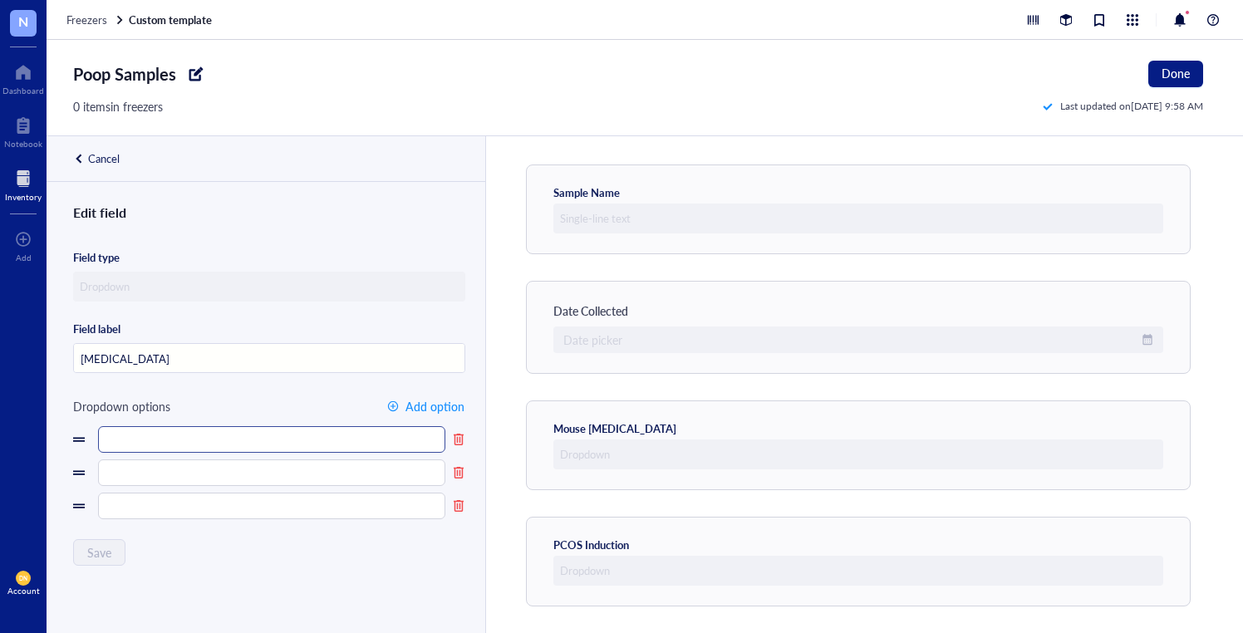
type input "[MEDICAL_DATA]"
click at [136, 443] on input "text" at bounding box center [271, 439] width 347 height 27
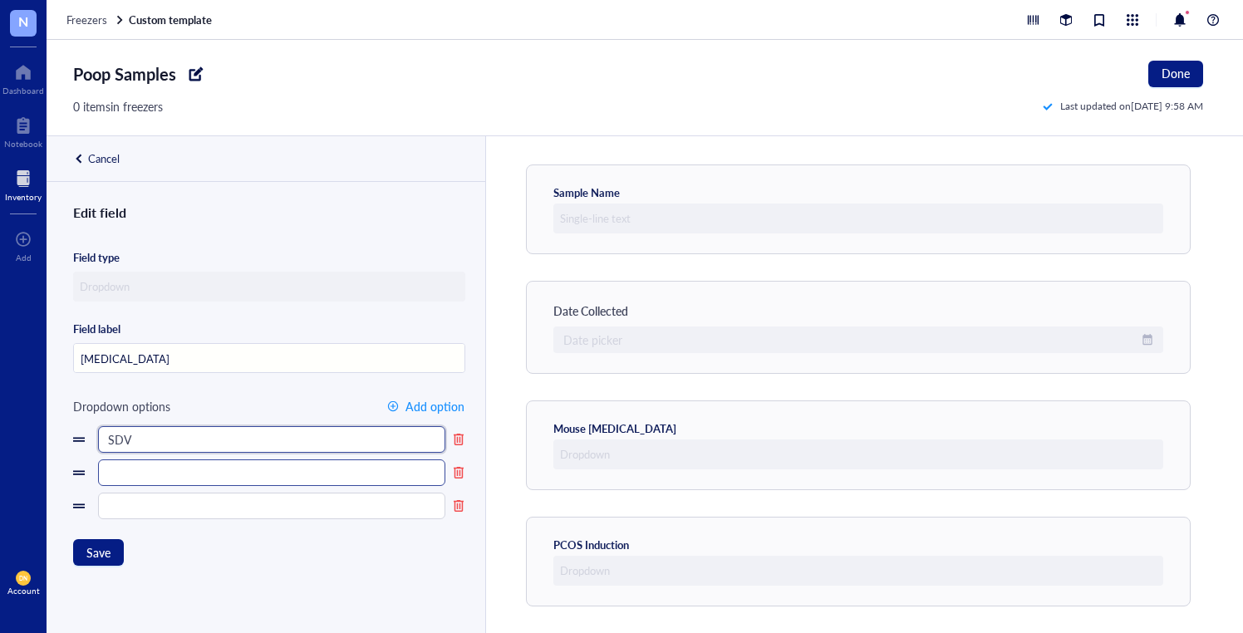
type input "SDV"
click at [135, 469] on input "text" at bounding box center [271, 472] width 347 height 27
type input "Sham"
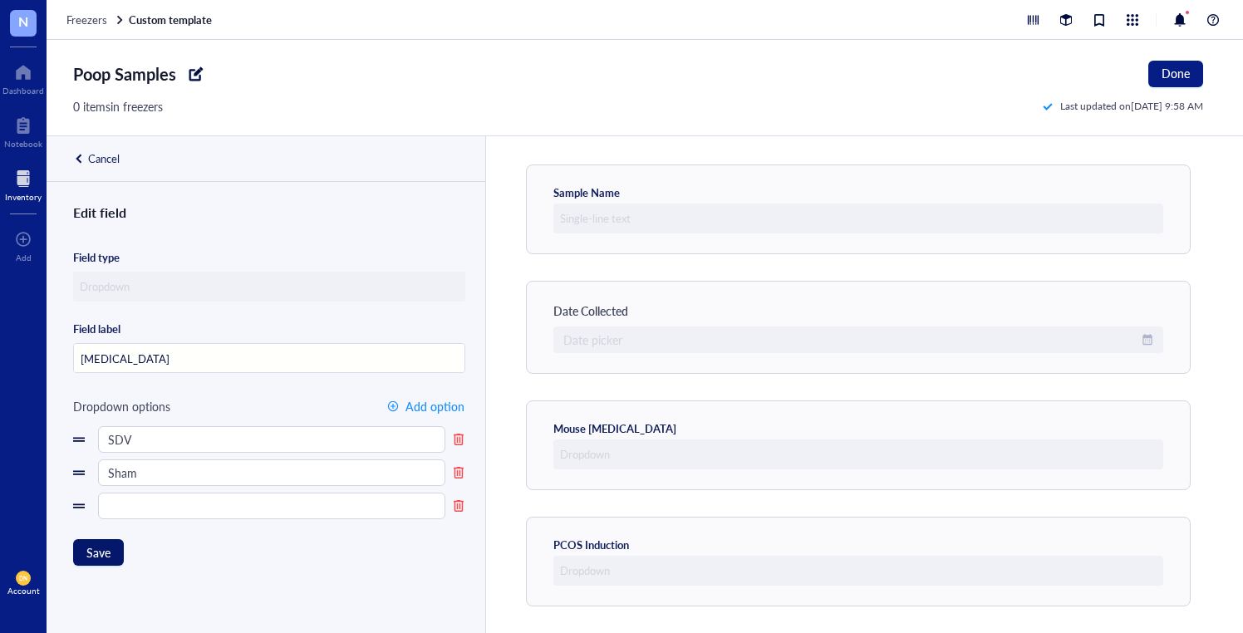
click at [94, 546] on span "Save" at bounding box center [98, 552] width 24 height 13
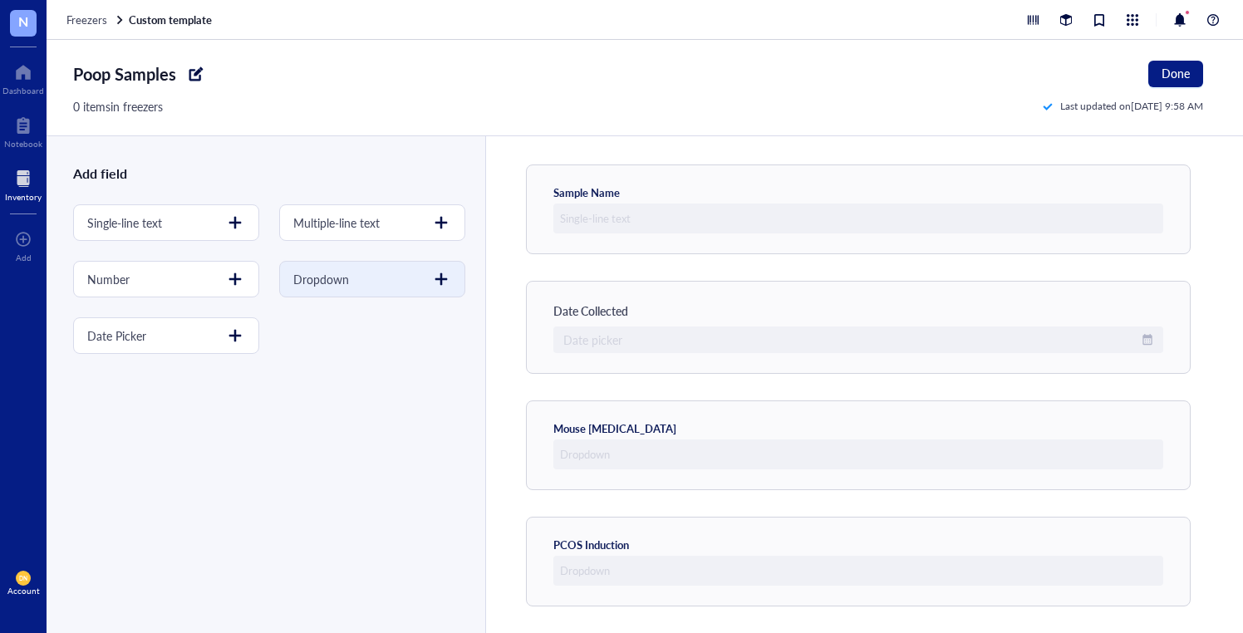
click at [322, 270] on div "Dropdown" at bounding box center [321, 279] width 56 height 18
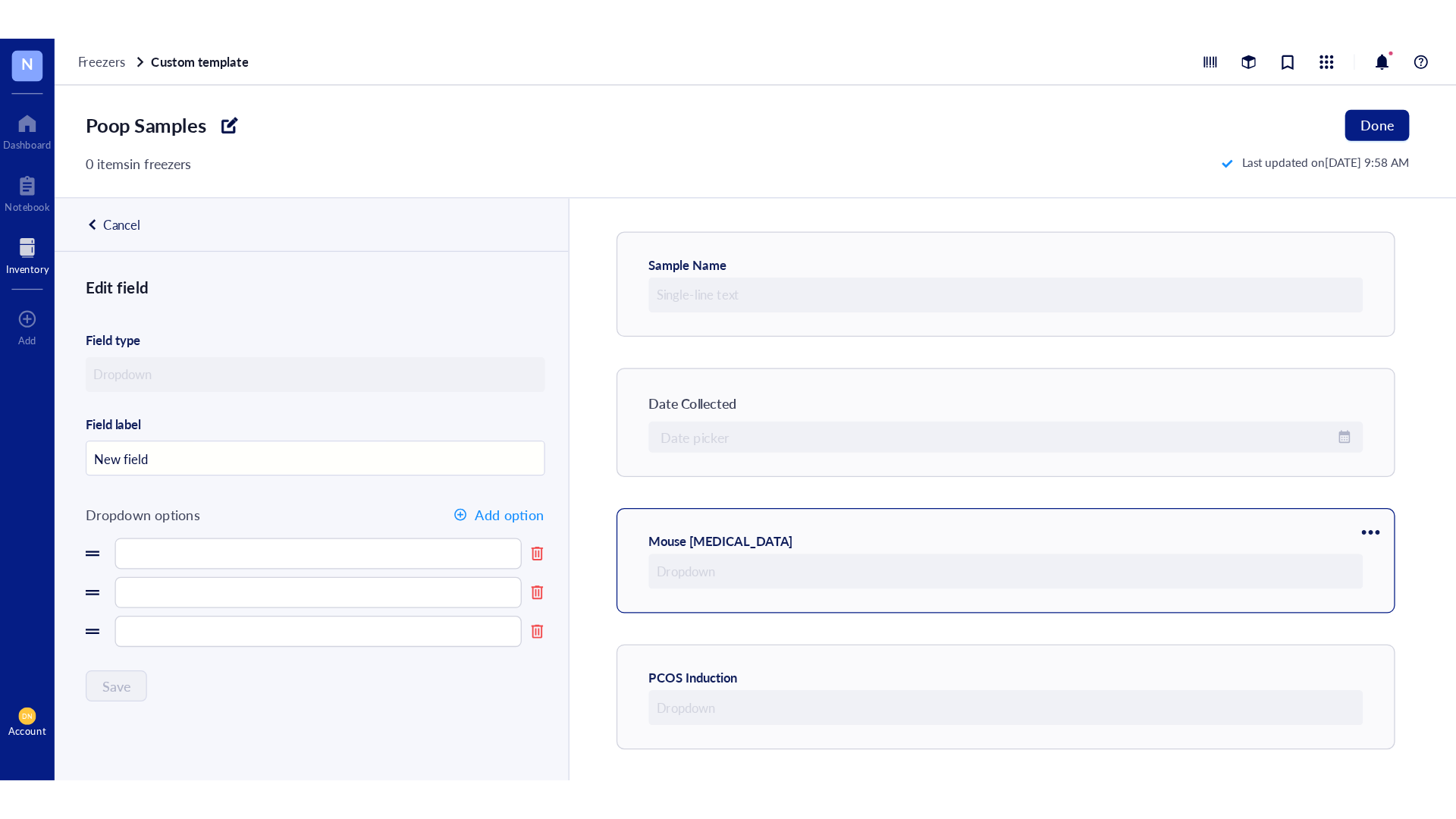
scroll to position [149, 0]
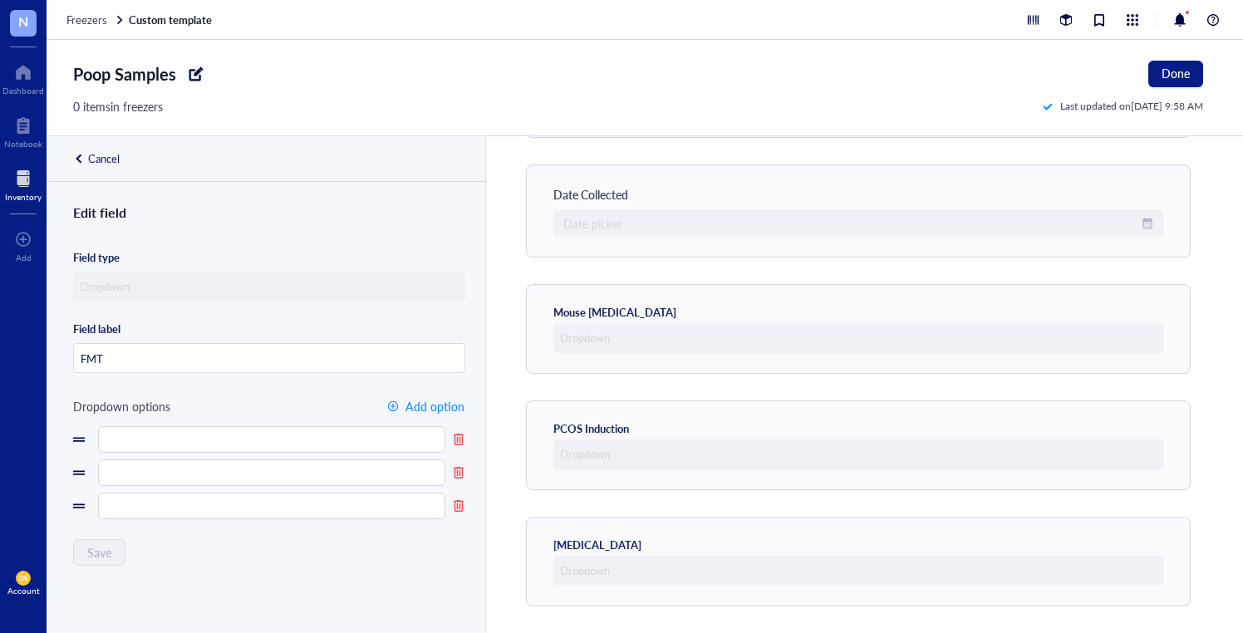
drag, startPoint x: 86, startPoint y: 358, endPoint x: 114, endPoint y: 358, distance: 27.4
click at [86, 358] on input "FMT" at bounding box center [269, 359] width 391 height 30
type input "Fecal Matter Transplant"
click at [174, 435] on input "text" at bounding box center [271, 439] width 347 height 27
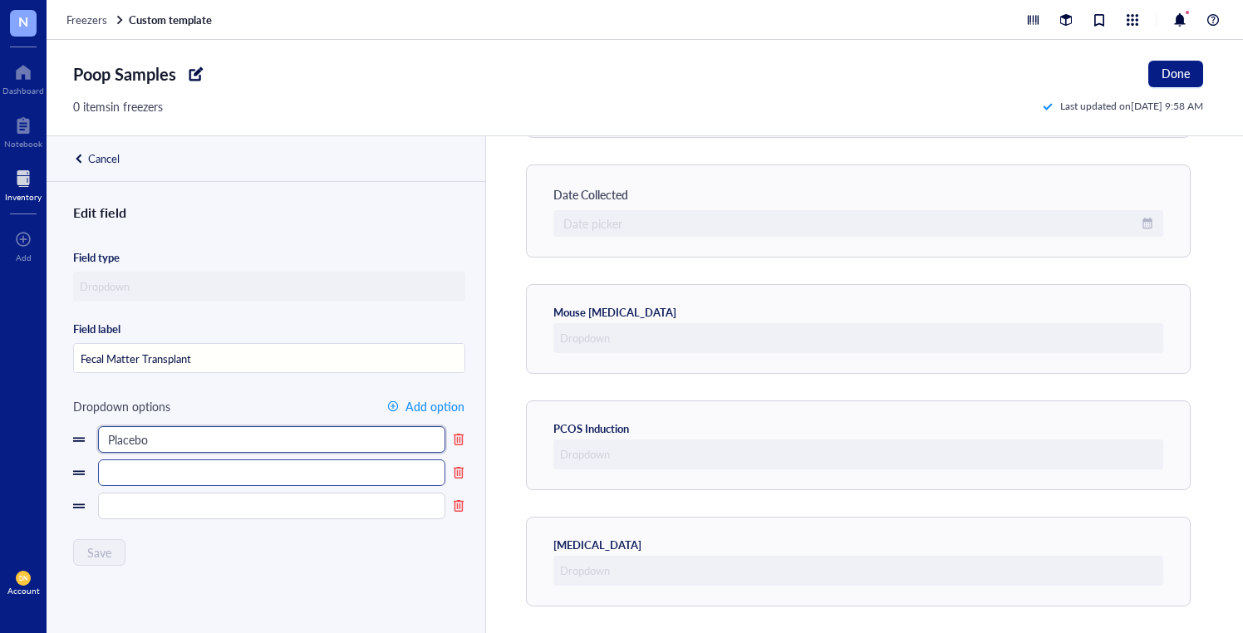
type input "Placebo"
click at [235, 464] on input "text" at bounding box center [271, 472] width 347 height 27
type input "[MEDICAL_DATA]"
click at [287, 554] on div "Edit field Field type Field label Fecal Matter Transplant Dropdown options Add …" at bounding box center [264, 437] width 435 height 470
click at [219, 362] on input "Fecal Matter Transplant" at bounding box center [269, 359] width 391 height 30
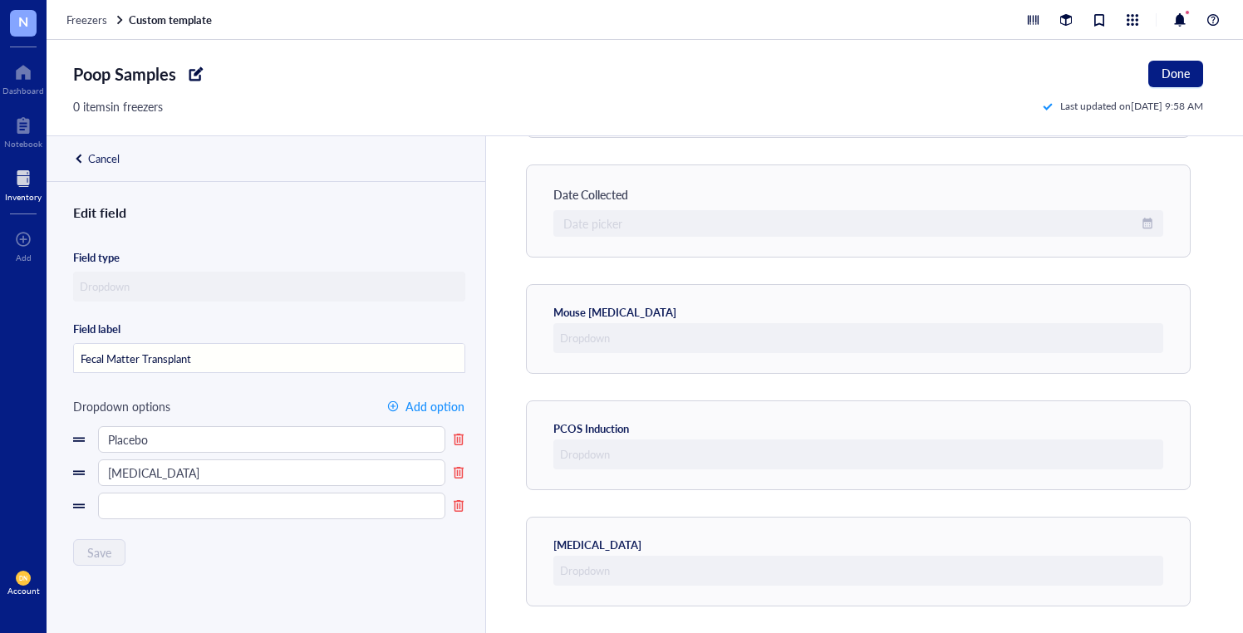
click at [218, 362] on input "Fecal Matter Transplant" at bounding box center [269, 359] width 391 height 30
click at [181, 435] on input "Placebo" at bounding box center [271, 439] width 347 height 27
type input "Placebo FMT"
click at [179, 466] on input "[MEDICAL_DATA]" at bounding box center [271, 472] width 347 height 27
type input "[MEDICAL_DATA] FMT"
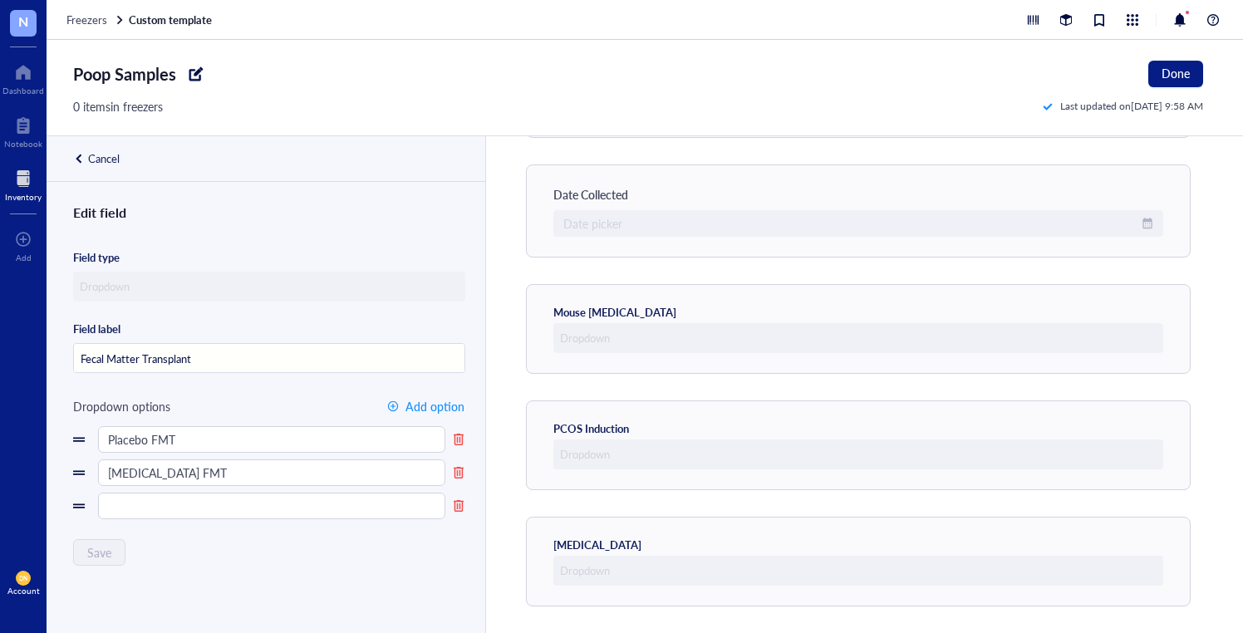
click at [257, 544] on div "Edit field Field type Field label Fecal Matter Transplant Dropdown options Add …" at bounding box center [264, 437] width 435 height 470
click at [474, 458] on div "Edit field Field type Field label Fecal Matter Transplant Dropdown options Add …" at bounding box center [264, 437] width 435 height 470
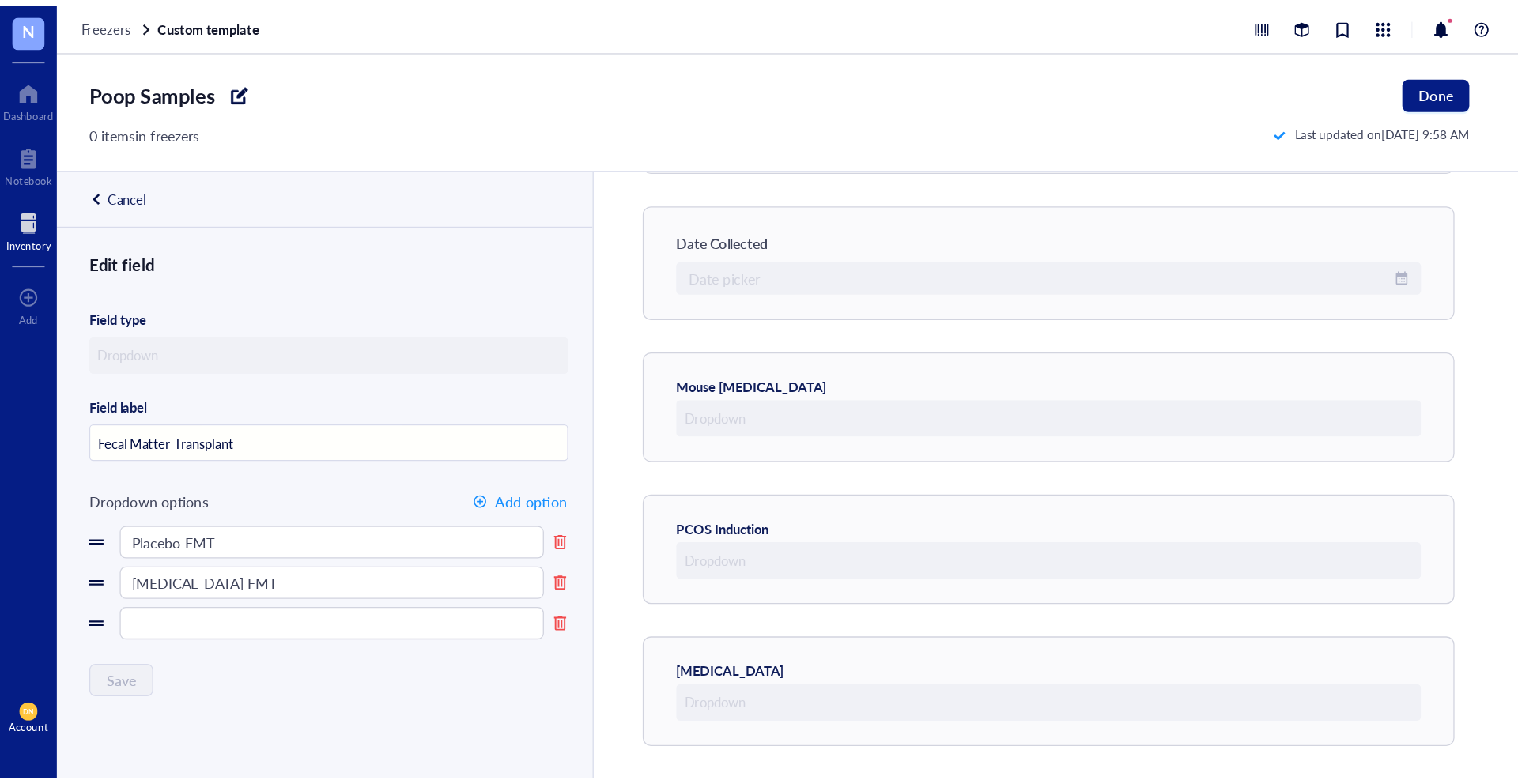
scroll to position [0, 0]
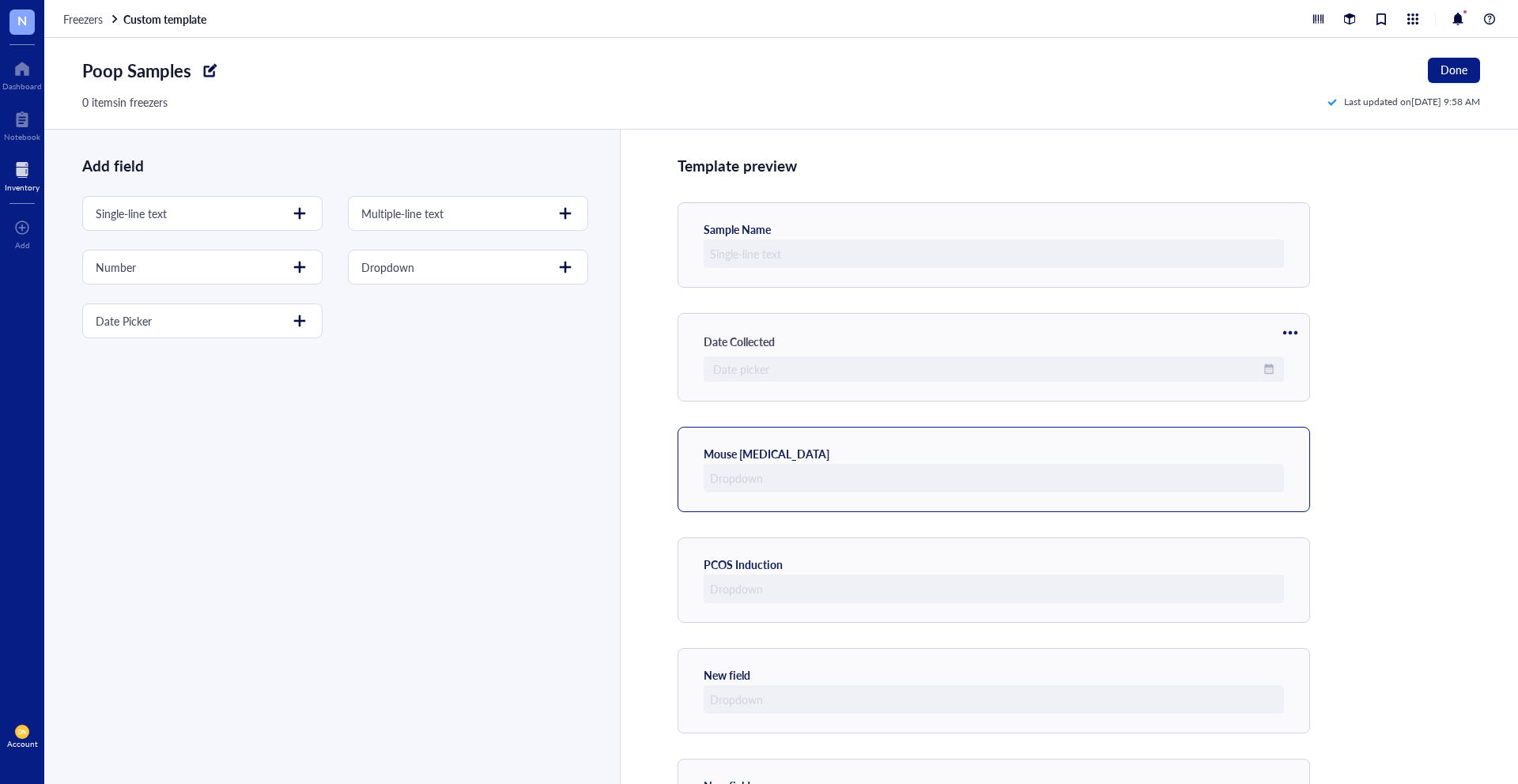
scroll to position [86, 0]
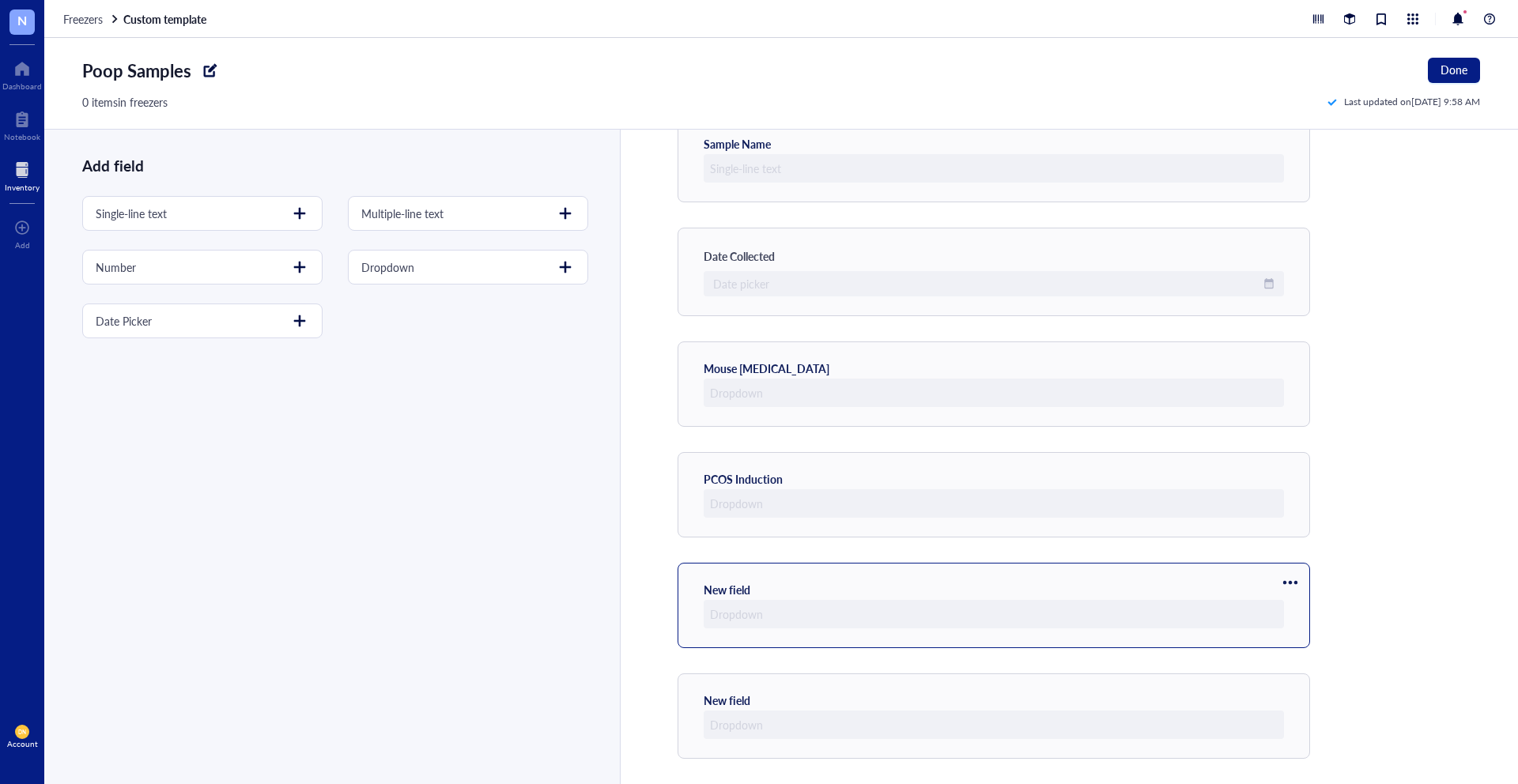
click at [1140, 578] on div "New field" at bounding box center [994, 606] width 633 height 86
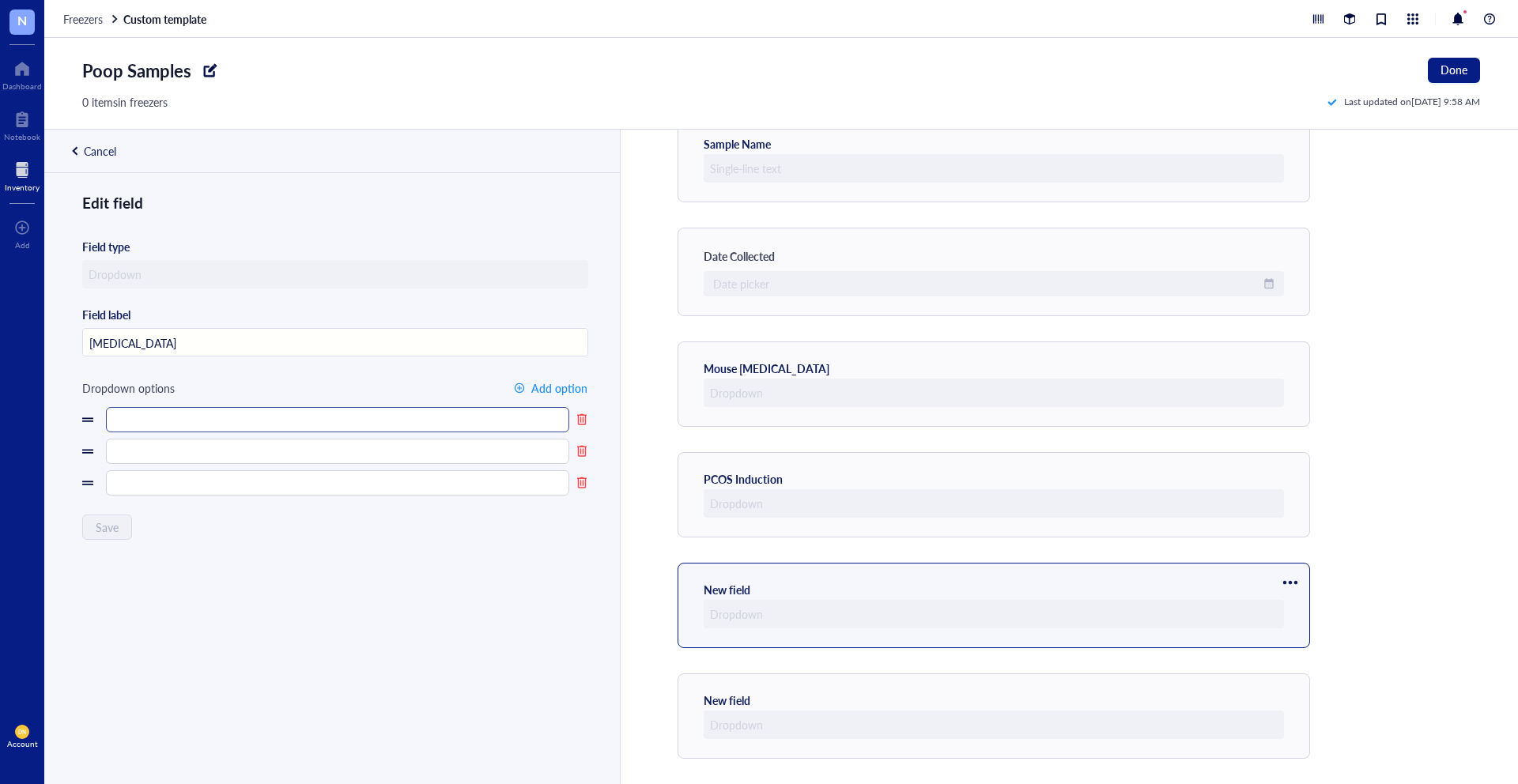
type input "[MEDICAL_DATA]"
click at [187, 411] on input "text" at bounding box center [337, 420] width 463 height 26
type input "SDV"
click at [190, 454] on input "text" at bounding box center [337, 451] width 463 height 26
type input "Sham"
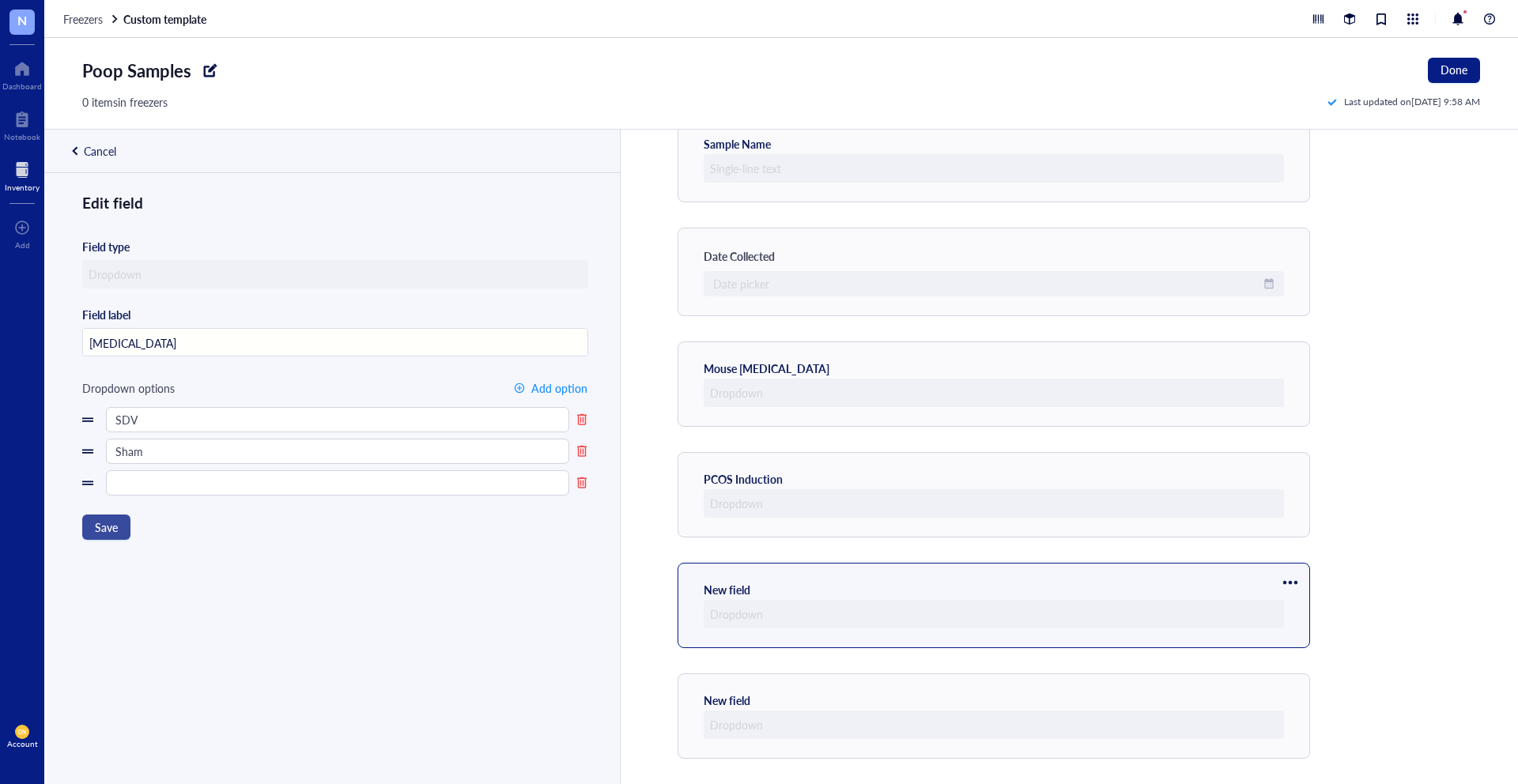
click at [123, 526] on button "Save" at bounding box center [106, 527] width 49 height 26
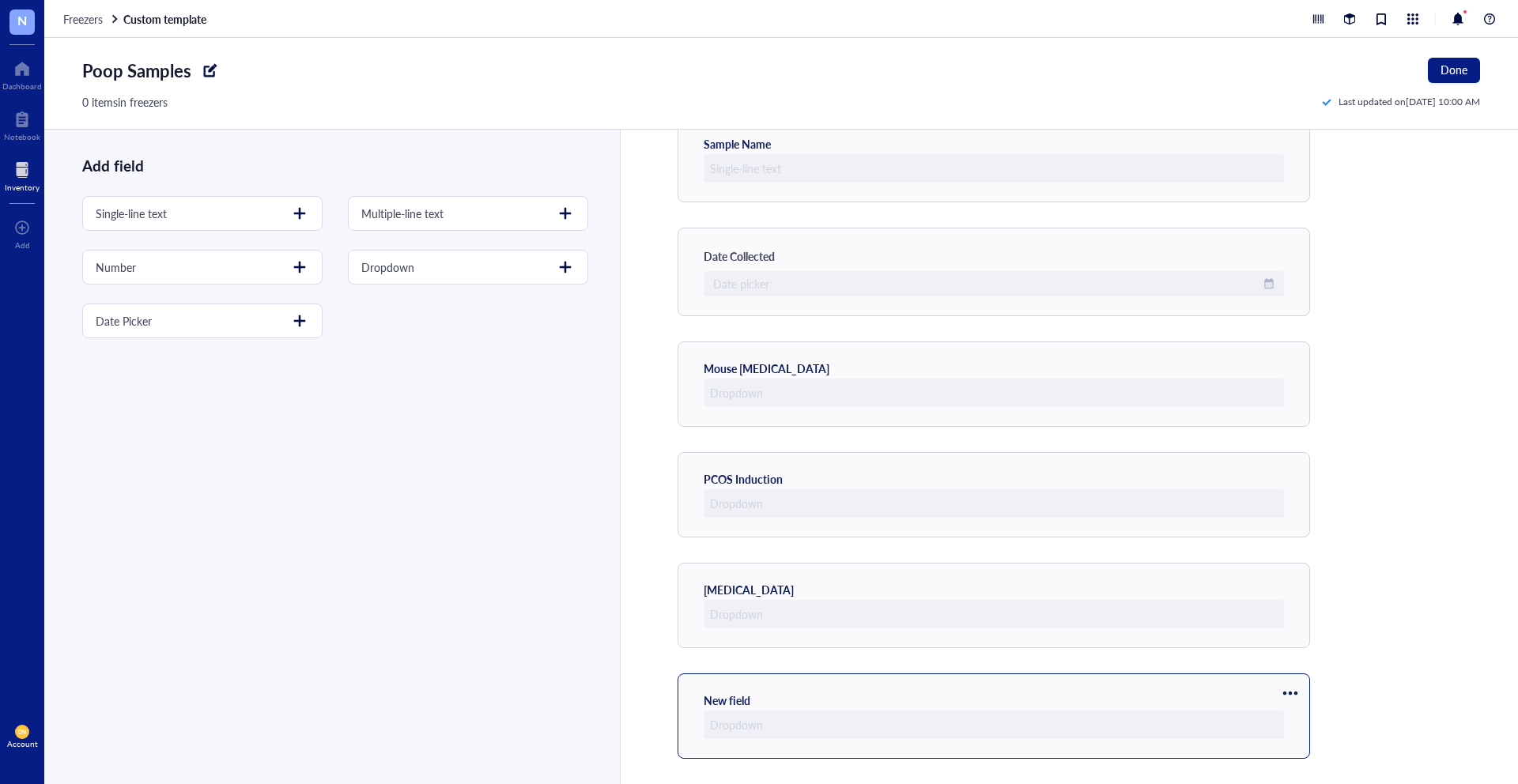
click at [803, 675] on div "New field" at bounding box center [994, 716] width 633 height 86
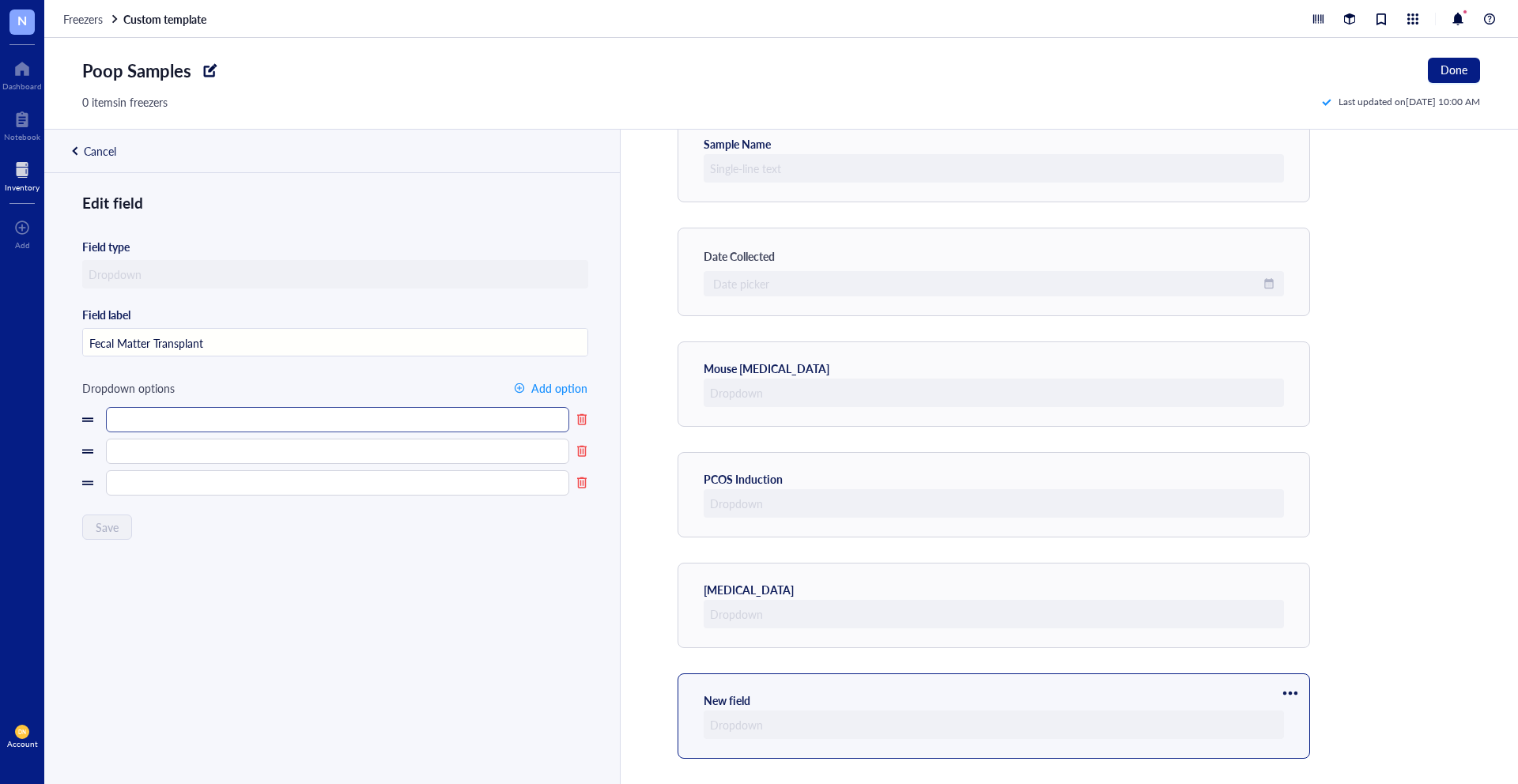
type input "Fecal Matter Transplant"
click at [128, 421] on input "text" at bounding box center [337, 420] width 463 height 26
type input "Placebo FMT"
click at [156, 447] on input "text" at bounding box center [337, 451] width 463 height 26
type input "[MEDICAL_DATA] FMT"
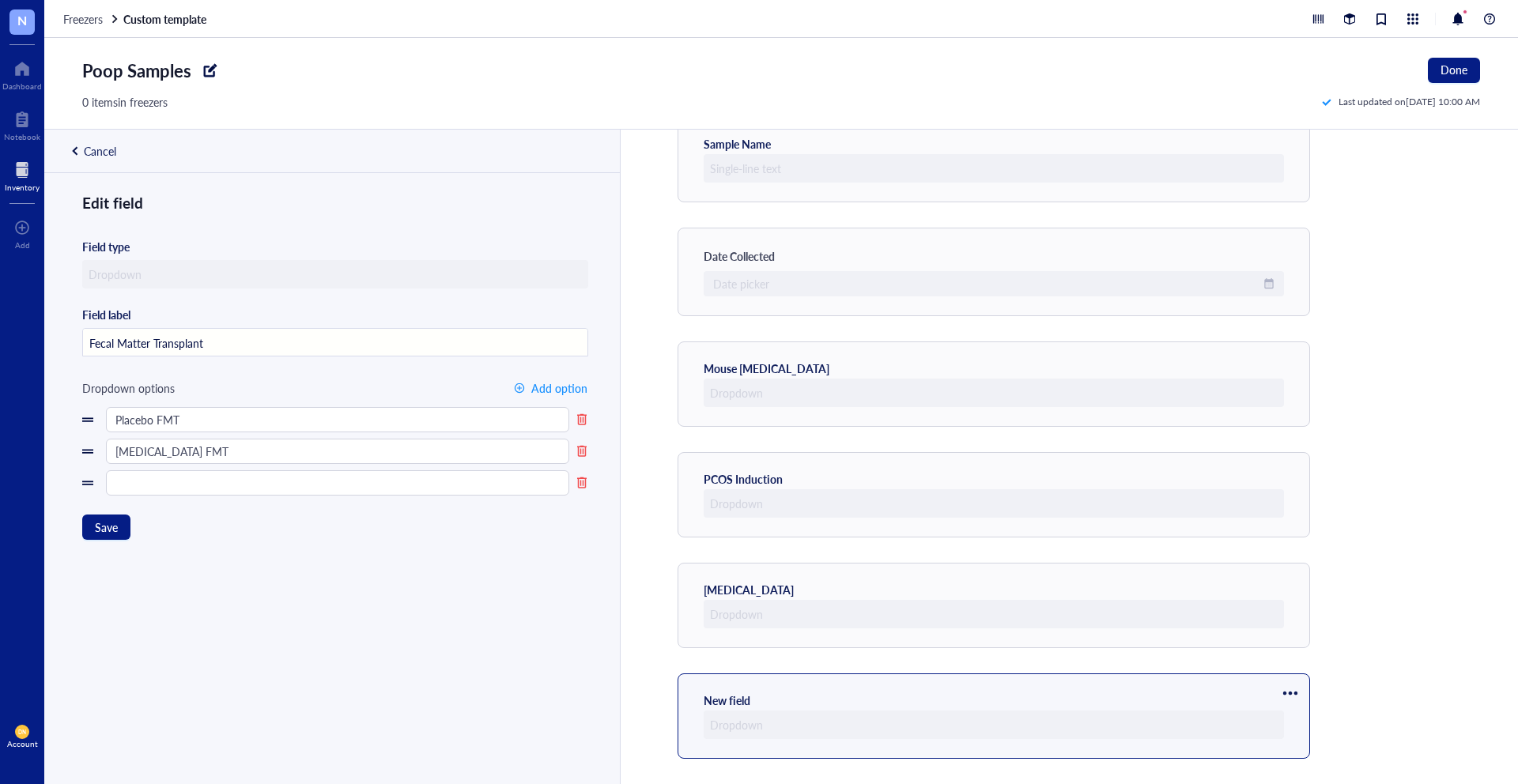
click at [216, 342] on input "Fecal Matter Transplant" at bounding box center [335, 343] width 504 height 29
click at [213, 343] on input "Fecal Matter Transplant" at bounding box center [335, 343] width 504 height 29
type input "Fecal Matter Transplant (FMT)"
click at [108, 530] on span "Save" at bounding box center [107, 527] width 23 height 12
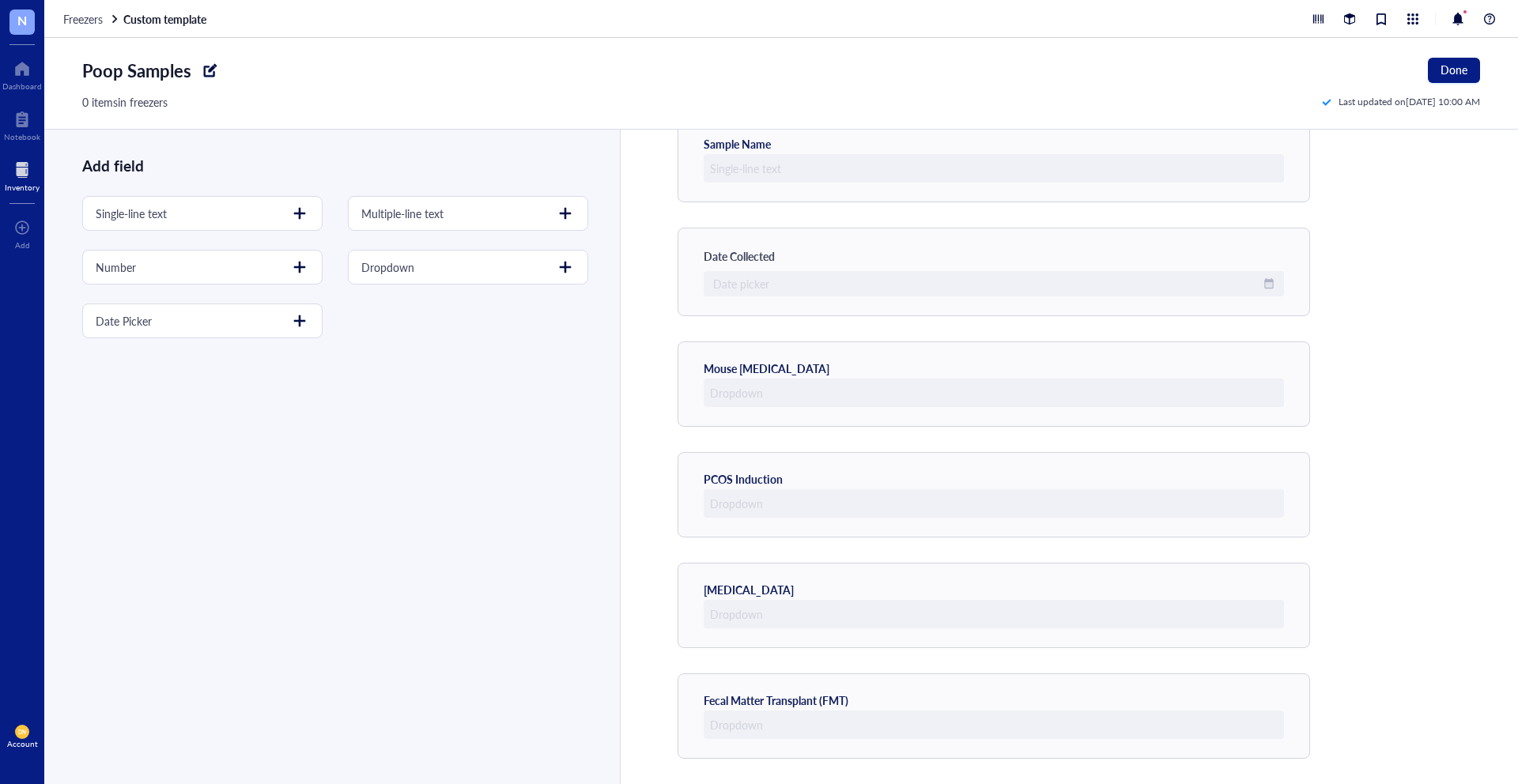
click at [207, 69] on div at bounding box center [210, 70] width 26 height 26
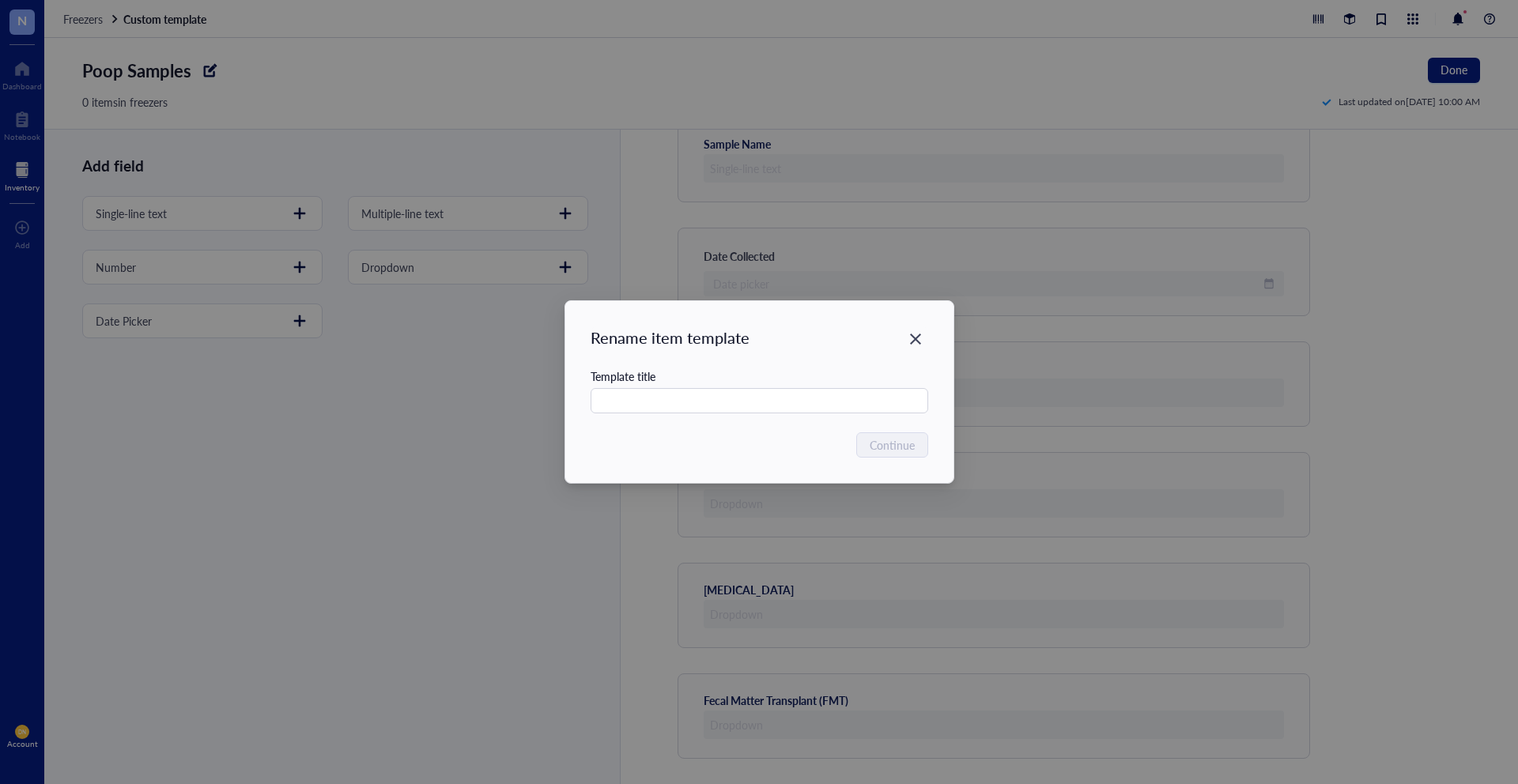
type input "Poop Samples"
click at [667, 240] on div "Rename item template Template title Poop Samples Continue" at bounding box center [759, 392] width 1518 height 784
click at [917, 336] on icon "Close" at bounding box center [916, 340] width 11 height 11
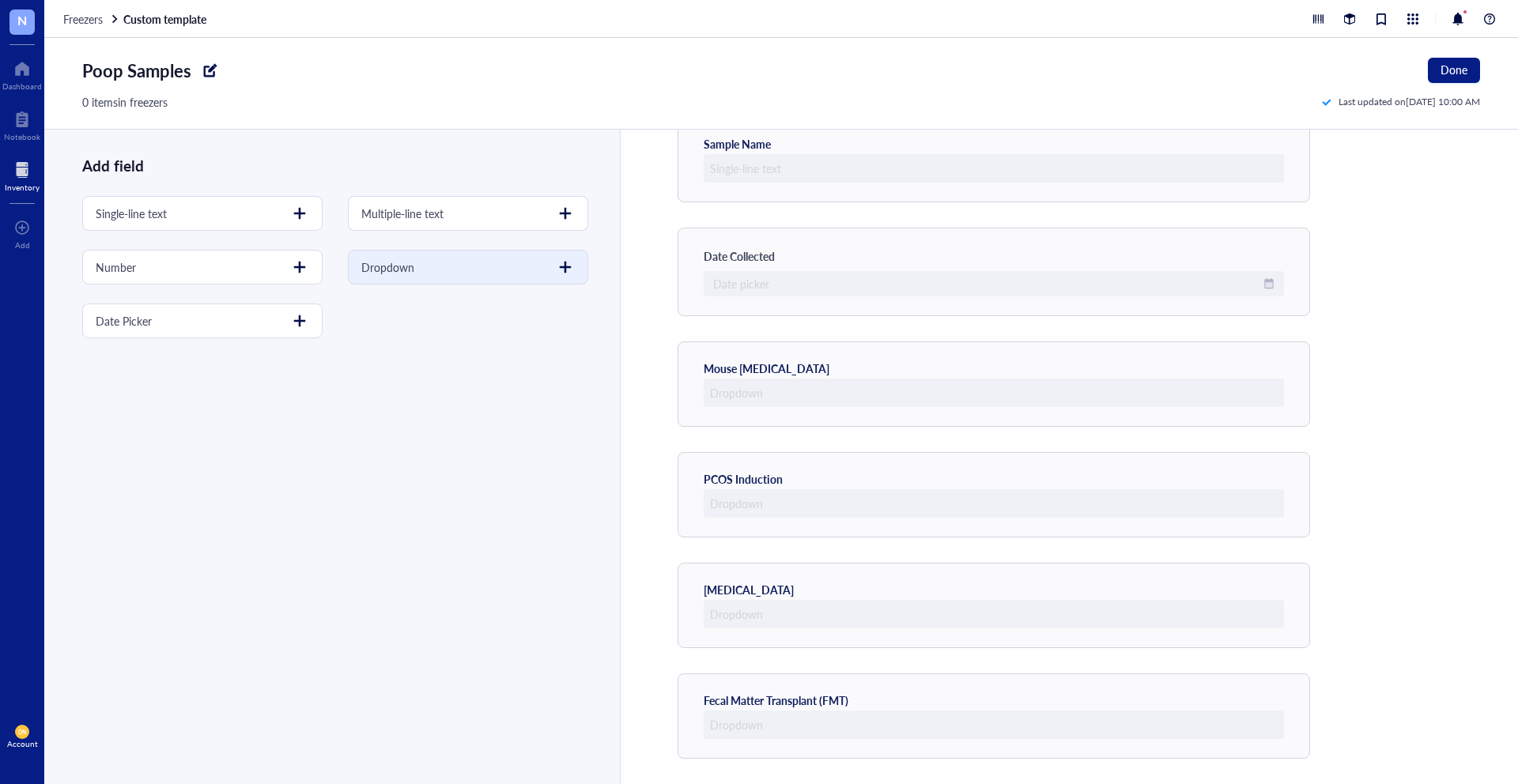
click at [553, 278] on div at bounding box center [565, 267] width 26 height 26
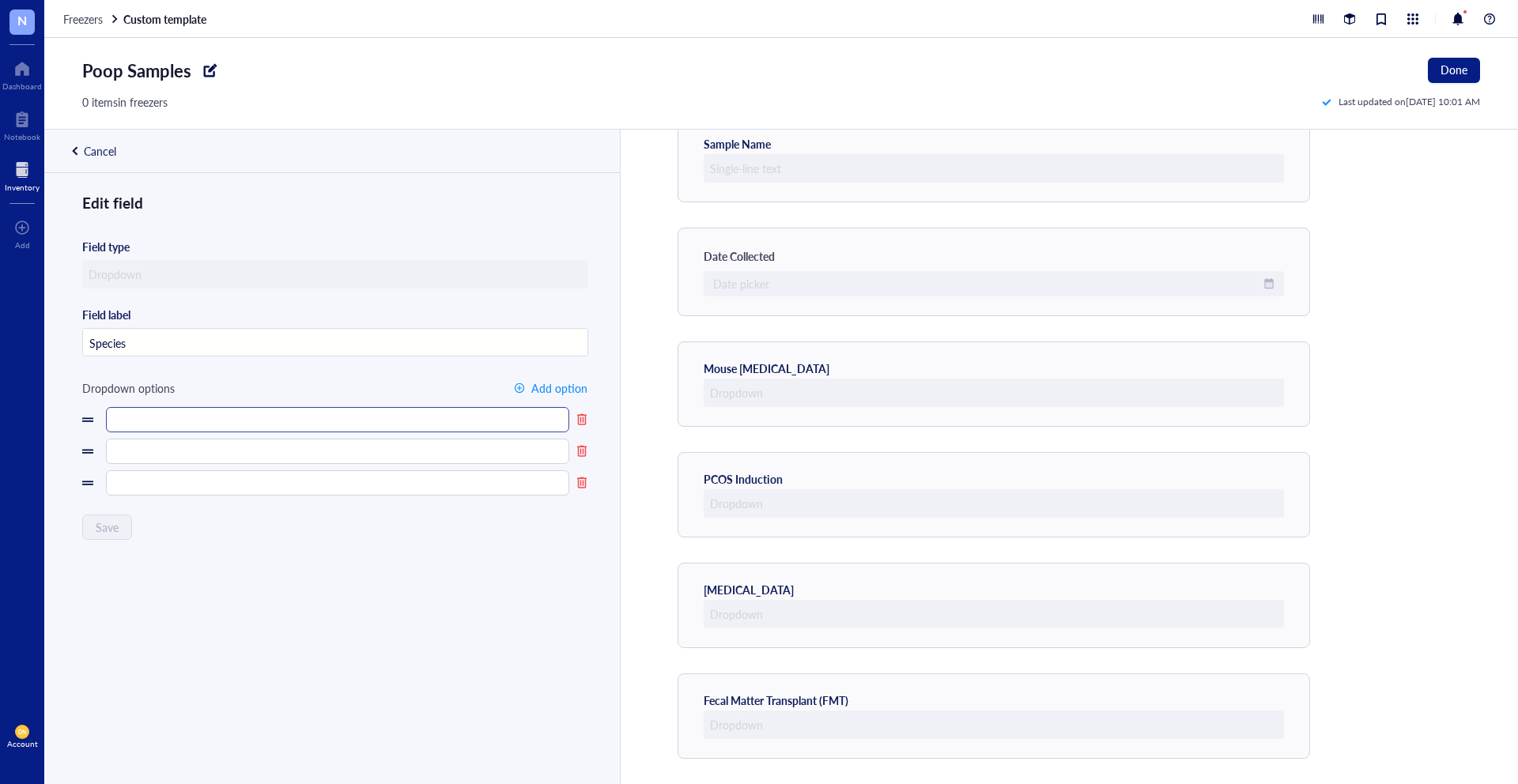
type input "Species"
click at [231, 426] on input "text" at bounding box center [337, 420] width 463 height 26
type input "Mouse"
click at [139, 454] on input "text" at bounding box center [337, 451] width 463 height 26
type input "Human"
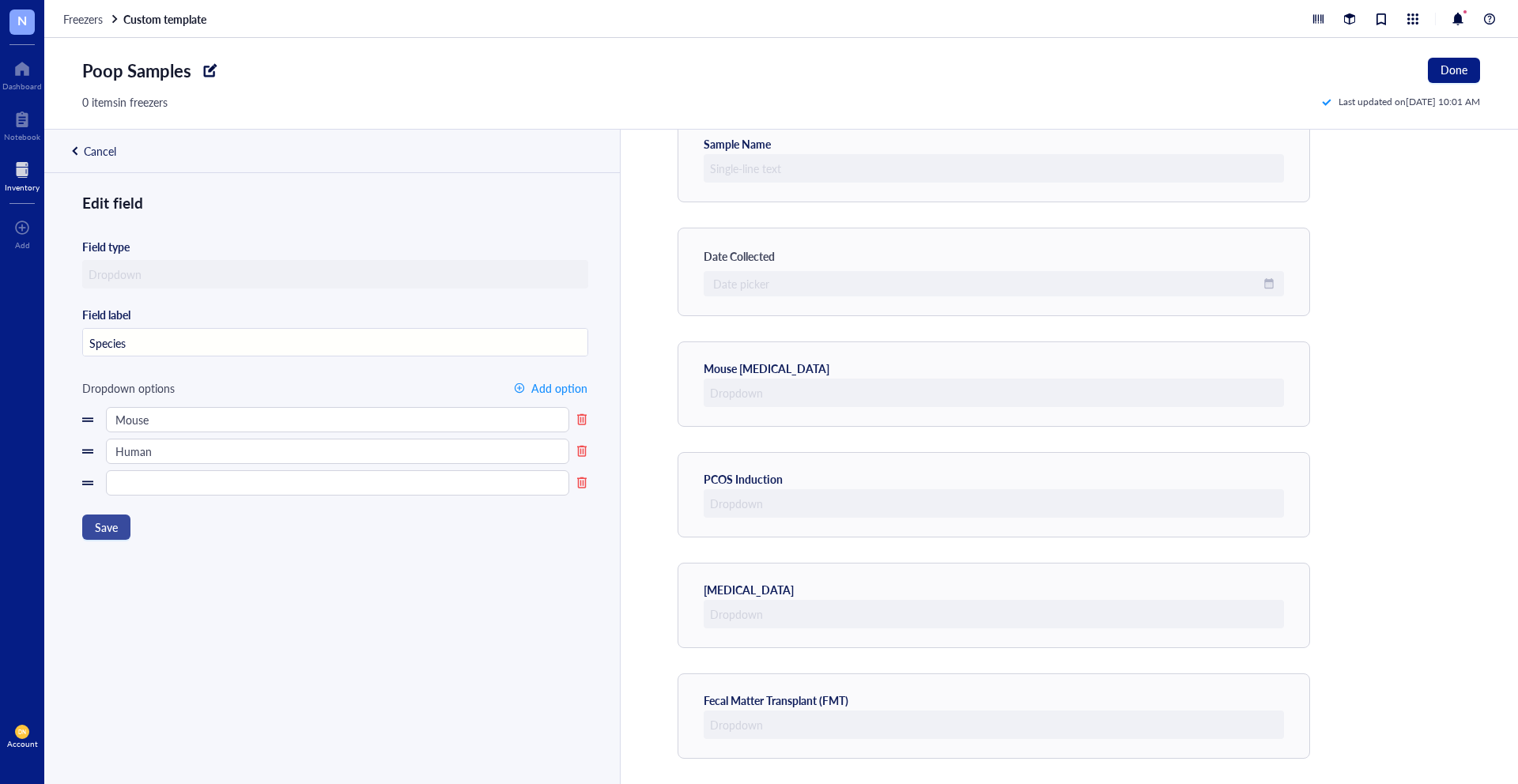
click at [96, 531] on span "Save" at bounding box center [107, 527] width 23 height 12
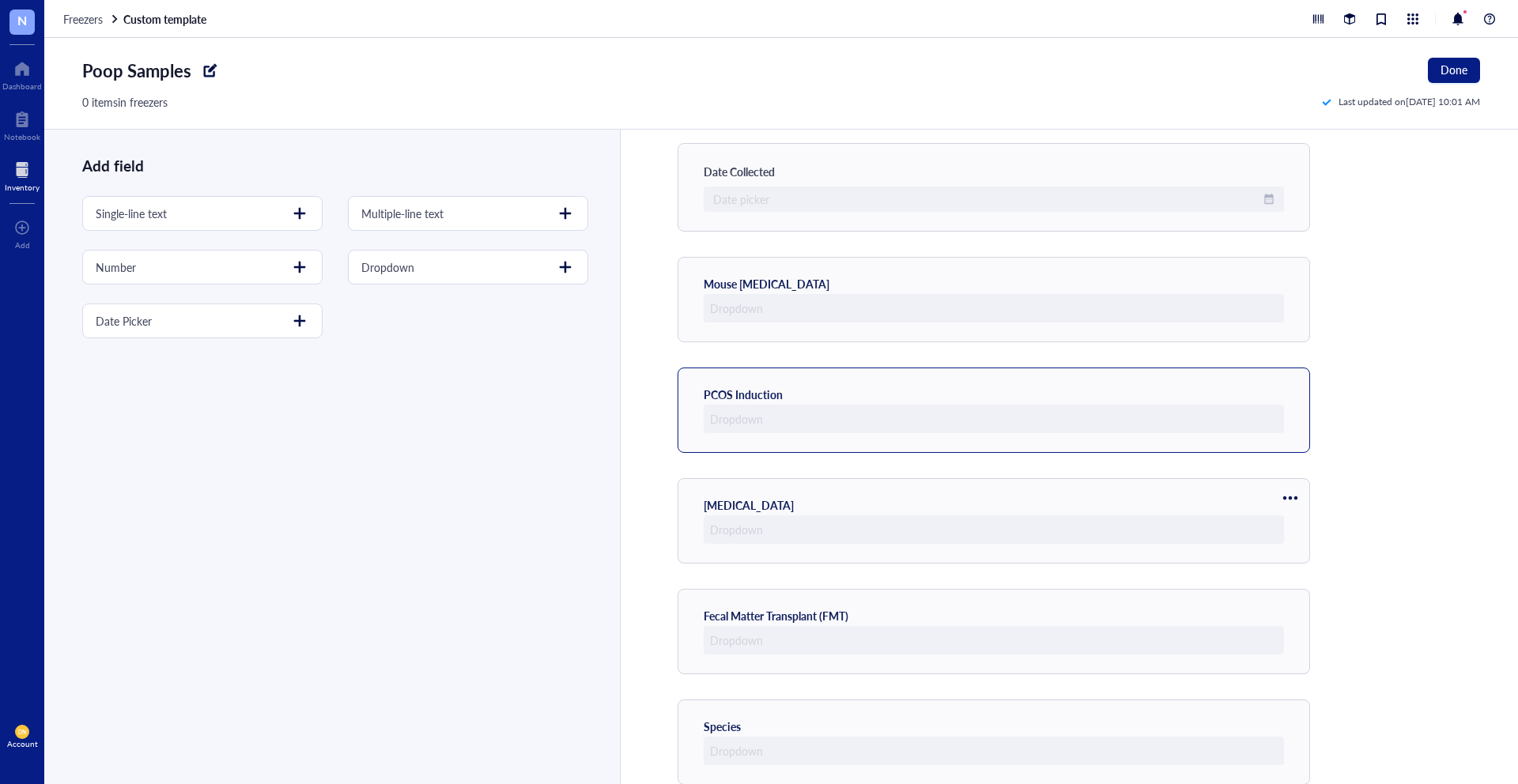
scroll to position [196, 0]
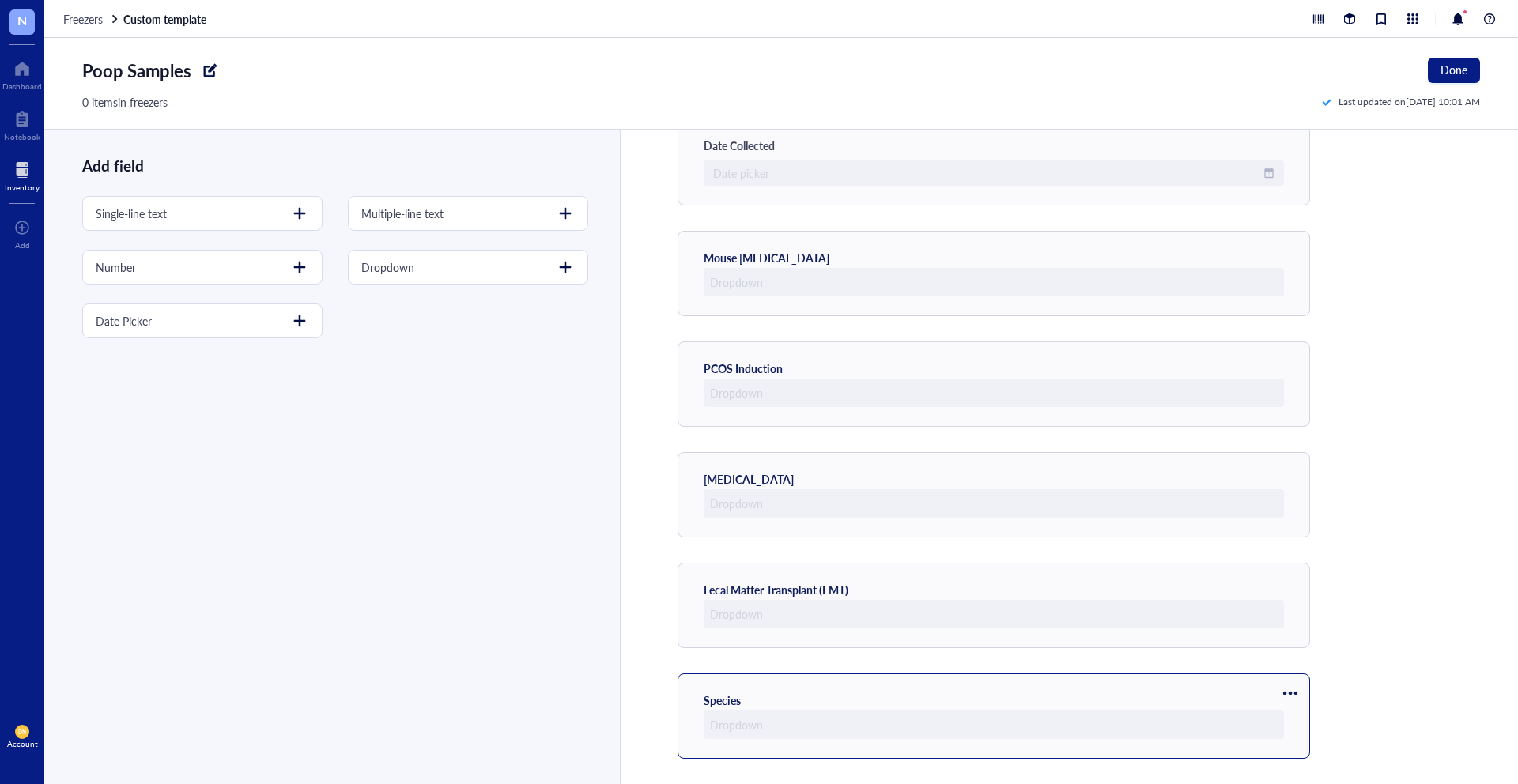
click at [755, 722] on div at bounding box center [995, 725] width 581 height 29
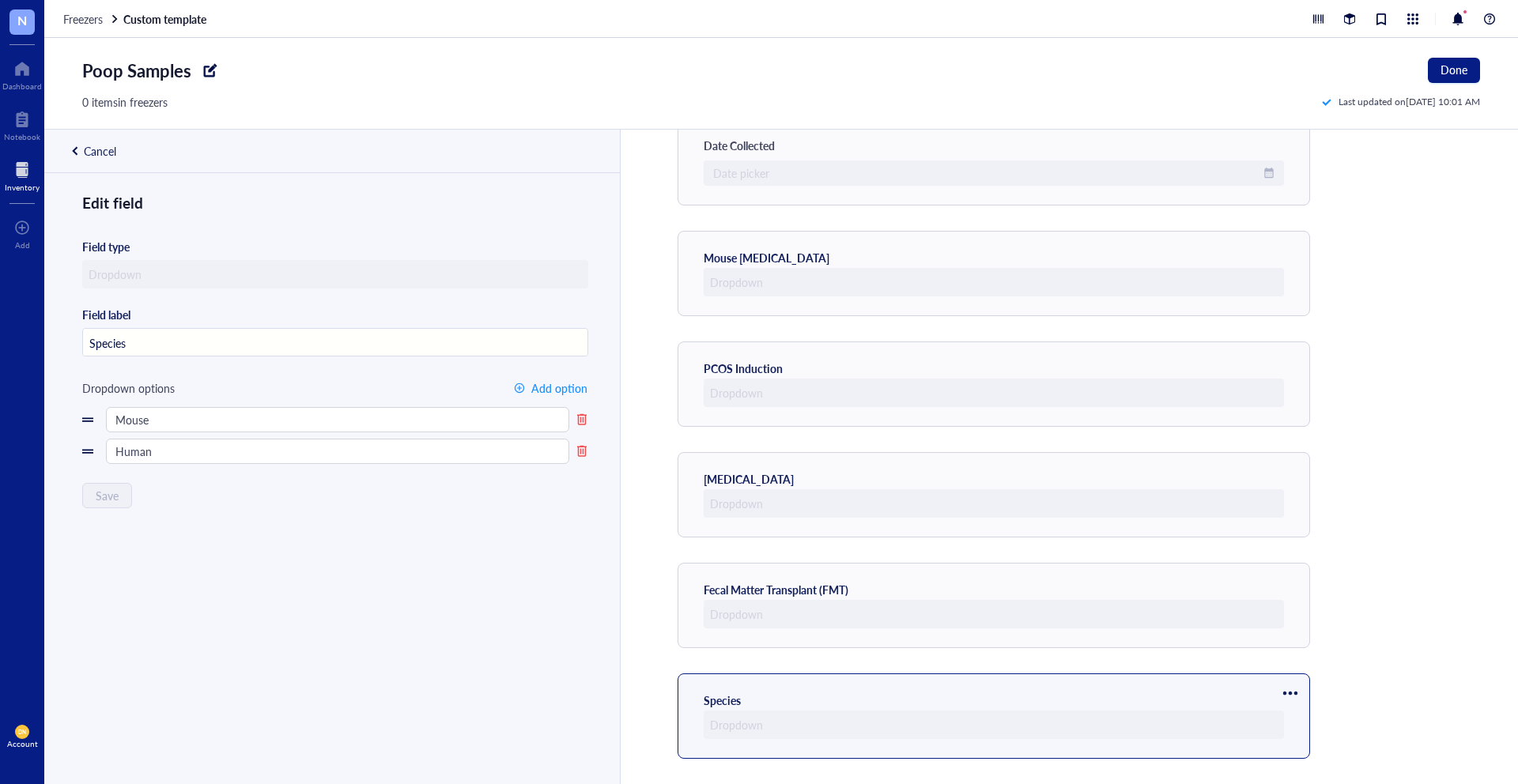
click at [428, 508] on div "Edit field Field type Field label Species Dropdown options Add option Mouse Hum…" at bounding box center [331, 506] width 573 height 629
click at [94, 151] on div "Cancel" at bounding box center [100, 150] width 32 height 14
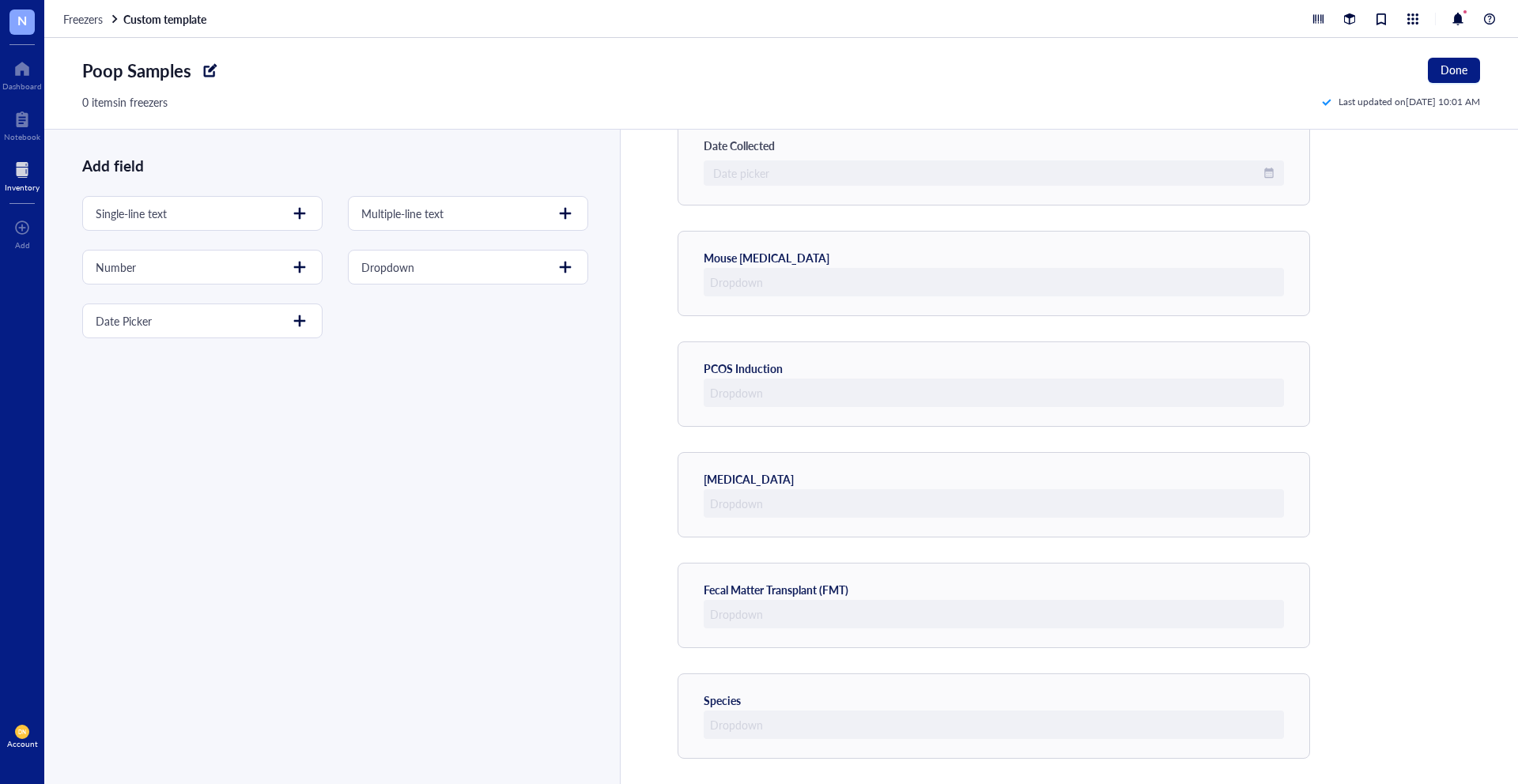
click at [1387, 417] on div "Template preview Sample Name Date Collected Date picker Mouse [MEDICAL_DATA] PC…" at bounding box center [1069, 457] width 898 height 655
click at [468, 263] on div "Dropdown" at bounding box center [468, 267] width 241 height 35
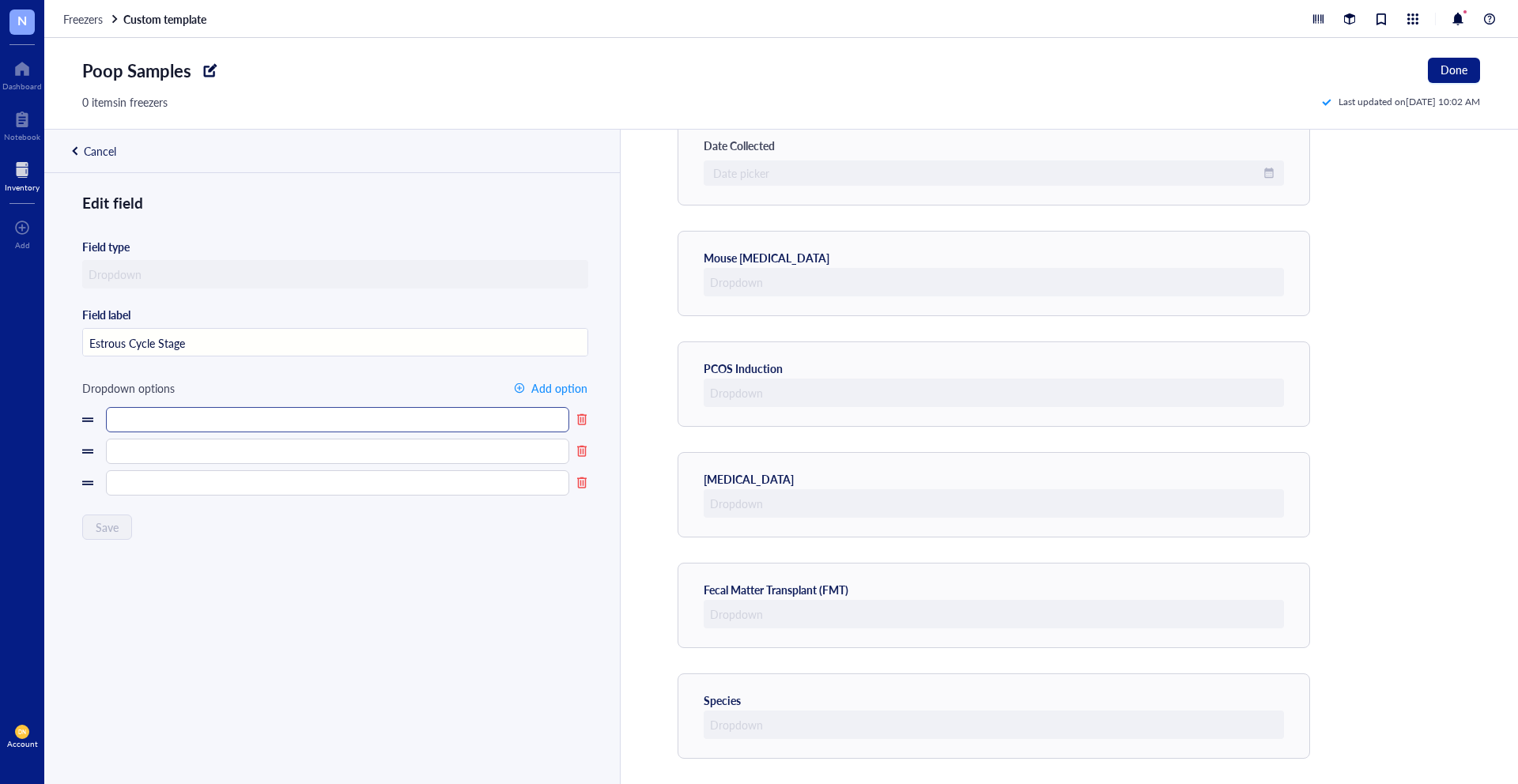
type input "Estrous Cycle Stage"
drag, startPoint x: 170, startPoint y: 424, endPoint x: 180, endPoint y: 425, distance: 10.0
click at [170, 424] on input "text" at bounding box center [337, 420] width 463 height 26
type input "Proestrus"
click at [145, 448] on input "text" at bounding box center [337, 451] width 463 height 26
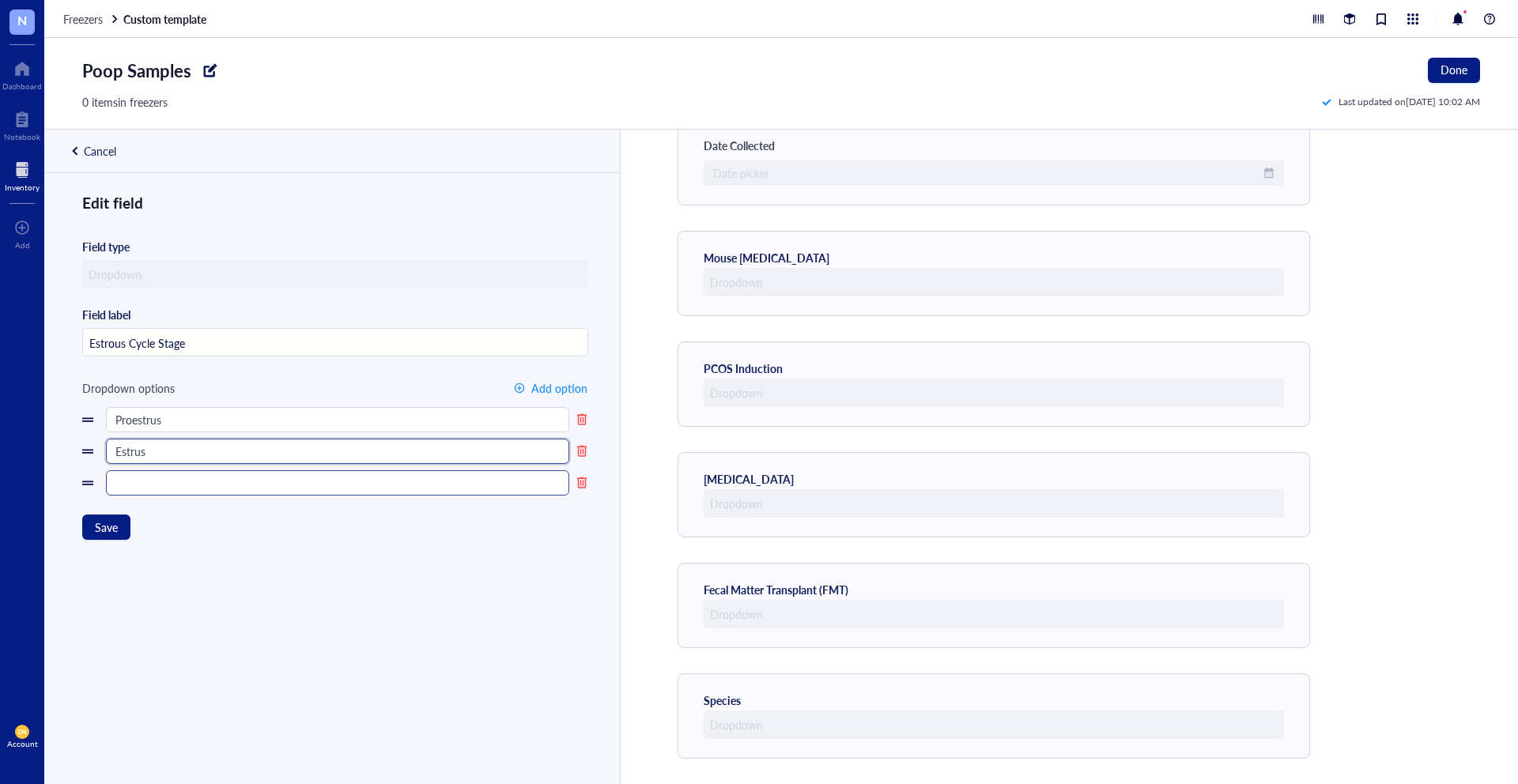
type input "Estrus"
click at [163, 484] on input "text" at bounding box center [337, 482] width 463 height 26
type input "Metestrus"
click at [199, 517] on div "Edit field Field type Field label Estrous Cycle Stage Dropdown options Add opti…" at bounding box center [331, 506] width 573 height 629
click at [563, 385] on span "Add option" at bounding box center [559, 387] width 56 height 12
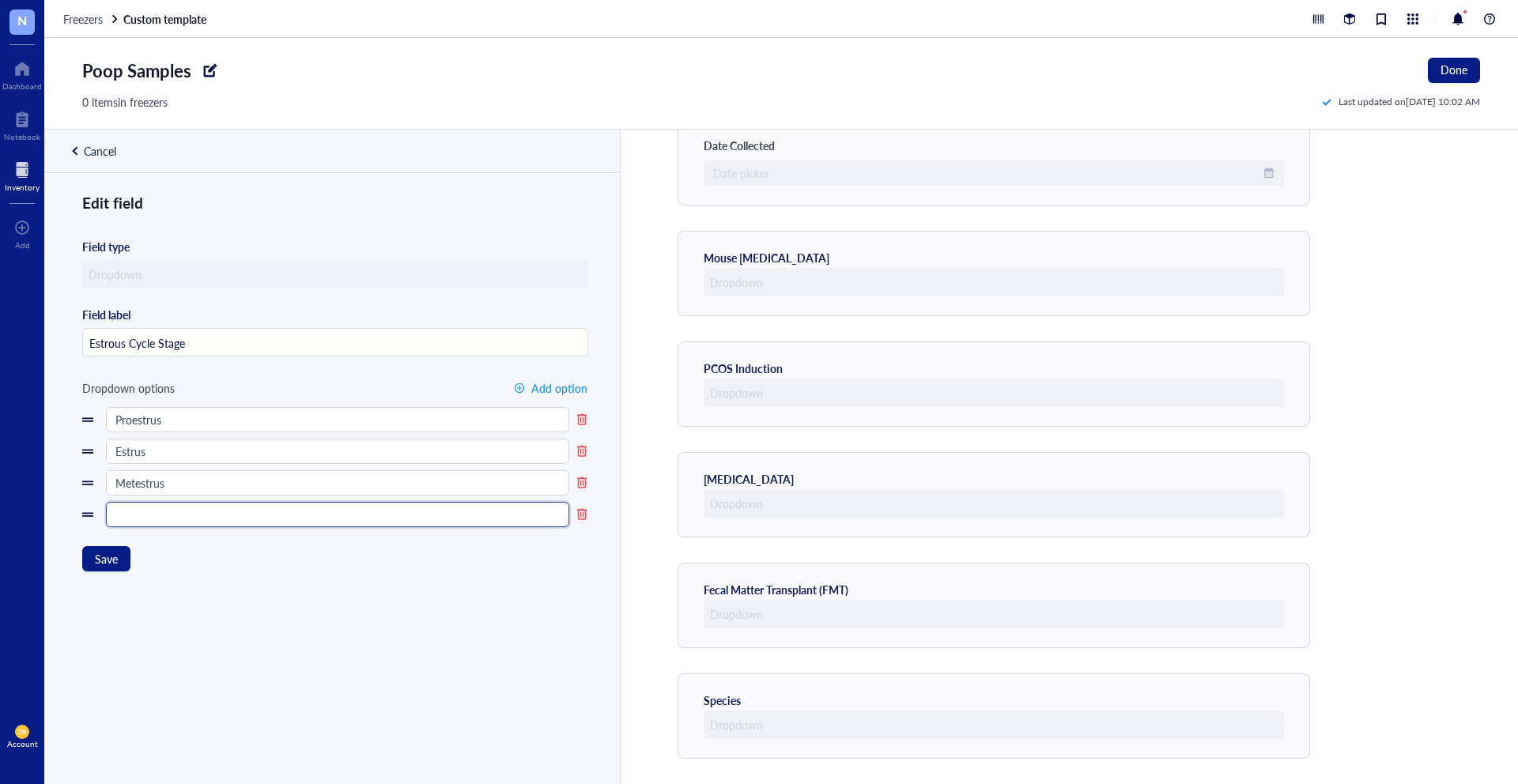
click at [189, 514] on input "text" at bounding box center [337, 515] width 463 height 26
type input "Diestrus"
click at [171, 573] on div "Edit field Field type Field label Estrous Cycle Stage Dropdown options Add opti…" at bounding box center [331, 506] width 573 height 629
click at [101, 560] on span "Save" at bounding box center [107, 559] width 23 height 12
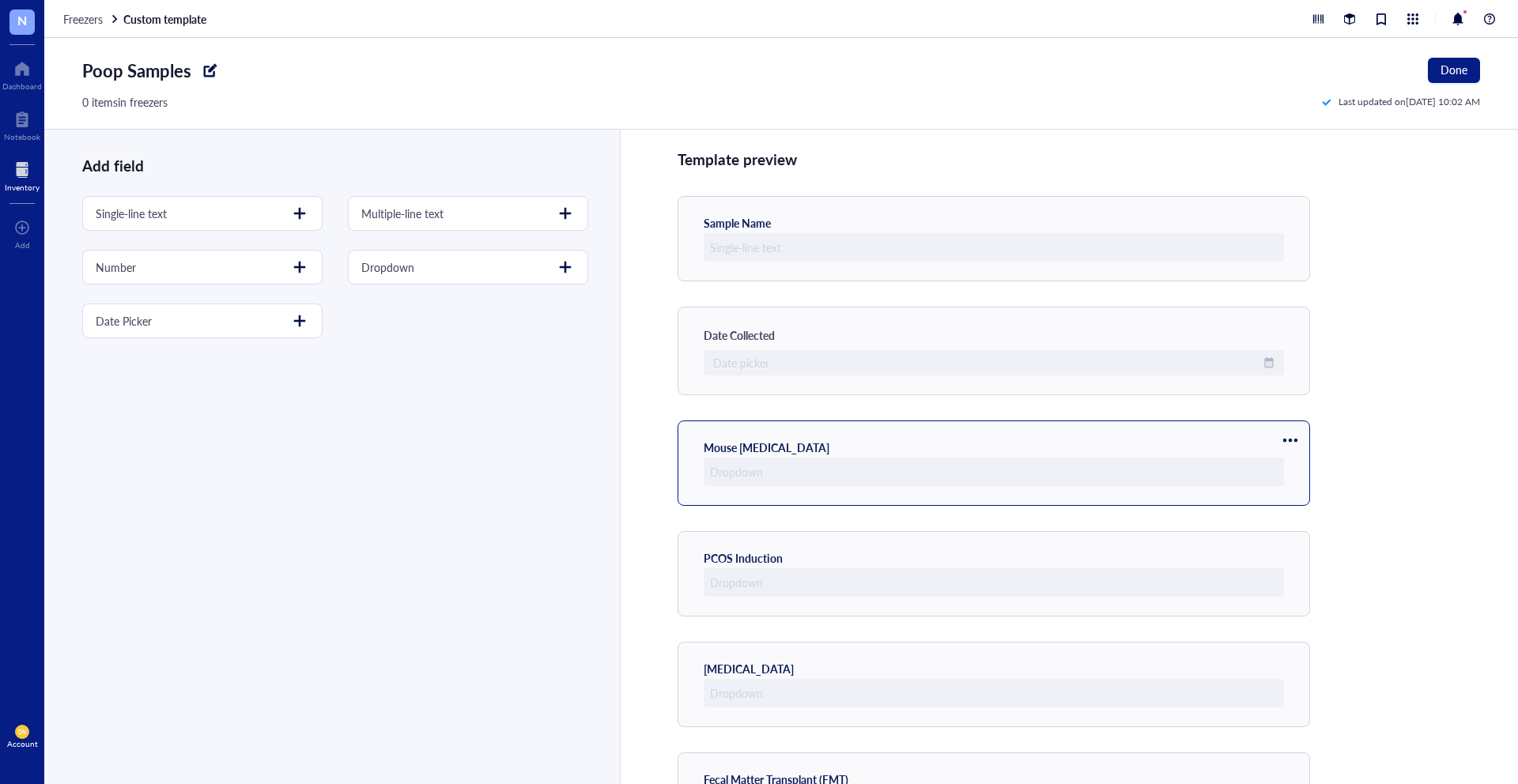
scroll to position [0, 0]
click at [1419, 325] on div "Template preview Sample Name Date Collected Date picker Mouse [MEDICAL_DATA] PC…" at bounding box center [1069, 457] width 898 height 655
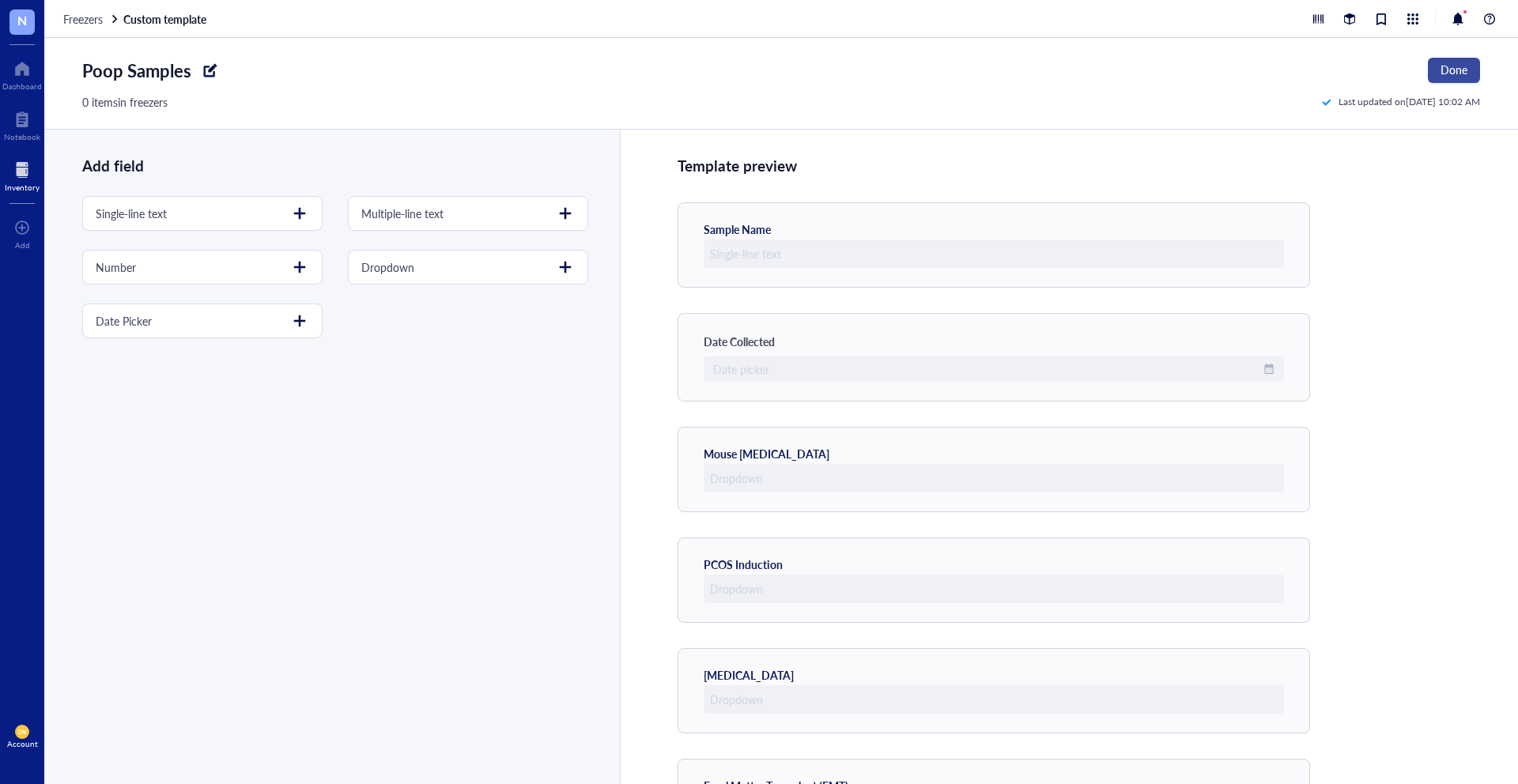
click at [1451, 68] on span "Done" at bounding box center [1454, 69] width 27 height 12
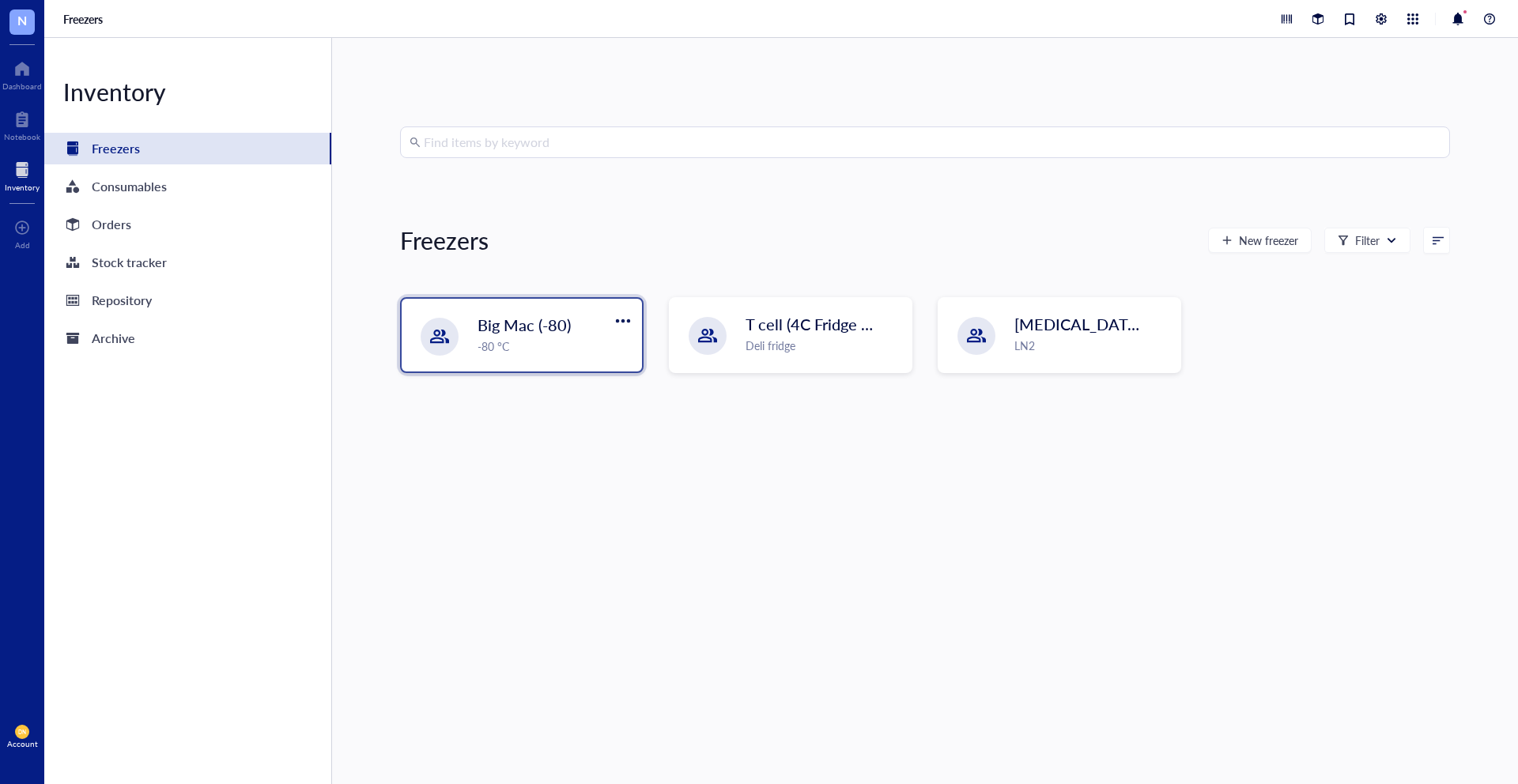
click at [574, 347] on div "-80 °C" at bounding box center [555, 346] width 155 height 17
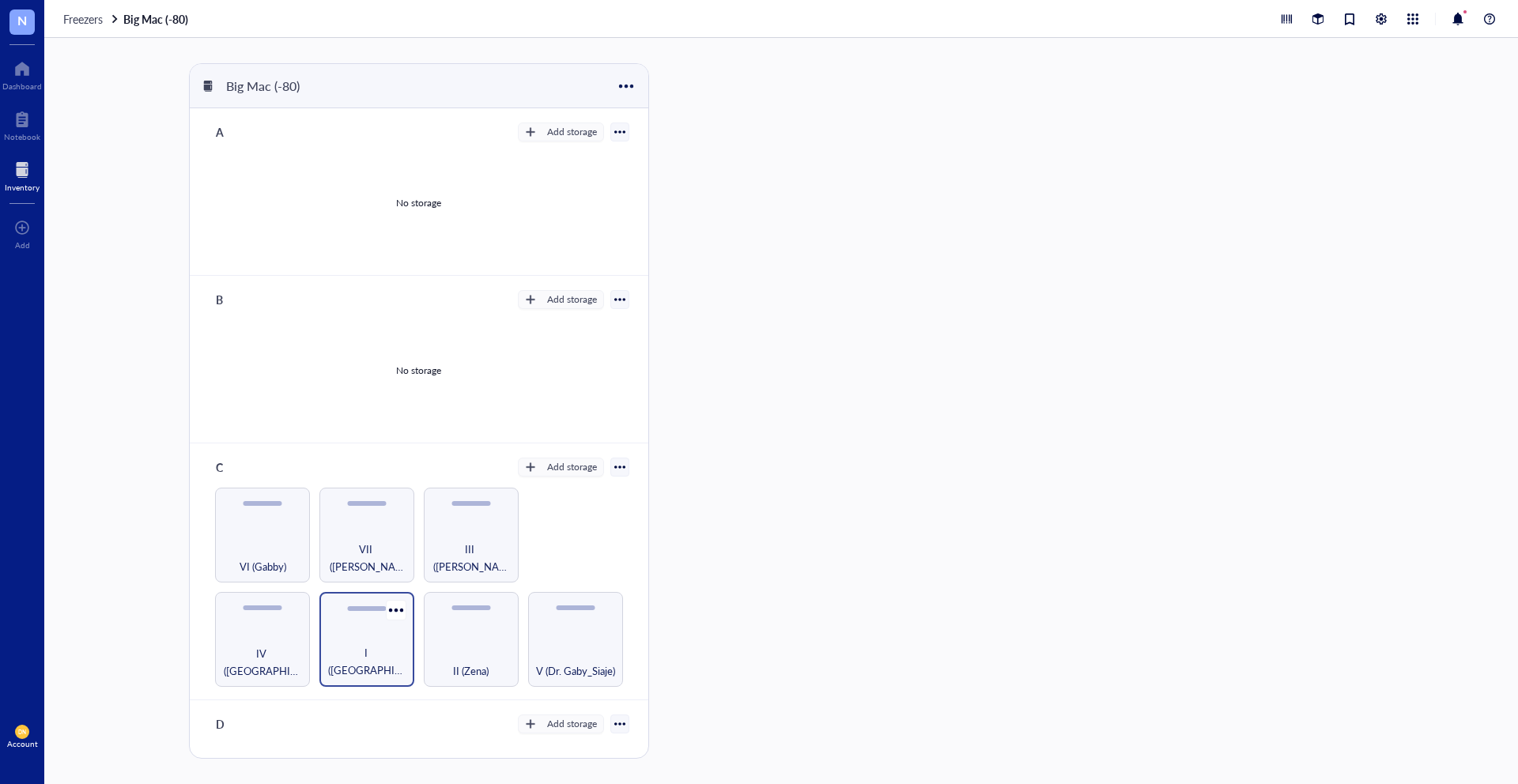
click at [368, 625] on div "I ([GEOGRAPHIC_DATA])" at bounding box center [367, 639] width 95 height 95
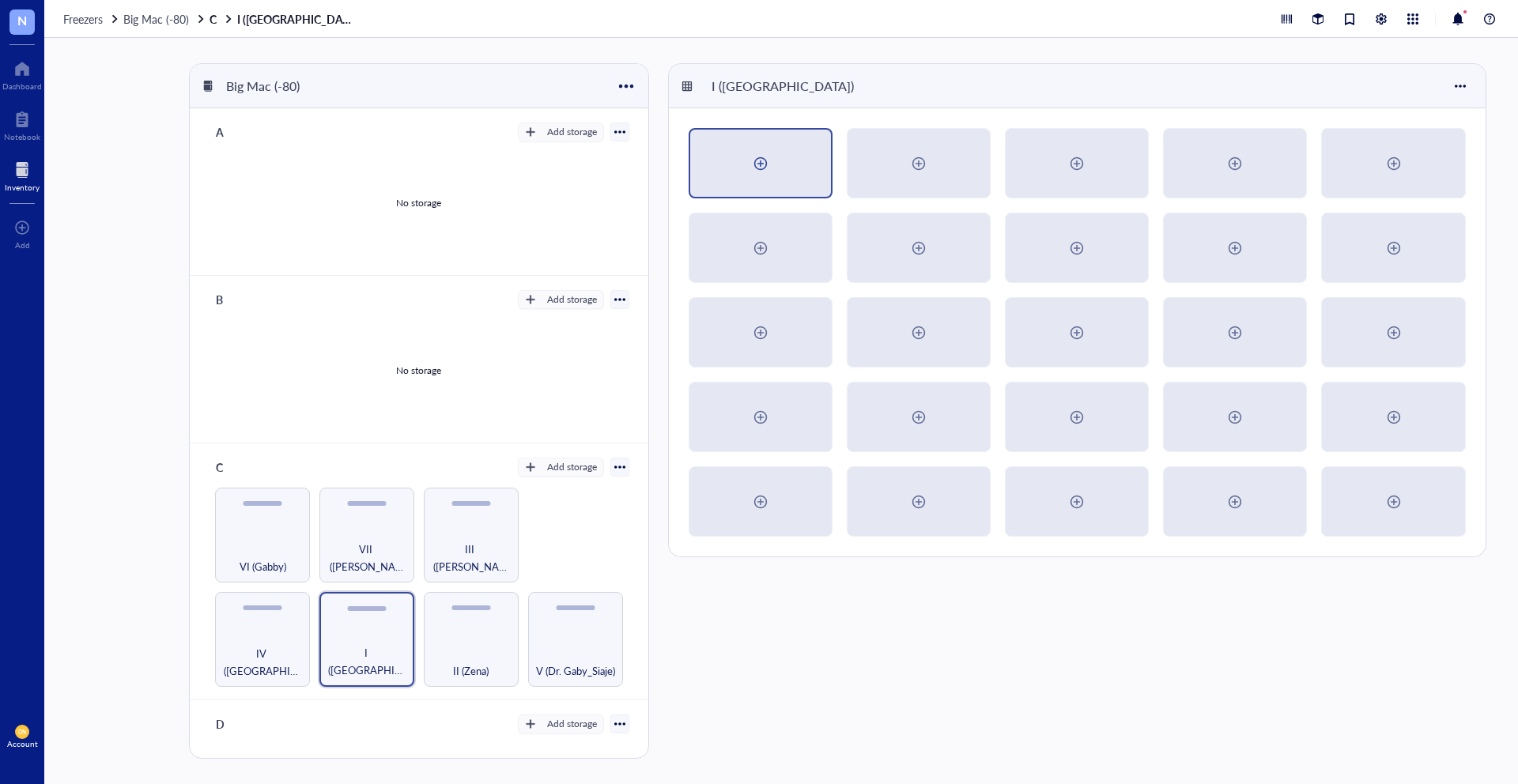
click at [762, 167] on div at bounding box center [760, 164] width 26 height 26
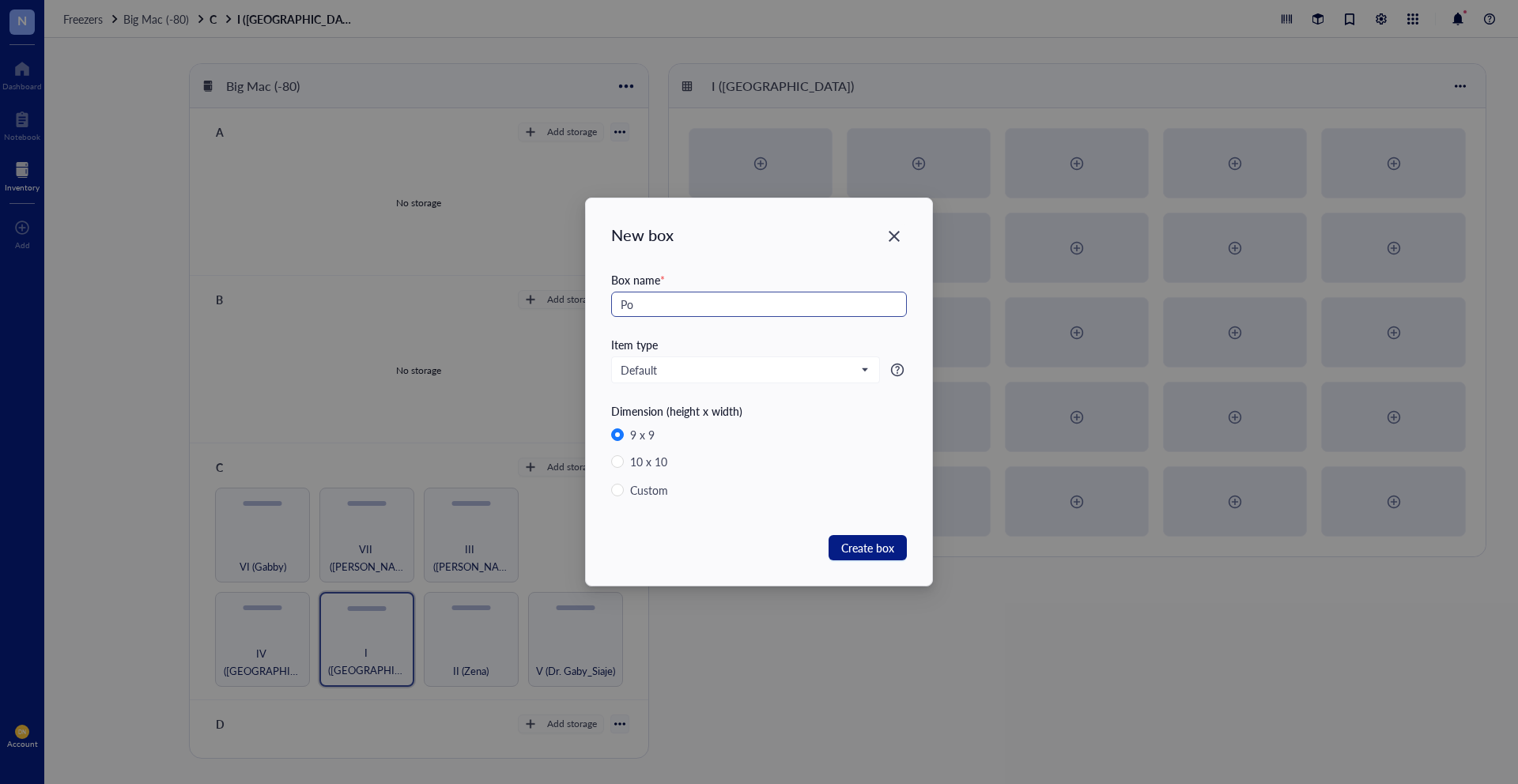
type input "P"
type input "Test"
click at [848, 537] on button "Create box" at bounding box center [868, 548] width 78 height 26
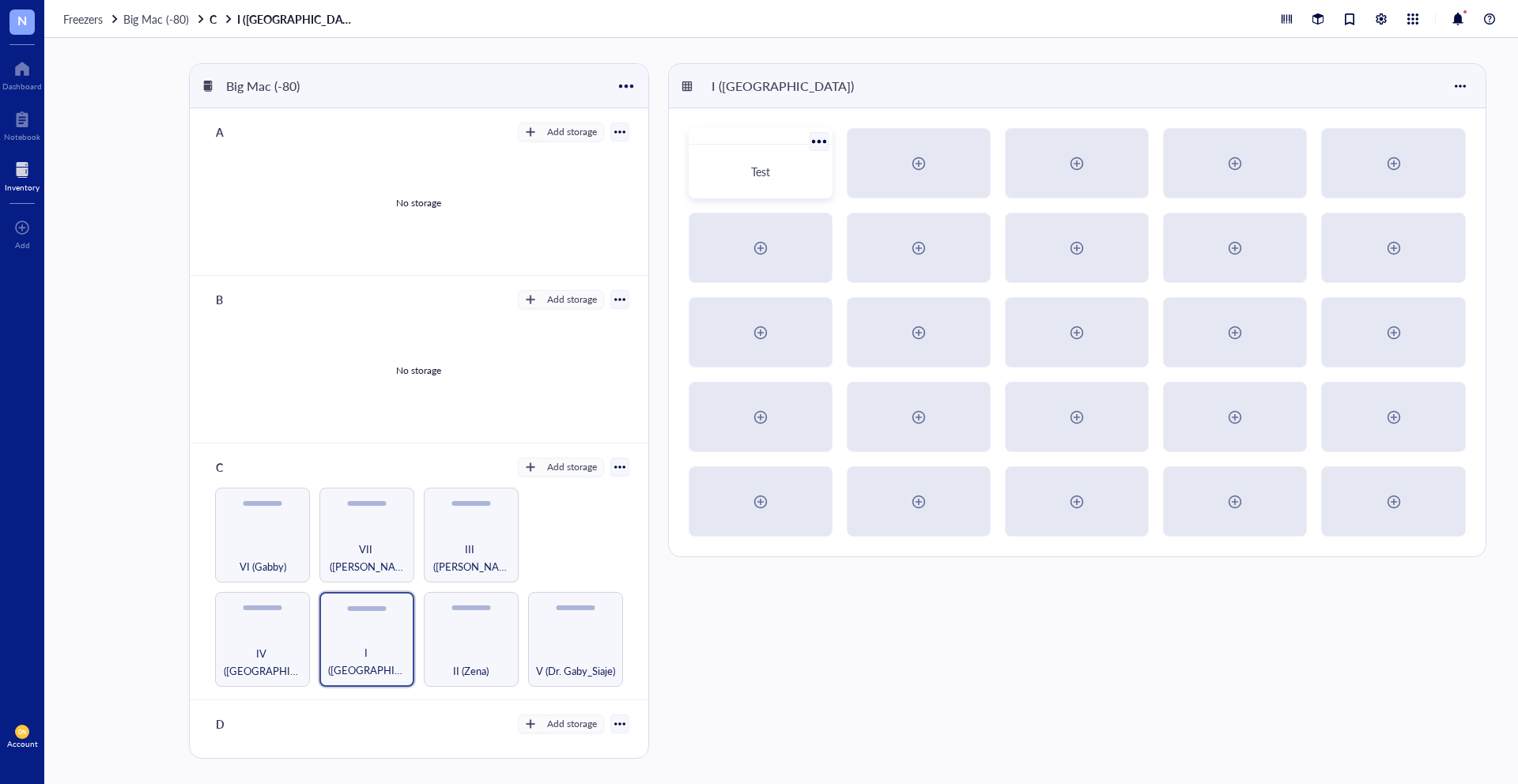
click at [743, 149] on div "Test" at bounding box center [760, 164] width 144 height 70
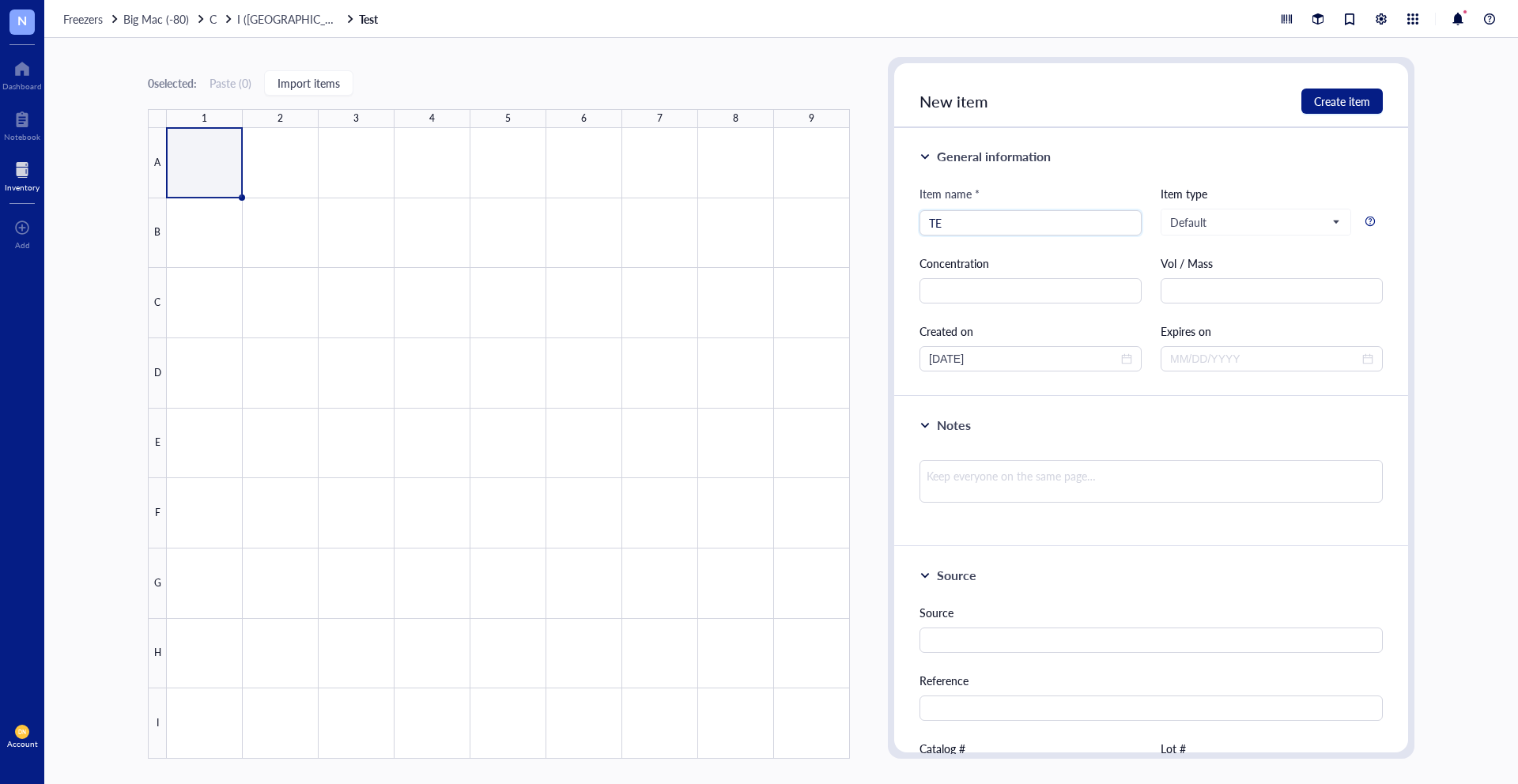
type input "T"
type input "Test"
click at [1357, 98] on span "Create item" at bounding box center [1342, 101] width 56 height 12
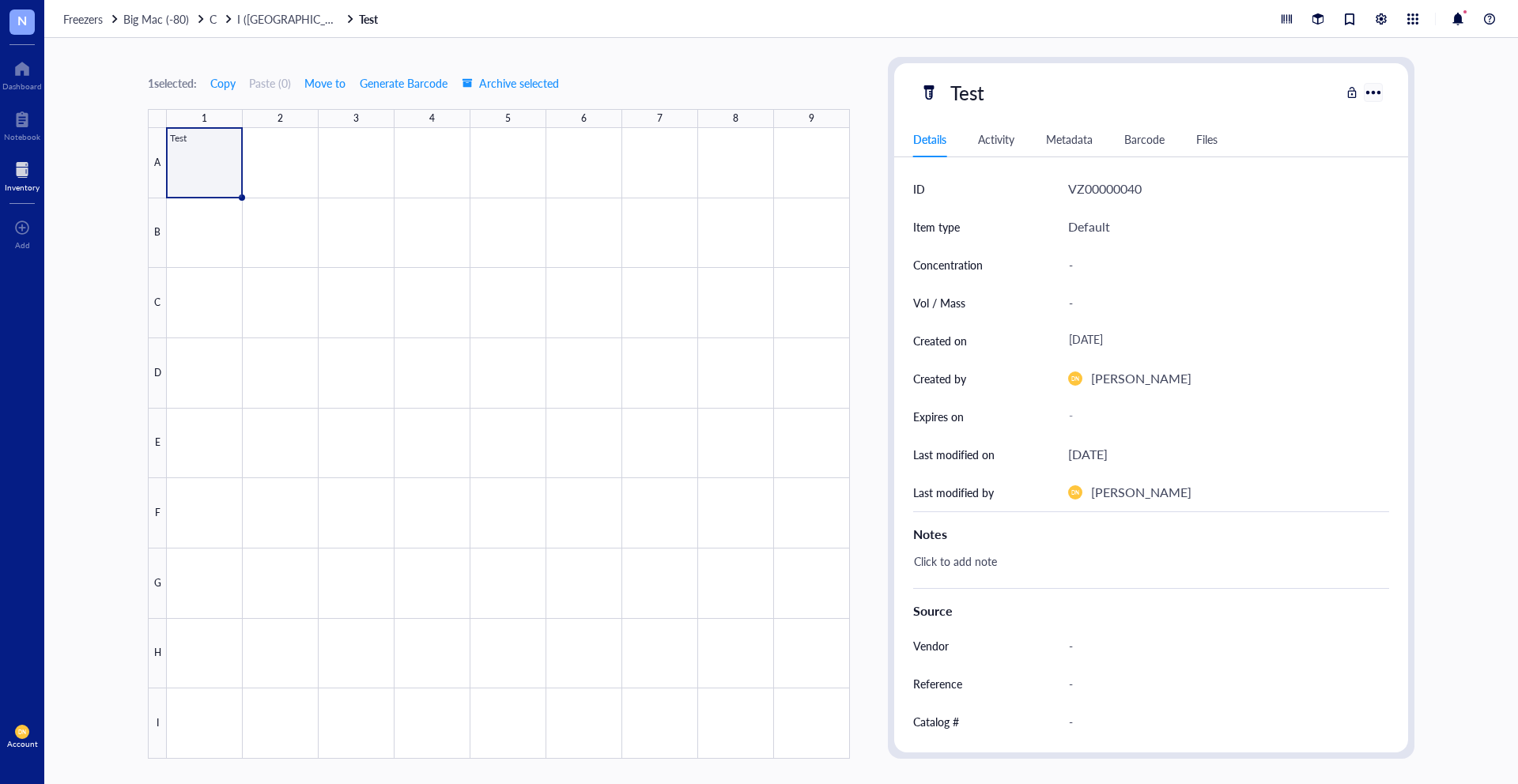
click at [1372, 90] on div at bounding box center [1373, 92] width 23 height 23
click at [1148, 127] on div "Details Activity Metadata Barcode Files" at bounding box center [1152, 139] width 514 height 35
click at [1139, 137] on div "Barcode" at bounding box center [1145, 139] width 40 height 17
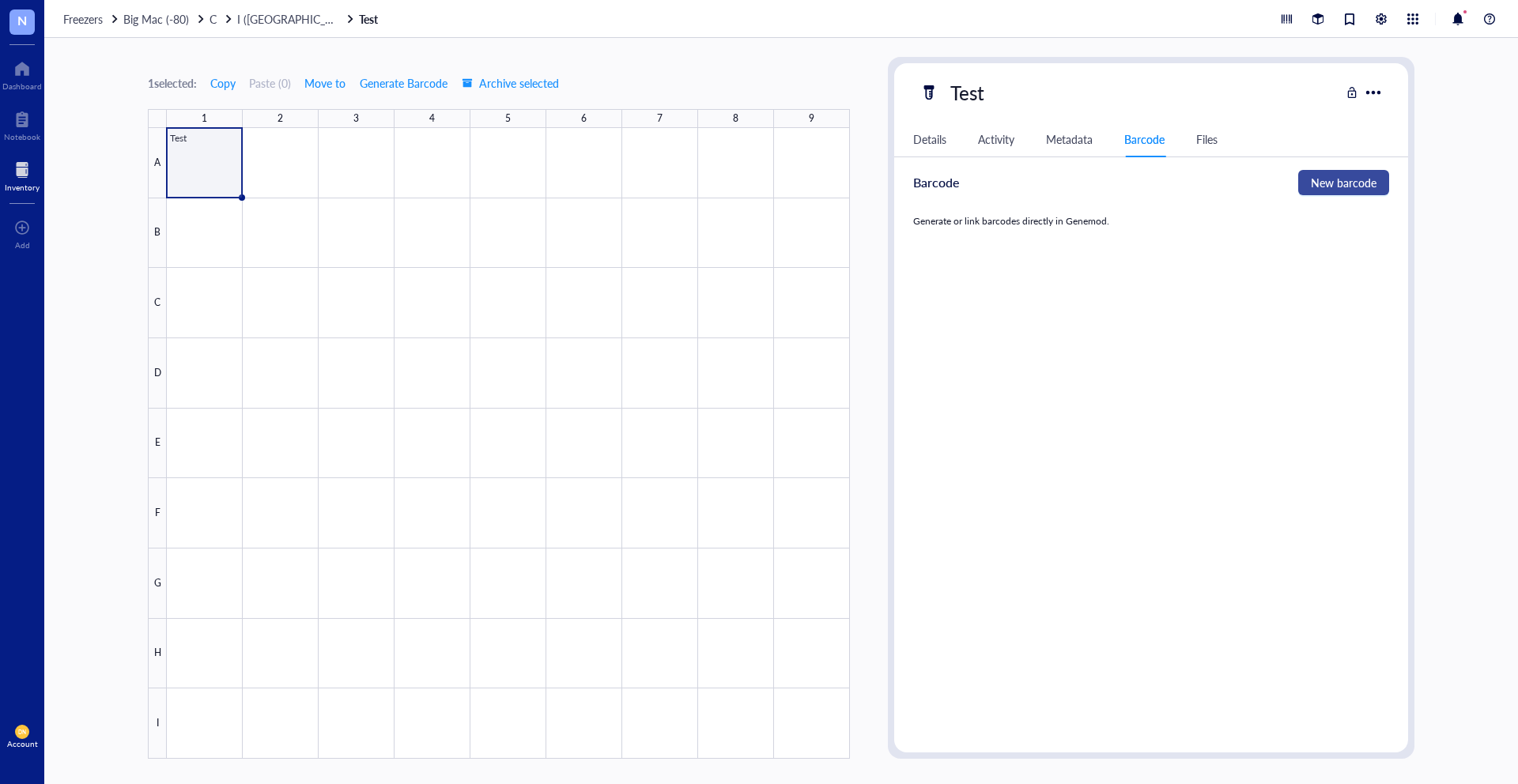
click at [1317, 170] on button "New barcode" at bounding box center [1344, 183] width 91 height 26
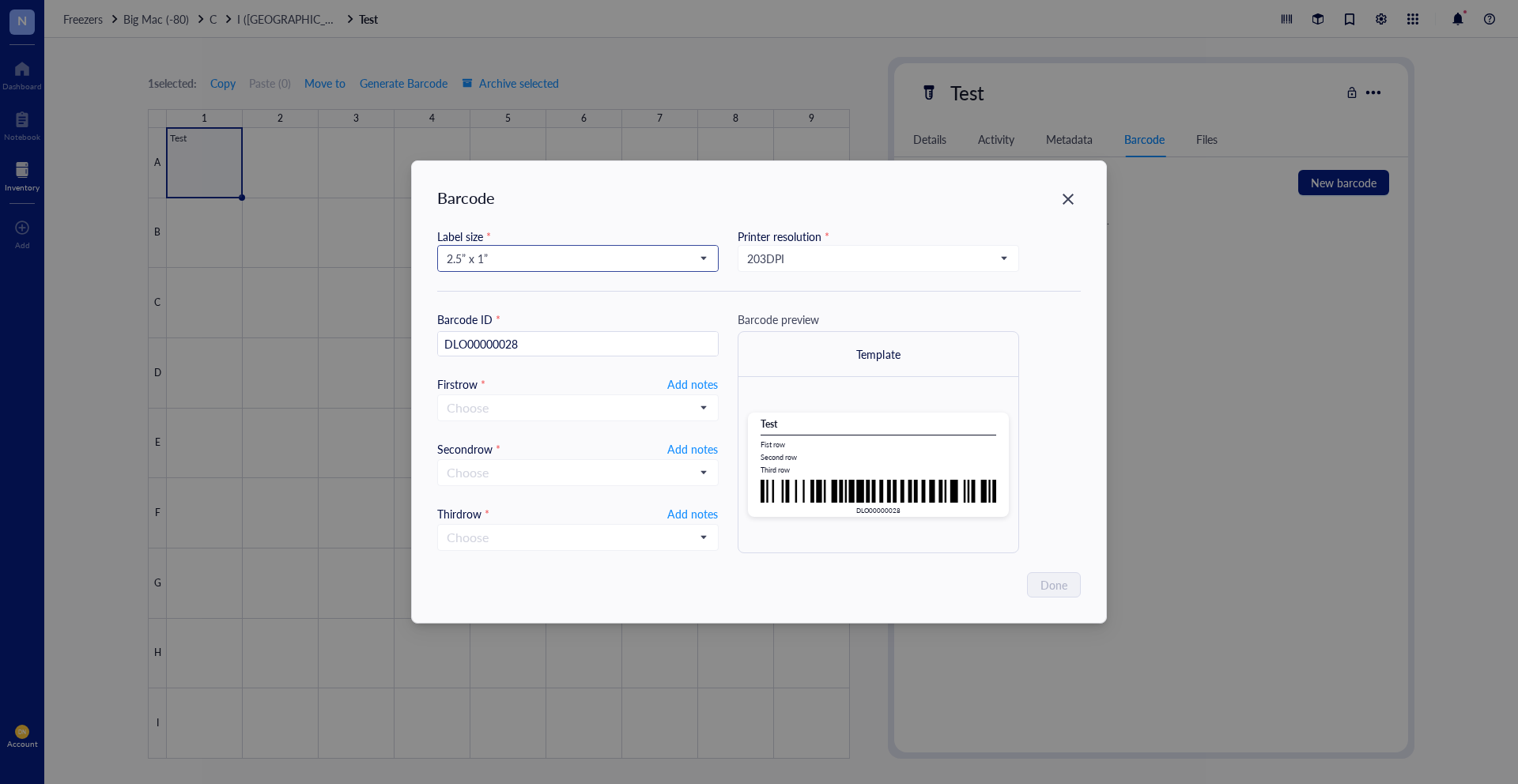
click at [581, 260] on span "2.5” x 1”" at bounding box center [576, 258] width 260 height 14
click at [542, 381] on div "1” x 0.5”" at bounding box center [578, 388] width 261 height 17
type input "DLO00000028"
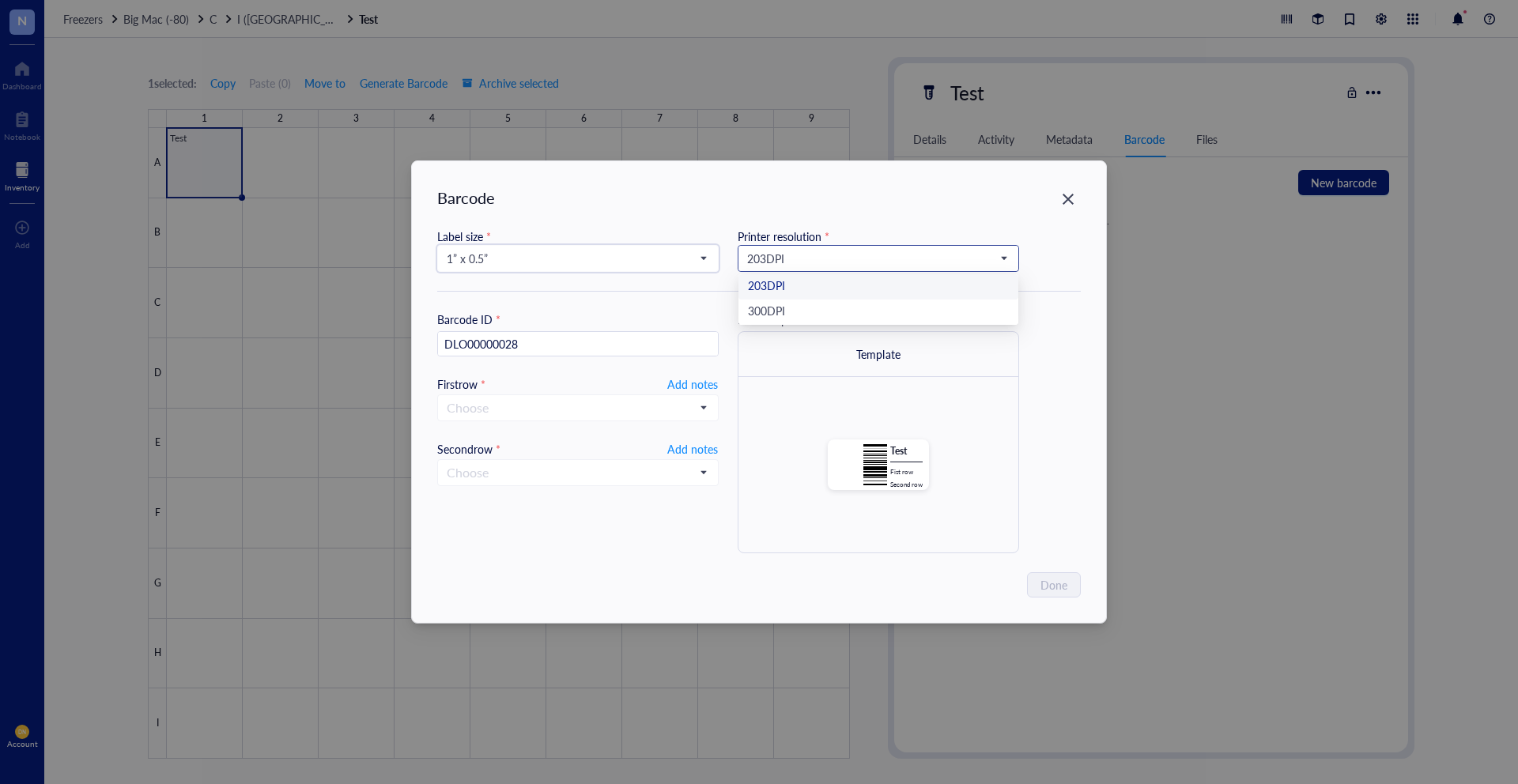
click at [764, 260] on span "203 DPI" at bounding box center [877, 258] width 260 height 14
click at [783, 306] on div "300 DPI" at bounding box center [878, 312] width 261 height 17
click at [567, 402] on input "search" at bounding box center [570, 407] width 248 height 24
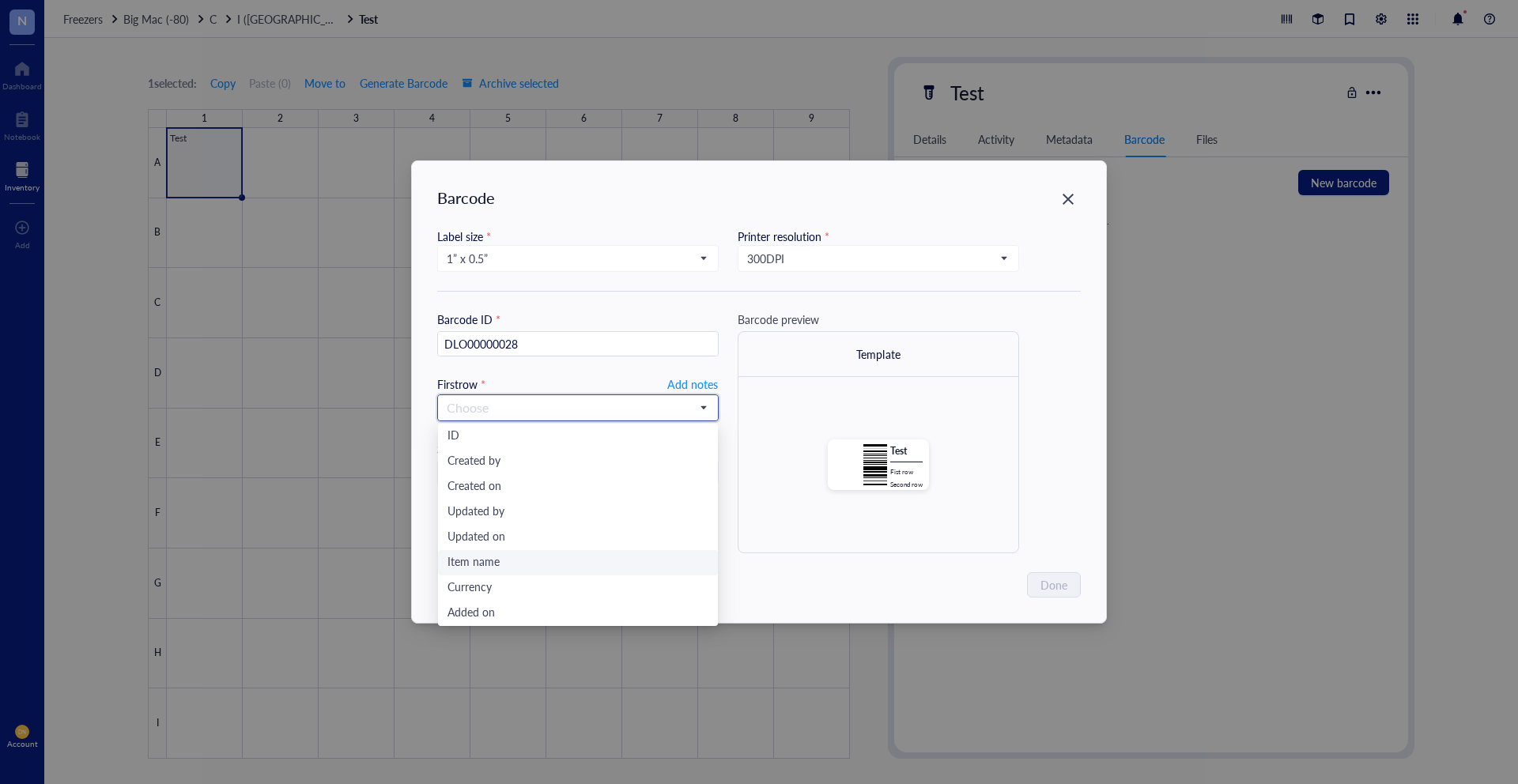
click at [480, 557] on div "Item name" at bounding box center [578, 562] width 261 height 17
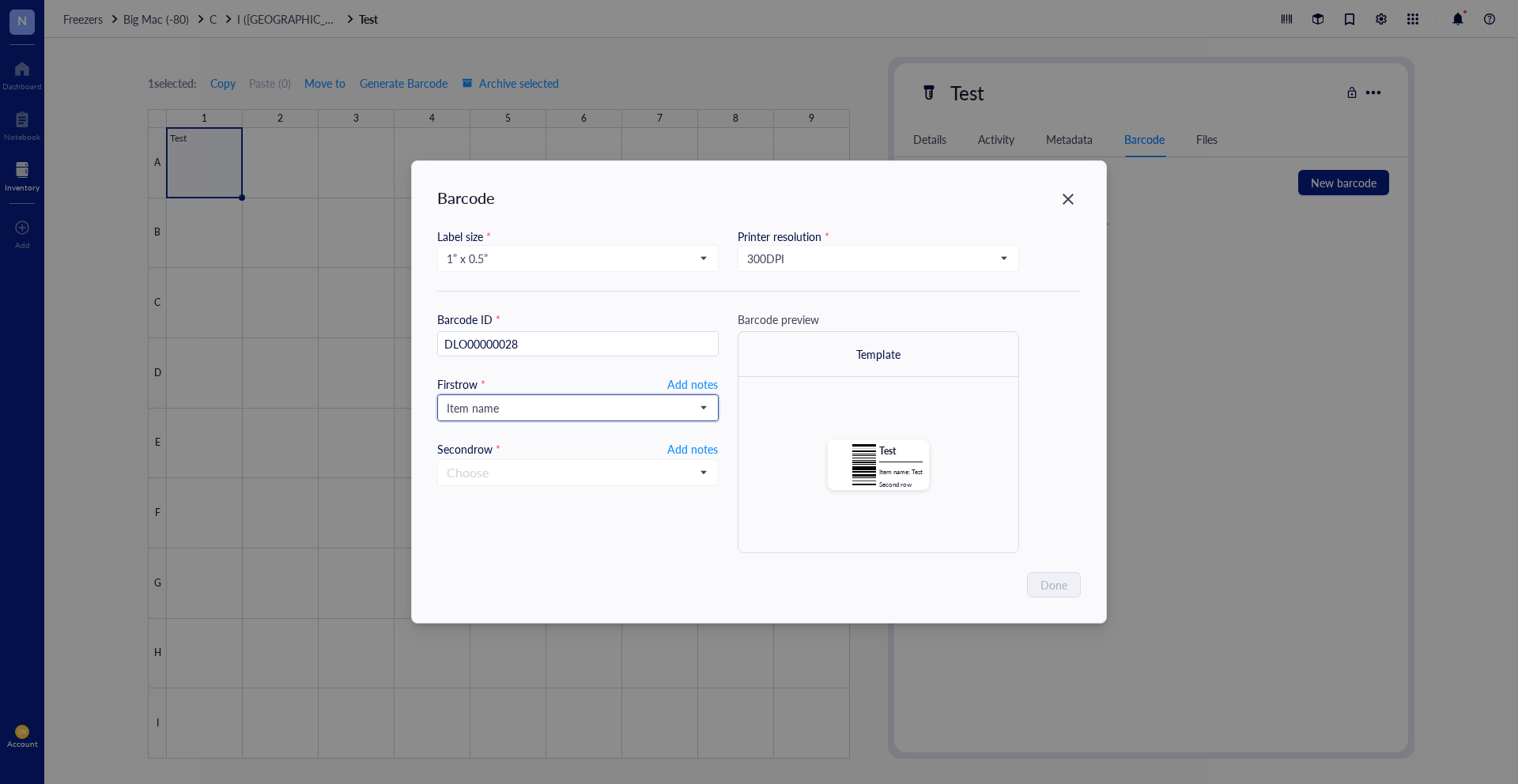
click at [503, 400] on input "search" at bounding box center [570, 407] width 248 height 24
click at [685, 378] on span "Add notes" at bounding box center [692, 384] width 50 height 21
click at [640, 405] on input "text" at bounding box center [578, 407] width 280 height 26
type input "test"
type input "test1"
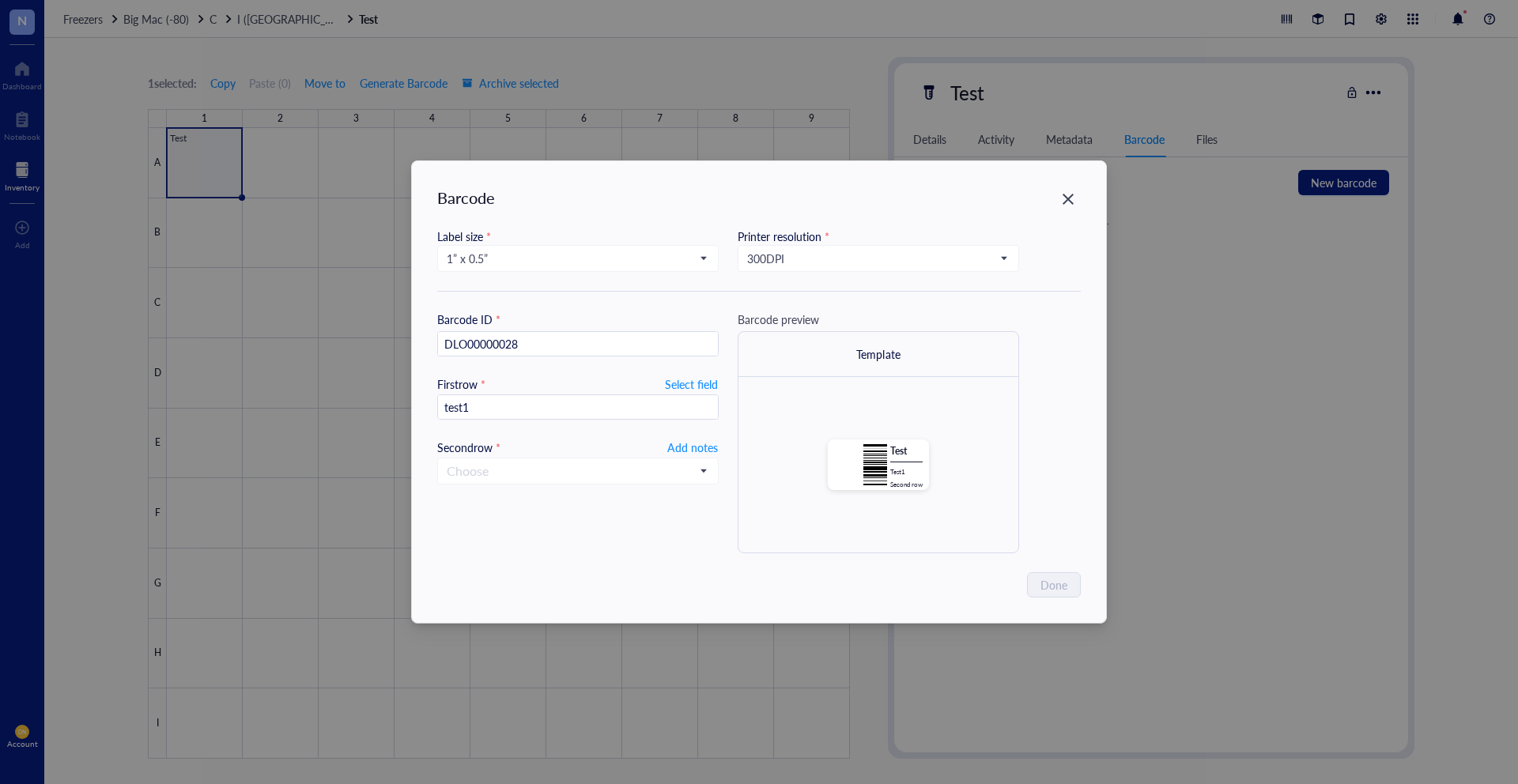
click at [921, 581] on div "Done" at bounding box center [759, 585] width 643 height 26
click at [572, 462] on input "search" at bounding box center [570, 471] width 248 height 24
click at [678, 451] on span "Add notes" at bounding box center [692, 447] width 50 height 21
click at [643, 464] on input "text" at bounding box center [578, 471] width 280 height 26
type input "test"
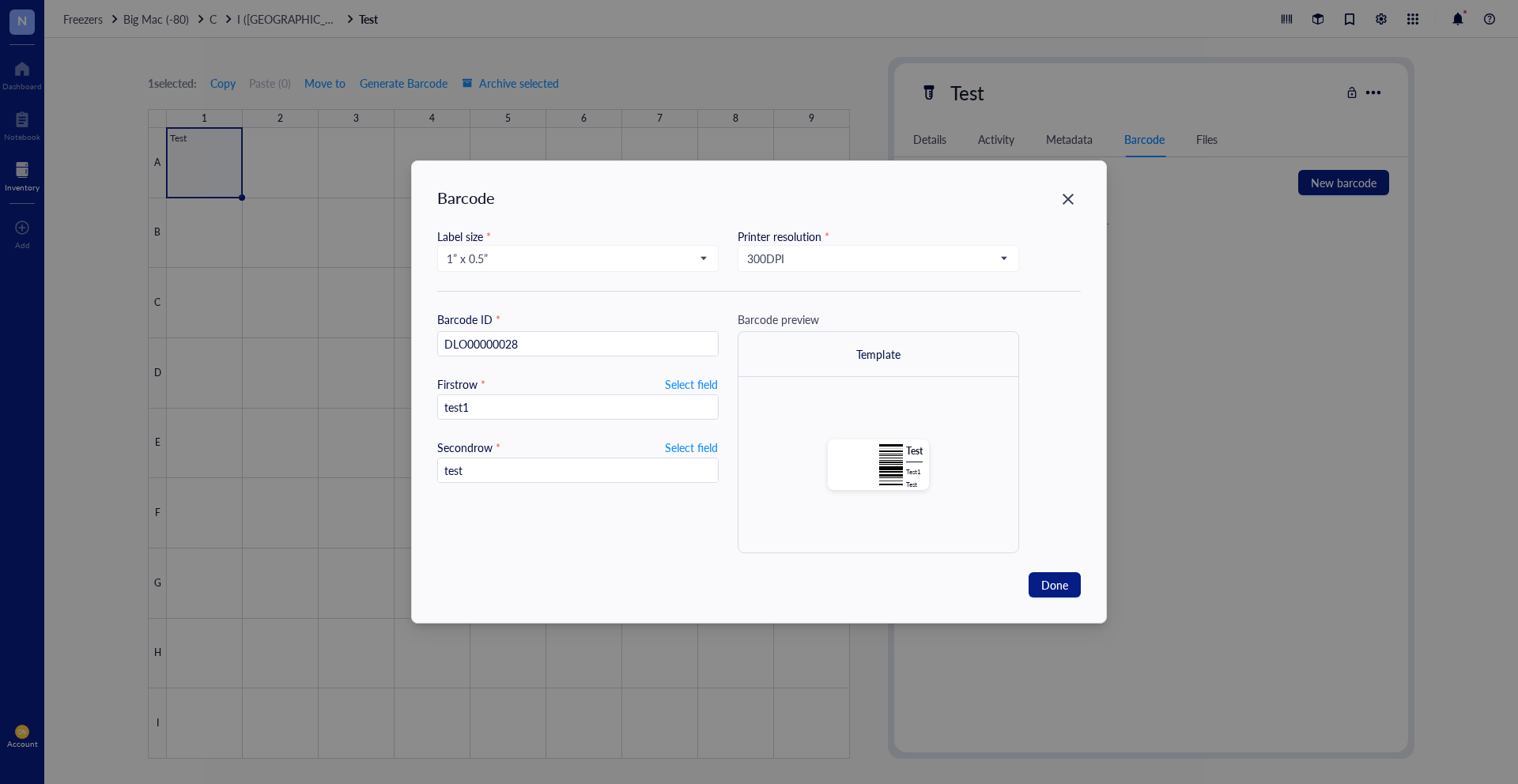
type input "test2"
click at [1045, 578] on span "Done" at bounding box center [1055, 585] width 27 height 17
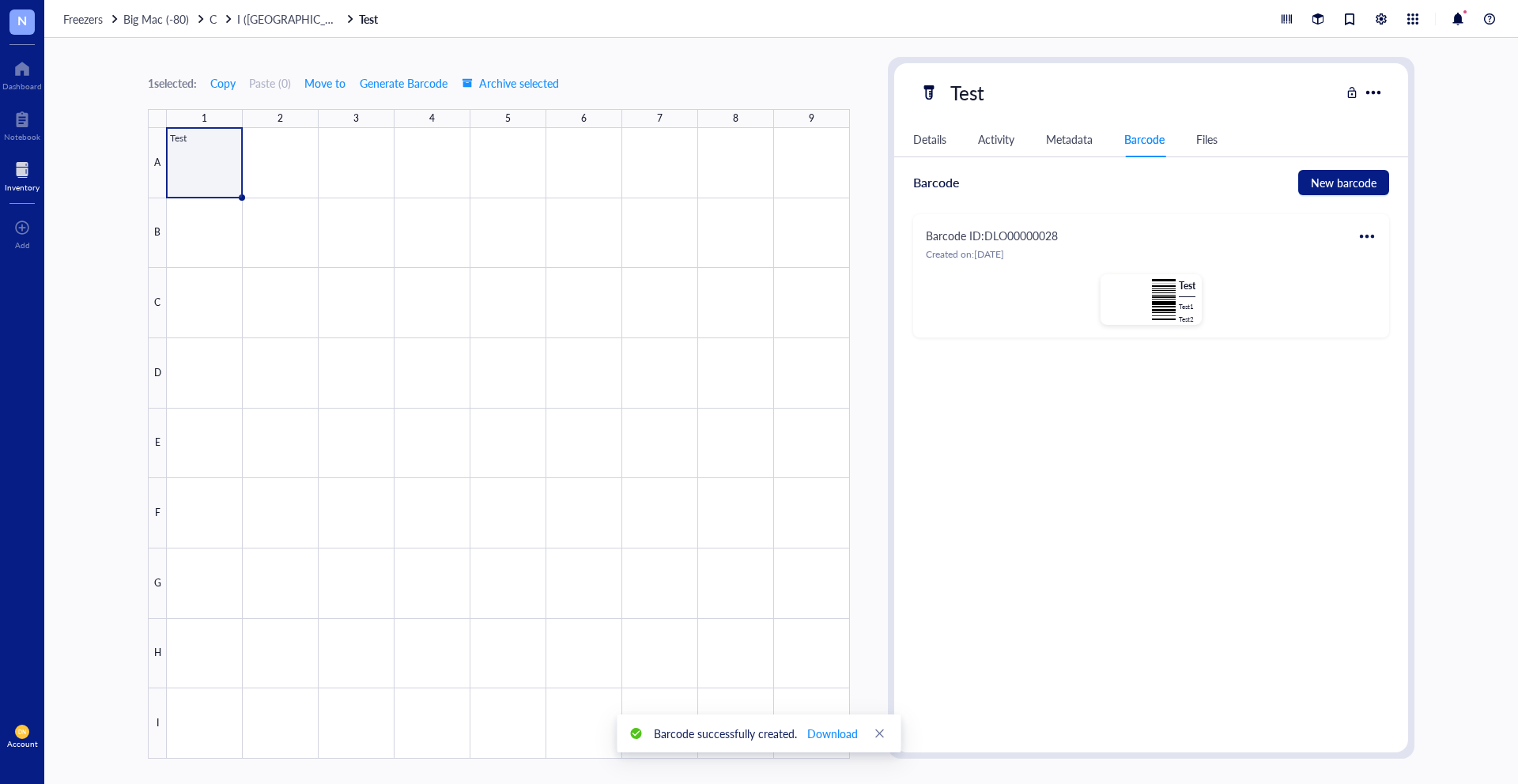
click at [1368, 229] on div at bounding box center [1367, 236] width 26 height 26
click at [1384, 284] on div "Print" at bounding box center [1414, 288] width 90 height 17
click at [1099, 34] on div "Freezers Big Mac (-80) C I (Kiara) Test" at bounding box center [781, 19] width 1474 height 38
click at [1448, 177] on div "1 selected: Copy Paste ( 0 ) Move to Generate Barcode Archive selected 1 2 3 4 …" at bounding box center [781, 411] width 1474 height 746
click at [204, 157] on div at bounding box center [508, 443] width 683 height 631
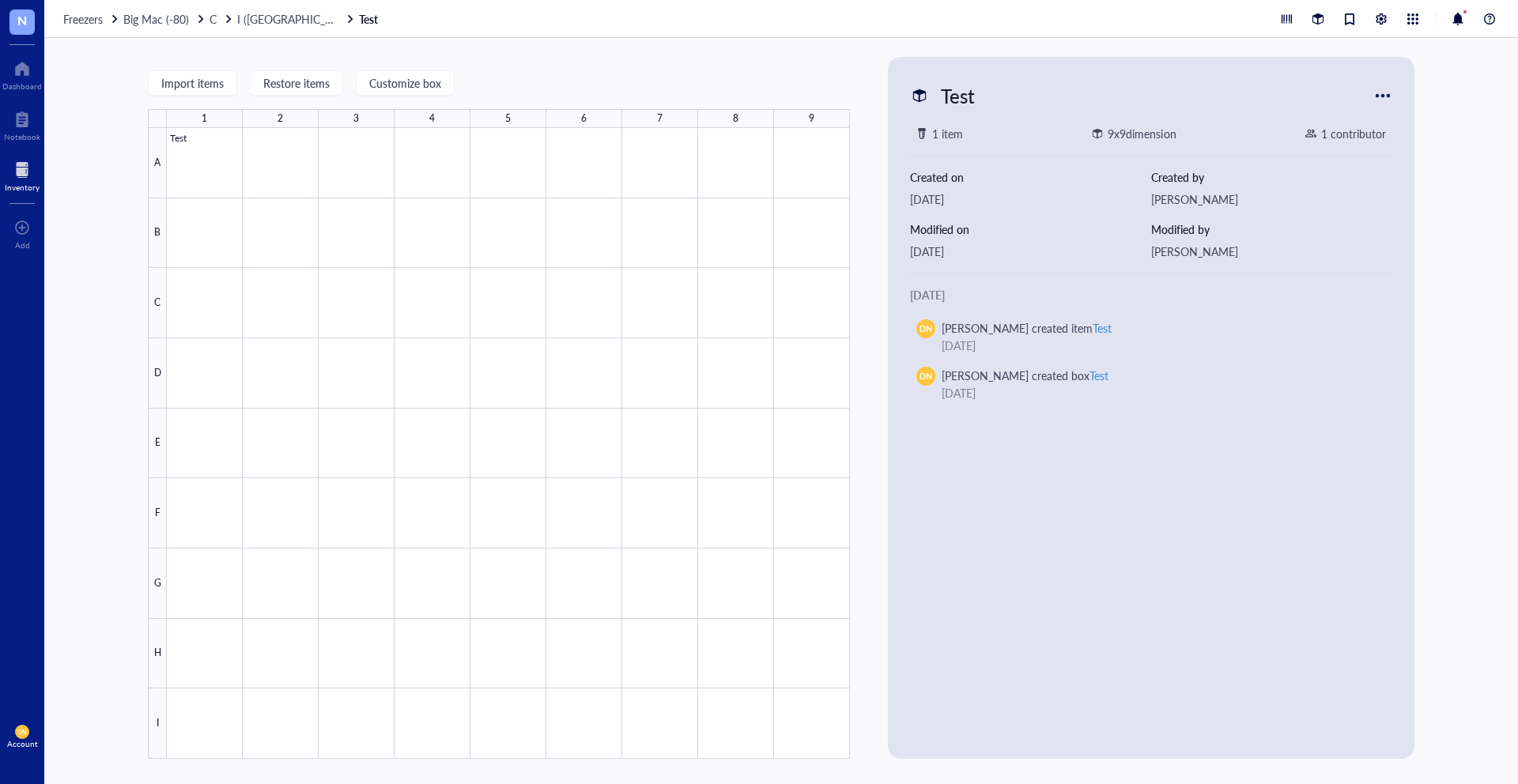
click at [1470, 178] on div "Import items Restore items Customize box 1 2 3 4 5 6 7 8 9 A B C D E F G H I Te…" at bounding box center [781, 411] width 1474 height 746
click at [1450, 87] on div "Import items Restore items Customize box 1 2 3 4 5 6 7 8 9 A B C D E F G H I Te…" at bounding box center [781, 411] width 1474 height 746
click at [14, 74] on div at bounding box center [22, 69] width 40 height 26
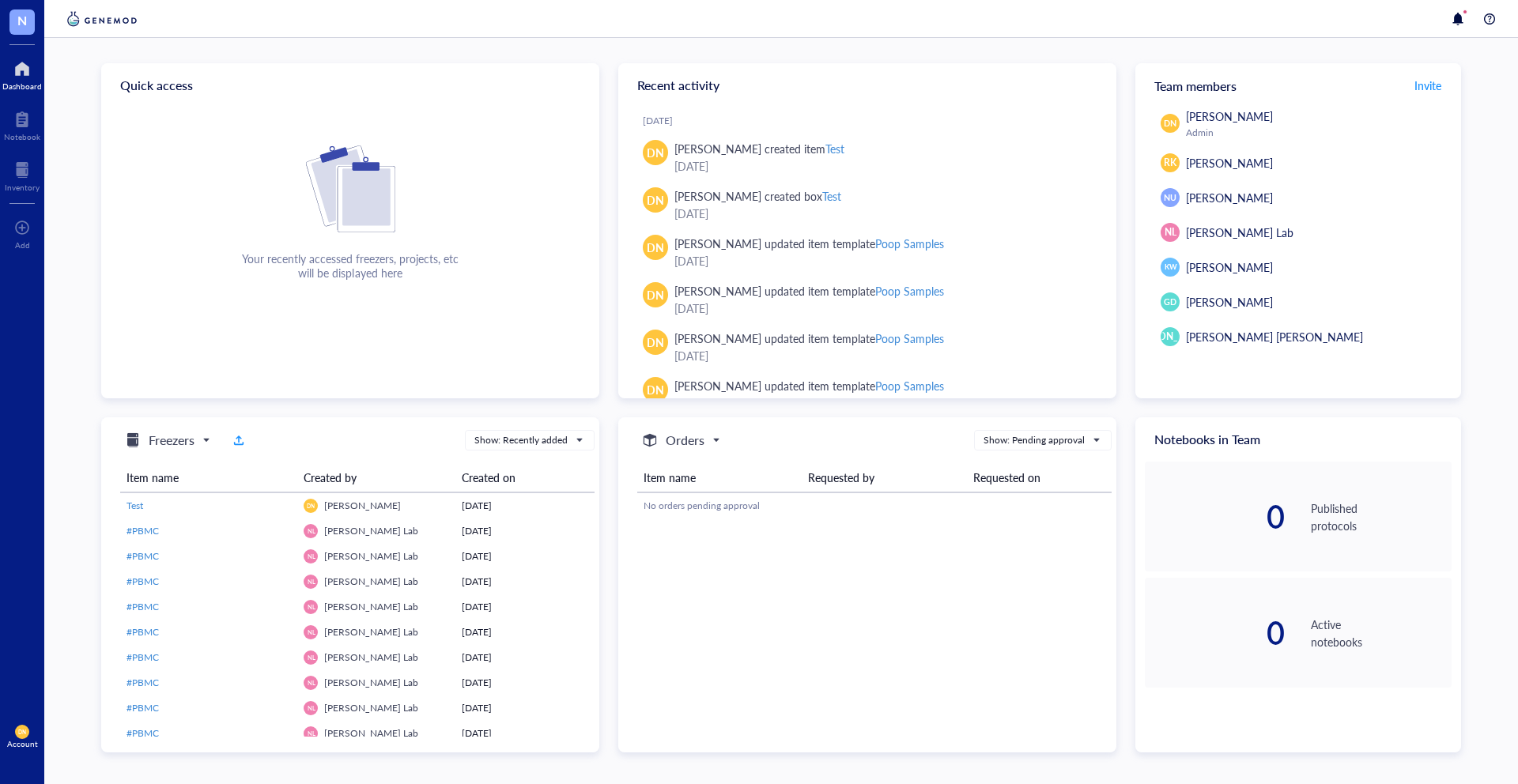
click at [1057, 40] on div "Quick access Your recently accessed freezers, projects, etc will be displayed h…" at bounding box center [781, 411] width 1474 height 746
click at [1484, 85] on div "Quick access Your recently accessed freezers, projects, etc will be displayed h…" at bounding box center [781, 411] width 1474 height 746
